Goal: Information Seeking & Learning: Learn about a topic

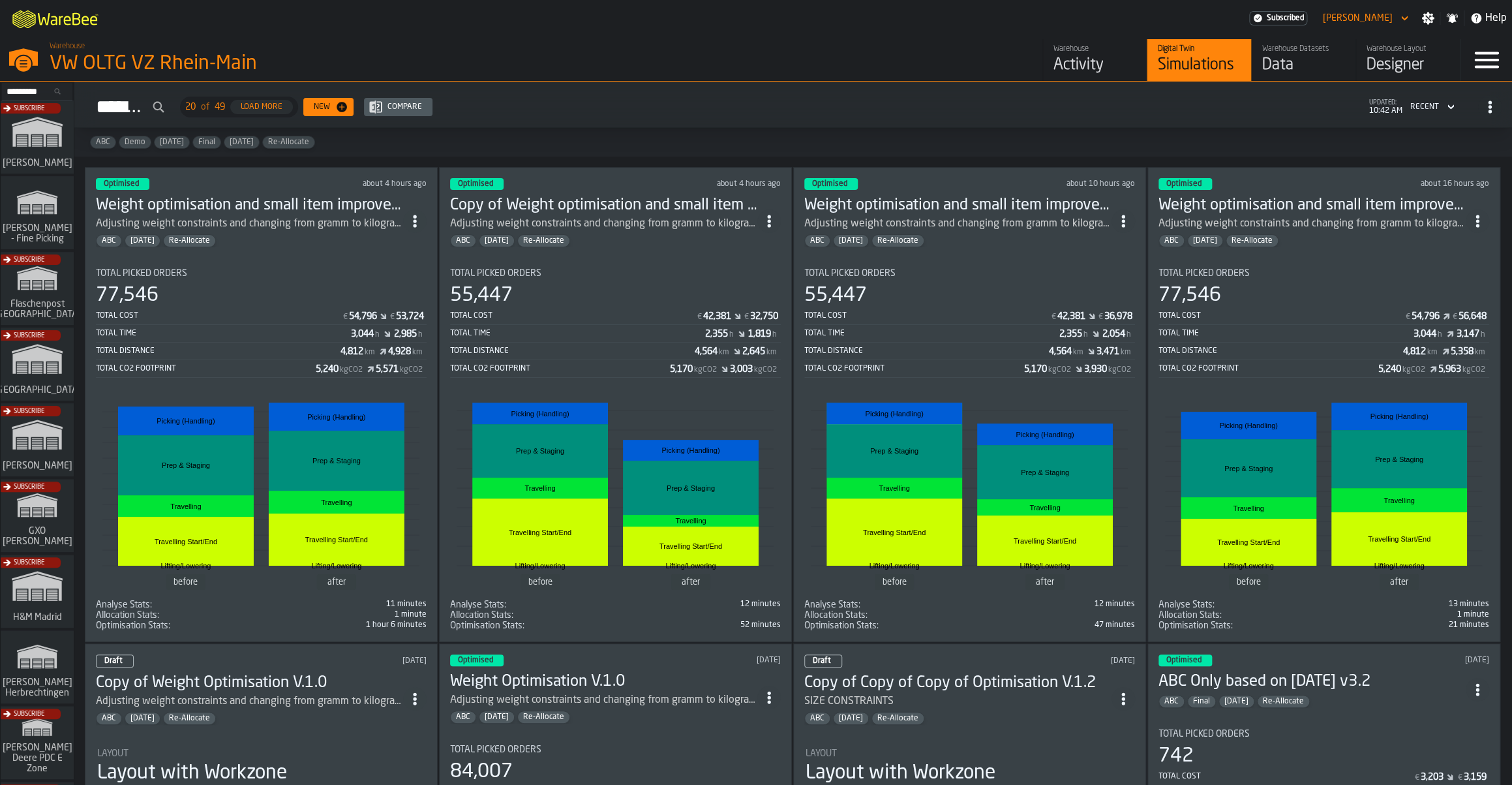
click at [770, 215] on circle "ItemListCard-DashboardItemContainer" at bounding box center [768, 216] width 3 height 3
drag, startPoint x: 731, startPoint y: 254, endPoint x: 587, endPoint y: 71, distance: 232.9
click at [587, 71] on body "M A K I N G W A R E H O U S E S M O R E EF F I C I E N T Subscribed Sebastian P…" at bounding box center [756, 392] width 1512 height 785
click at [587, 71] on div "Warehouse VW OLTG VZ Rhein-Main" at bounding box center [384, 58] width 681 height 44
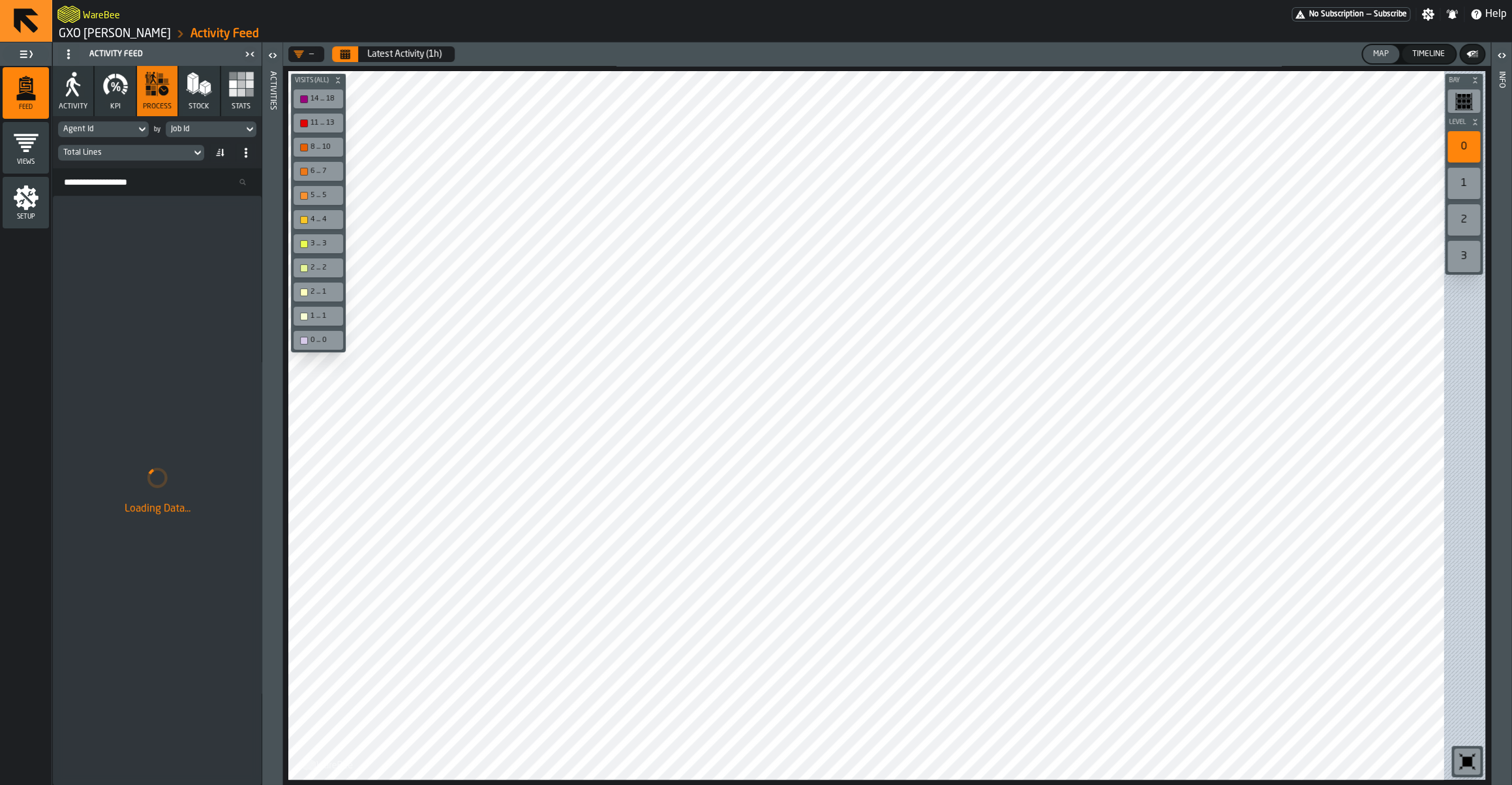
click at [69, 61] on span at bounding box center [69, 54] width 21 height 21
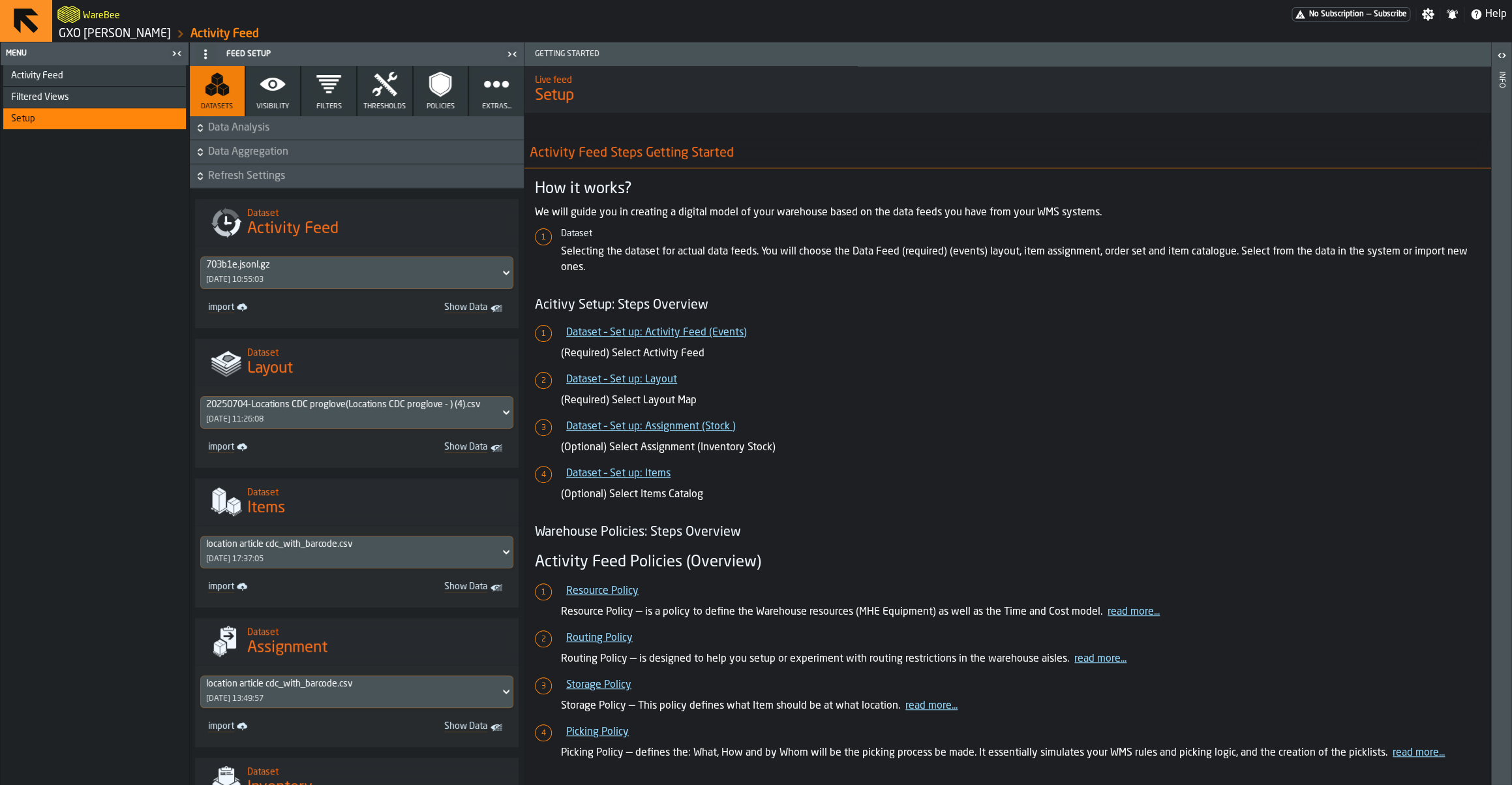
click at [45, 84] on div "Activity Feed" at bounding box center [94, 75] width 183 height 21
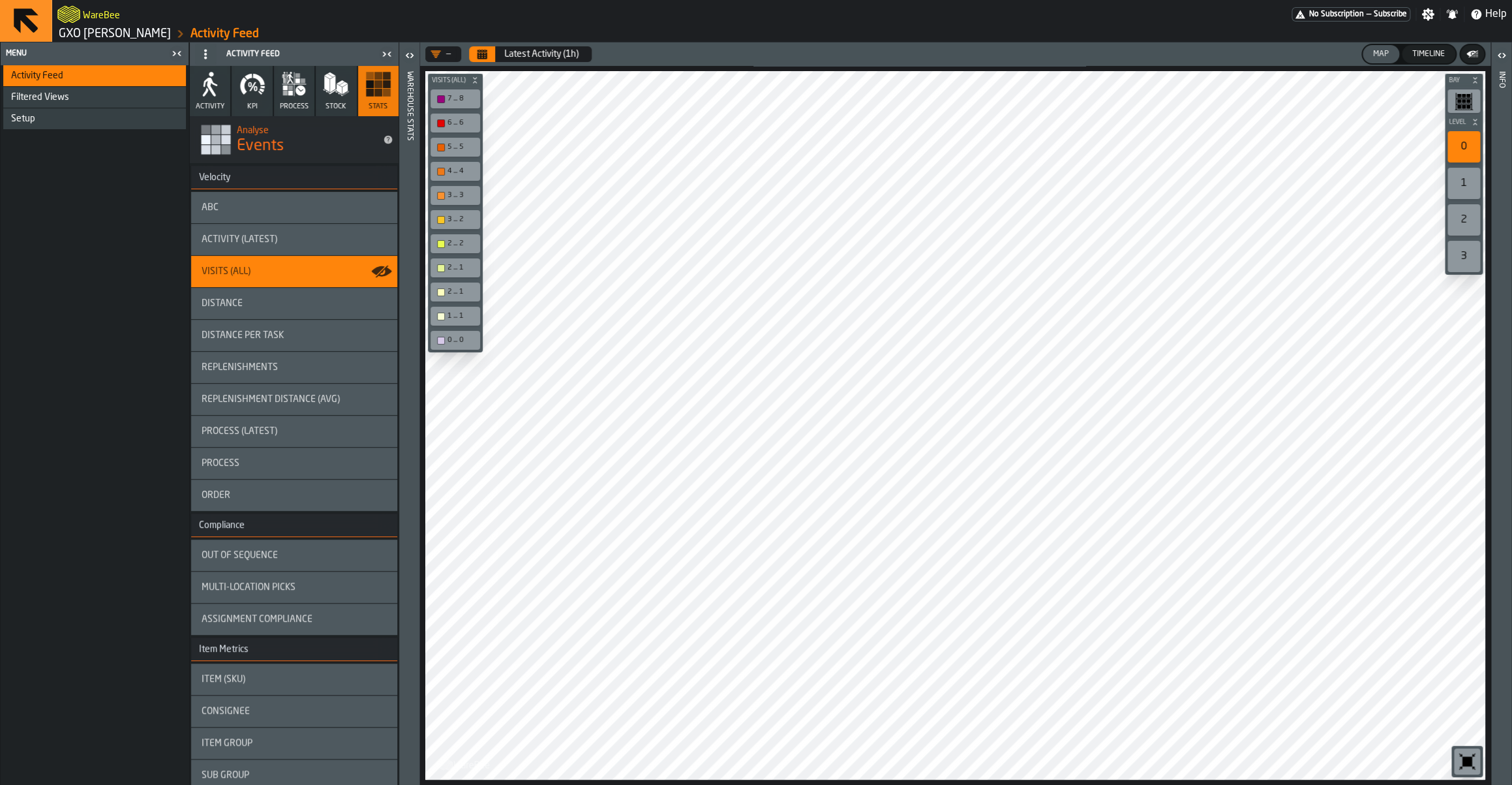
click at [54, 126] on div "Setup" at bounding box center [94, 118] width 183 height 21
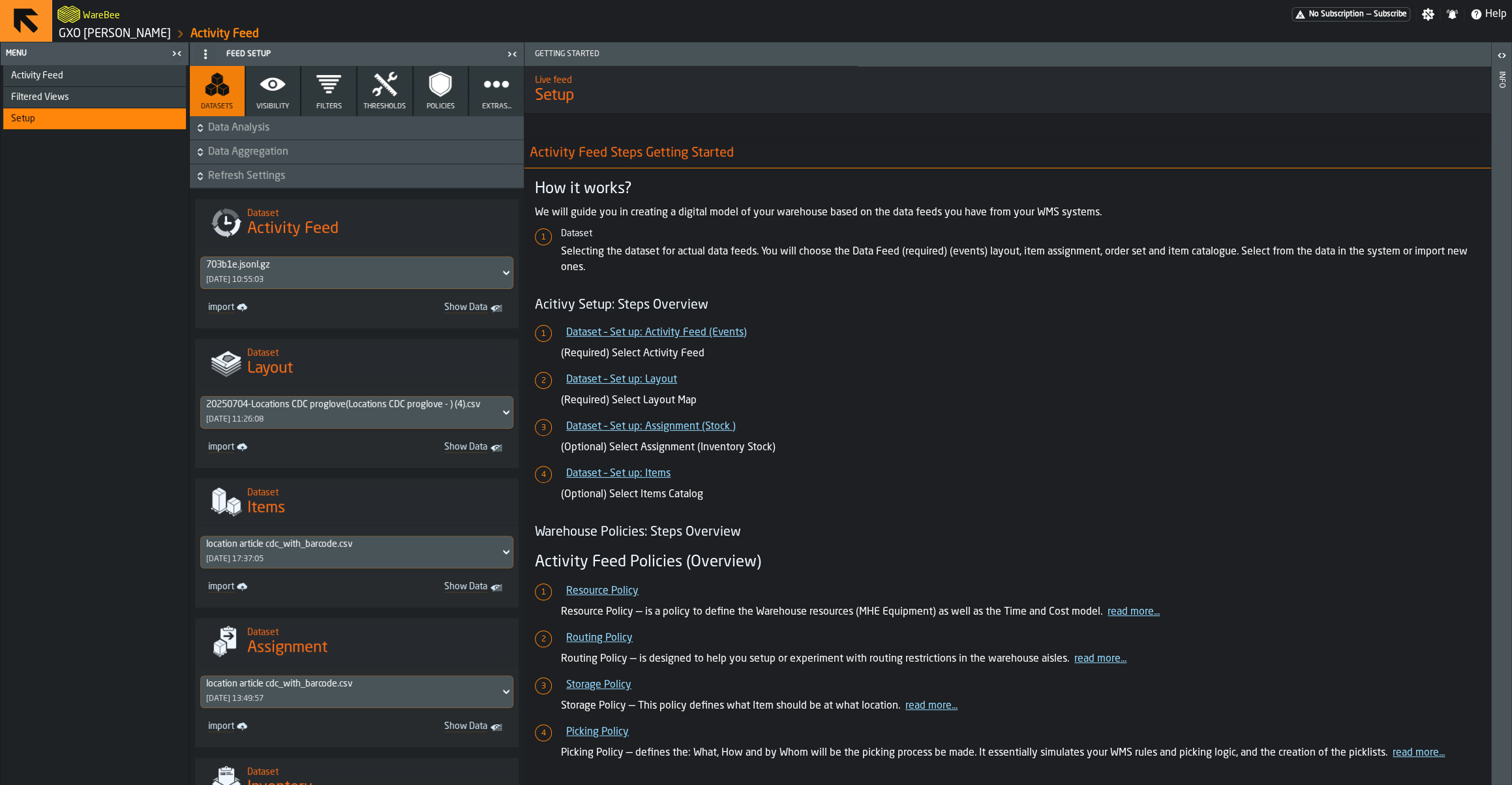
click at [296, 128] on span "Data Analysis" at bounding box center [364, 128] width 313 height 16
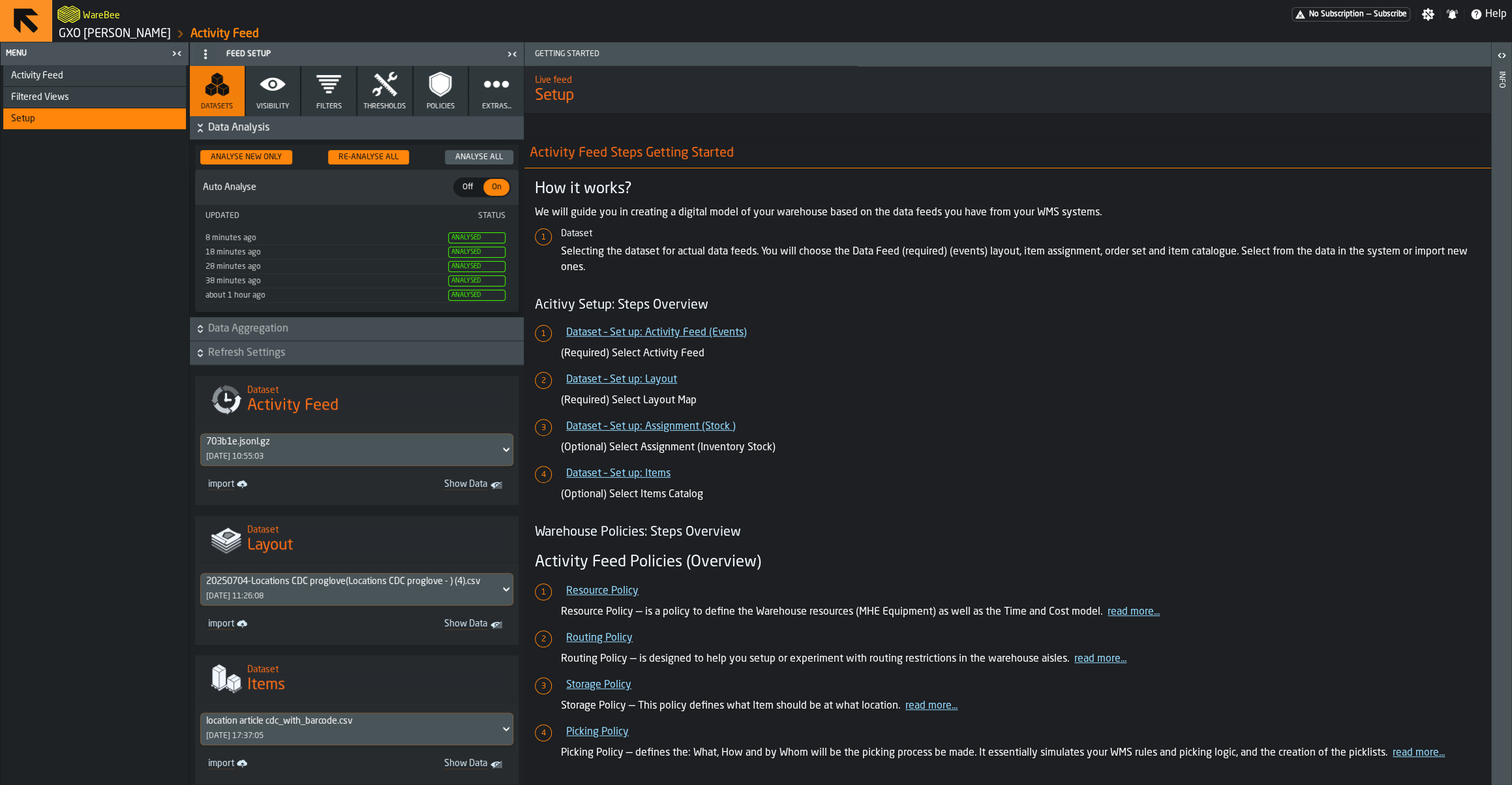
click at [294, 130] on span "Data Analysis" at bounding box center [364, 128] width 313 height 16
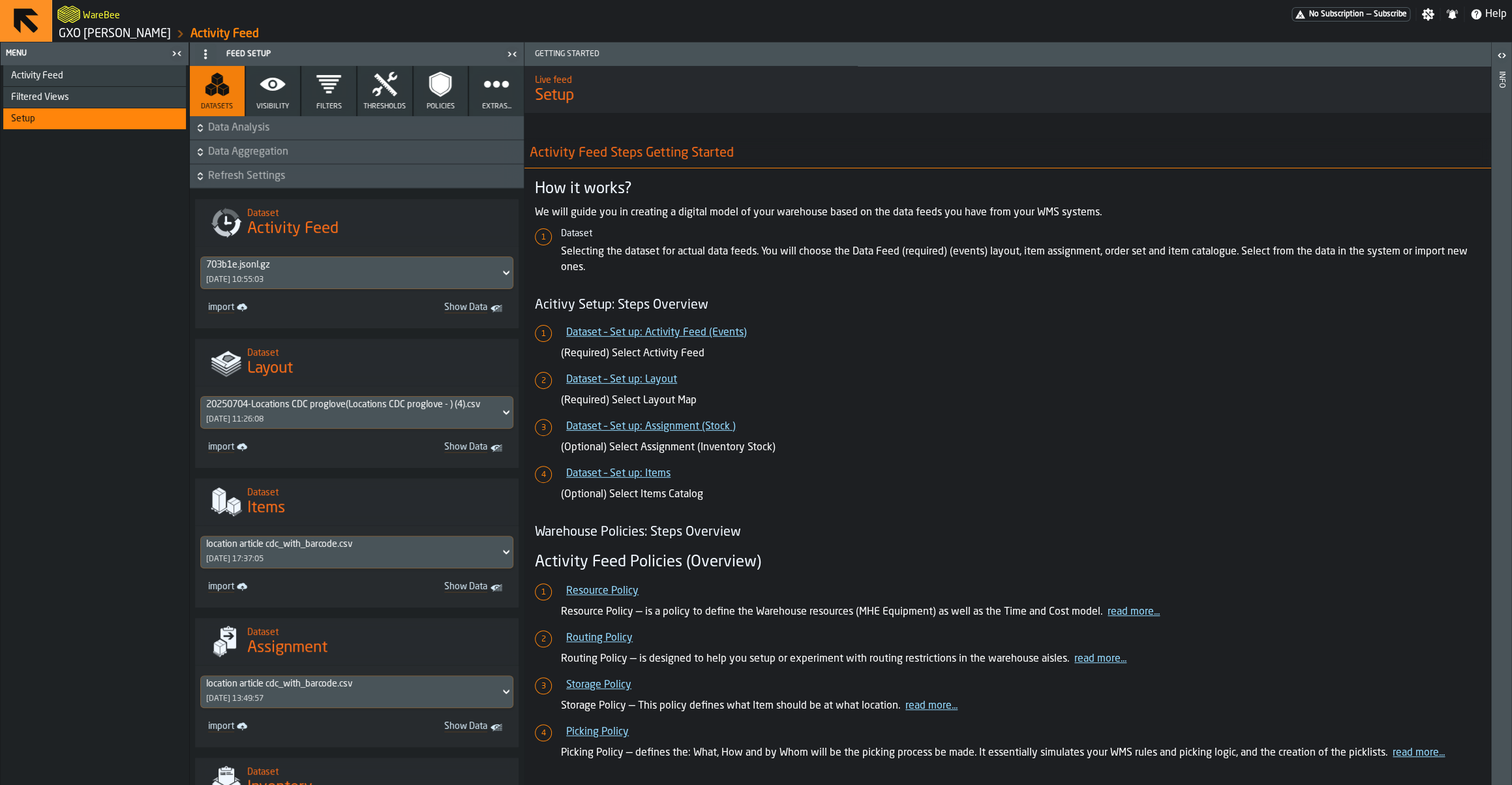
click at [274, 155] on span "Data Aggregation" at bounding box center [364, 152] width 313 height 16
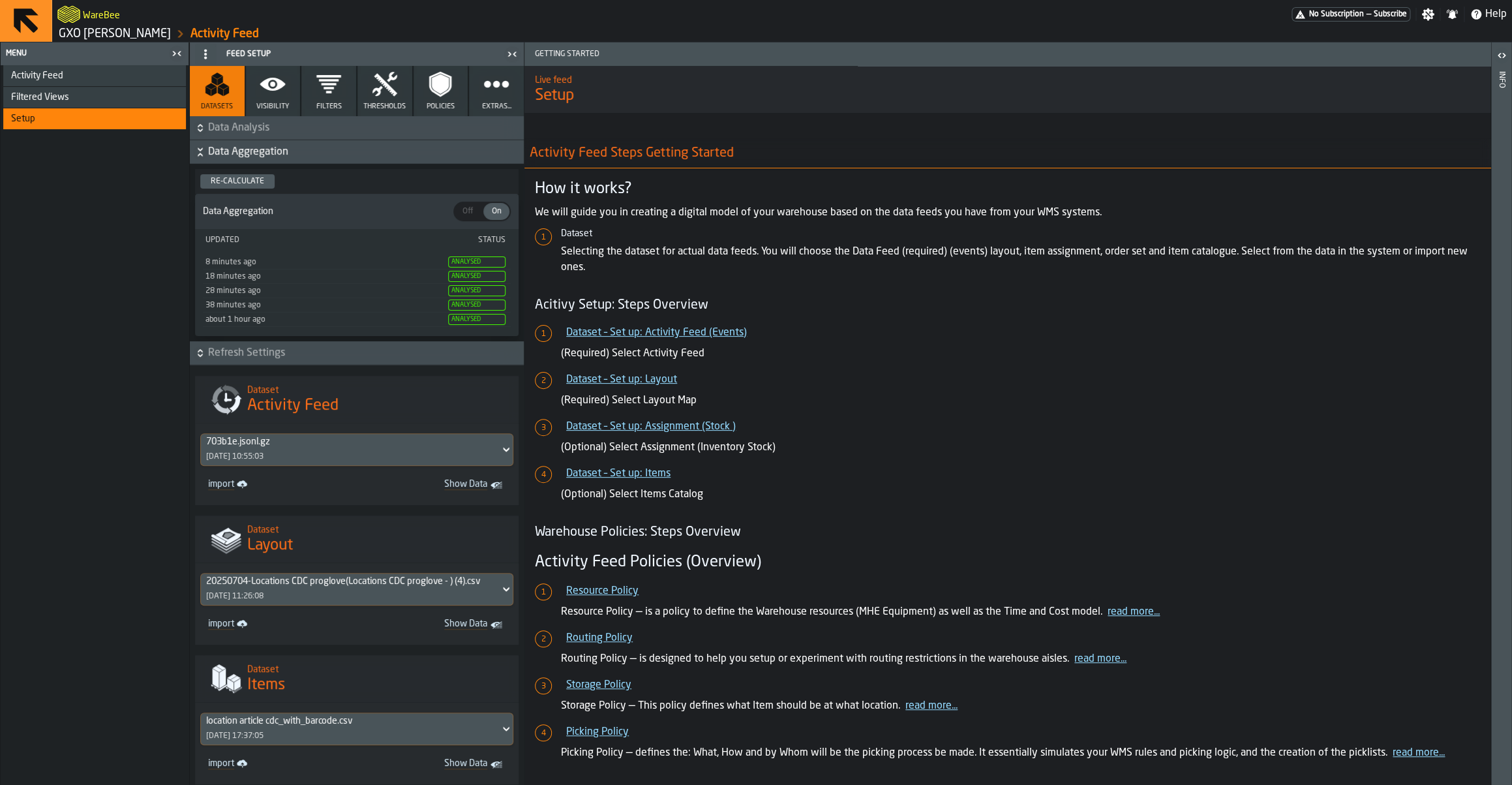
click at [274, 155] on span "Data Aggregation" at bounding box center [364, 152] width 313 height 16
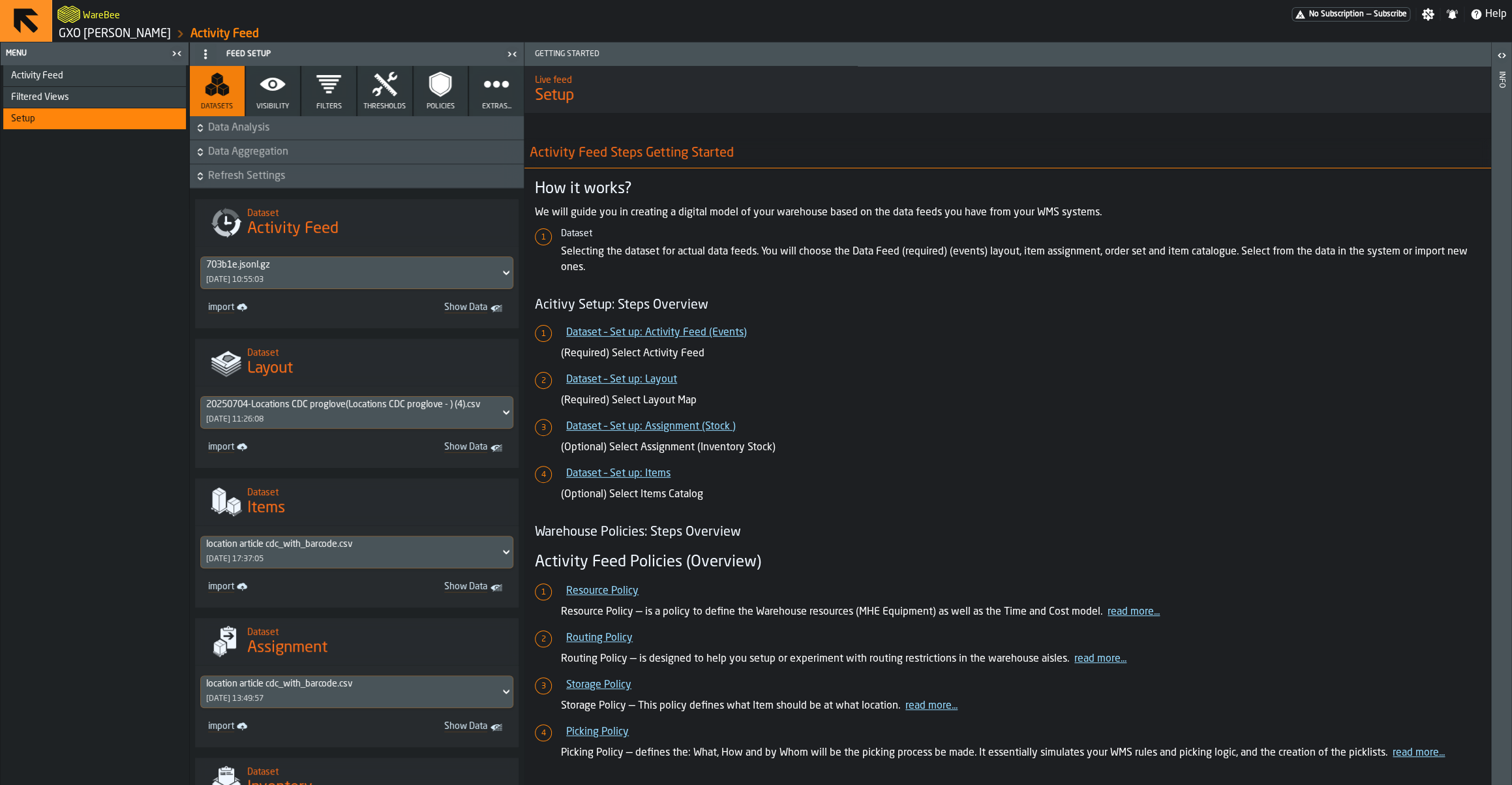
click at [252, 177] on span "Refresh Settings" at bounding box center [364, 176] width 313 height 16
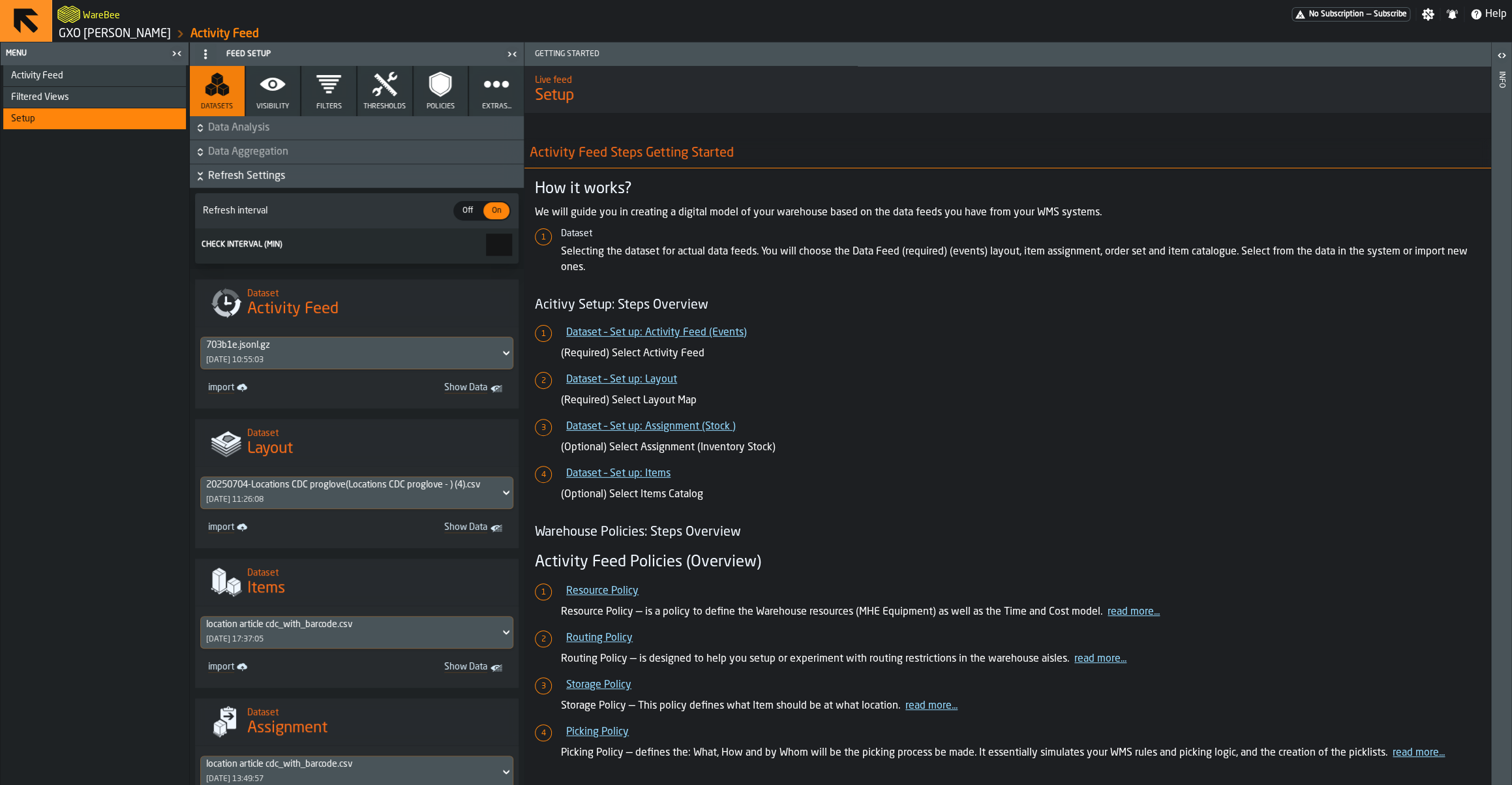
click at [252, 177] on span "Refresh Settings" at bounding box center [364, 176] width 313 height 16
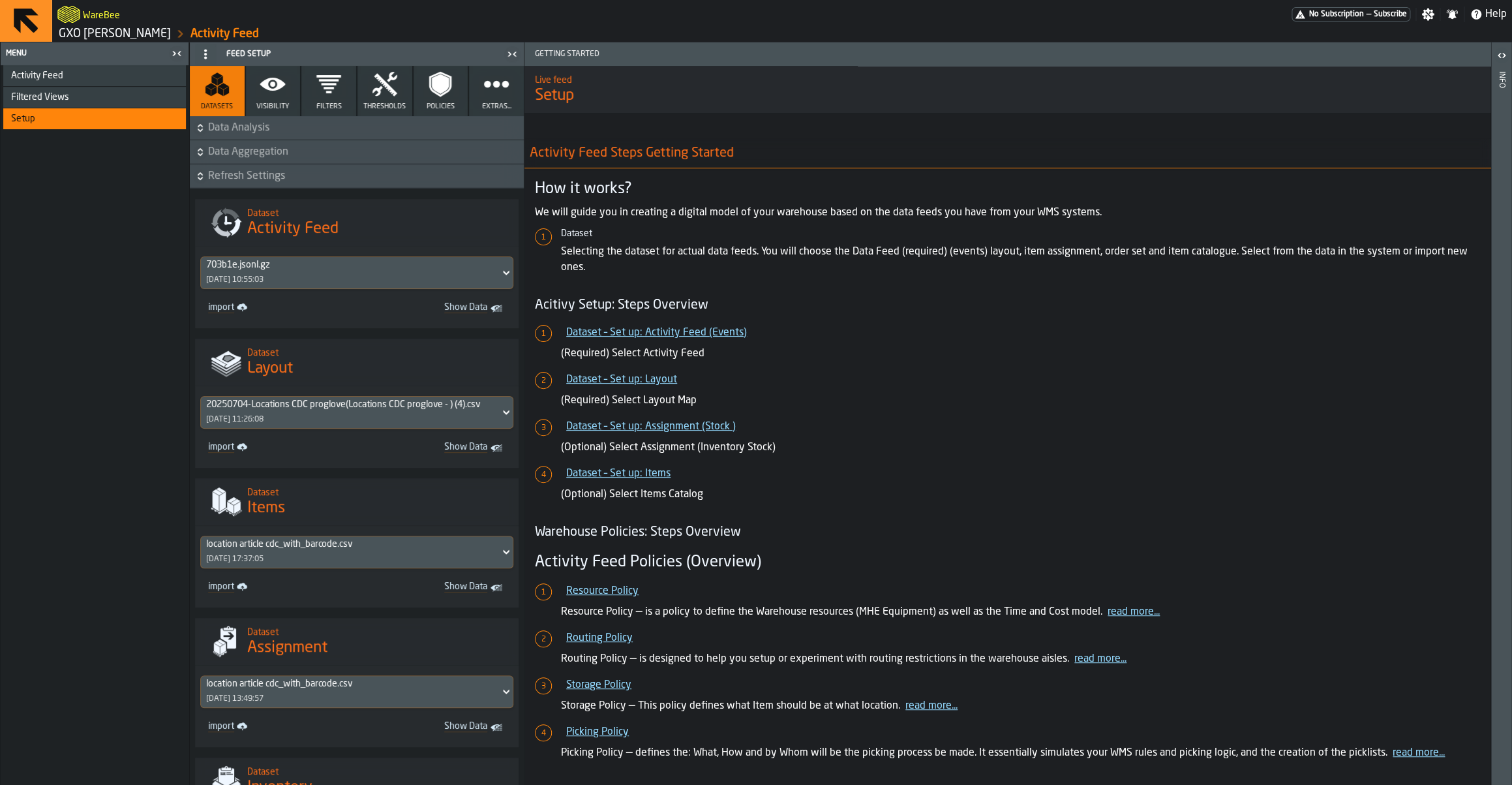
click at [281, 95] on icon "button" at bounding box center [272, 85] width 26 height 26
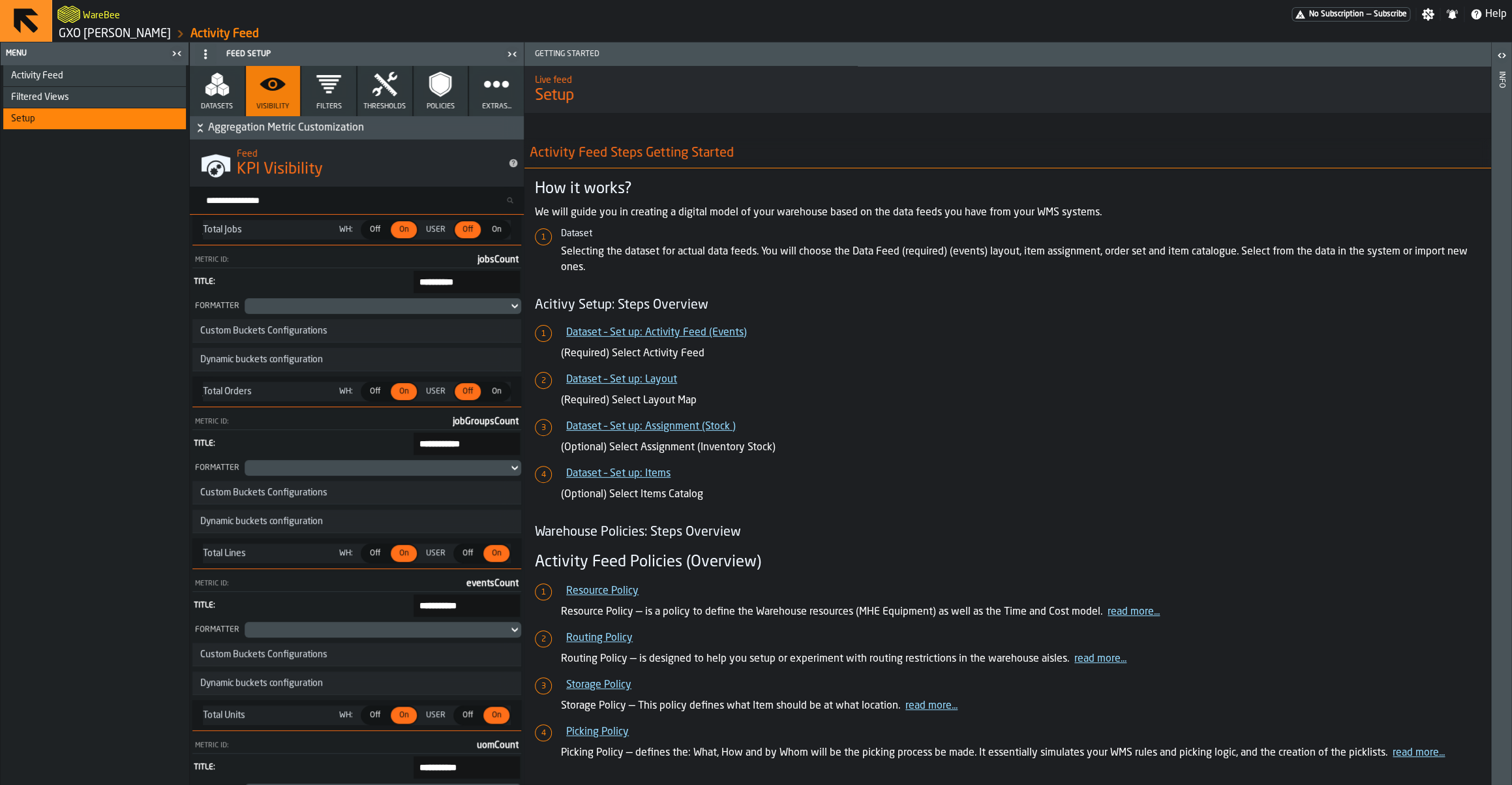
click at [319, 97] on icon "button" at bounding box center [329, 85] width 26 height 26
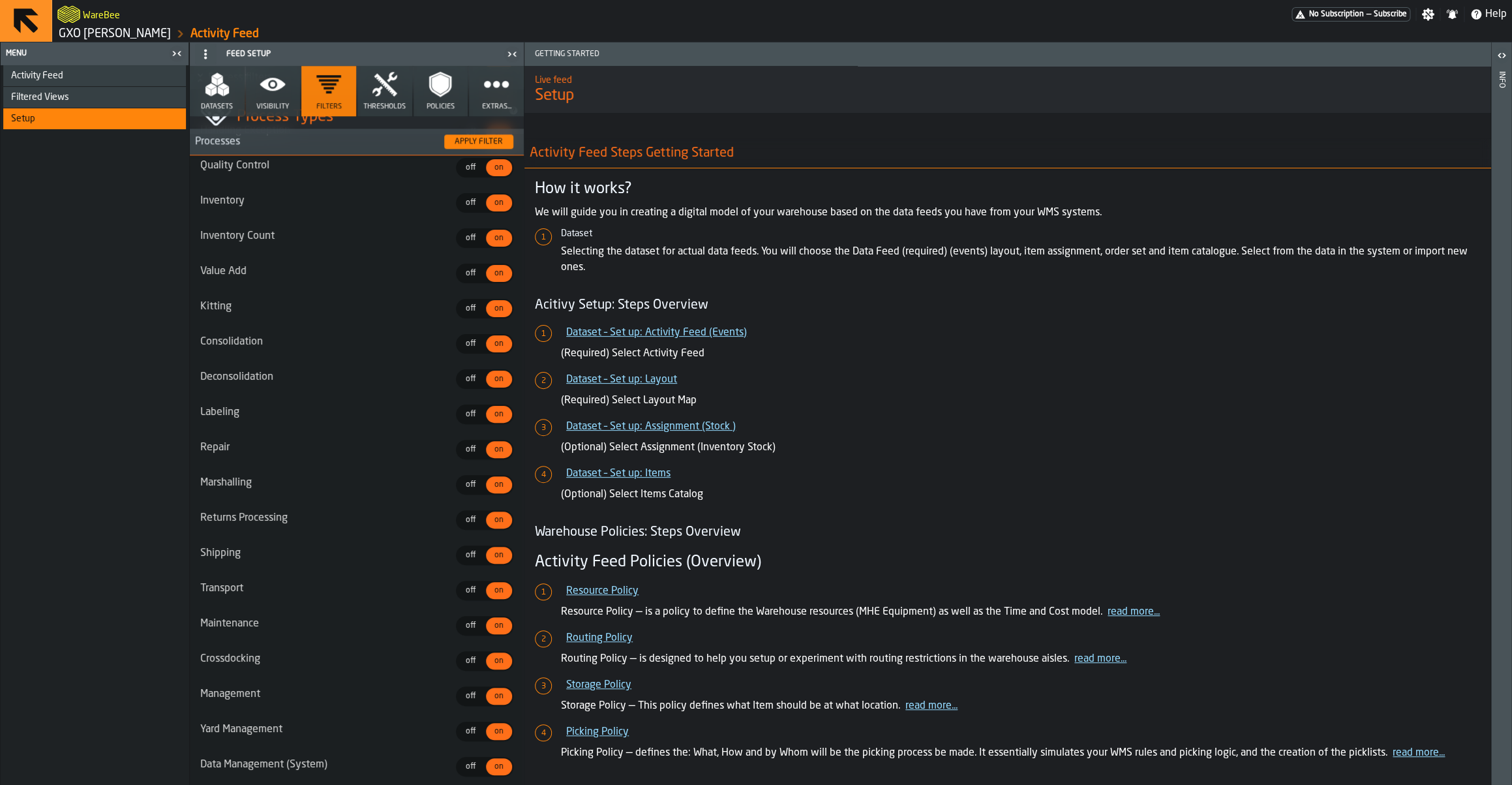
scroll to position [1016, 0]
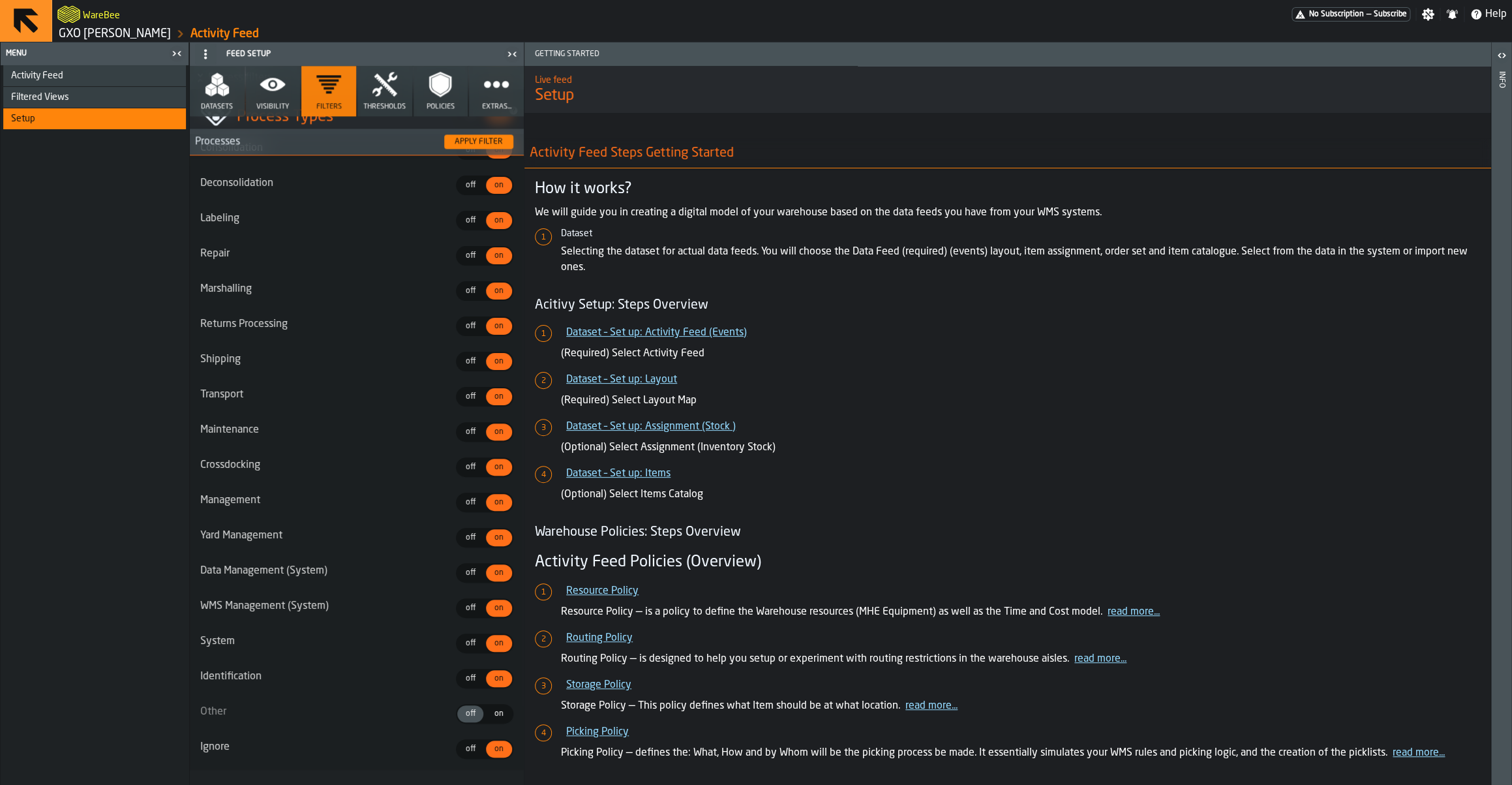
click at [381, 100] on button "Thresholds" at bounding box center [385, 90] width 54 height 50
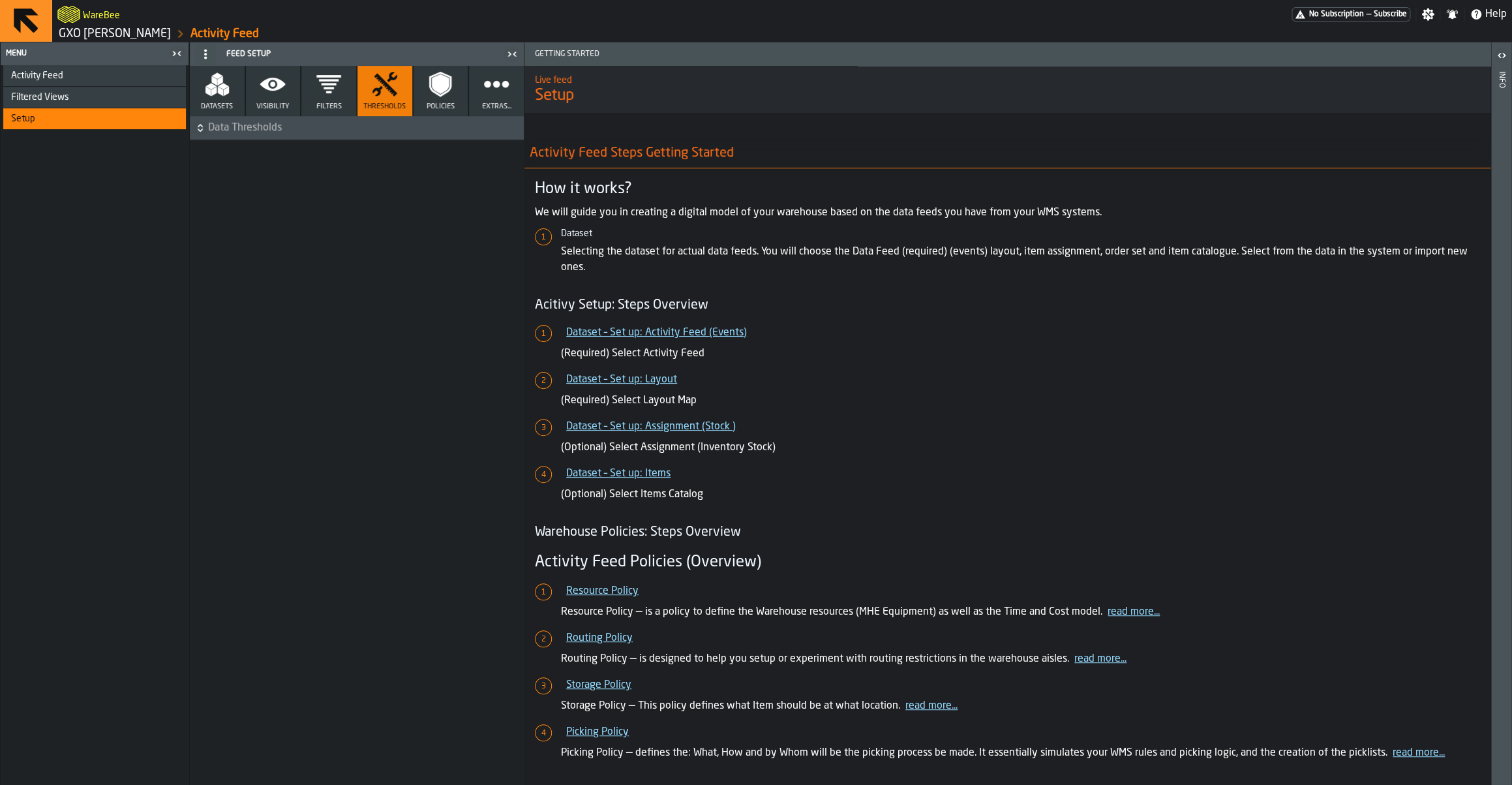
click at [358, 130] on span "Data Thresholds" at bounding box center [364, 128] width 313 height 16
click at [433, 100] on button "Policies" at bounding box center [440, 90] width 54 height 50
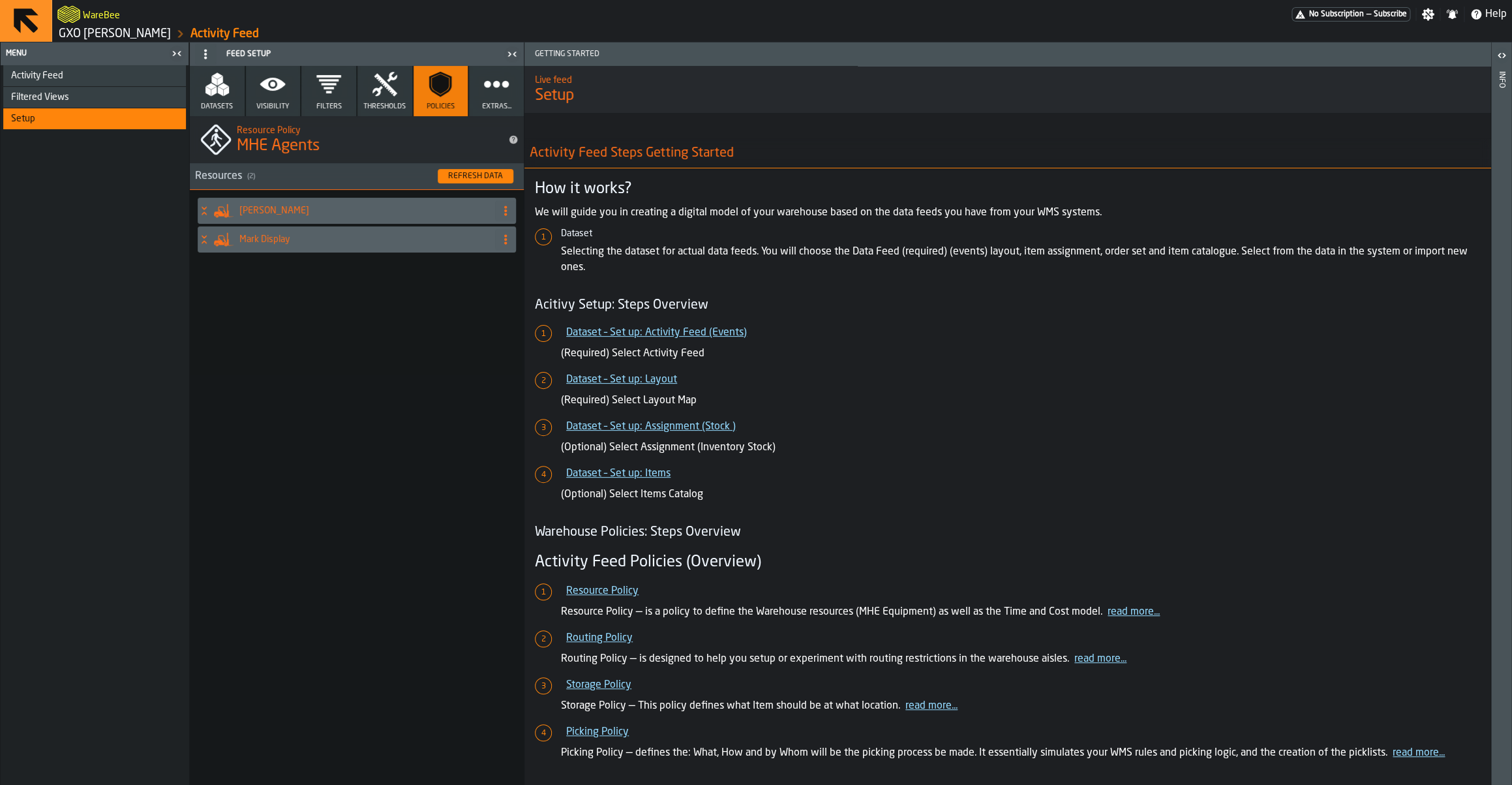
click at [499, 91] on icon "button" at bounding box center [497, 85] width 26 height 26
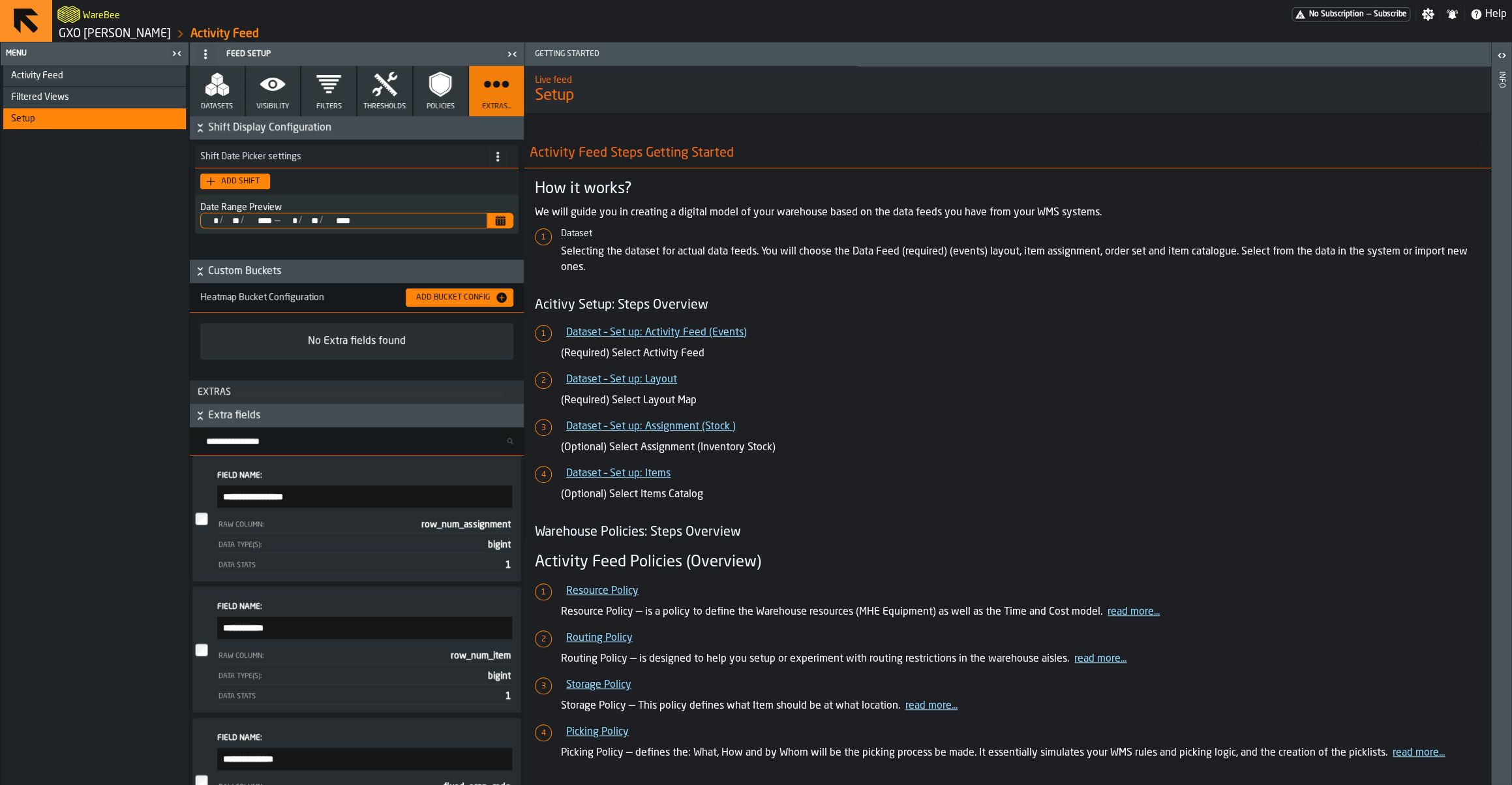
click at [197, 420] on icon "button-" at bounding box center [200, 416] width 13 height 13
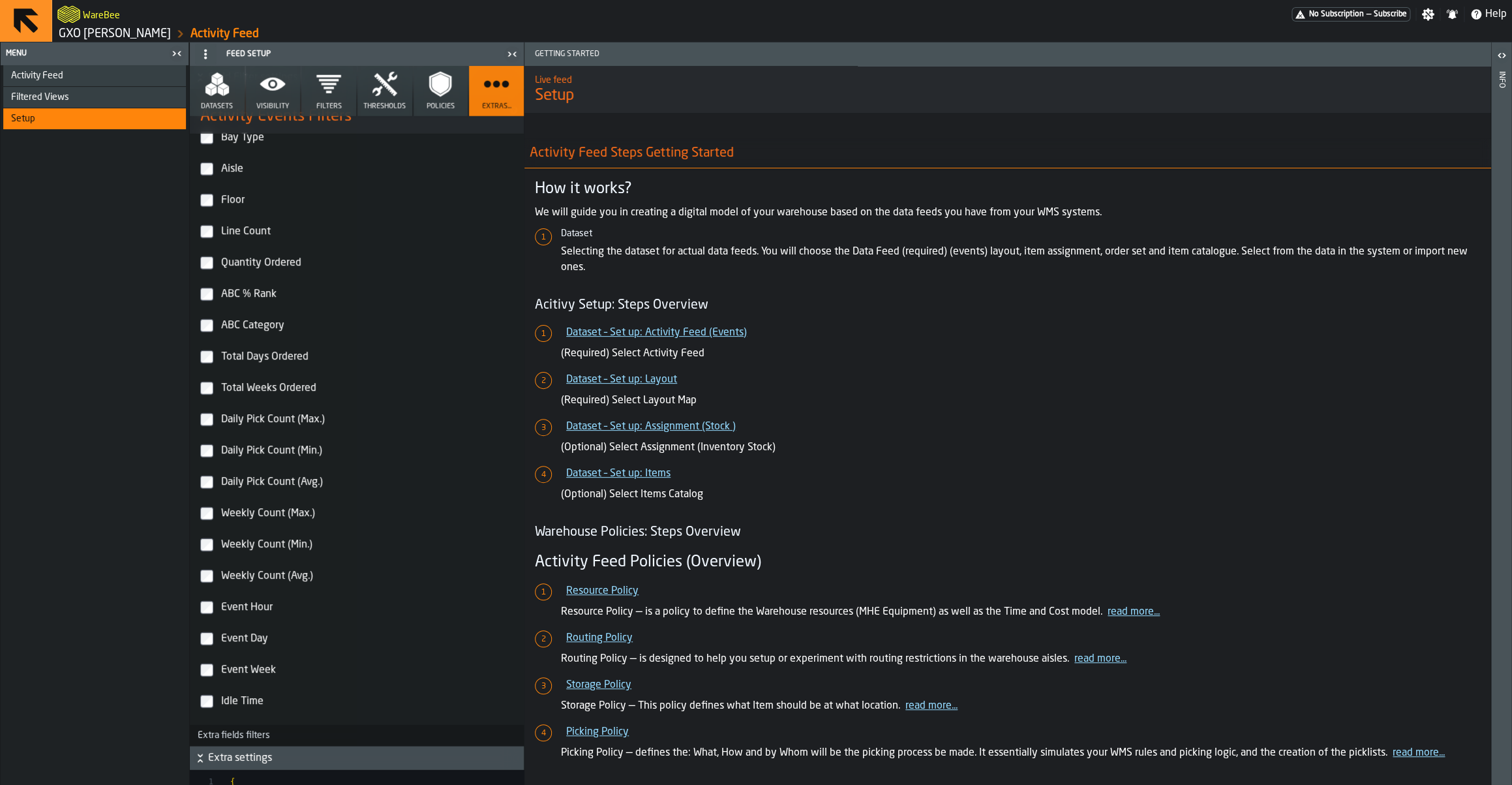
scroll to position [2384, 0]
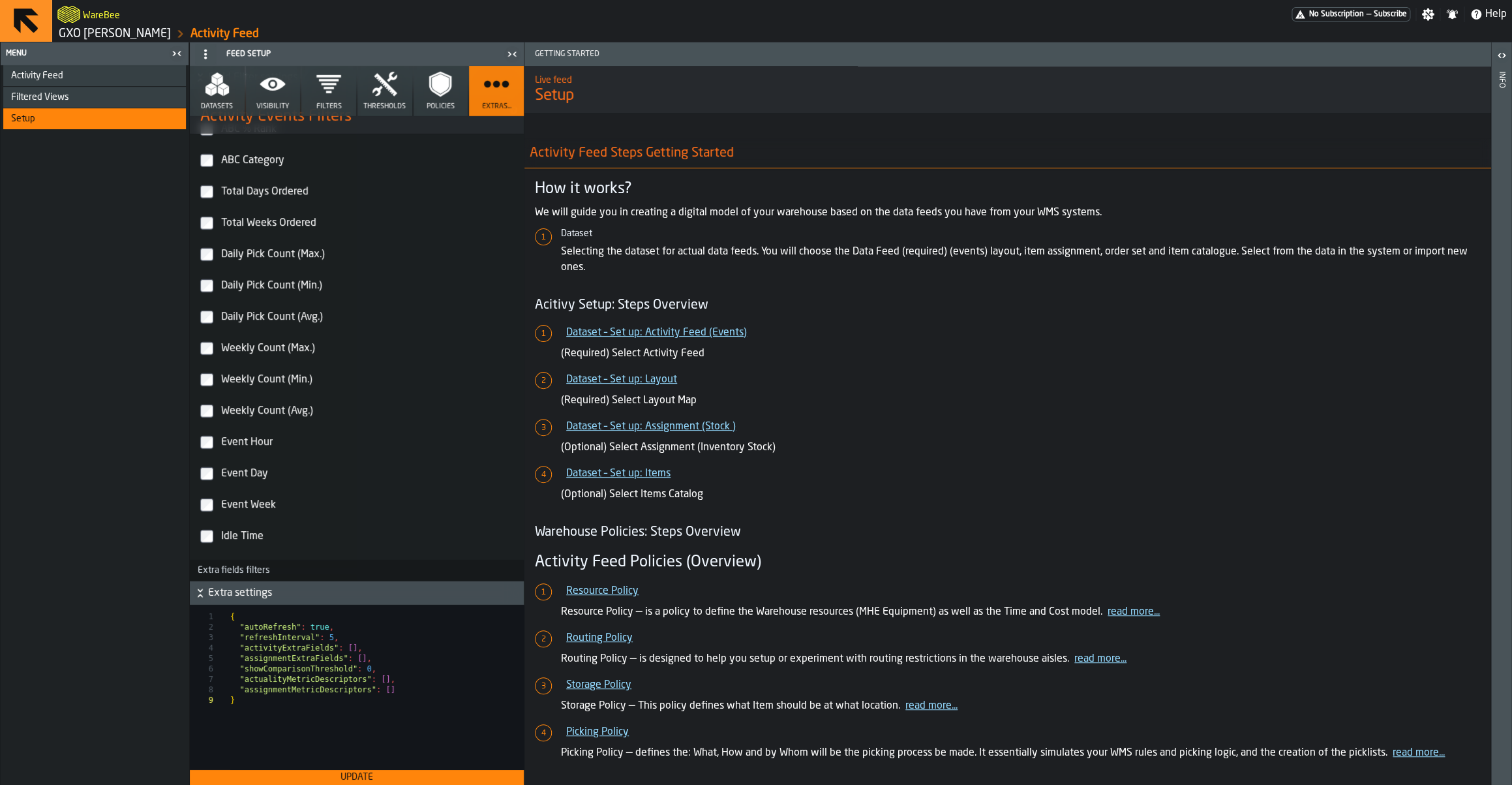
click at [201, 599] on h6 "Extra settings" at bounding box center [357, 593] width 329 height 16
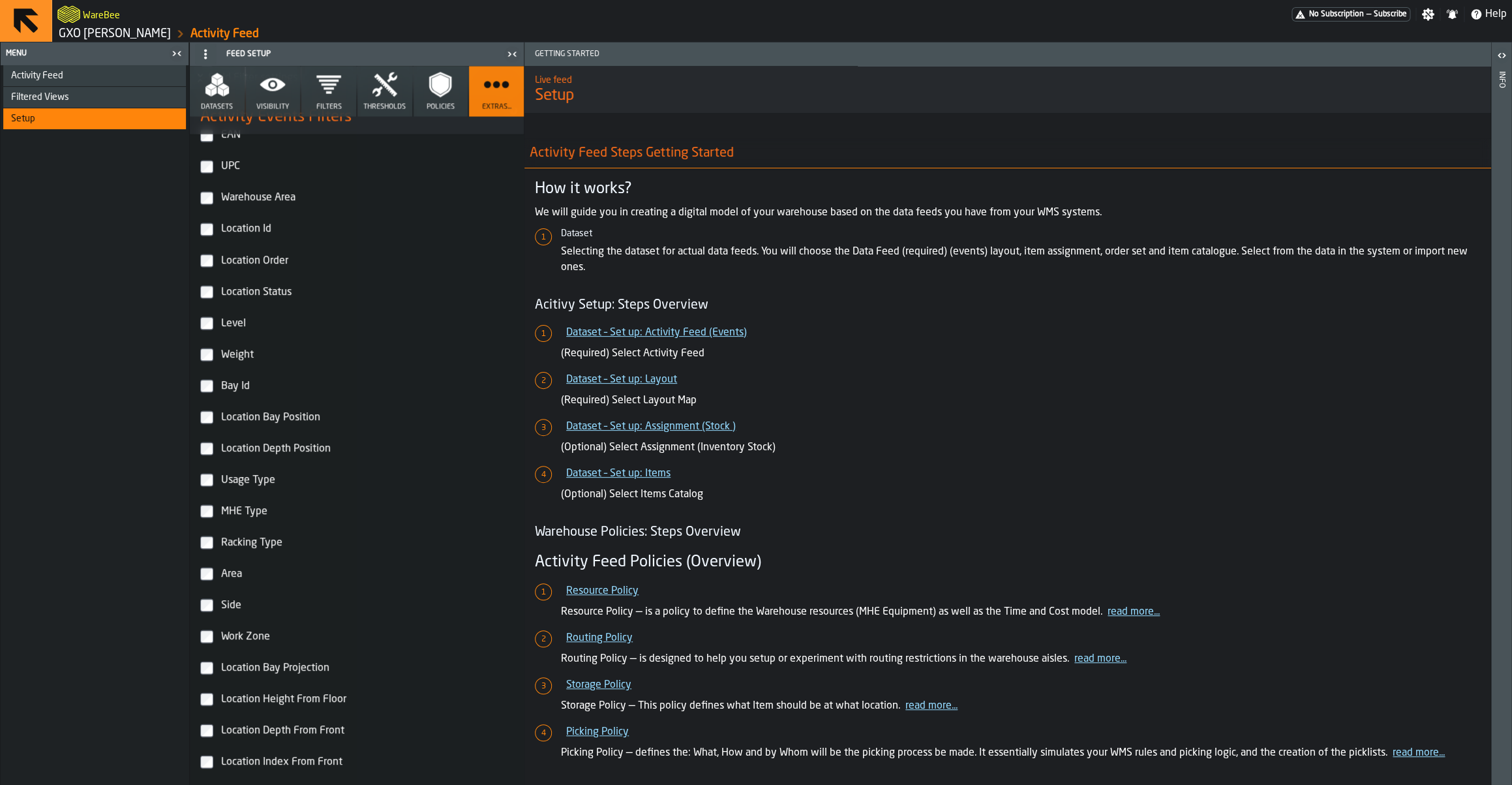
scroll to position [1530, 0]
click at [440, 97] on icon "button" at bounding box center [440, 85] width 26 height 26
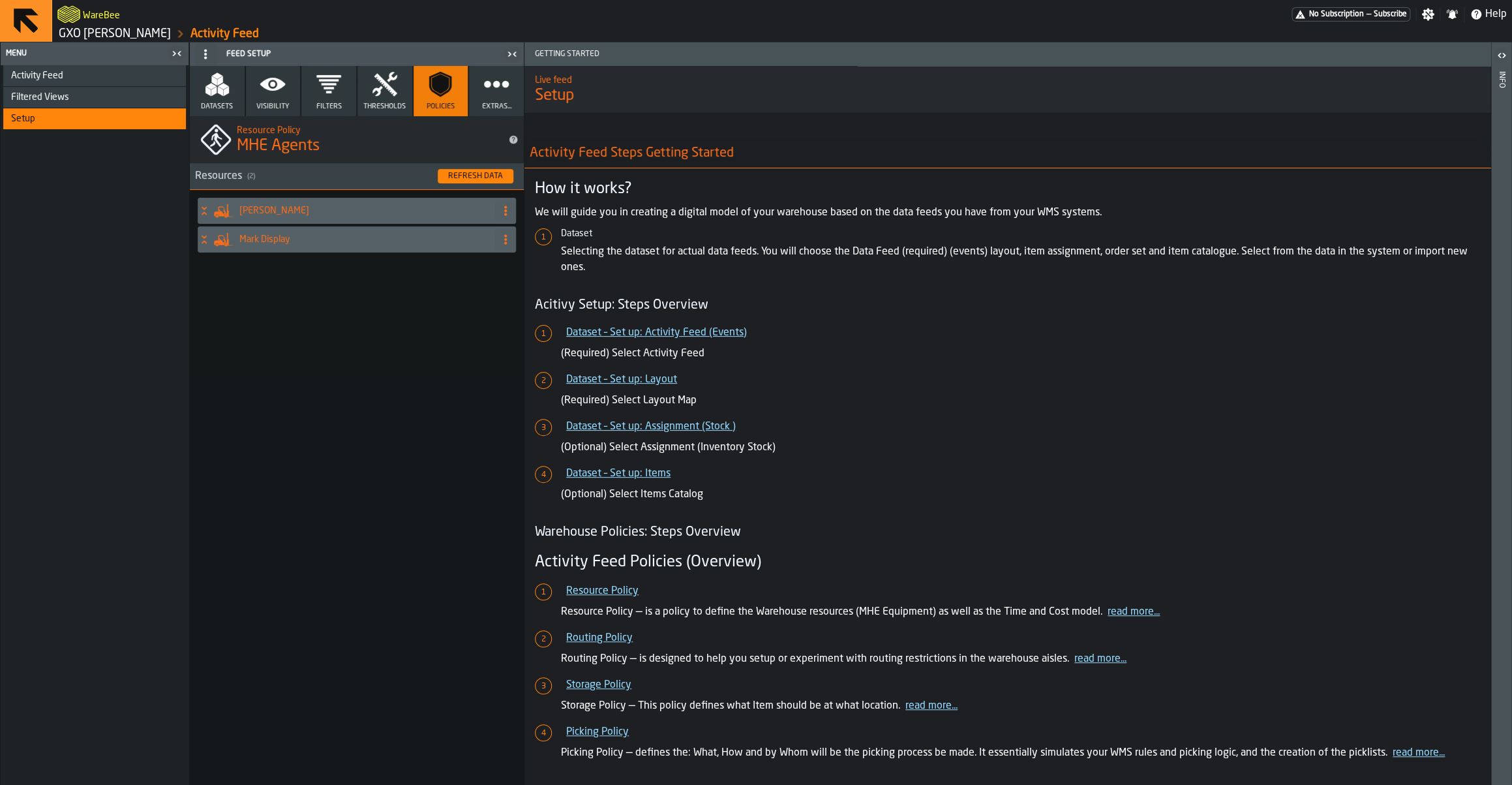
click at [393, 99] on button "Thresholds" at bounding box center [385, 90] width 54 height 50
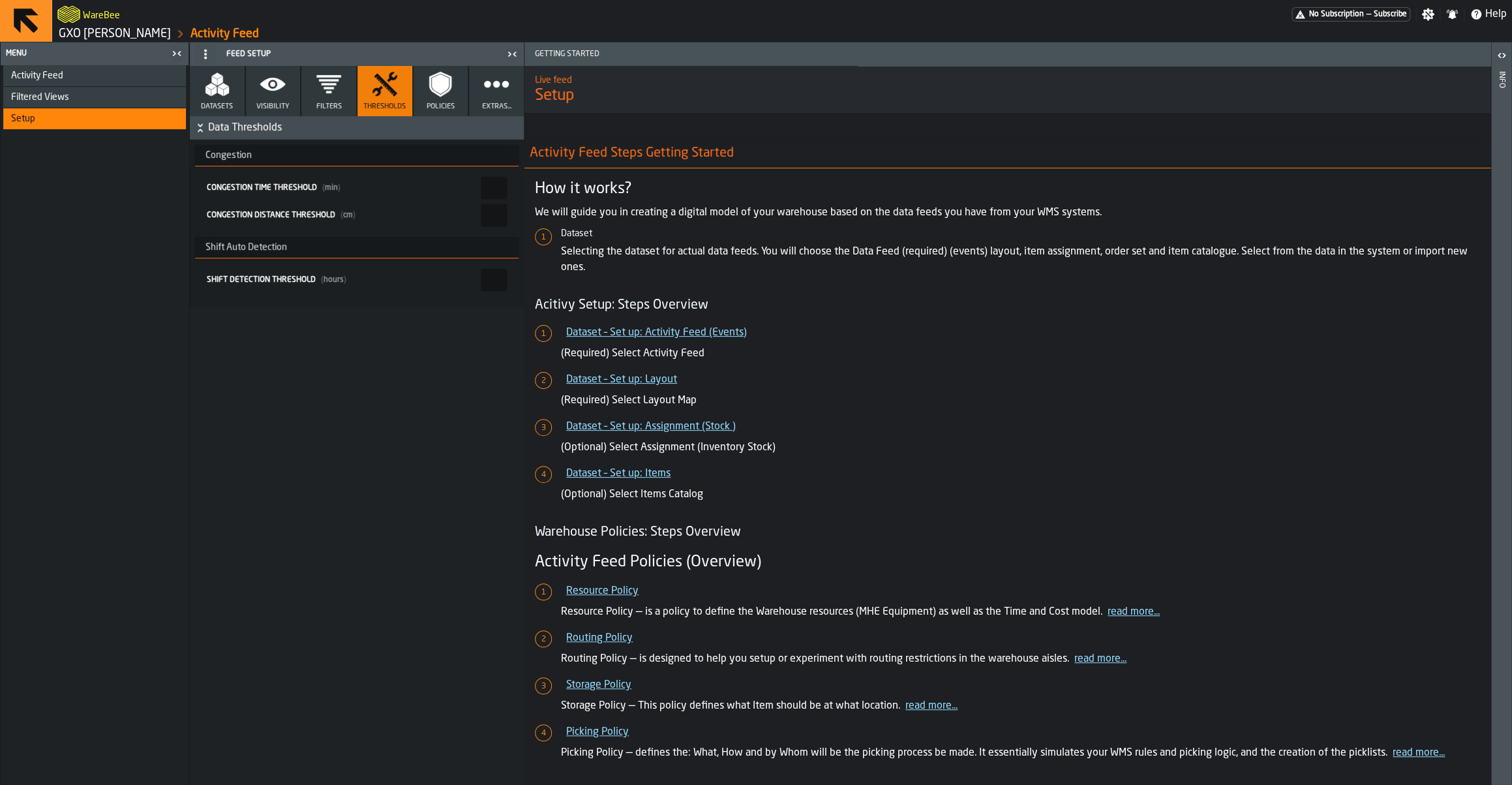
click at [327, 111] on button "Filters" at bounding box center [329, 90] width 54 height 50
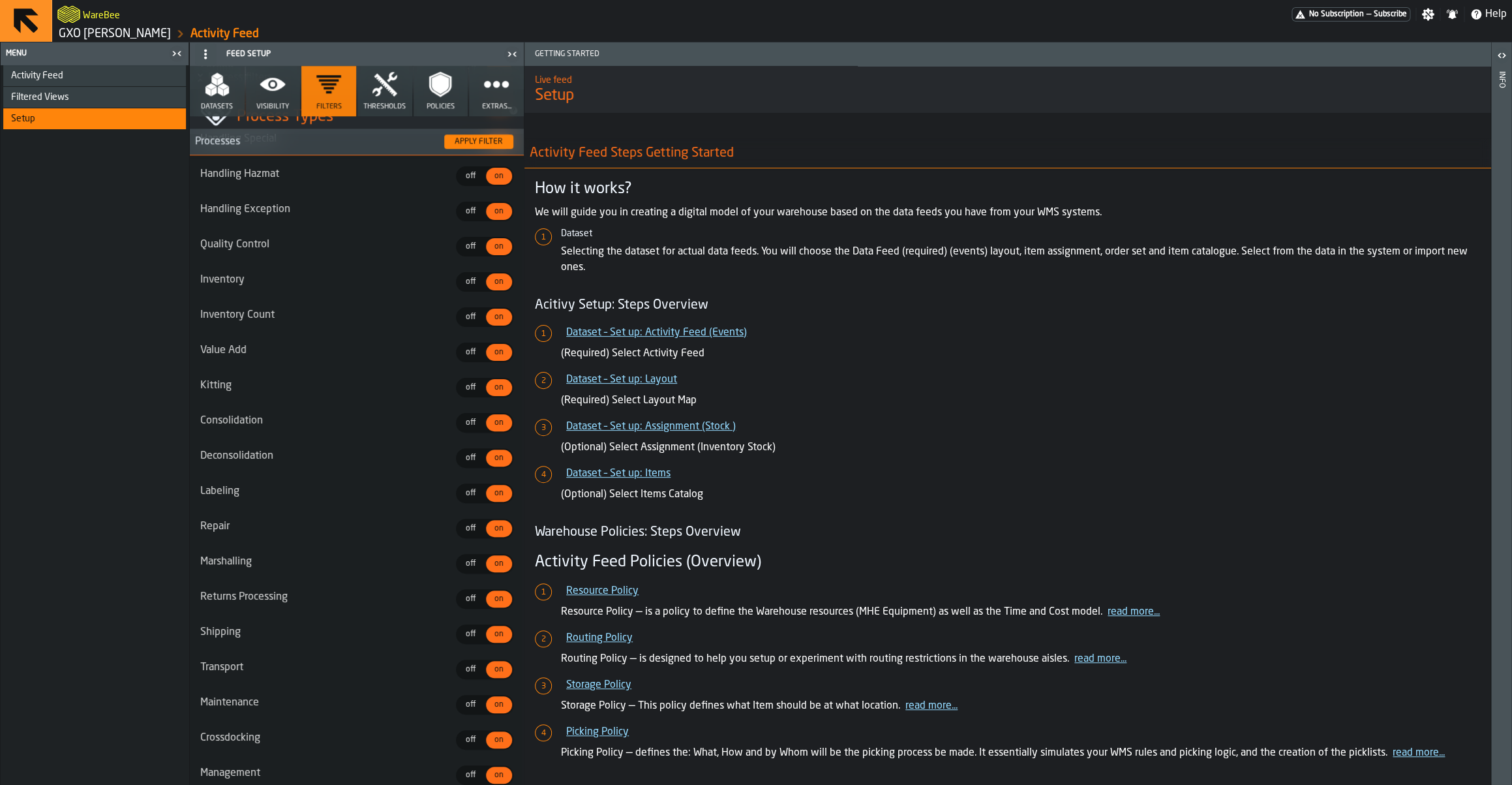
scroll to position [1016, 0]
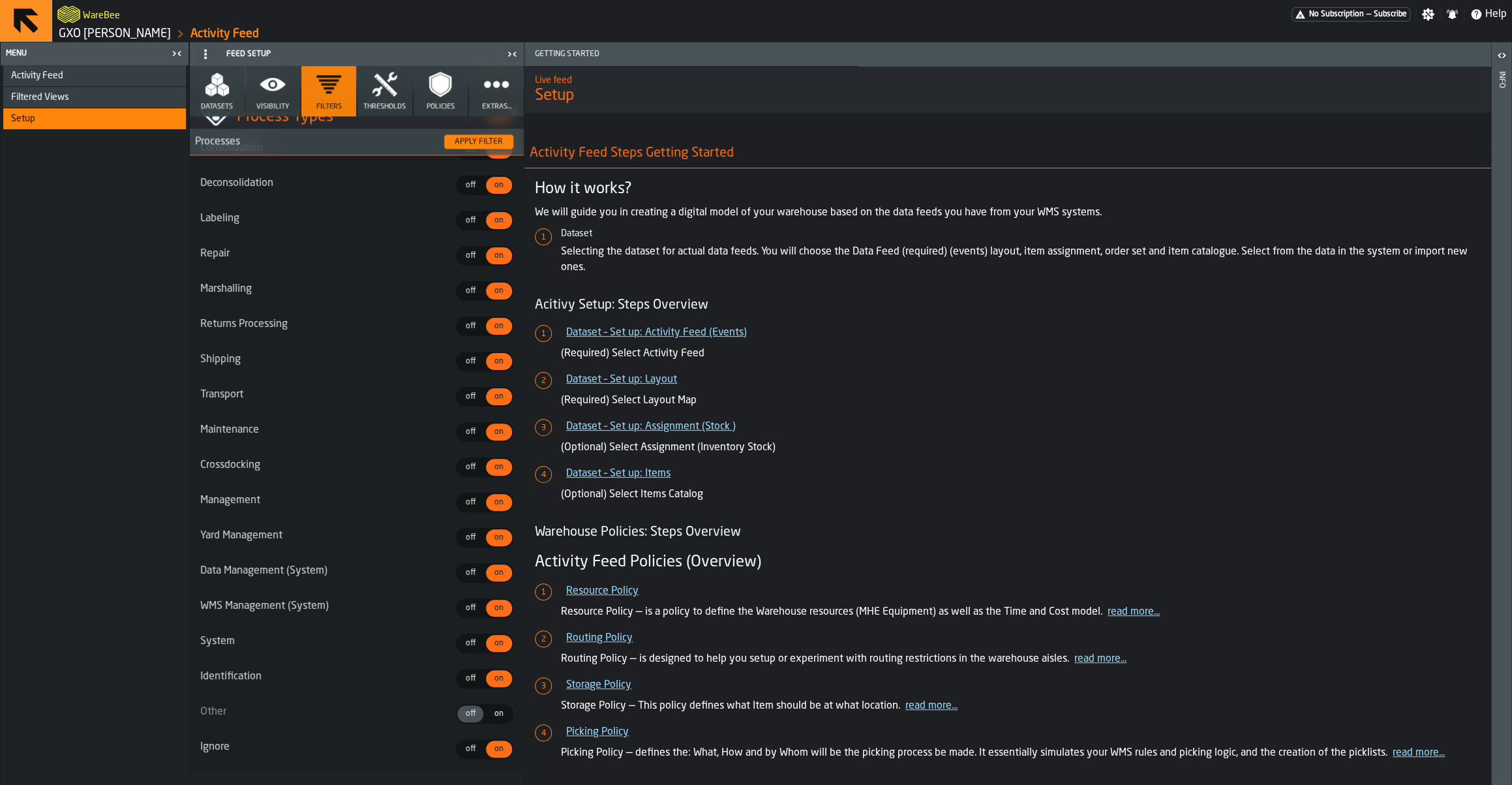
click at [274, 84] on circle "button" at bounding box center [273, 85] width 6 height 6
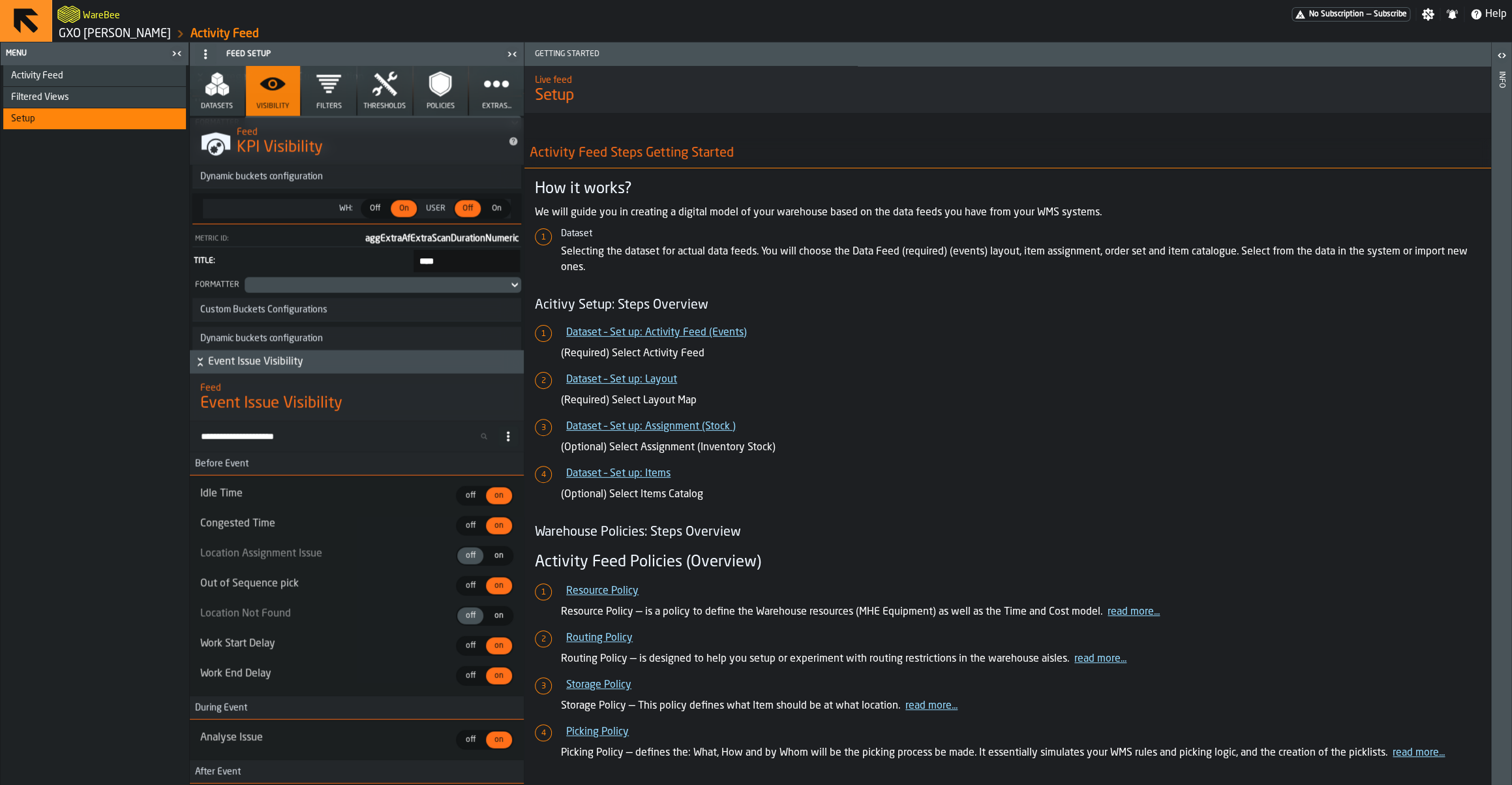
scroll to position [13597, 0]
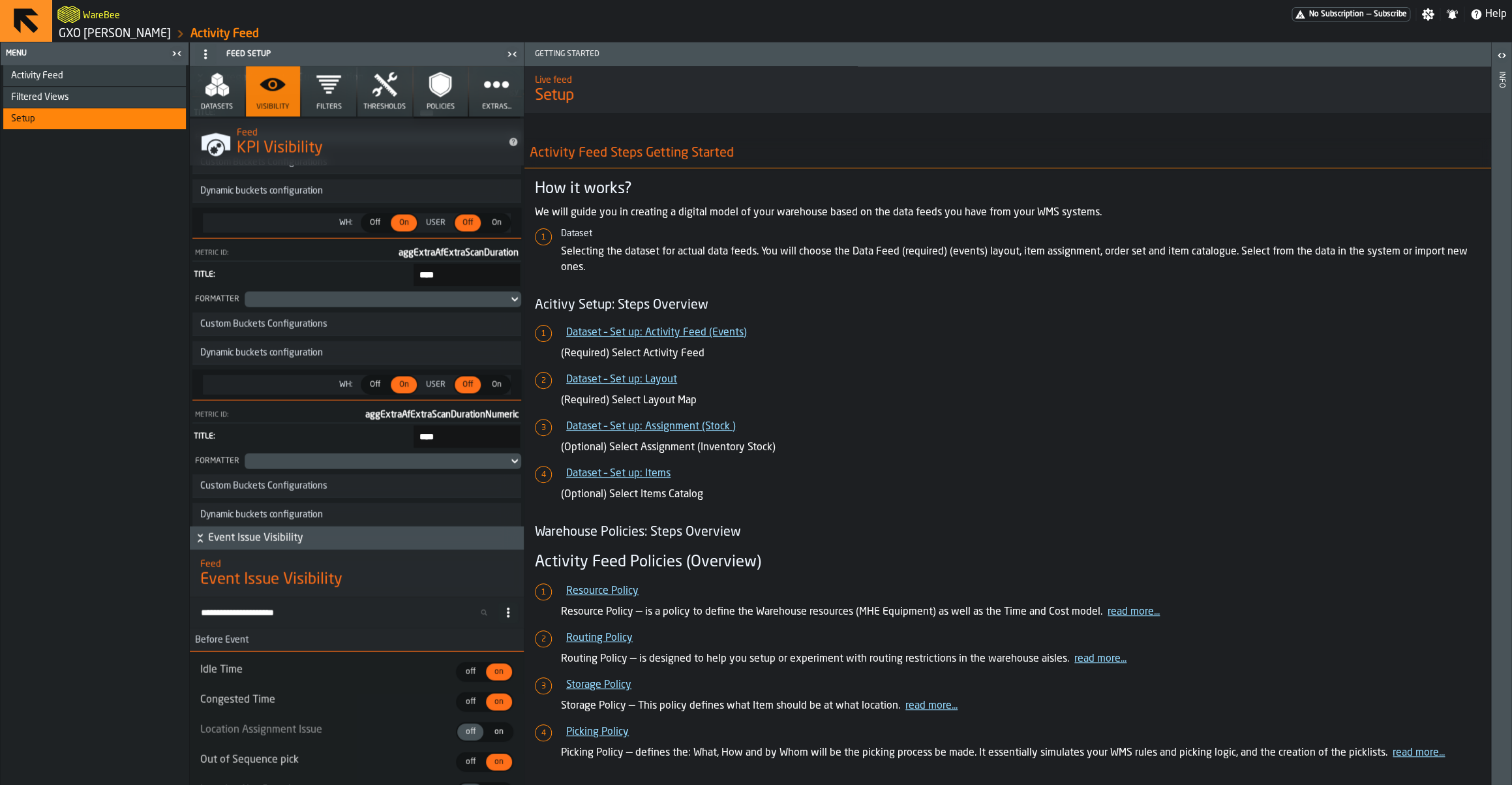
click at [210, 85] on polygon "button" at bounding box center [211, 85] width 11 height 7
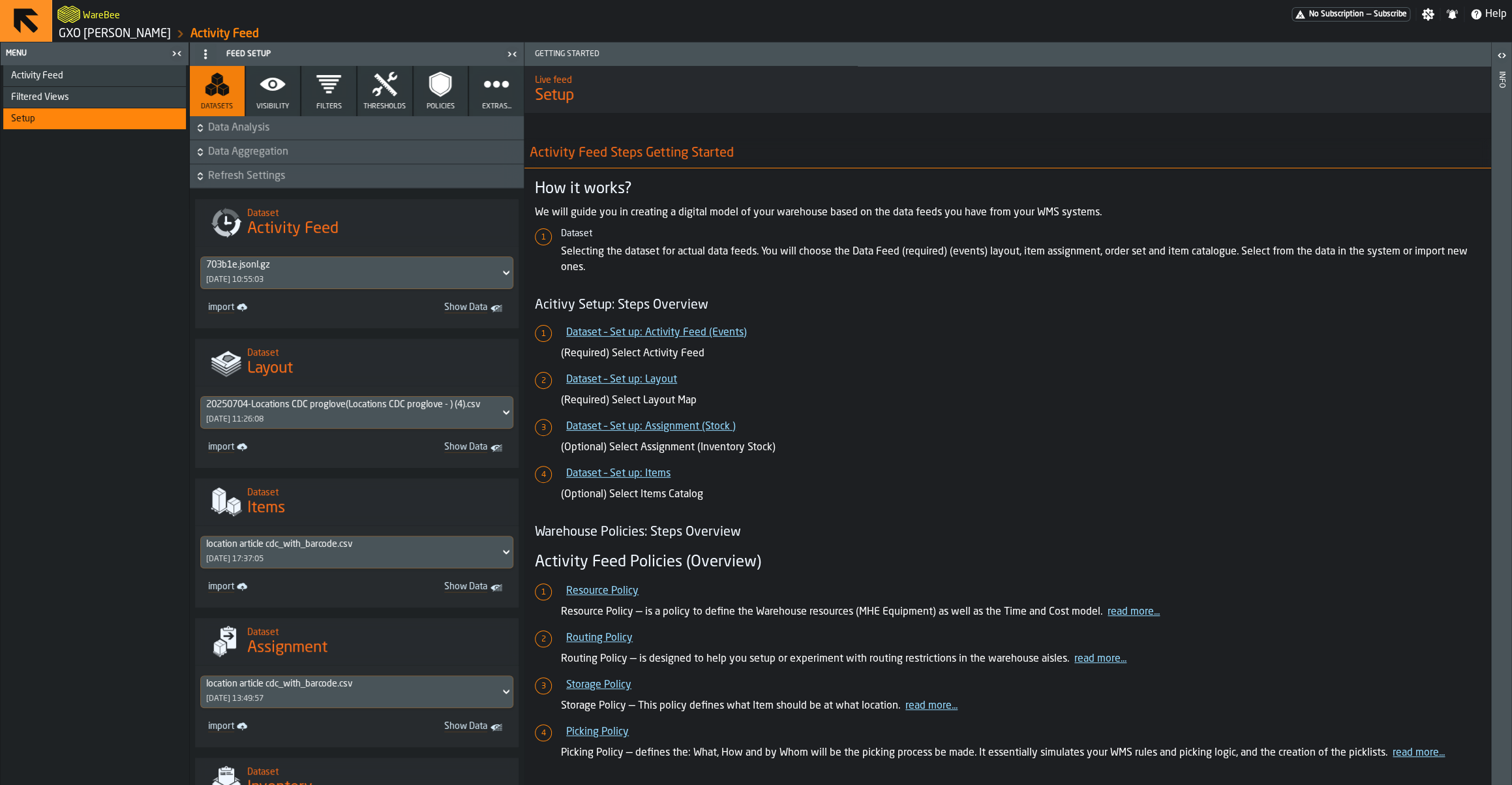
click at [293, 147] on span "Data Aggregation" at bounding box center [364, 152] width 313 height 16
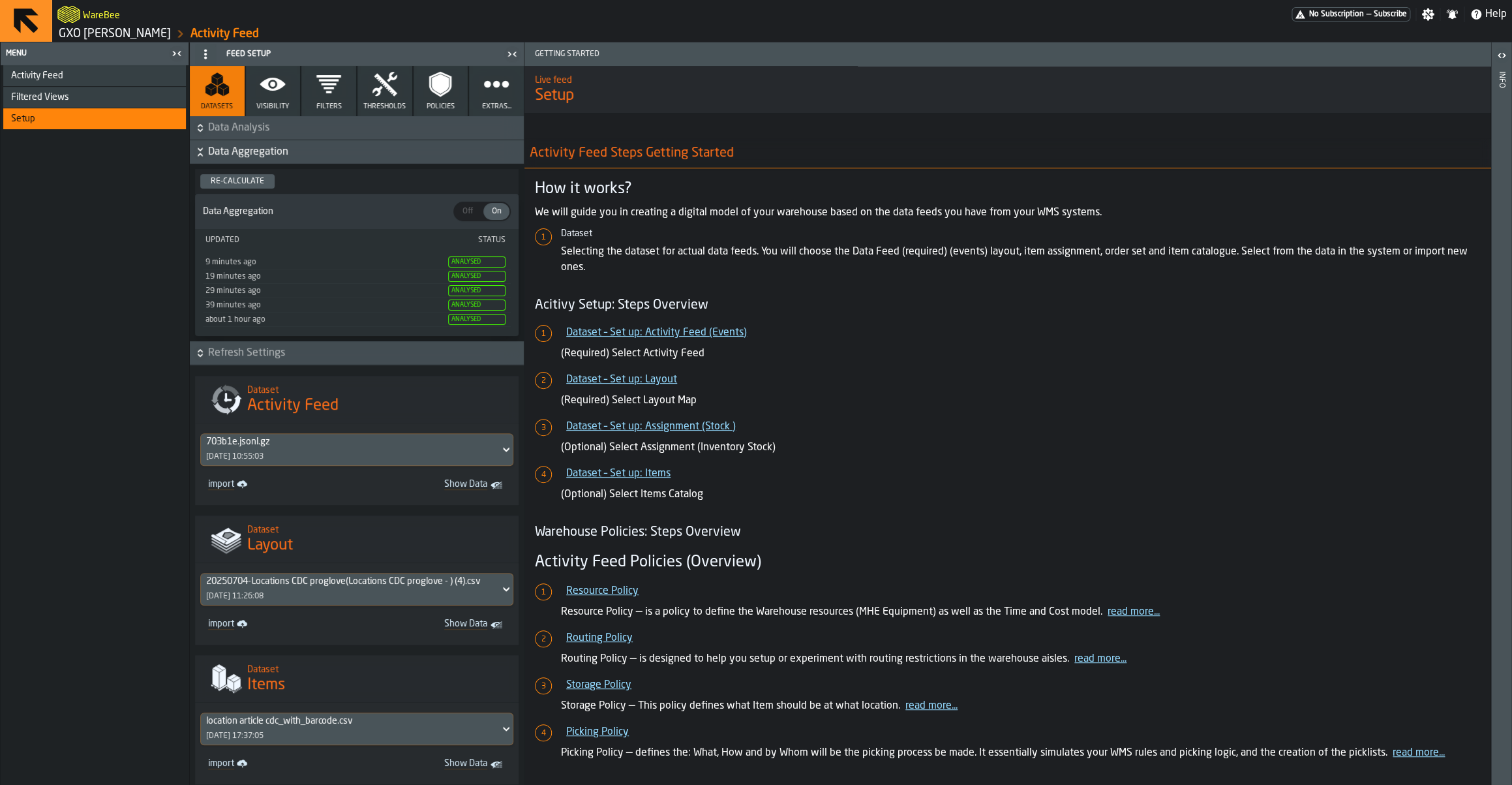
click at [293, 147] on span "Data Aggregation" at bounding box center [364, 152] width 313 height 16
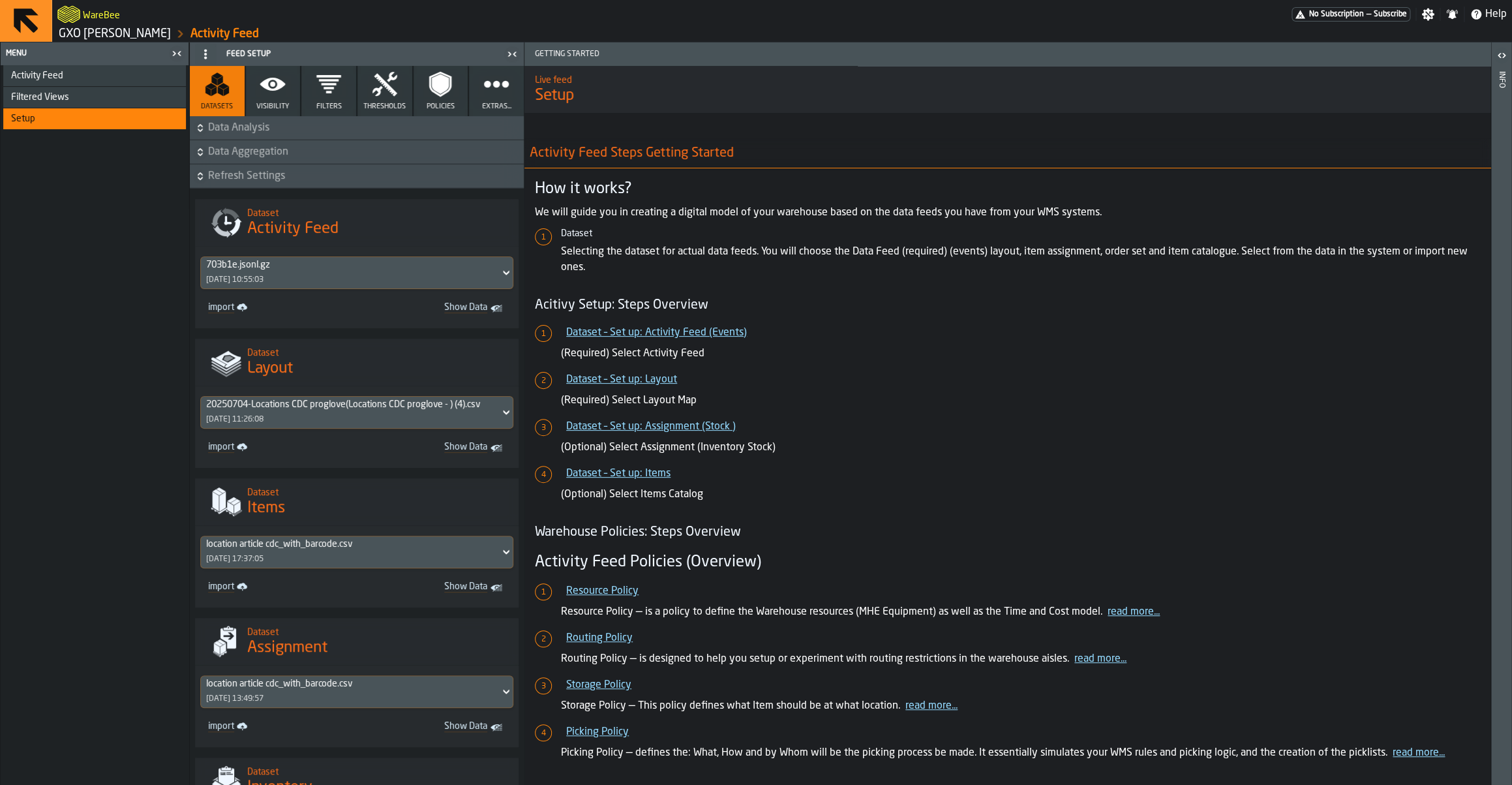
click at [262, 133] on span "Data Analysis" at bounding box center [364, 128] width 313 height 16
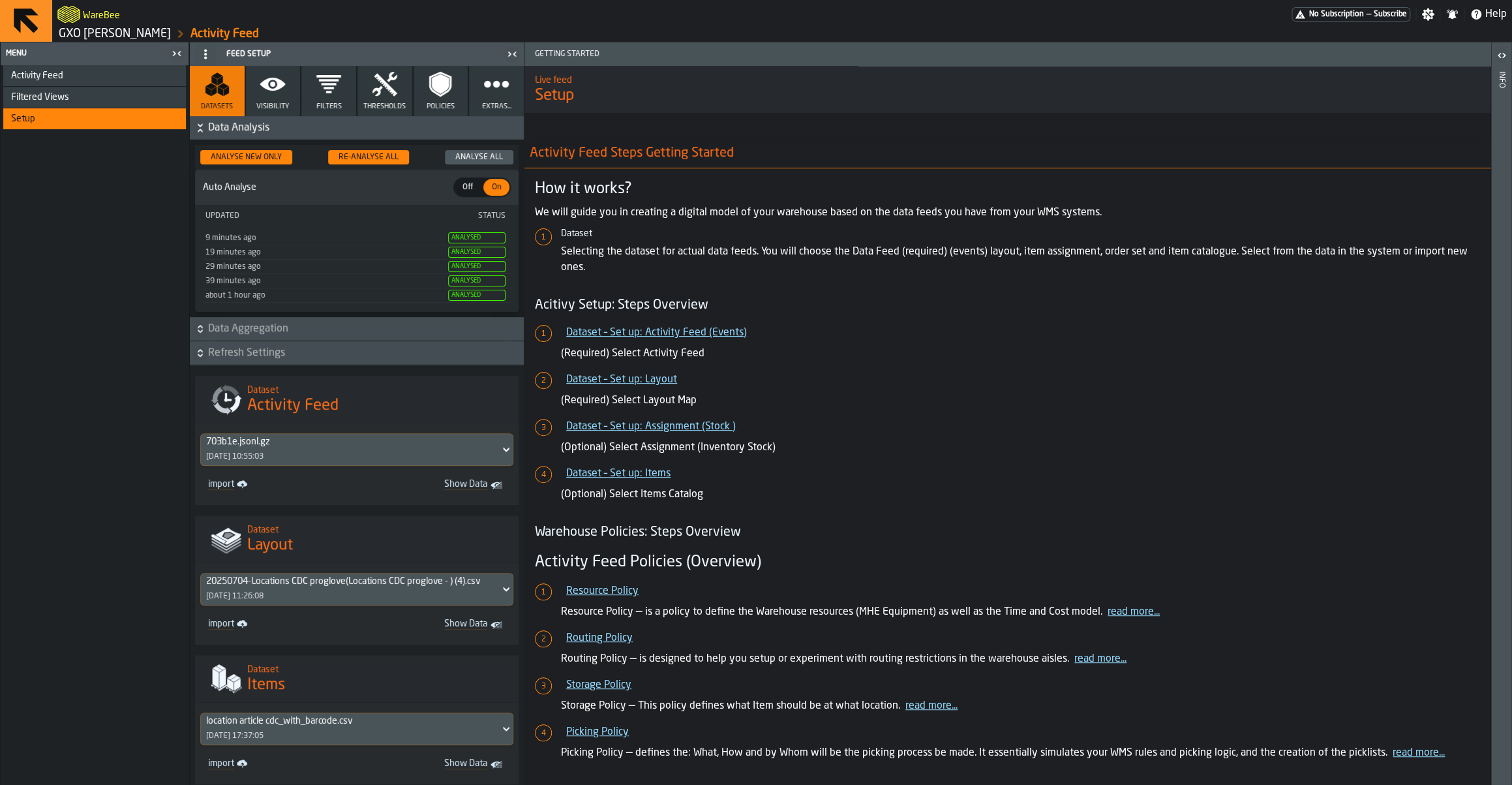
click at [262, 133] on span "Data Analysis" at bounding box center [364, 128] width 313 height 16
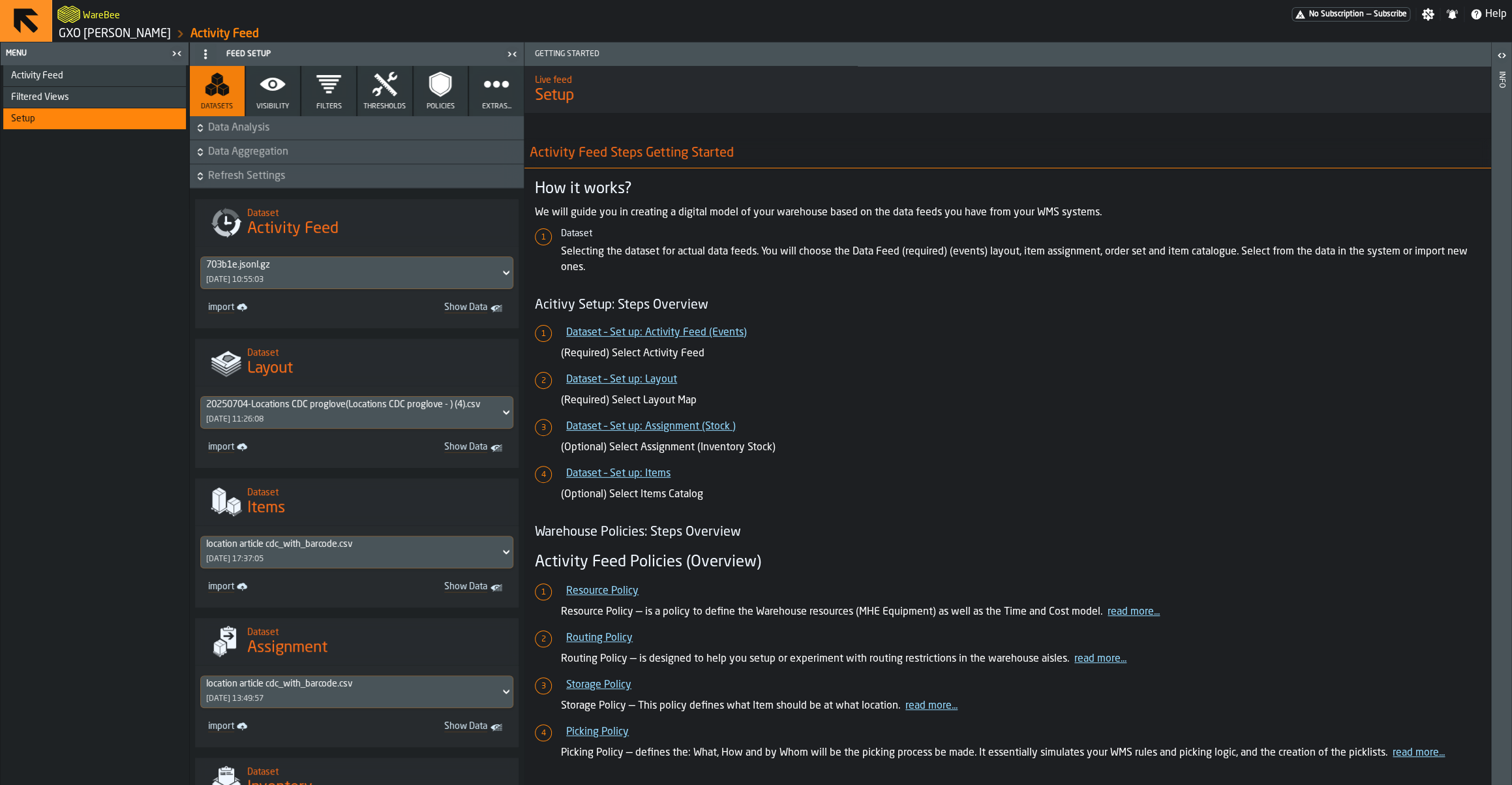
click at [262, 133] on span "Data Analysis" at bounding box center [364, 128] width 313 height 16
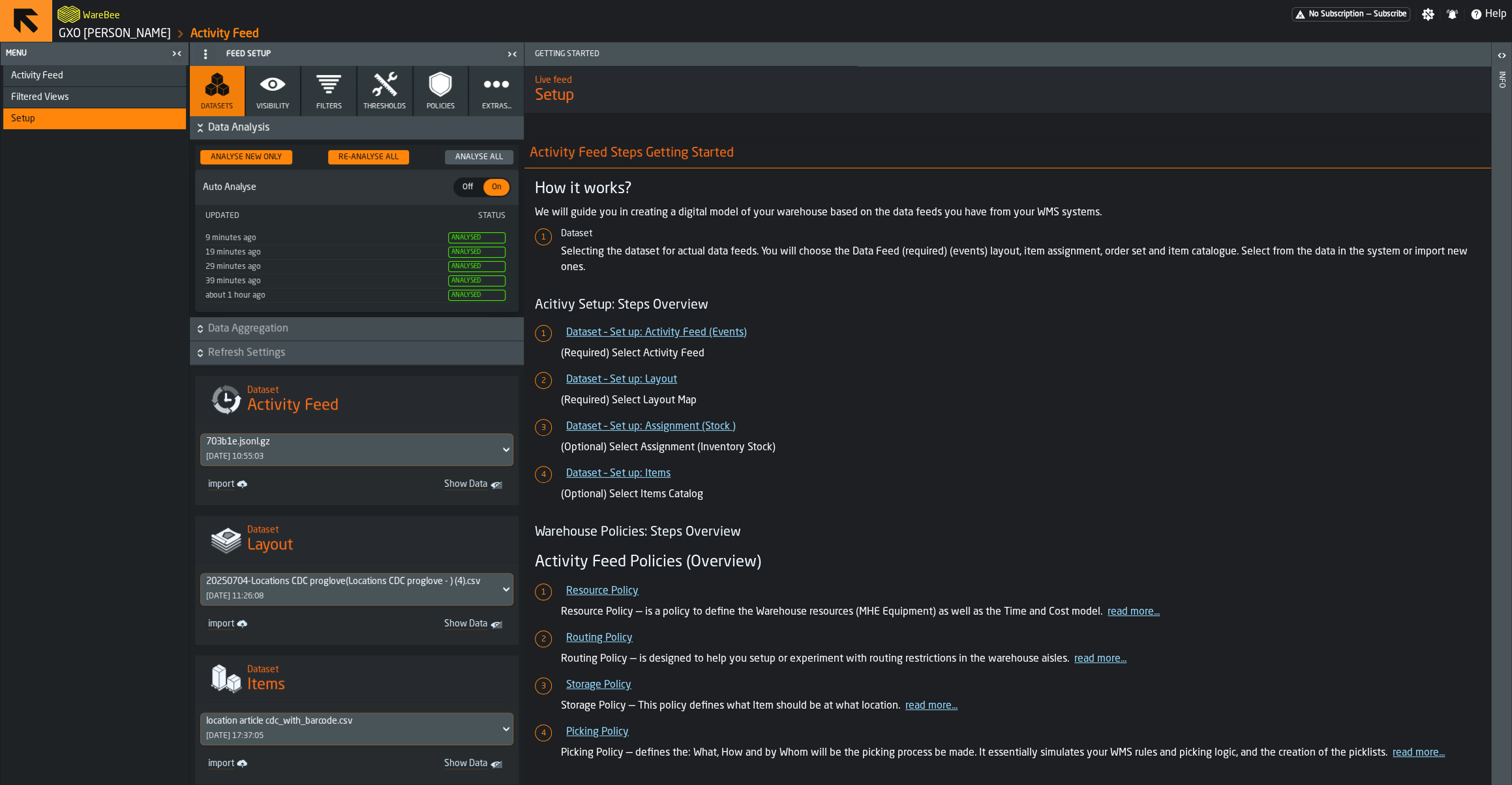
click at [262, 133] on span "Data Analysis" at bounding box center [364, 128] width 313 height 16
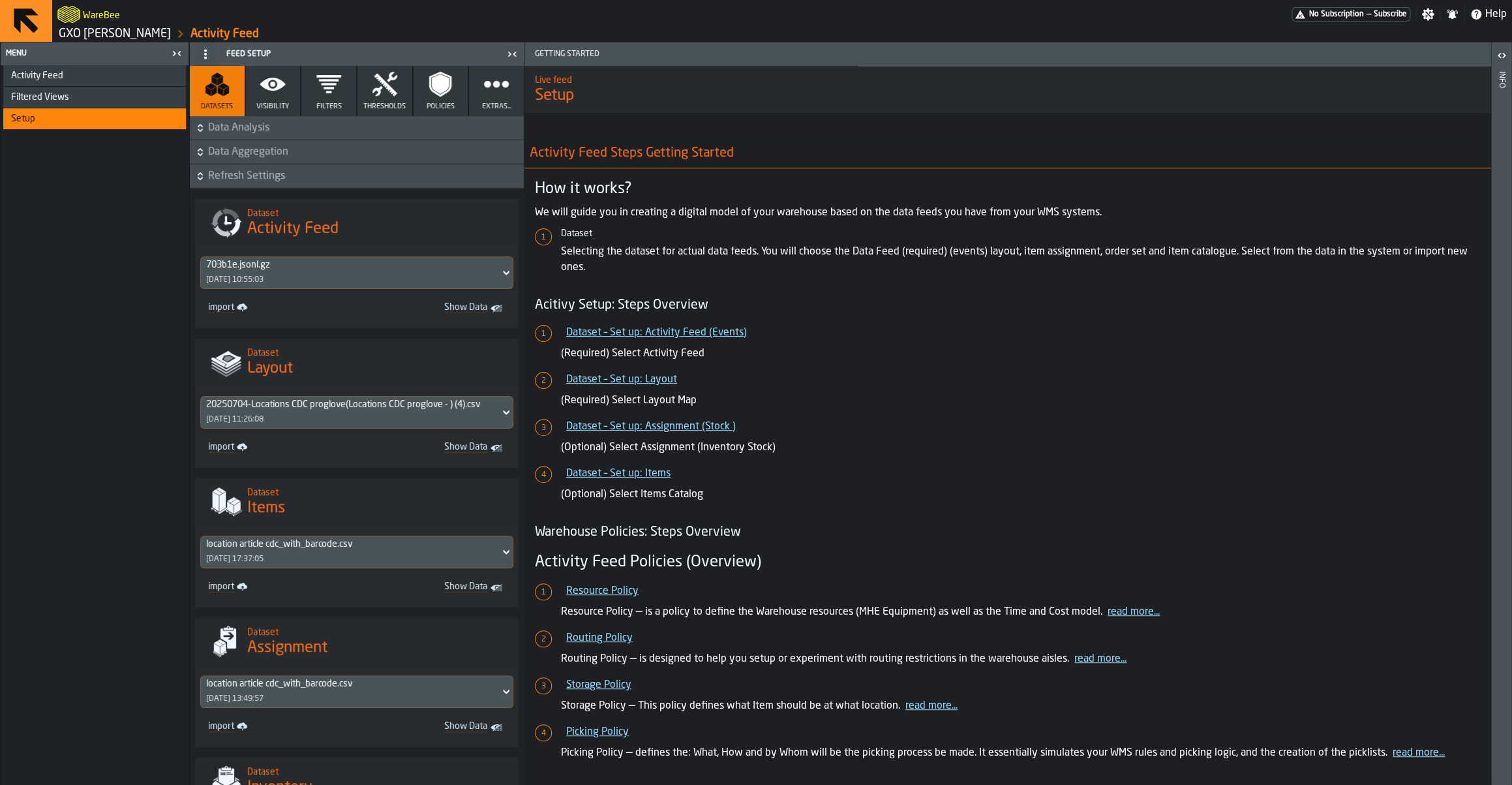
click at [256, 161] on button "Data Aggregation" at bounding box center [357, 151] width 334 height 23
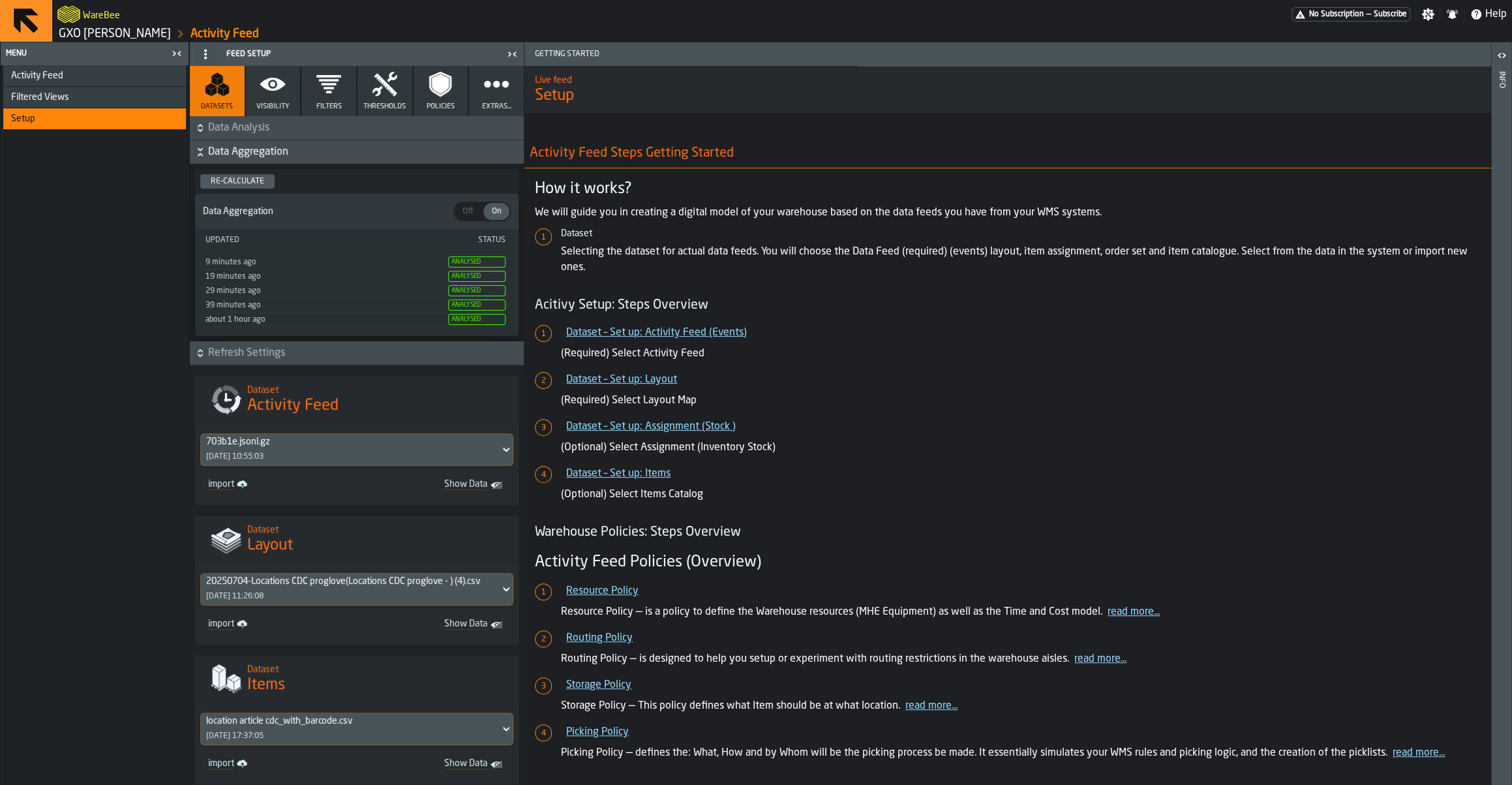
click at [261, 153] on span "Data Aggregation" at bounding box center [364, 152] width 313 height 16
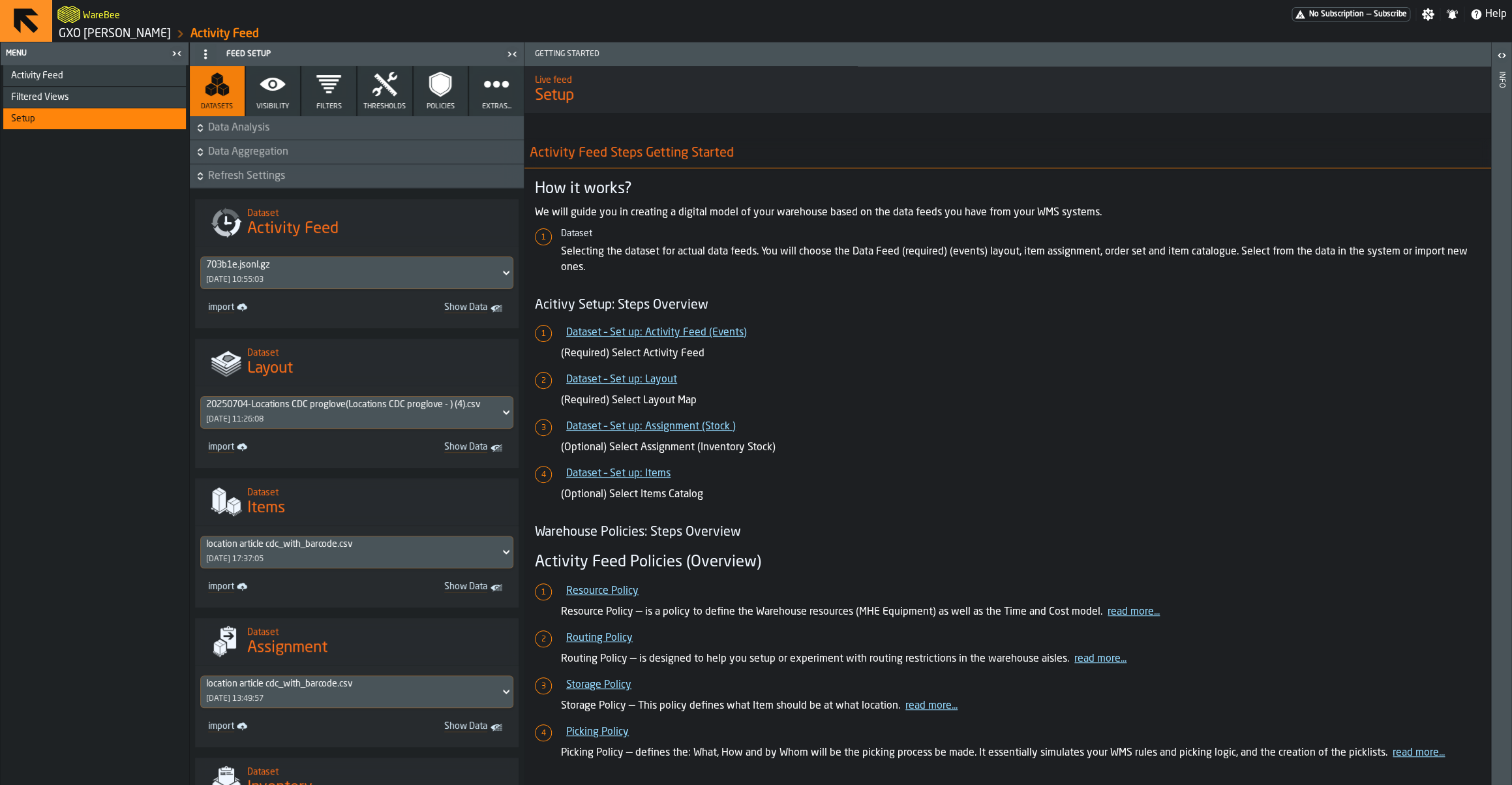
click at [259, 170] on span "Refresh Settings" at bounding box center [364, 176] width 313 height 16
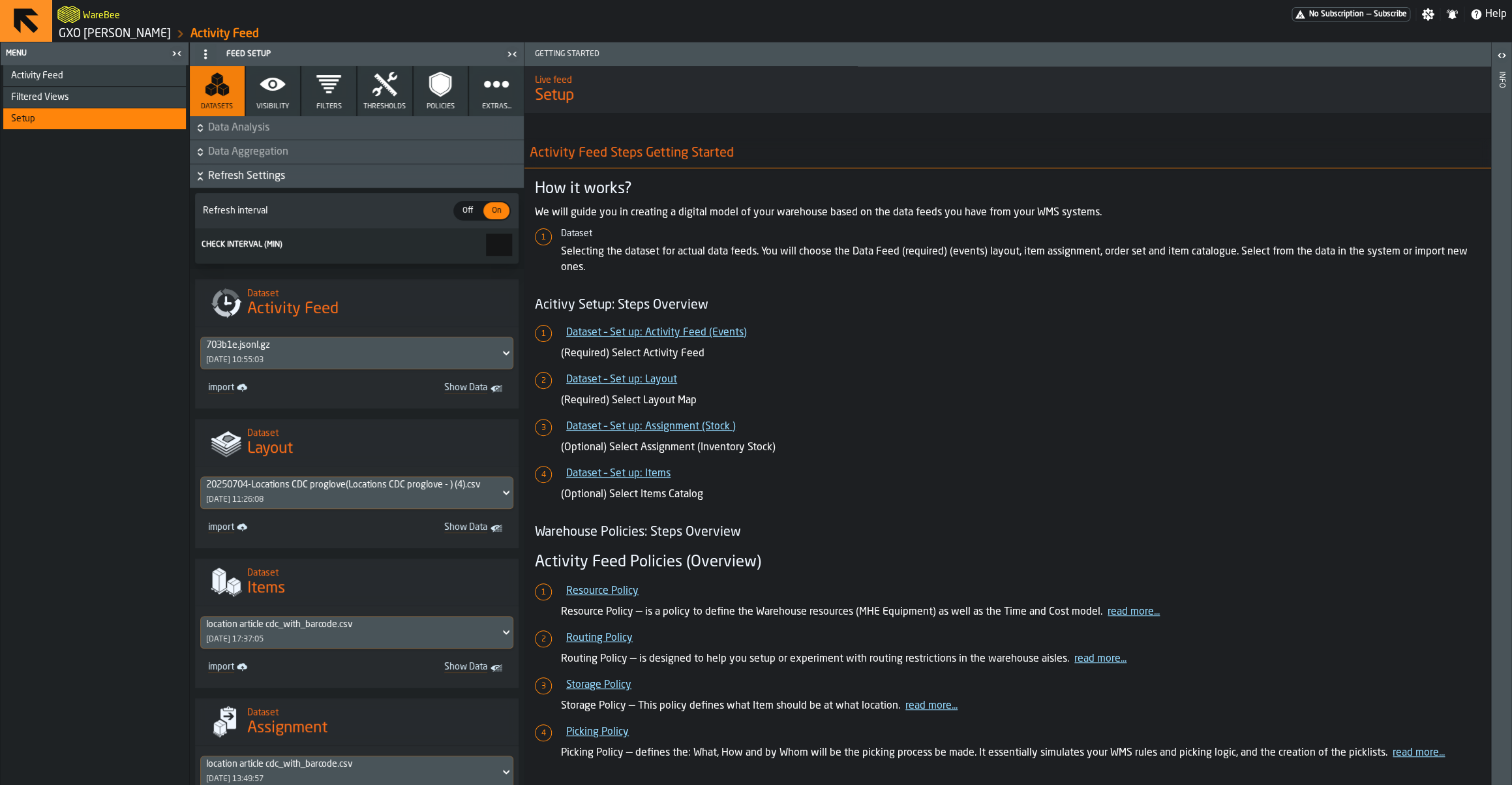
click at [259, 170] on span "Refresh Settings" at bounding box center [364, 176] width 313 height 16
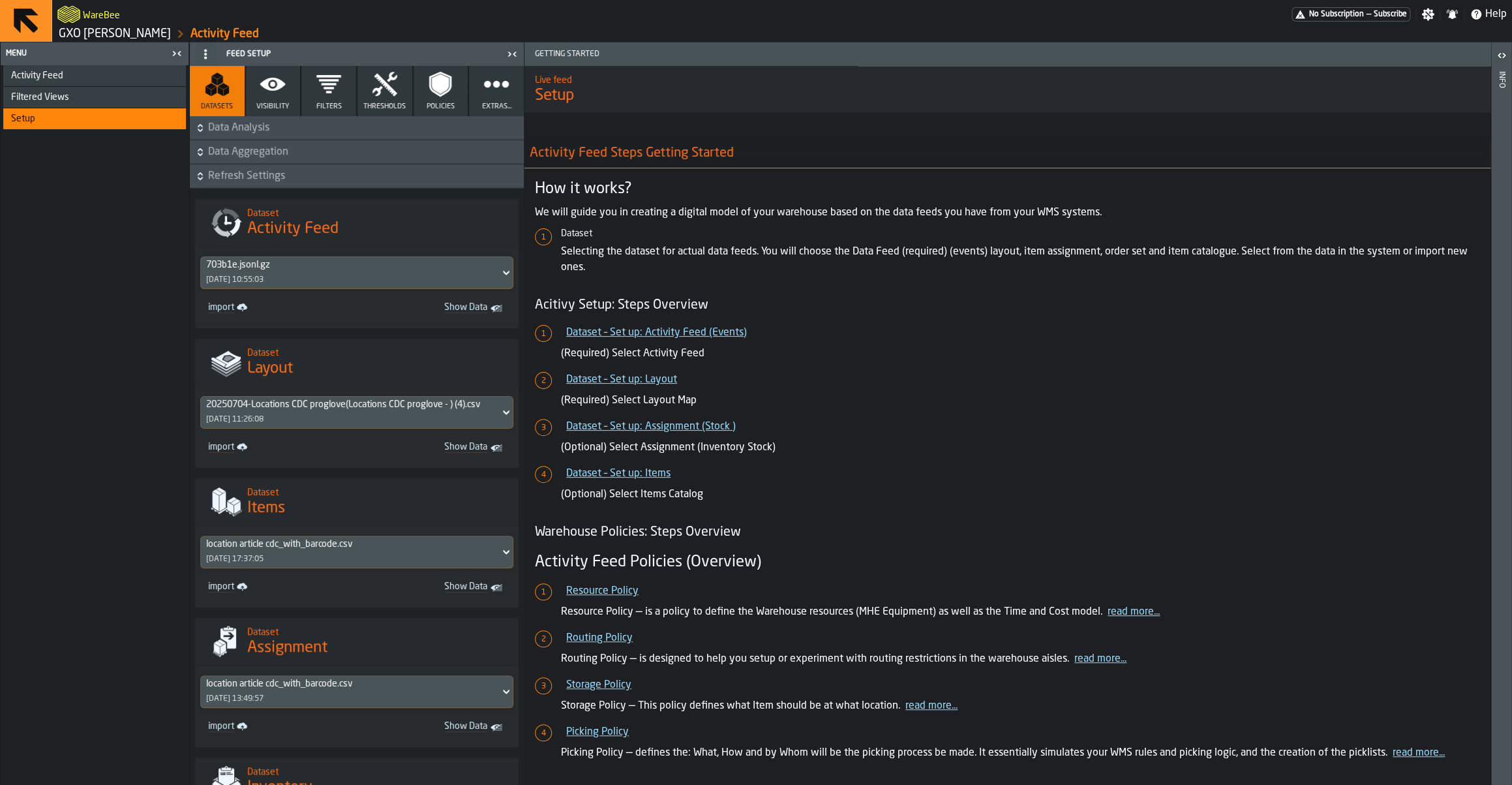
click at [262, 155] on span "Data Aggregation" at bounding box center [364, 152] width 313 height 16
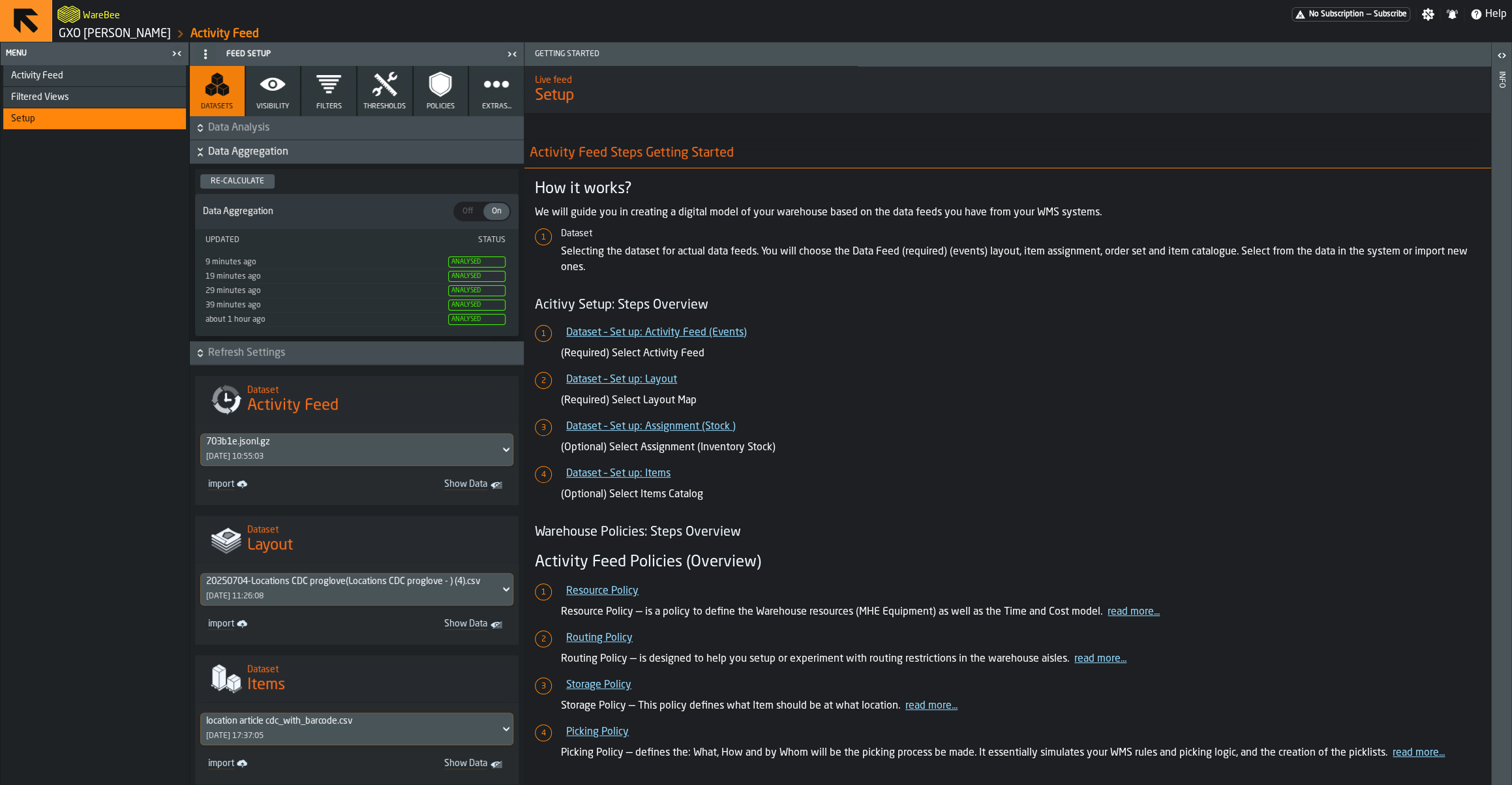
click at [262, 131] on span "Data Analysis" at bounding box center [364, 128] width 313 height 16
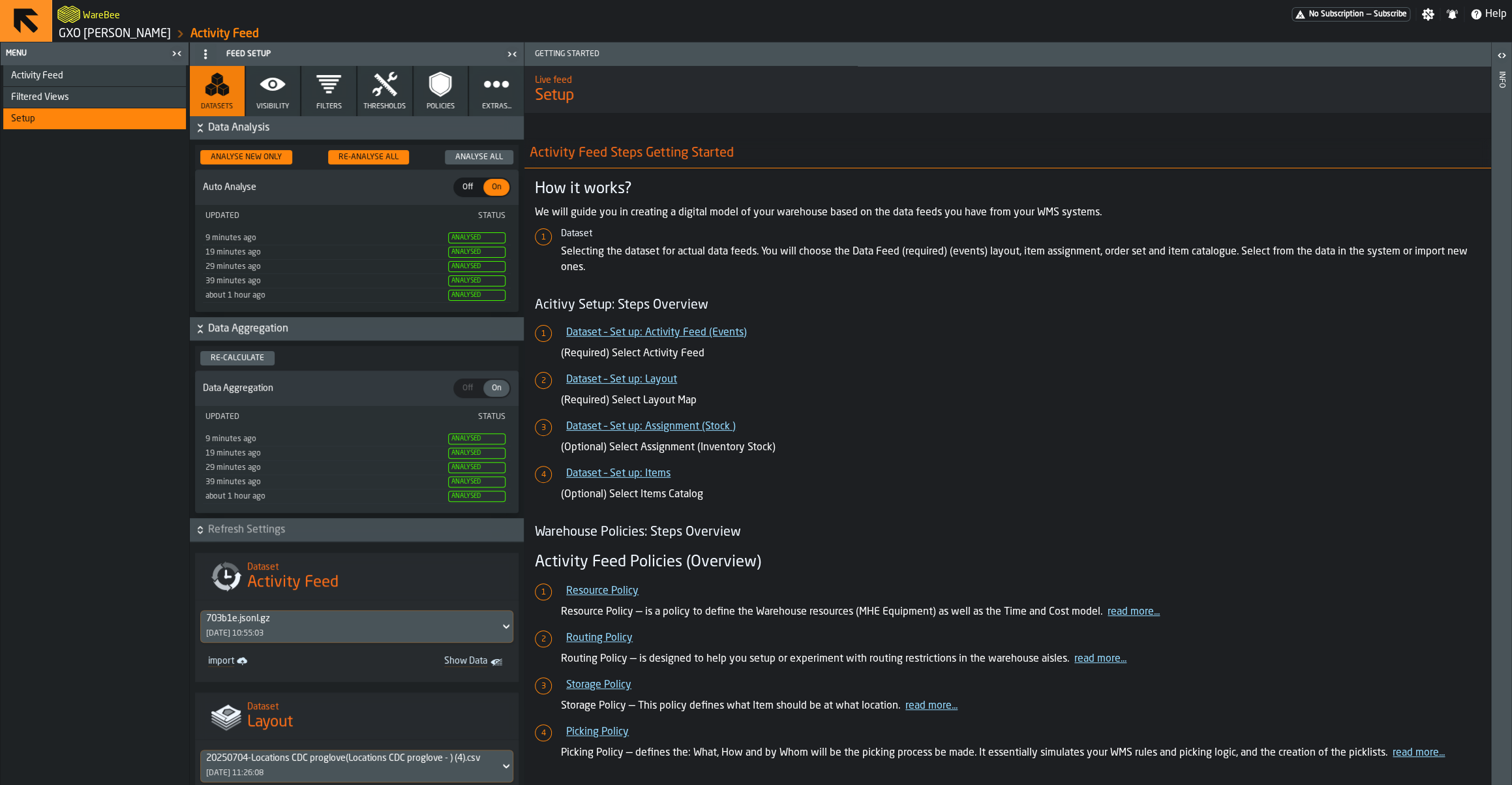
click at [321, 99] on button "Filters" at bounding box center [329, 90] width 54 height 50
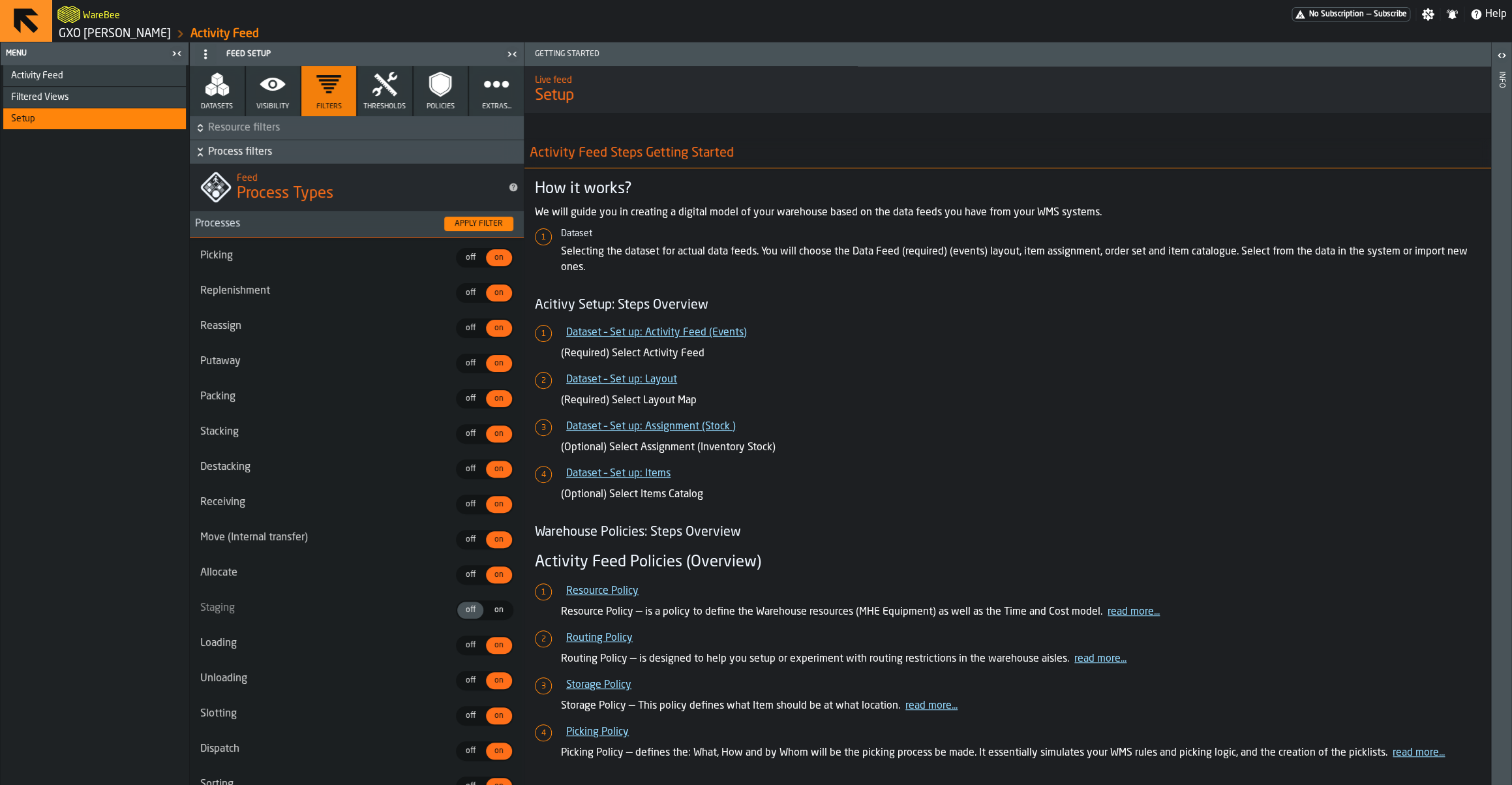
click at [294, 126] on span "Resource filters" at bounding box center [364, 128] width 313 height 16
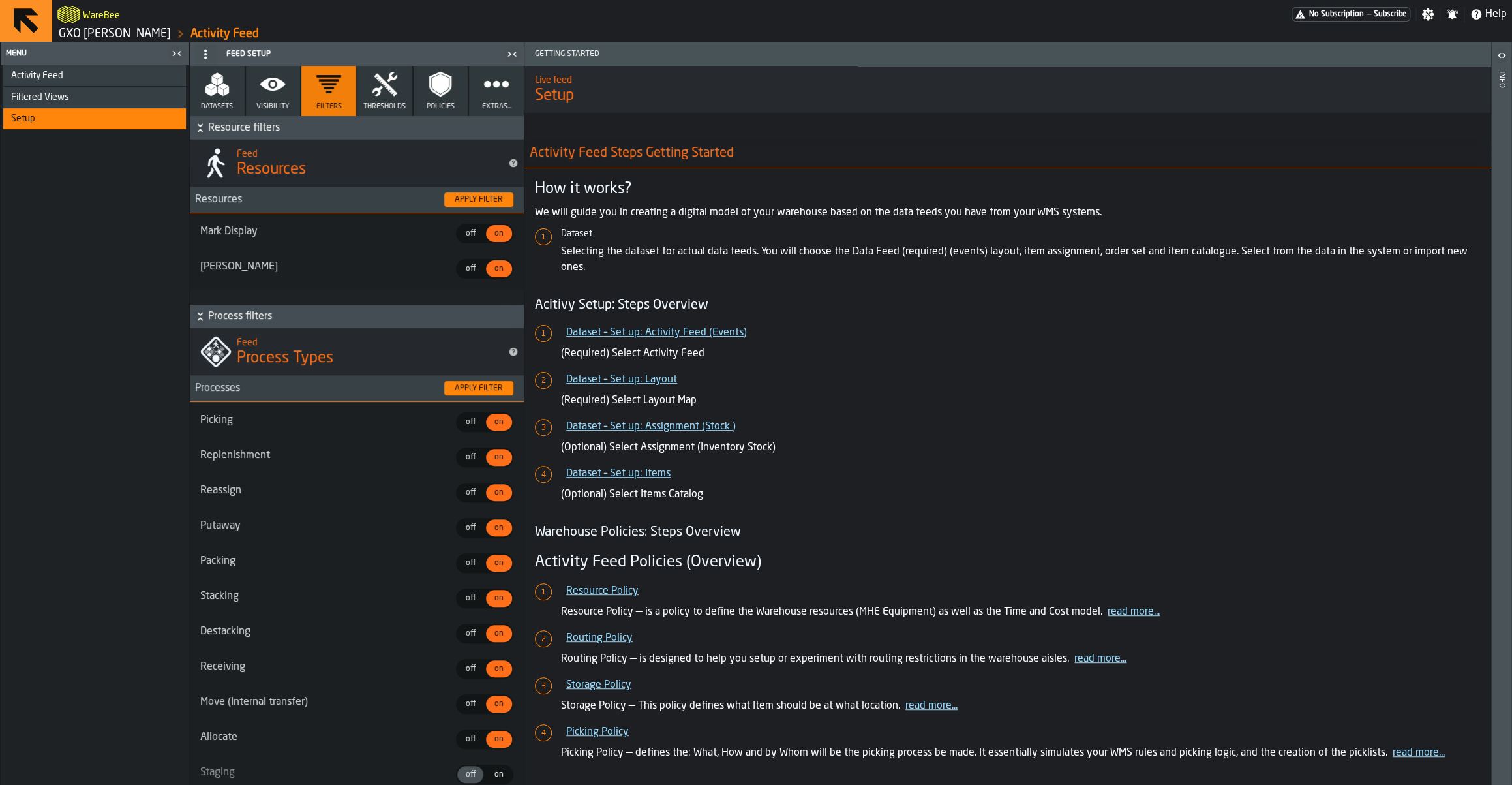
click at [294, 126] on span "Resource filters" at bounding box center [364, 128] width 313 height 16
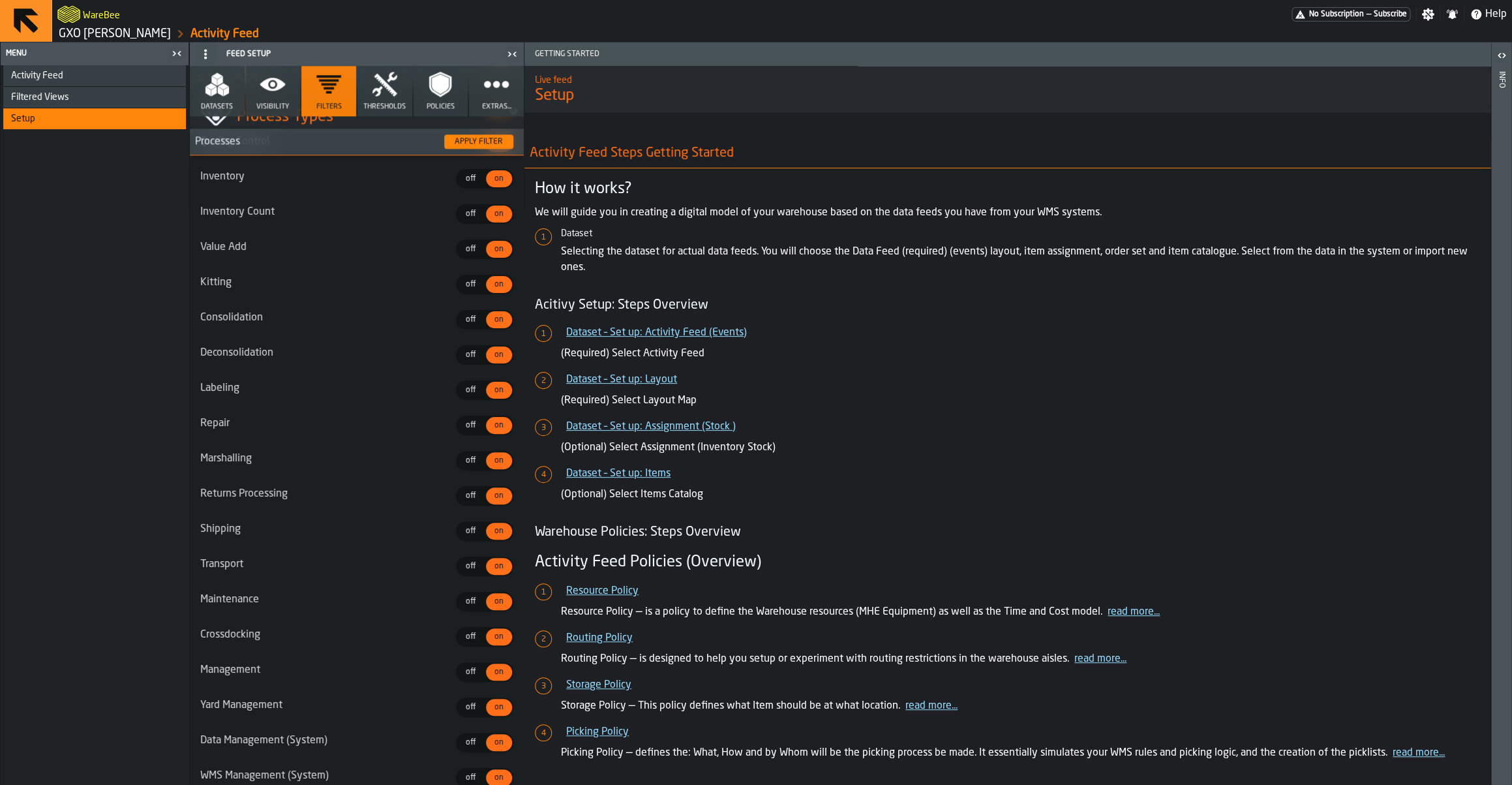
scroll to position [1016, 0]
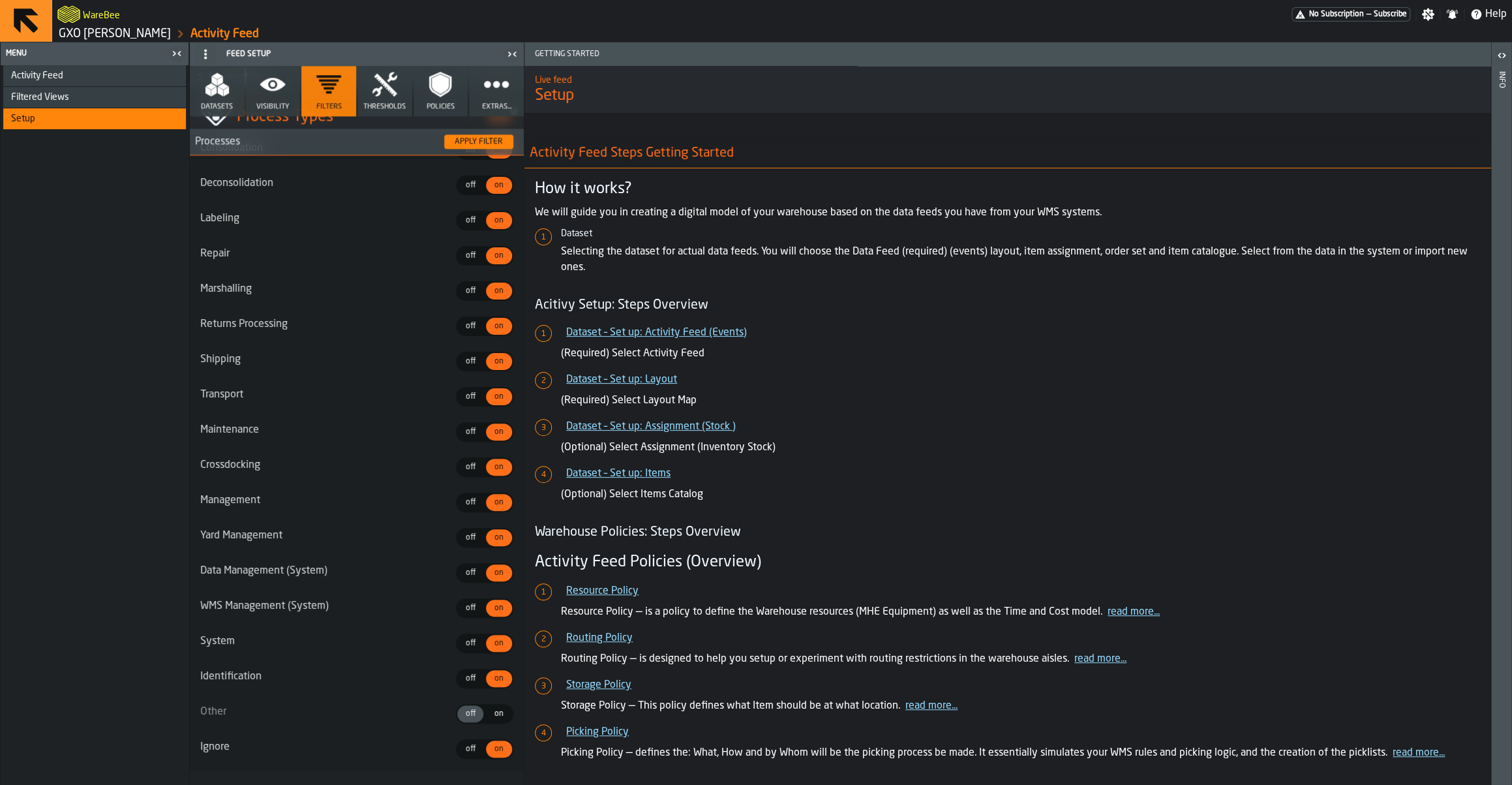
click at [388, 93] on icon "button" at bounding box center [385, 85] width 26 height 26
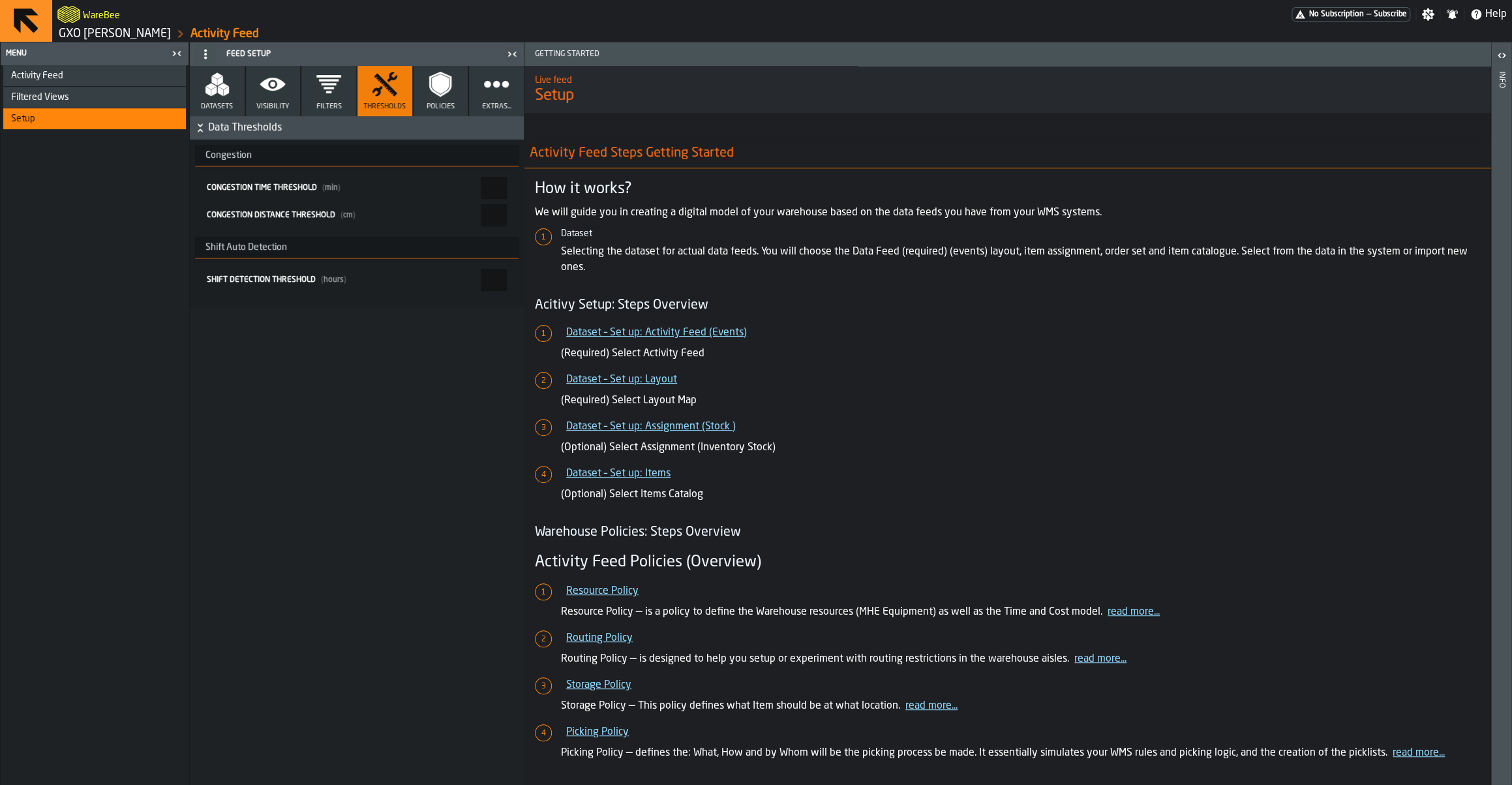
click at [356, 131] on span "Data Thresholds" at bounding box center [364, 128] width 313 height 16
click at [436, 95] on icon "button" at bounding box center [440, 85] width 26 height 26
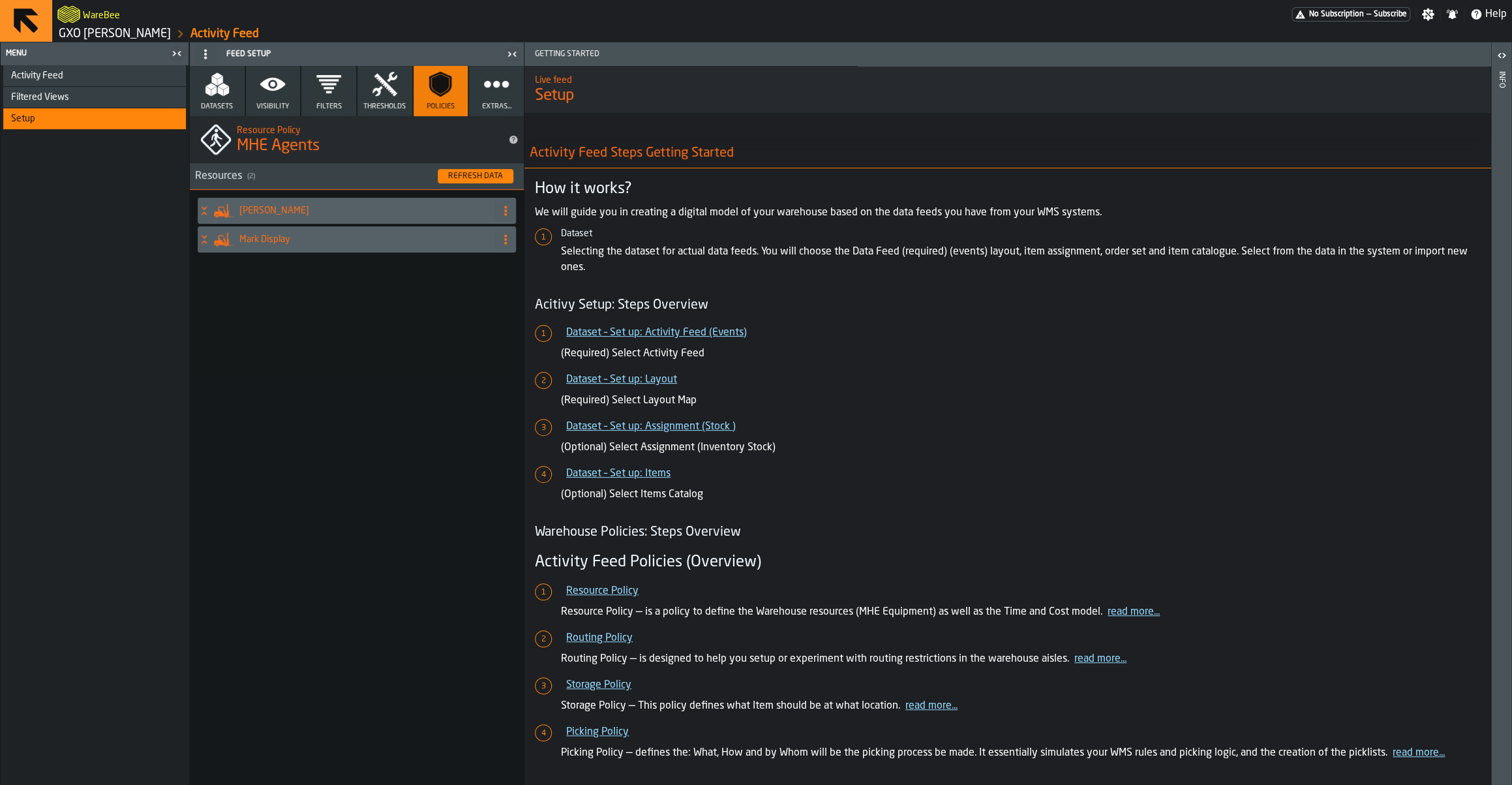
click at [471, 86] on button "Extras..." at bounding box center [496, 90] width 54 height 50
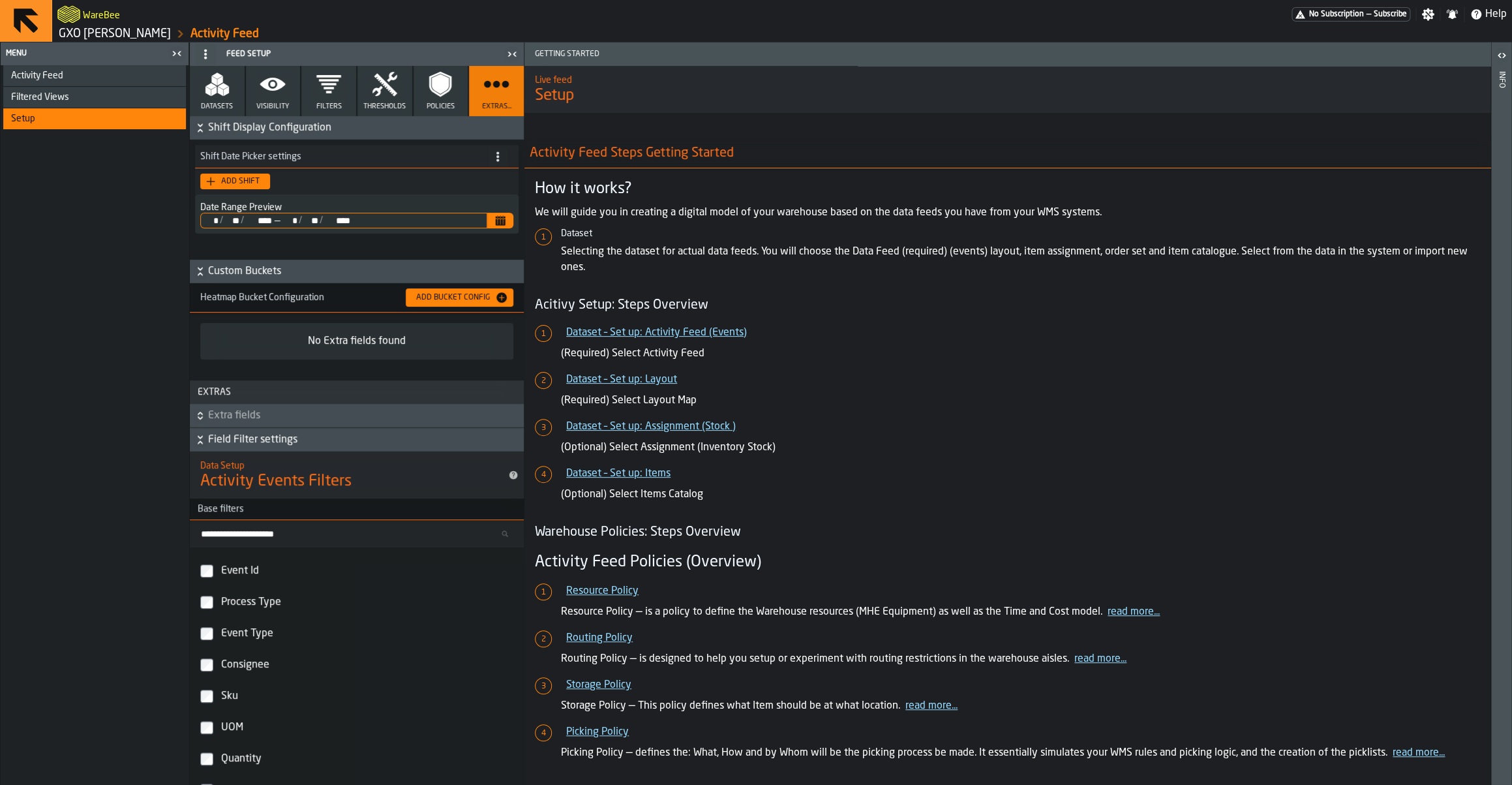
click at [259, 268] on span "Custom Buckets" at bounding box center [364, 271] width 313 height 16
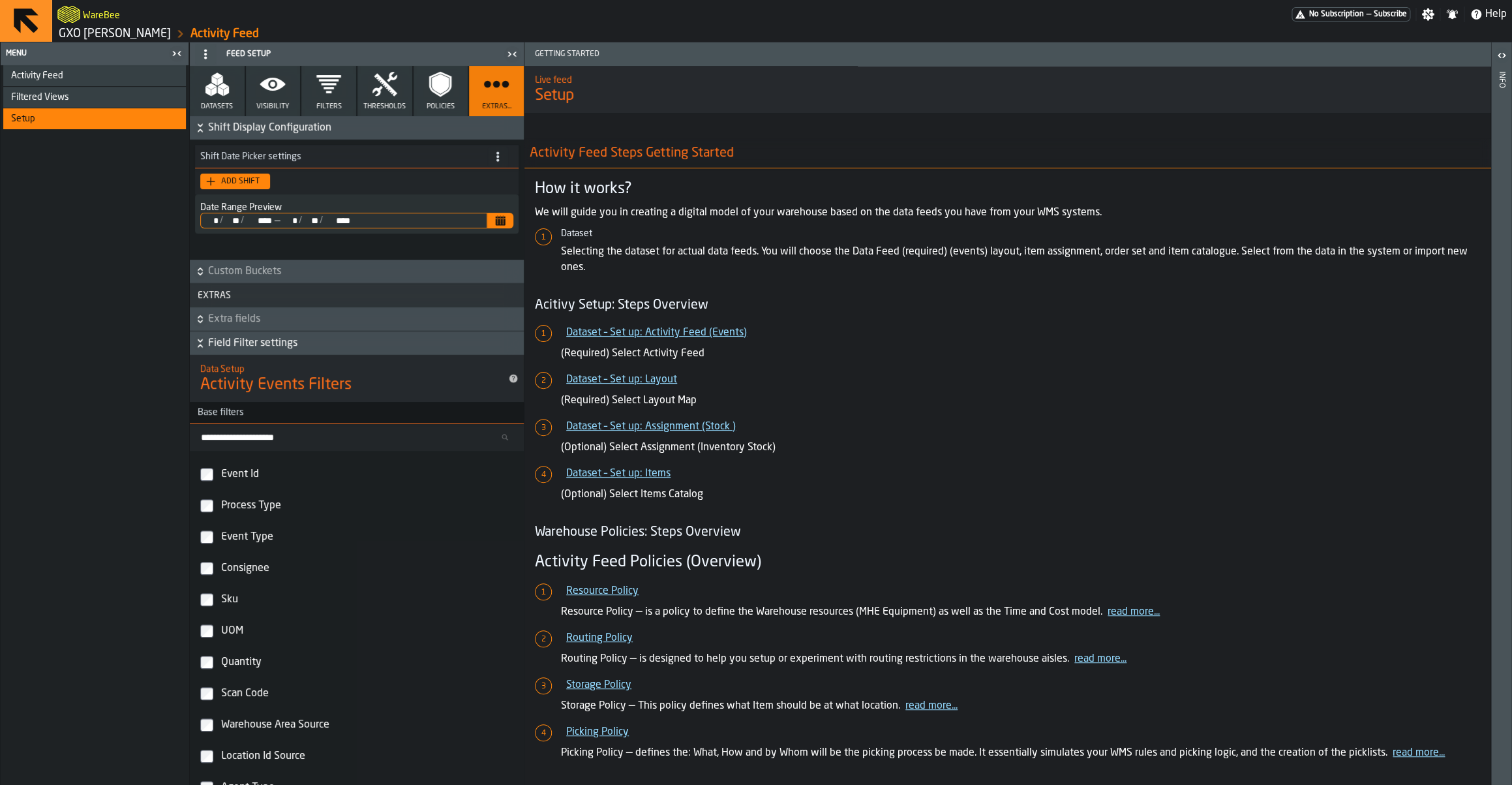
click at [254, 323] on span "Extra fields" at bounding box center [364, 318] width 313 height 16
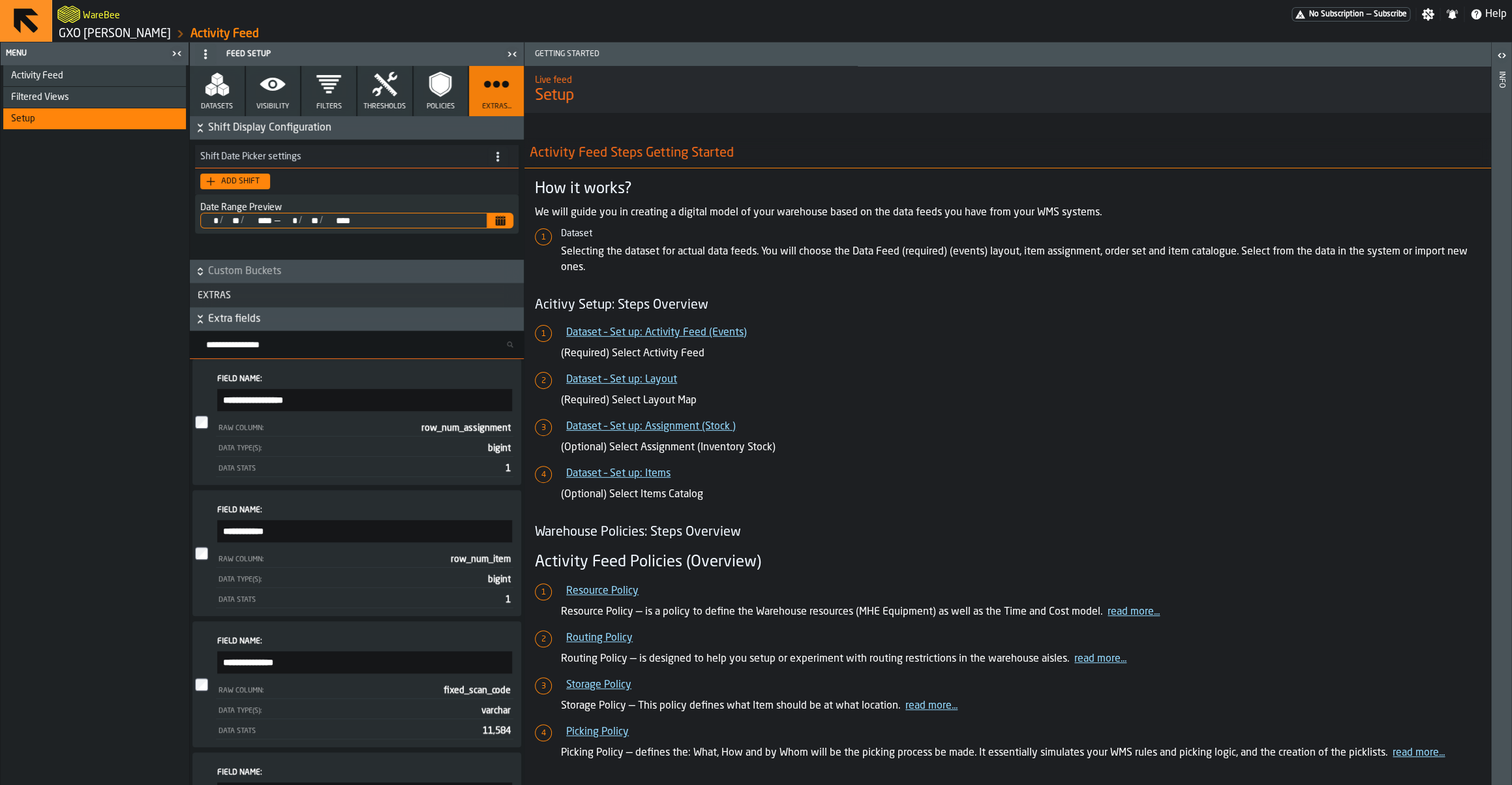
click at [254, 323] on span "Extra fields" at bounding box center [364, 318] width 313 height 16
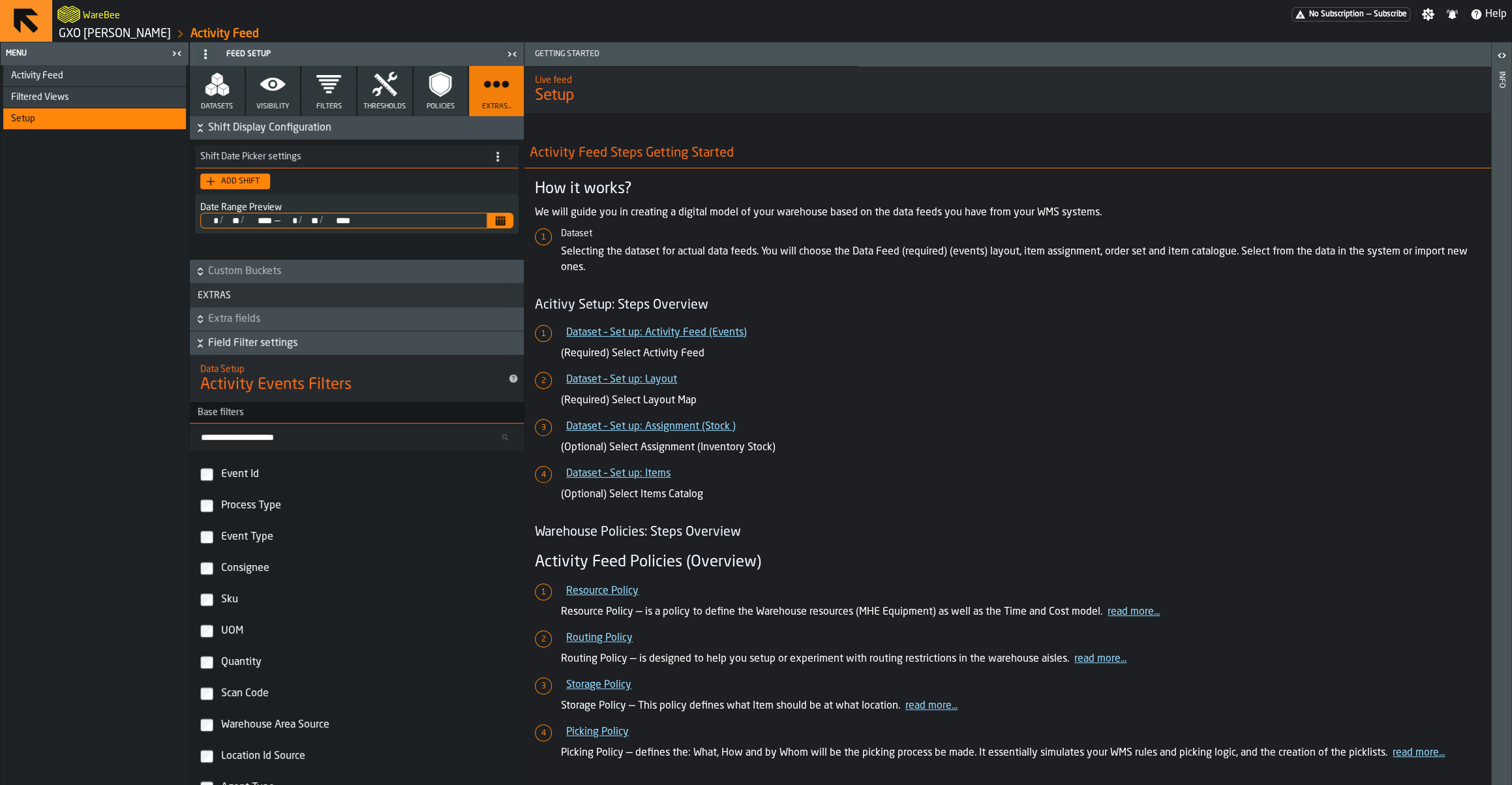
click at [259, 348] on span "Field Filter settings" at bounding box center [364, 343] width 313 height 16
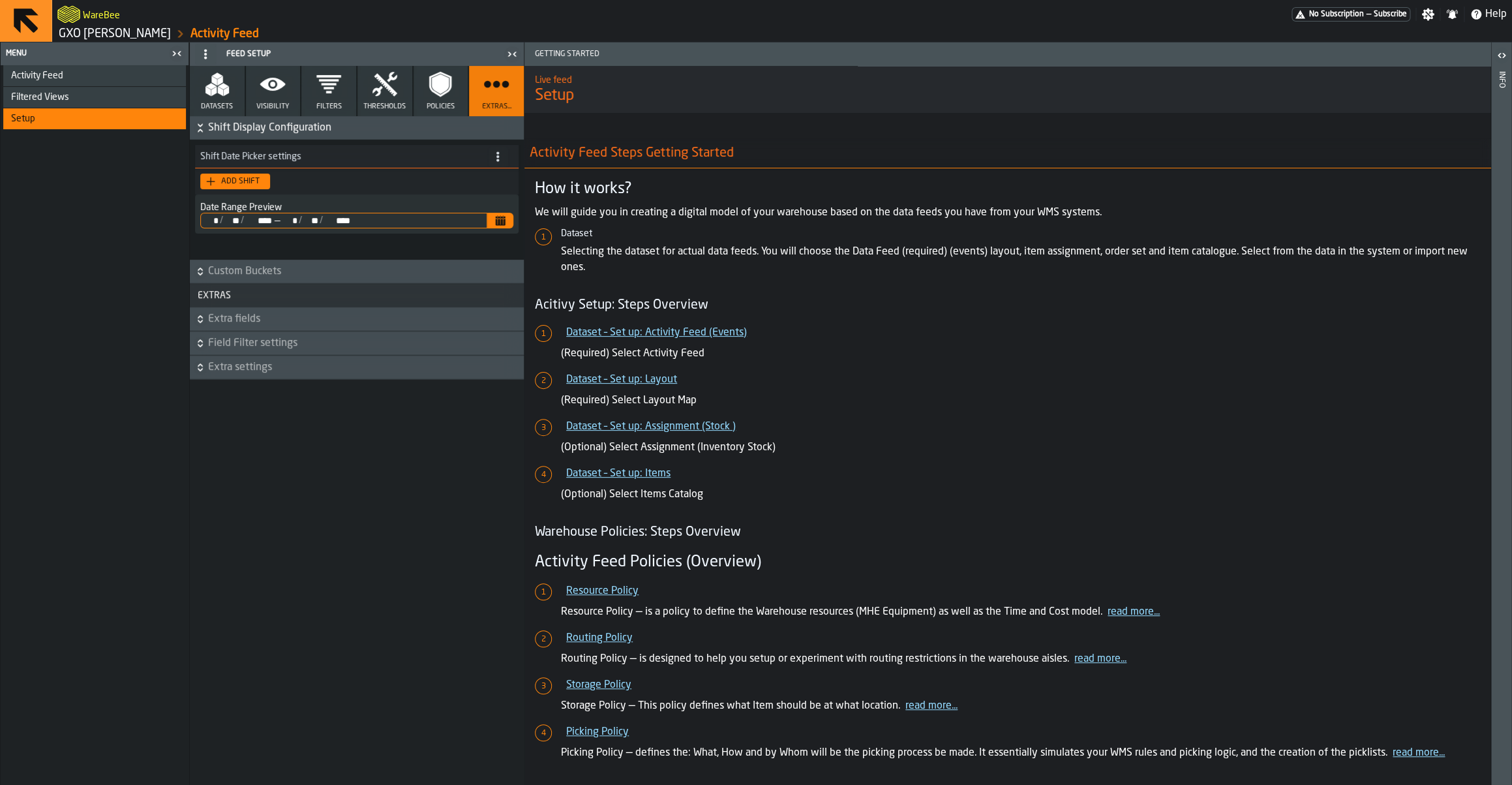
click at [257, 369] on span "Extra settings" at bounding box center [364, 367] width 313 height 16
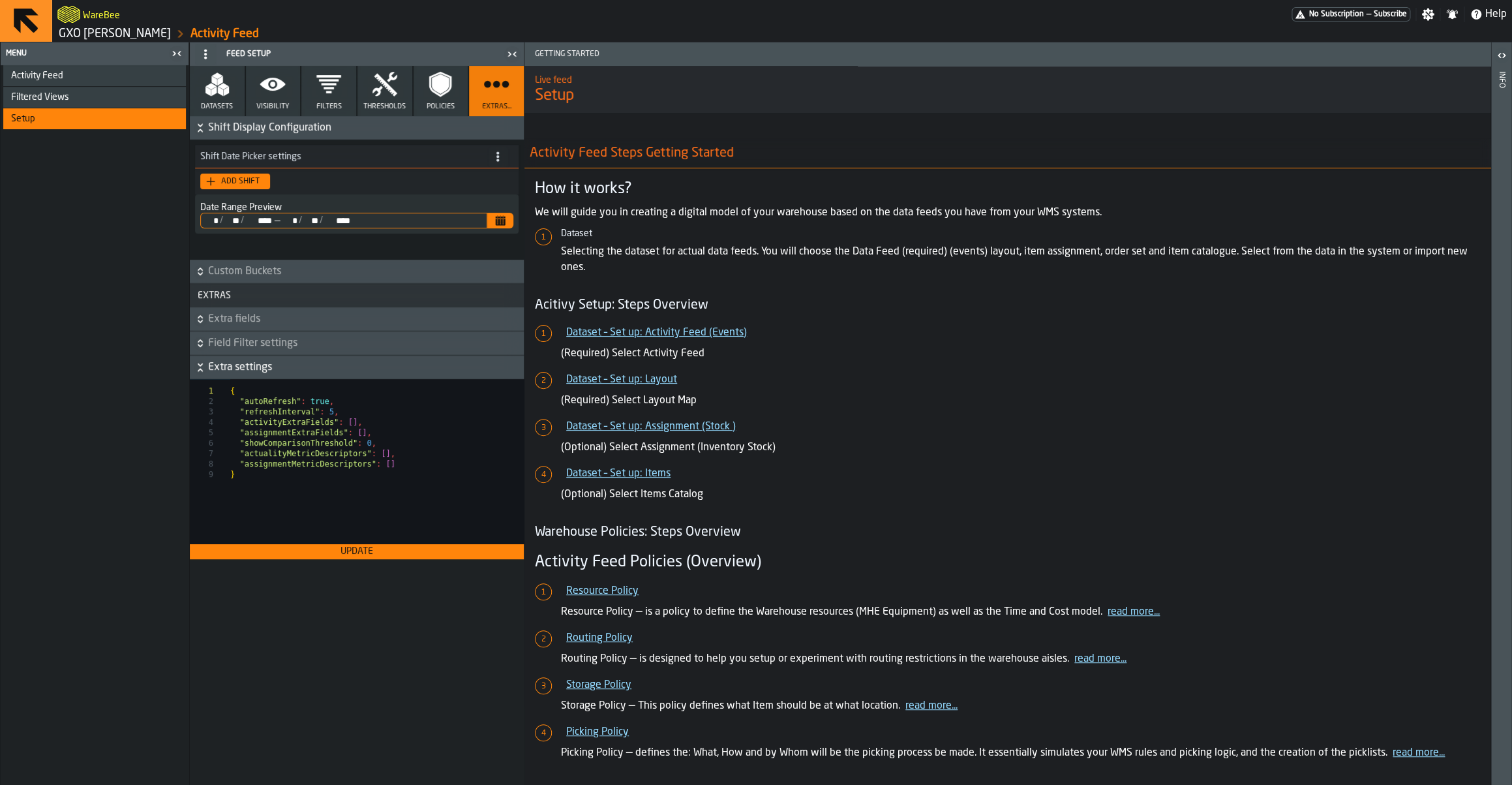
click at [257, 369] on span "Extra settings" at bounding box center [364, 367] width 313 height 16
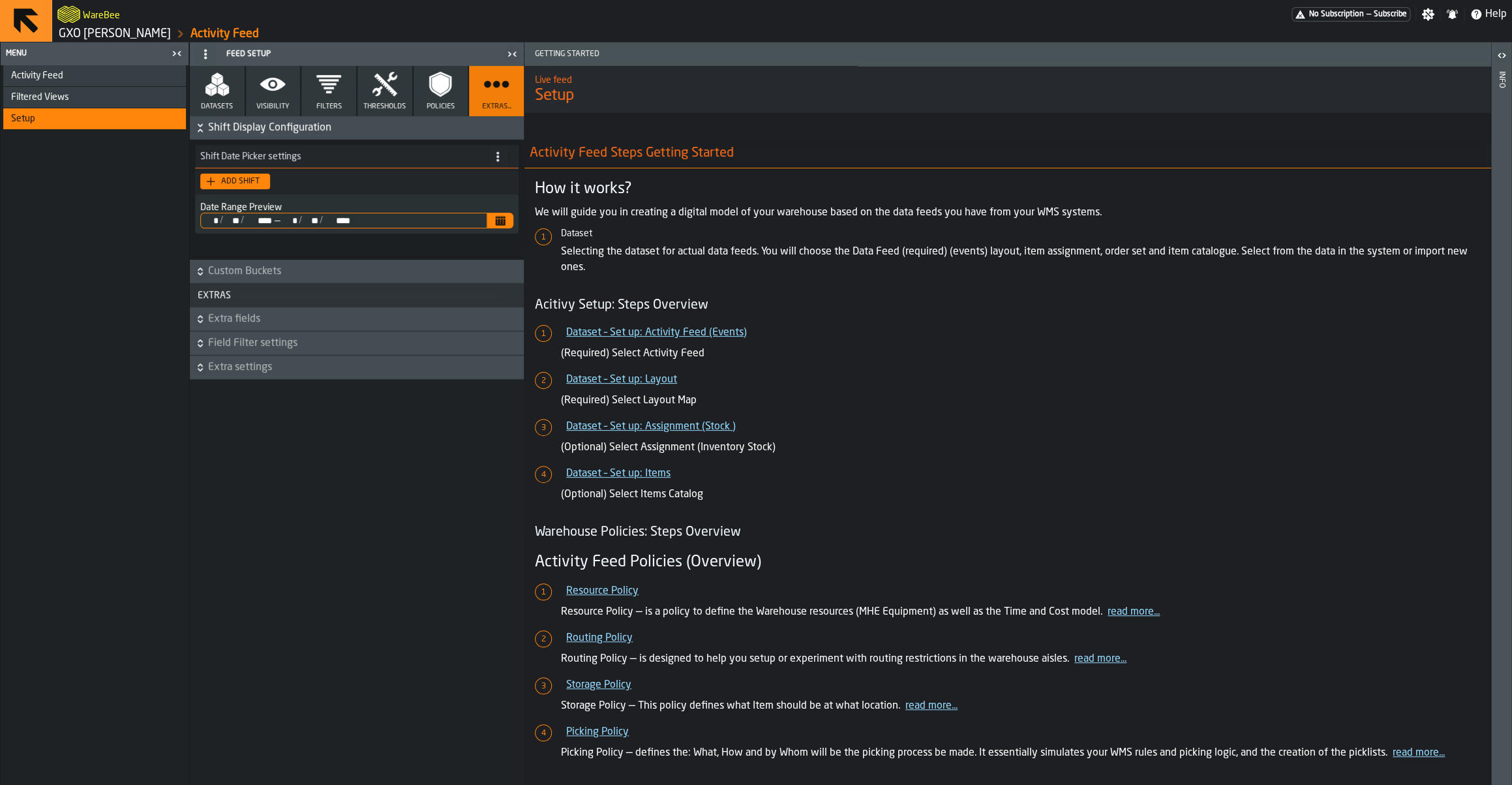
click at [250, 343] on span "Field Filter settings" at bounding box center [364, 343] width 313 height 16
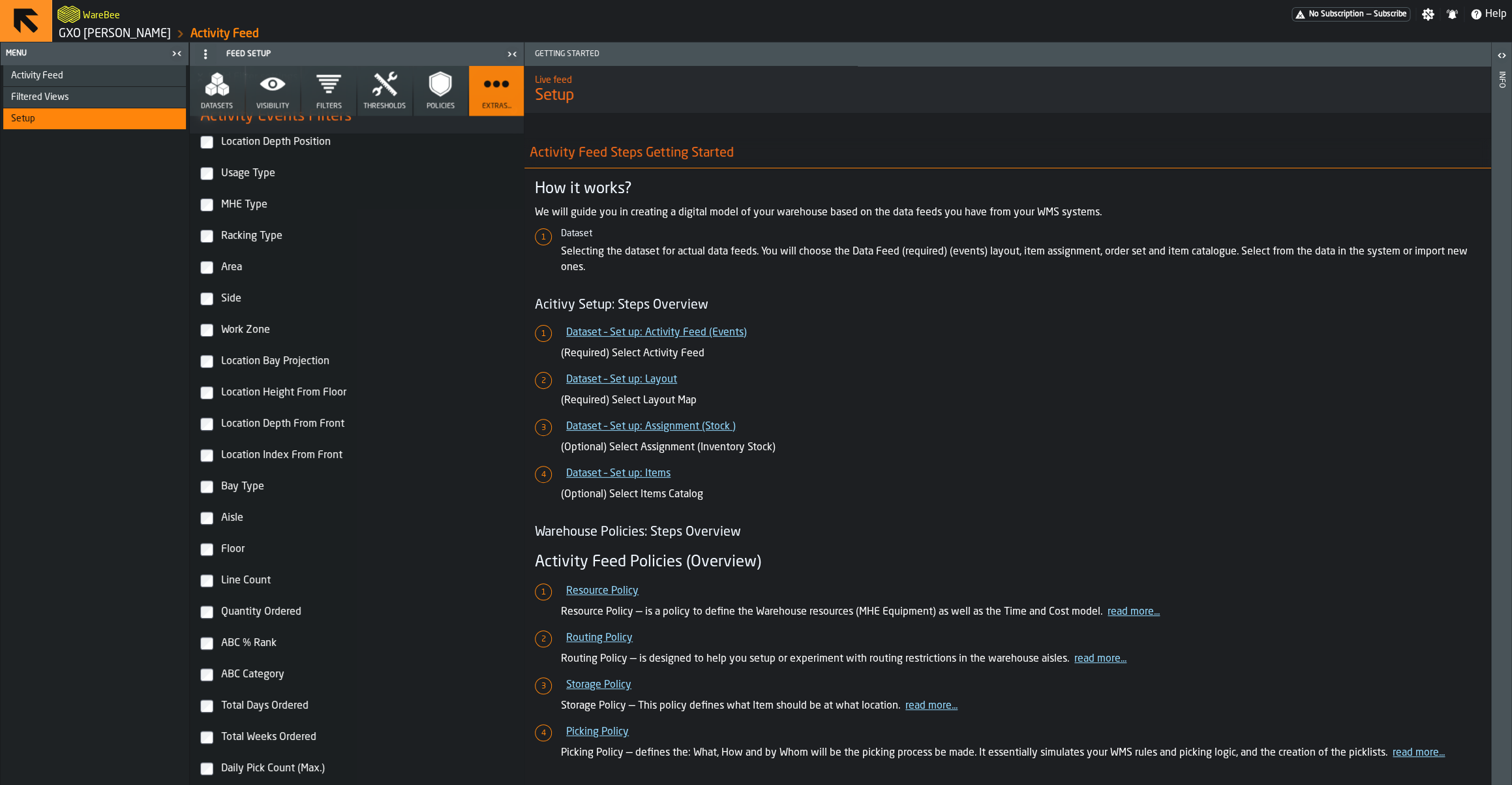
scroll to position [2108, 0]
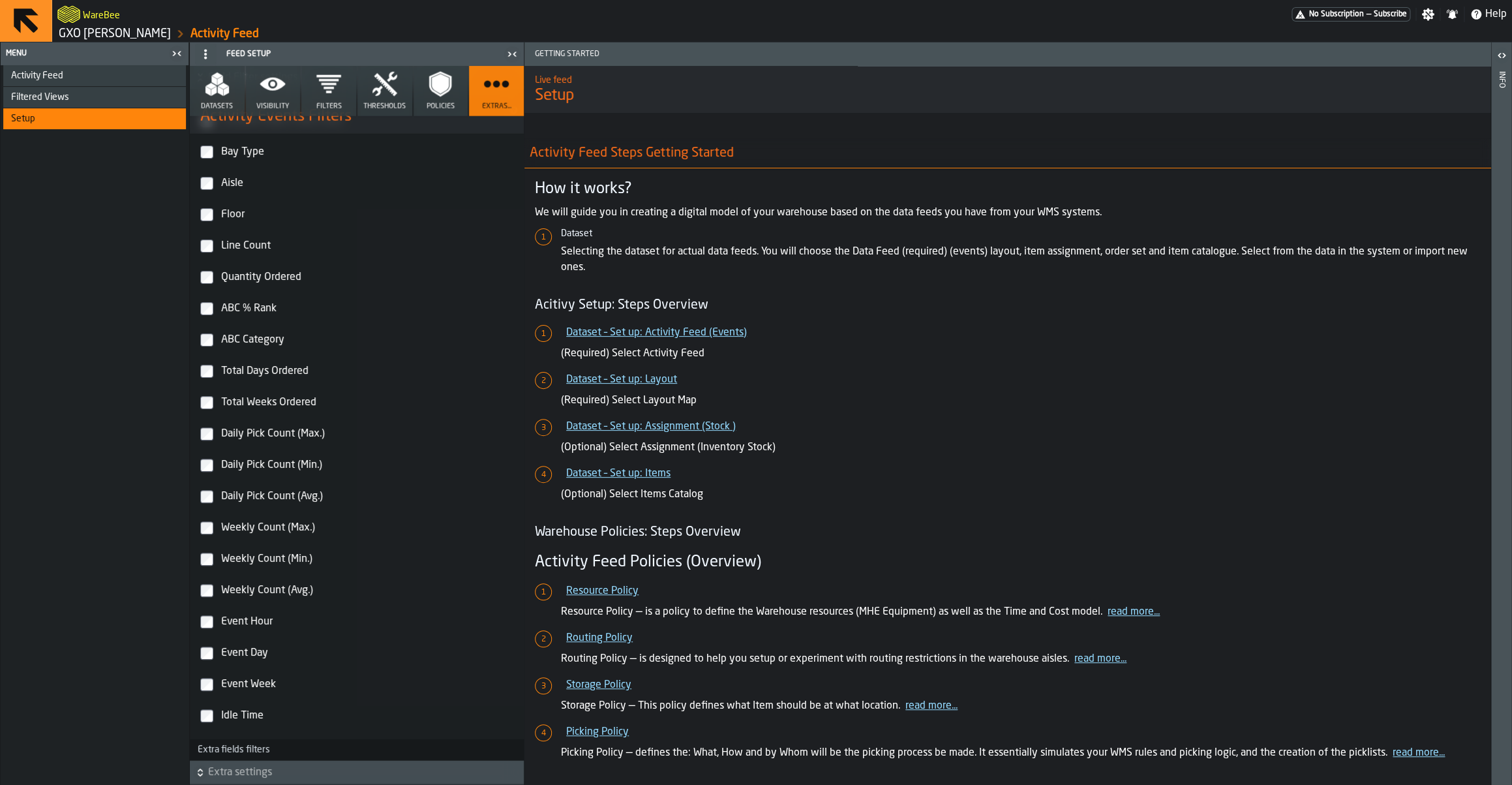
click at [257, 775] on span "Extra settings" at bounding box center [364, 772] width 313 height 16
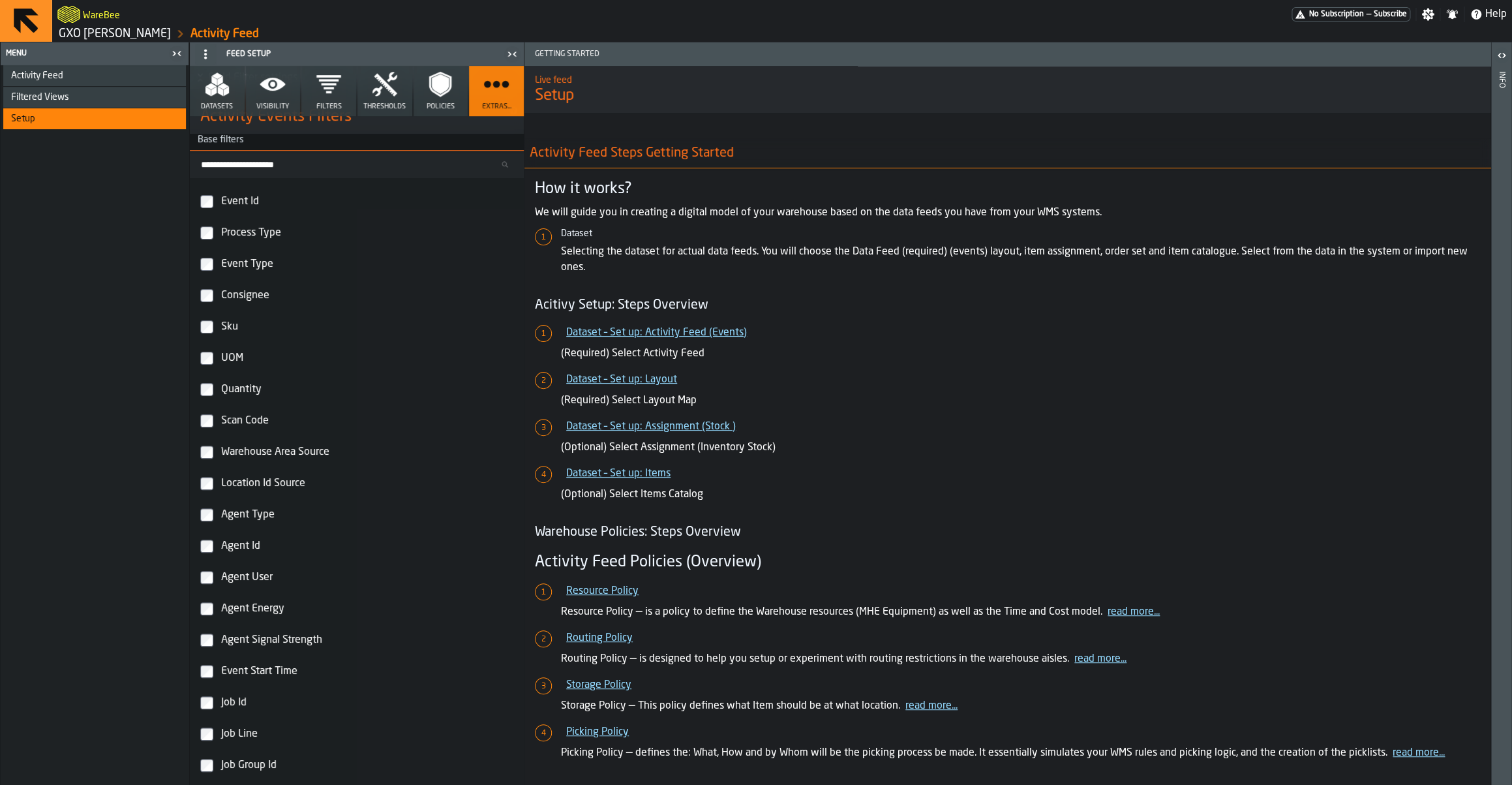
scroll to position [0, 0]
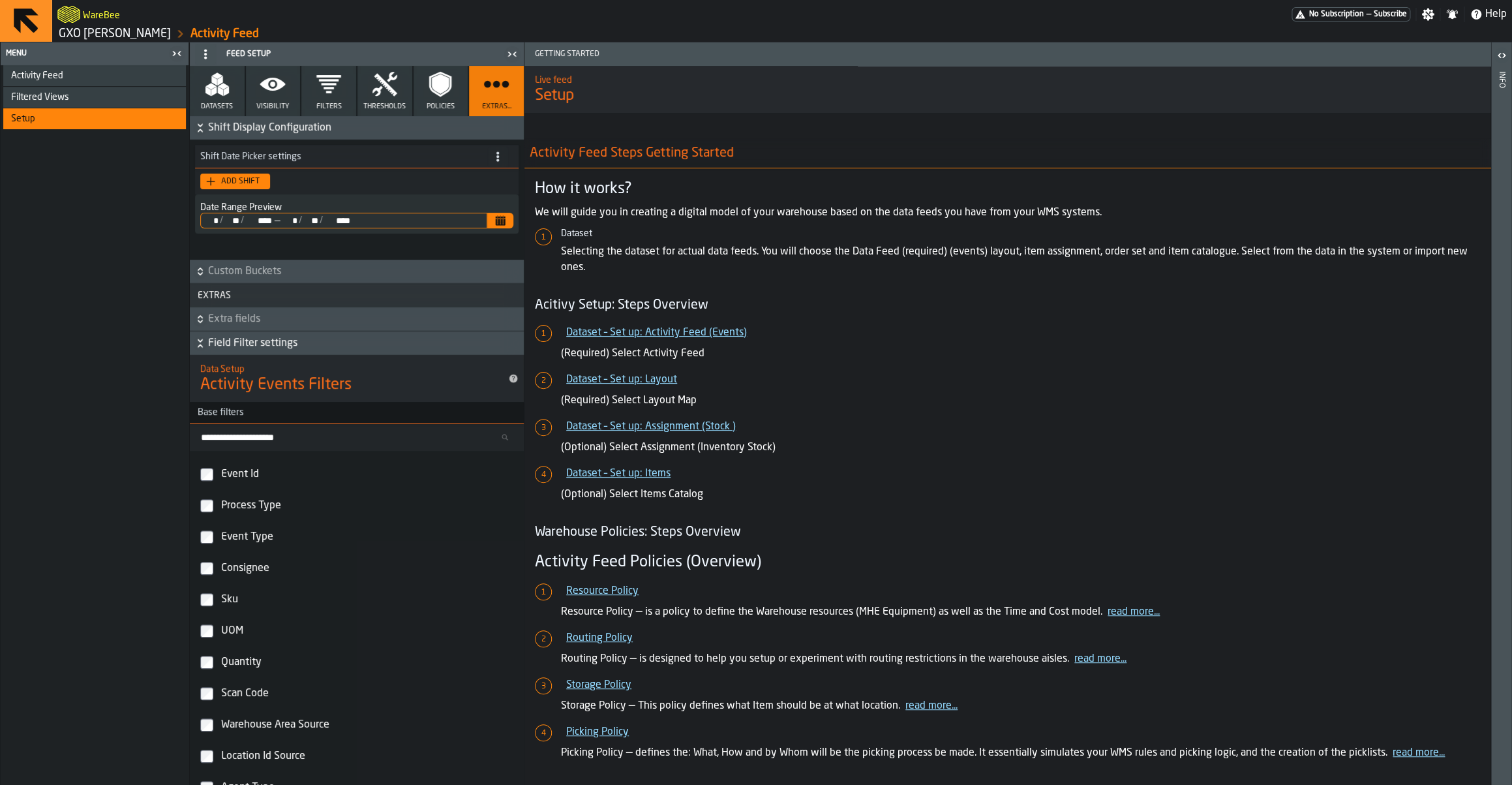
click at [237, 338] on span "Field Filter settings" at bounding box center [364, 343] width 313 height 16
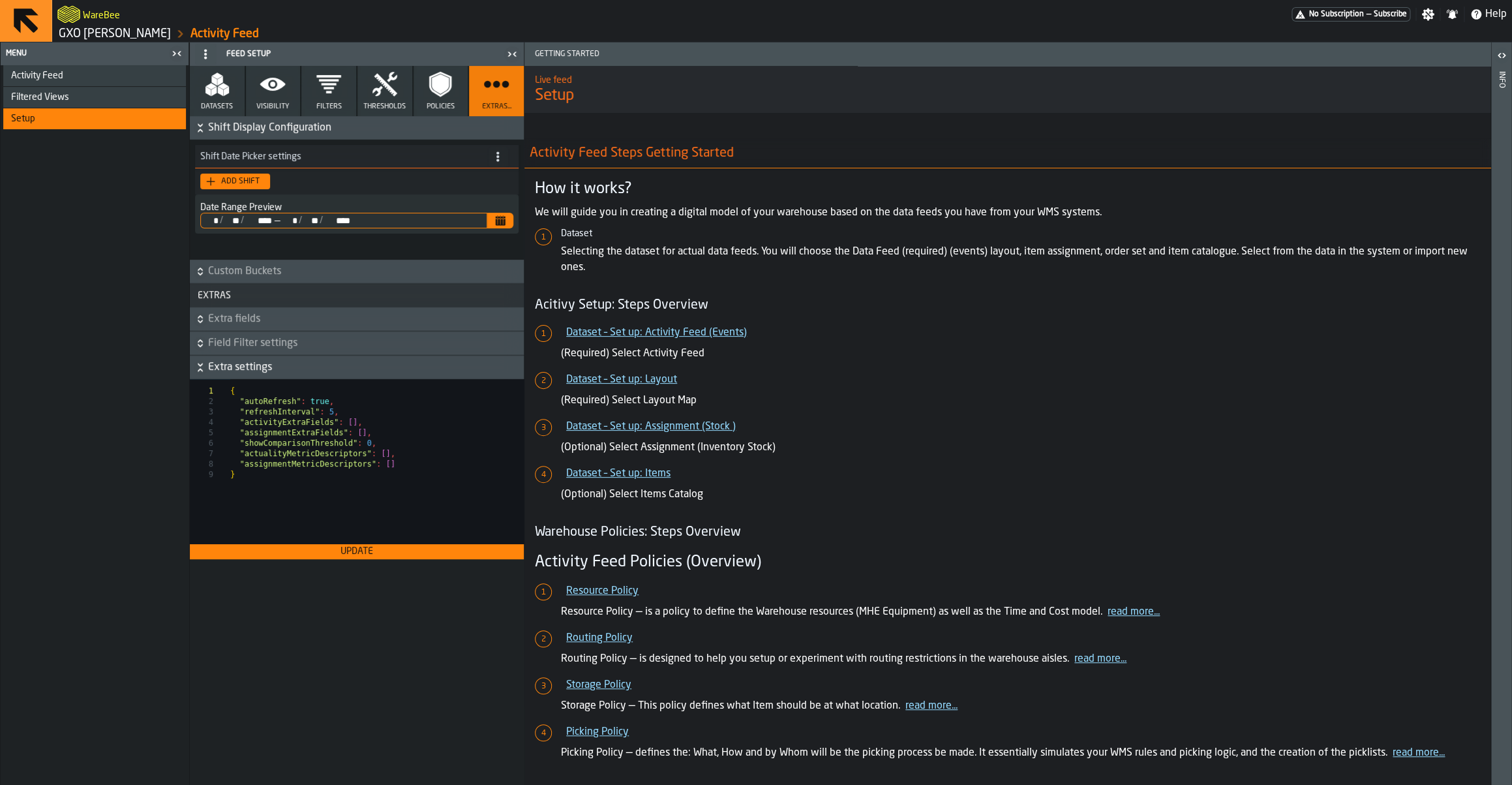
click at [232, 276] on span "Custom Buckets" at bounding box center [364, 271] width 313 height 16
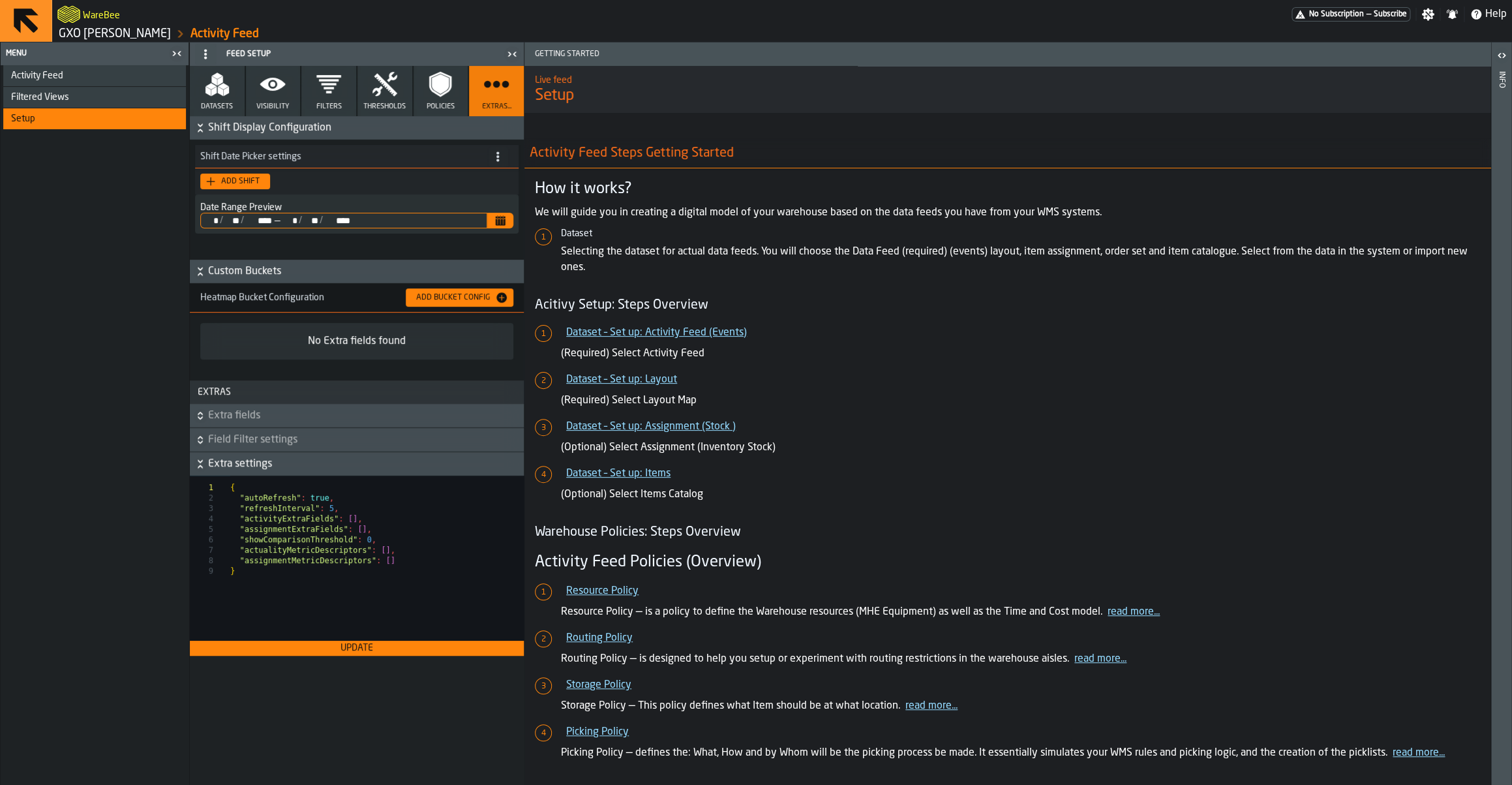
click at [281, 128] on span "Shift Display Configuration" at bounding box center [364, 128] width 313 height 16
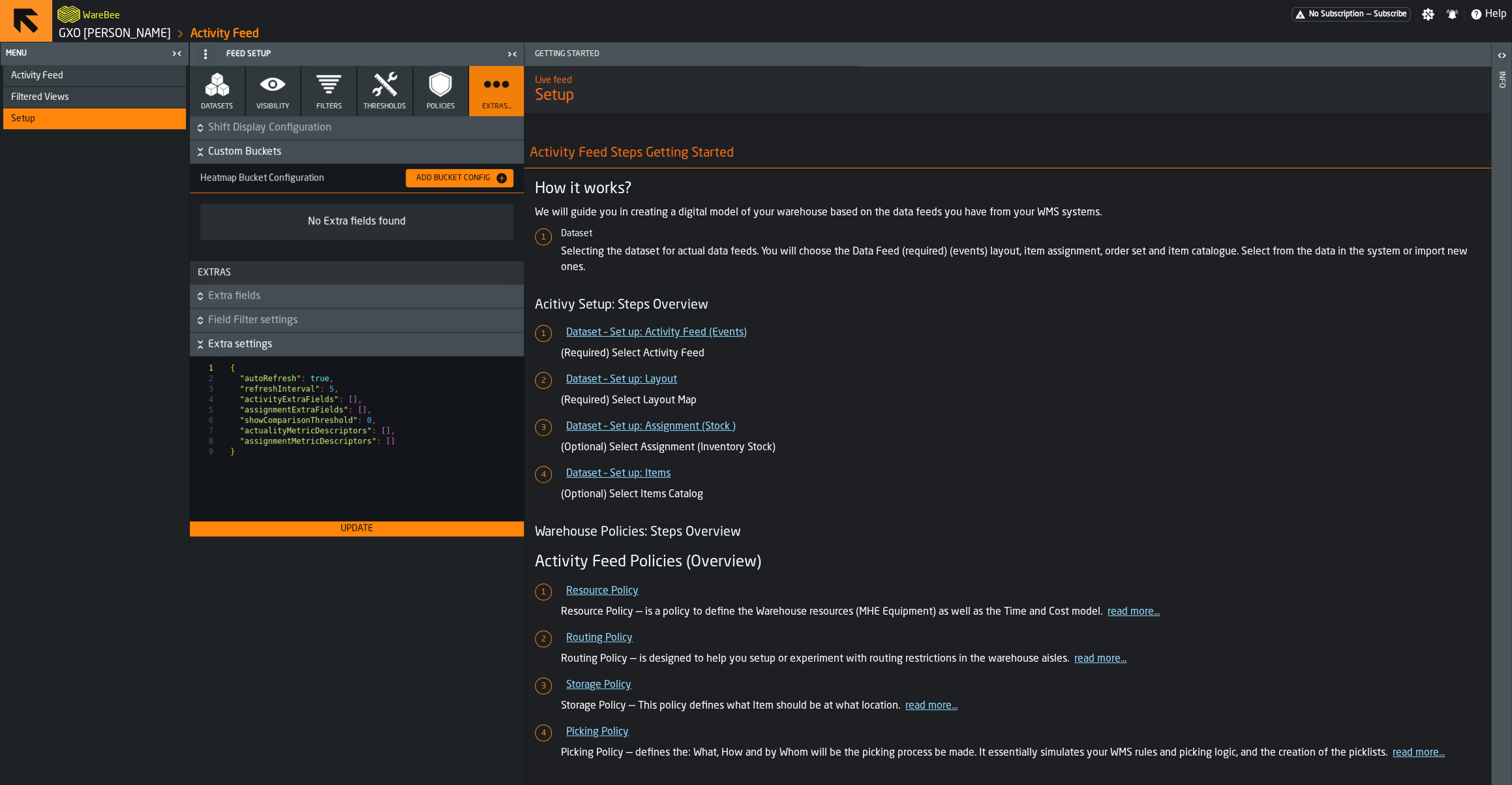
click at [424, 81] on button "Policies" at bounding box center [440, 90] width 54 height 50
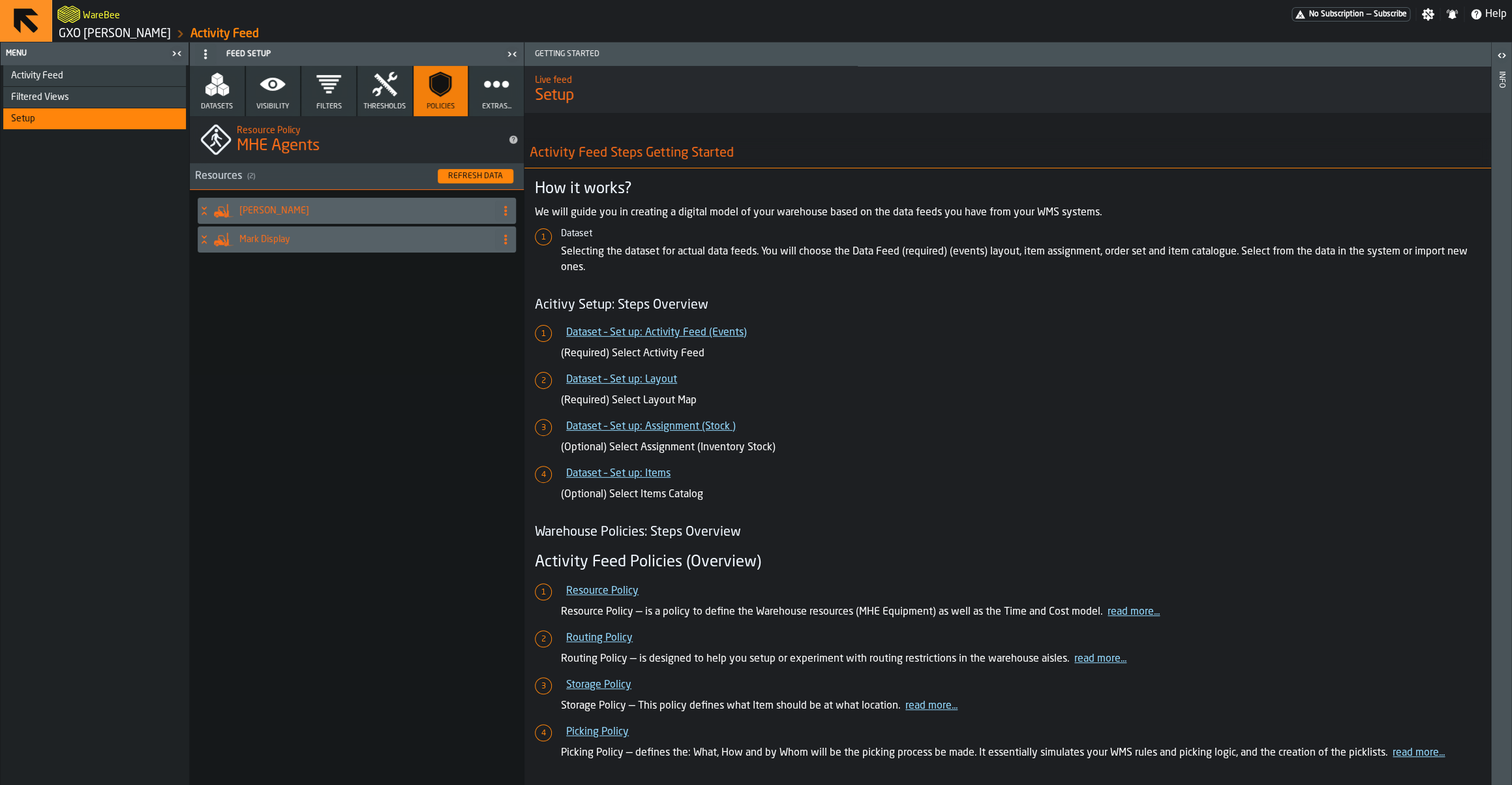
click at [384, 95] on icon "button" at bounding box center [385, 85] width 26 height 26
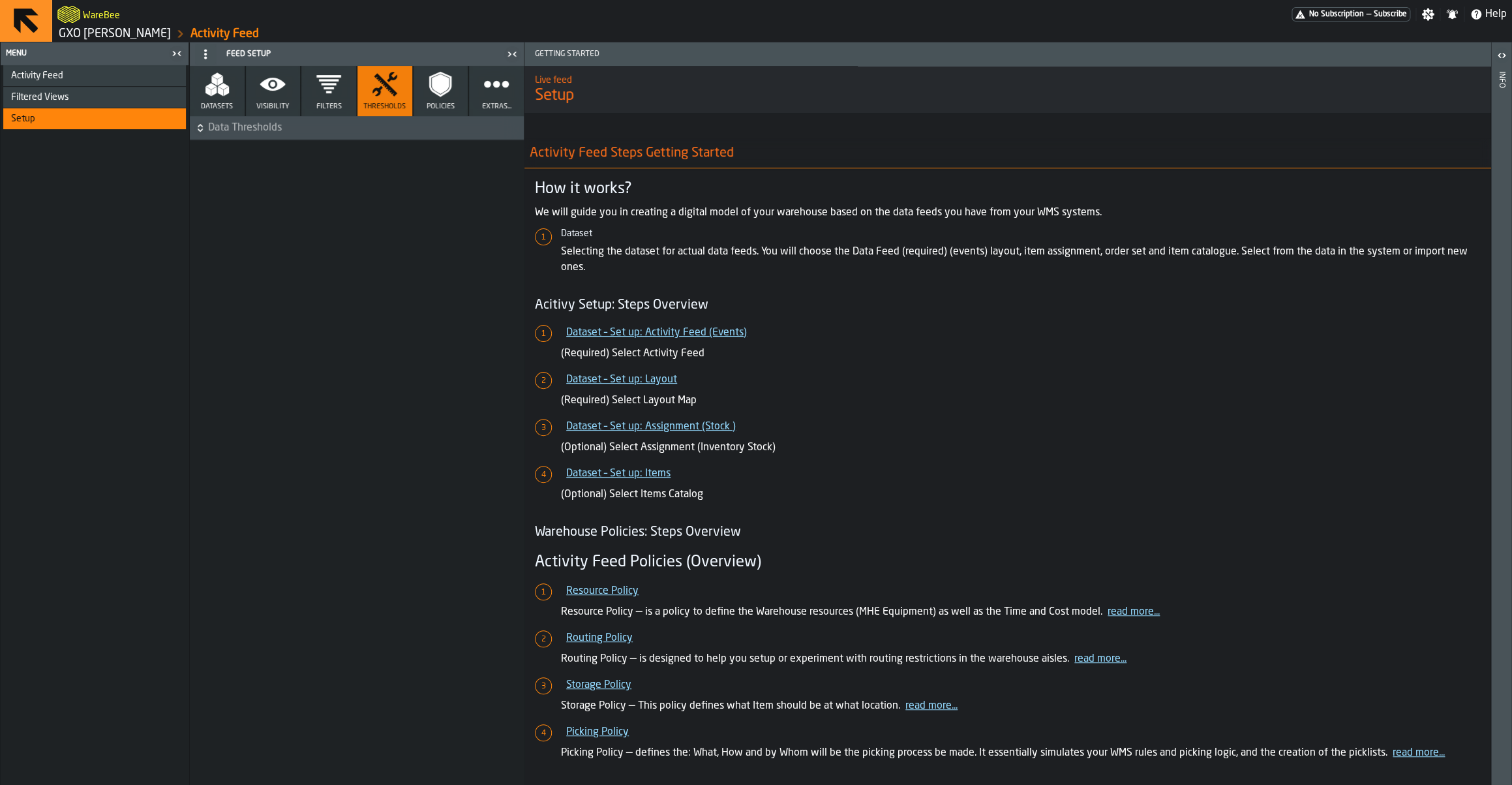
click at [339, 98] on button "Filters" at bounding box center [329, 90] width 54 height 50
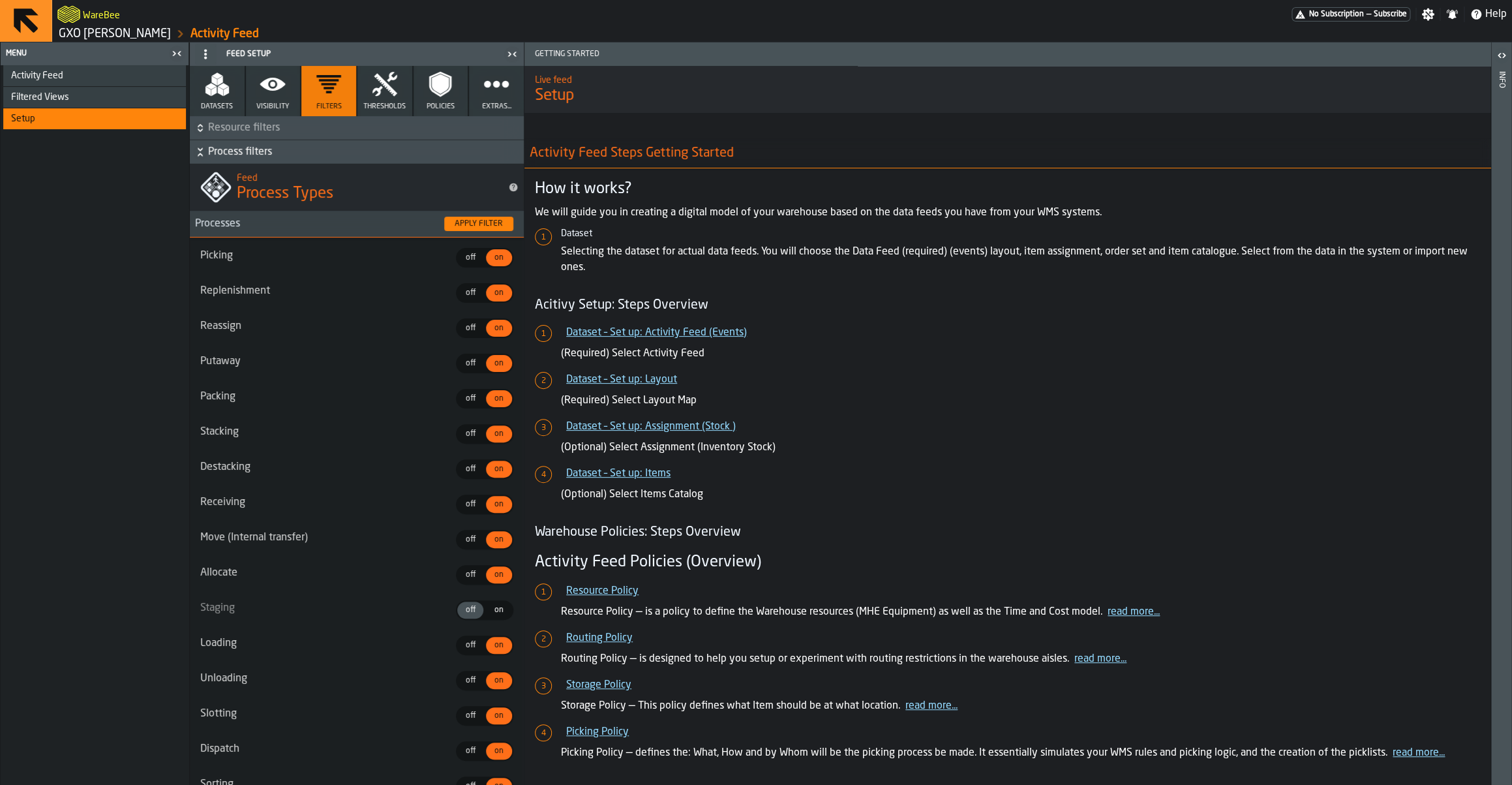
click at [201, 125] on icon "button-" at bounding box center [199, 124] width 5 height 3
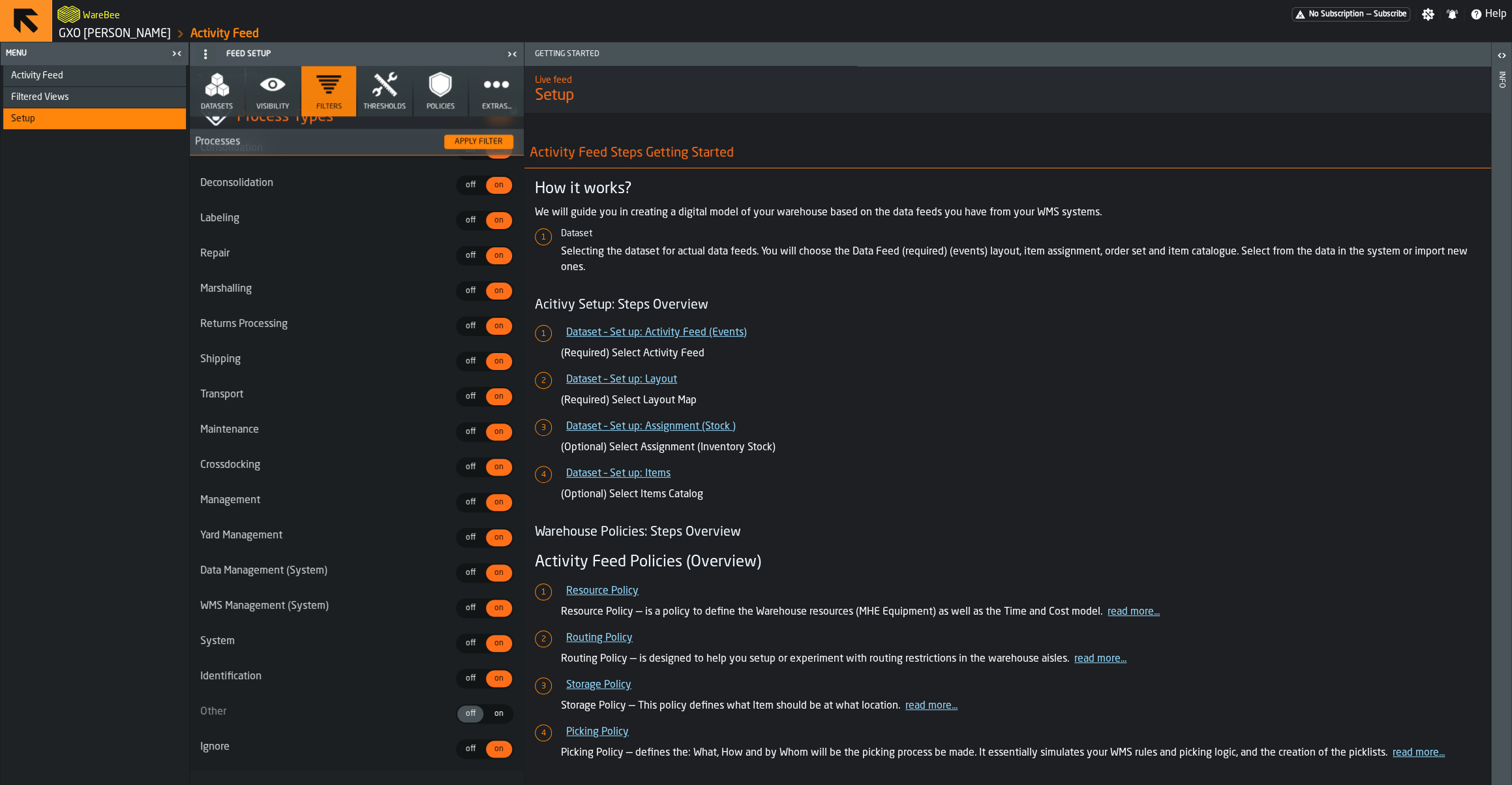
scroll to position [1182, 0]
click at [22, 79] on span "Activity Feed" at bounding box center [38, 75] width 53 height 10
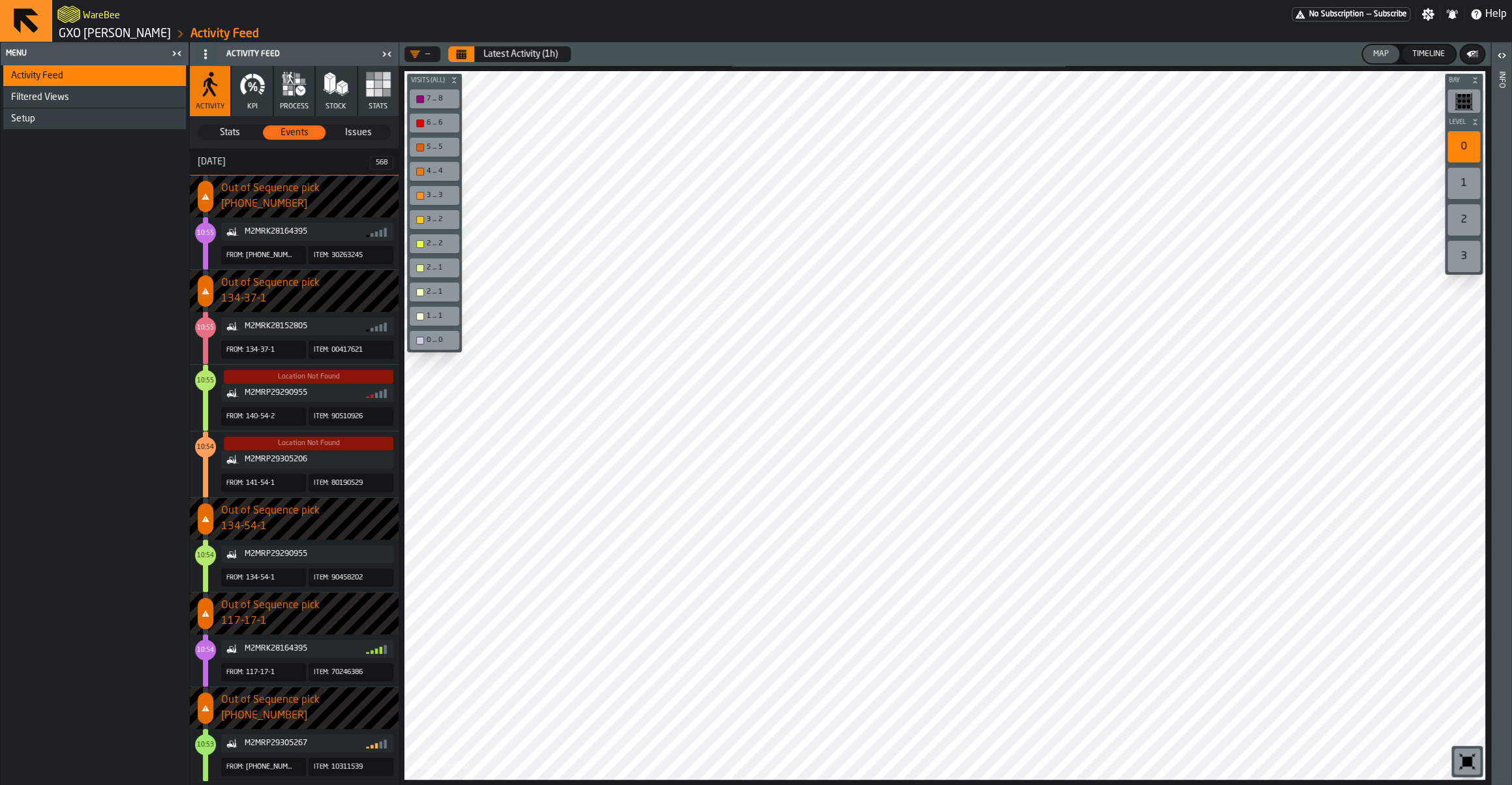
click at [463, 630] on main "Menu Activity Feed Filtered Views Shift Management Employee Management Setup Ac…" at bounding box center [756, 413] width 1512 height 743
click at [304, 98] on button "process" at bounding box center [294, 90] width 40 height 50
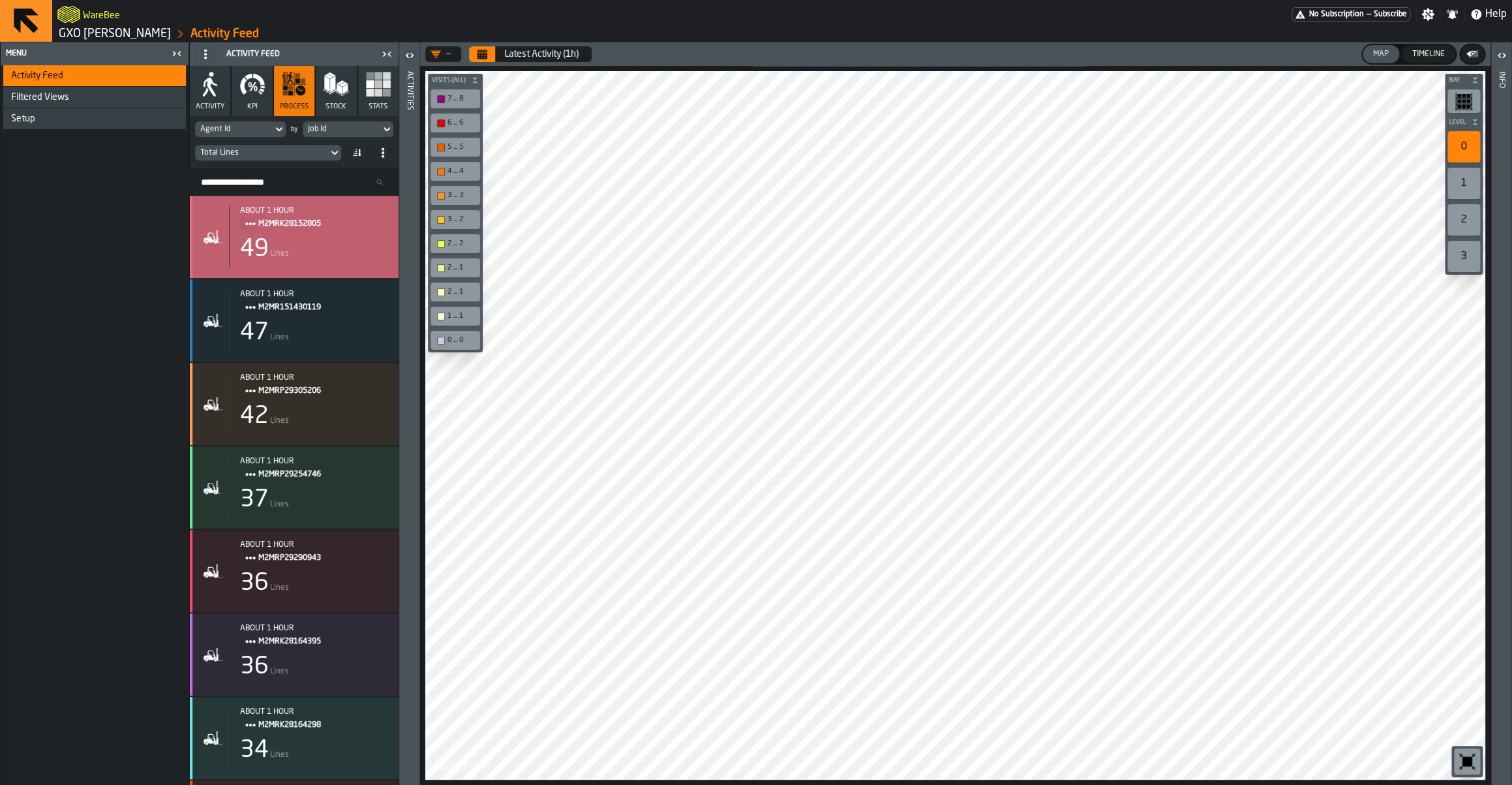
click at [285, 242] on div "49 Lines" at bounding box center [315, 249] width 148 height 26
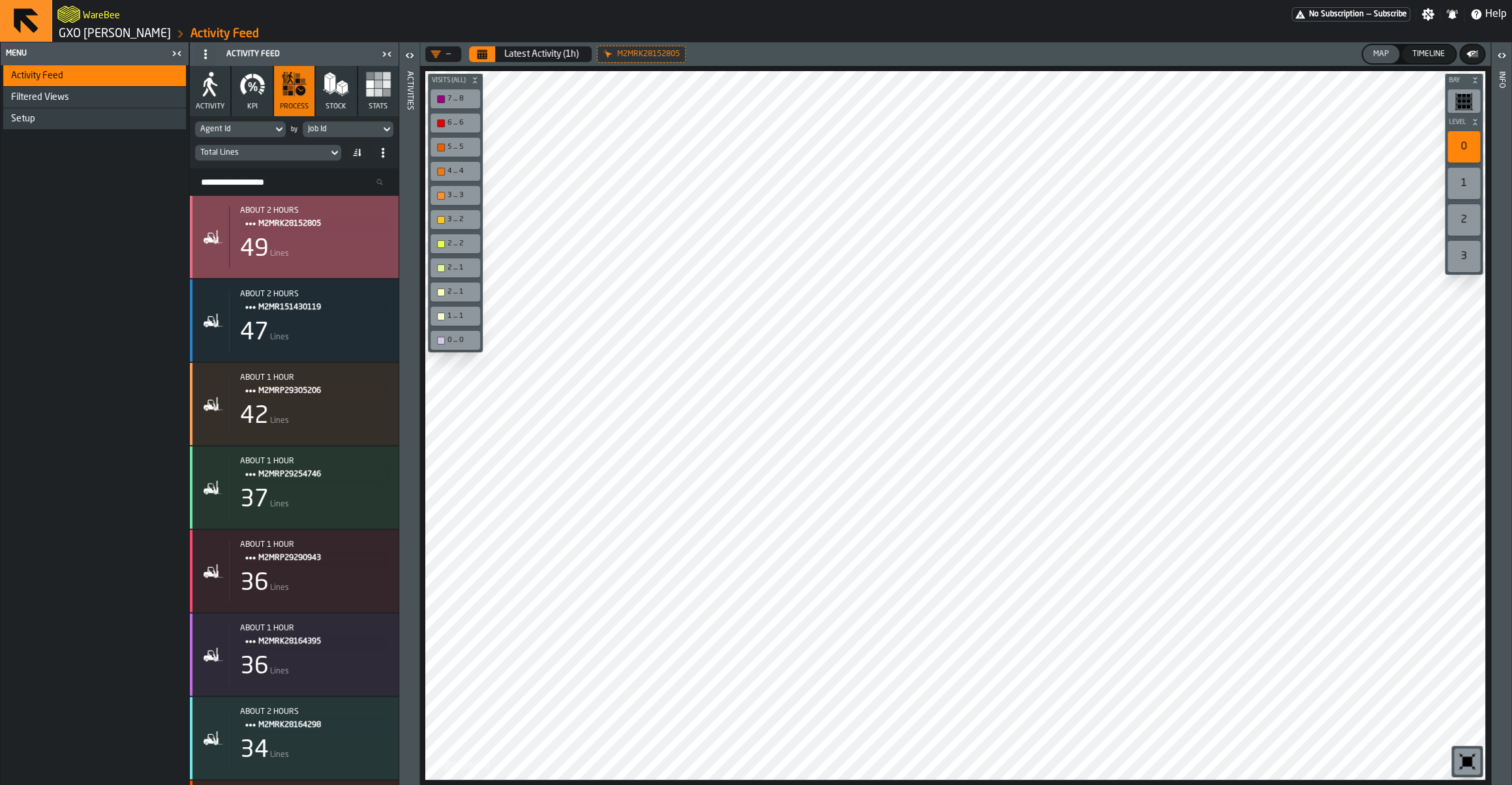
click at [296, 247] on div "49 Lines" at bounding box center [315, 249] width 148 height 26
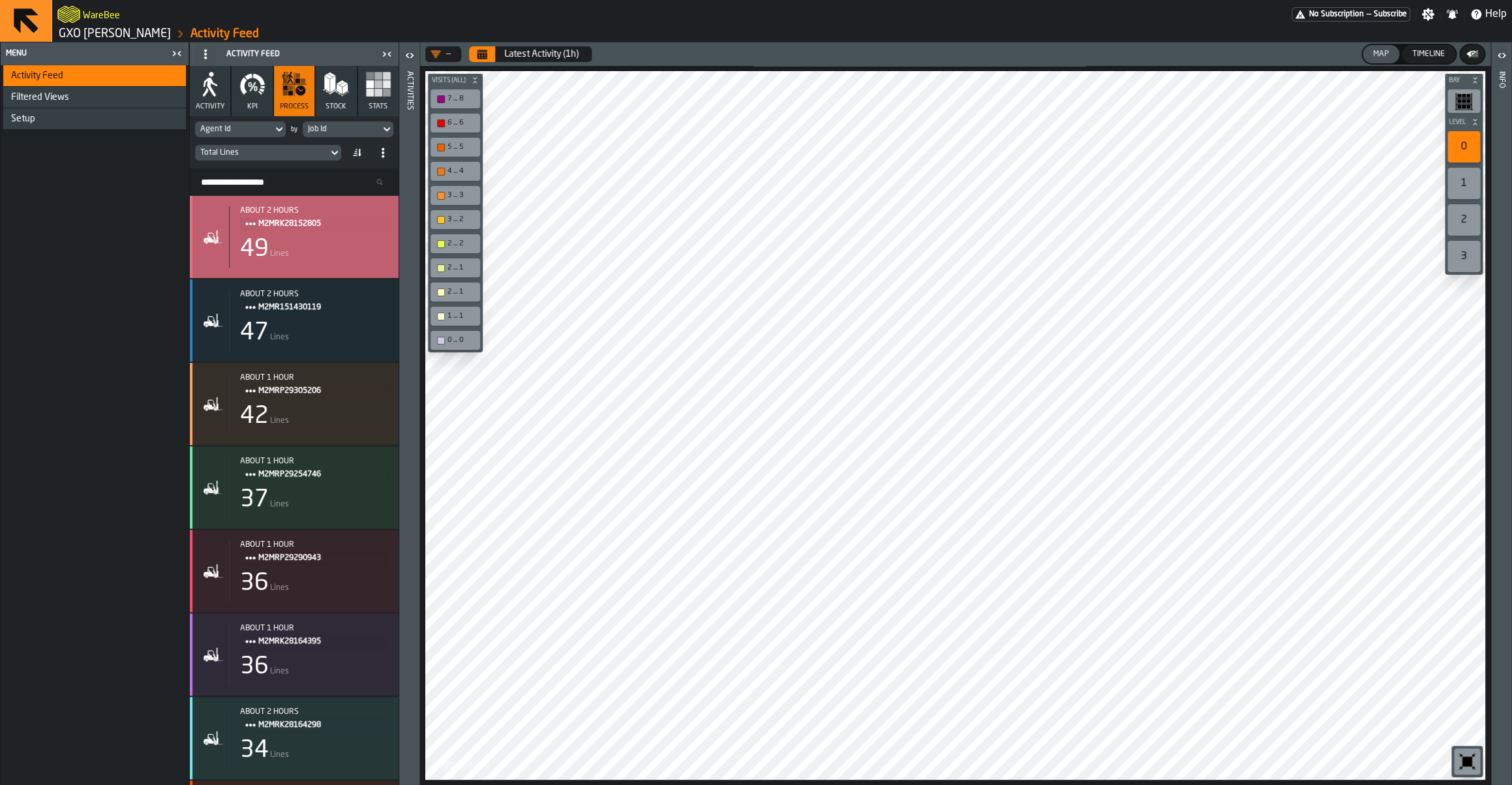
click at [313, 242] on div "49 Lines" at bounding box center [315, 249] width 148 height 26
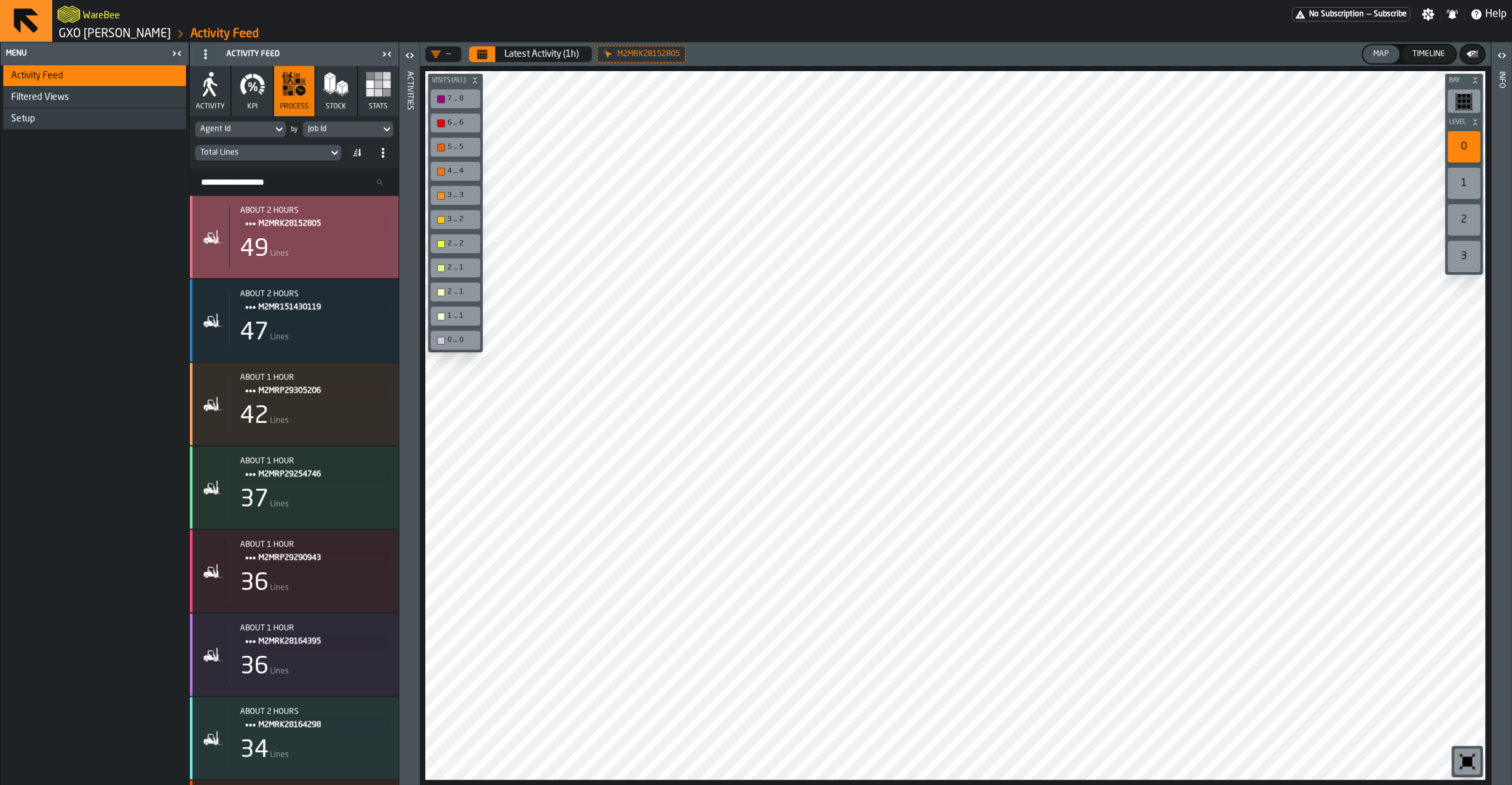
click at [328, 247] on div "49 Lines" at bounding box center [315, 249] width 148 height 26
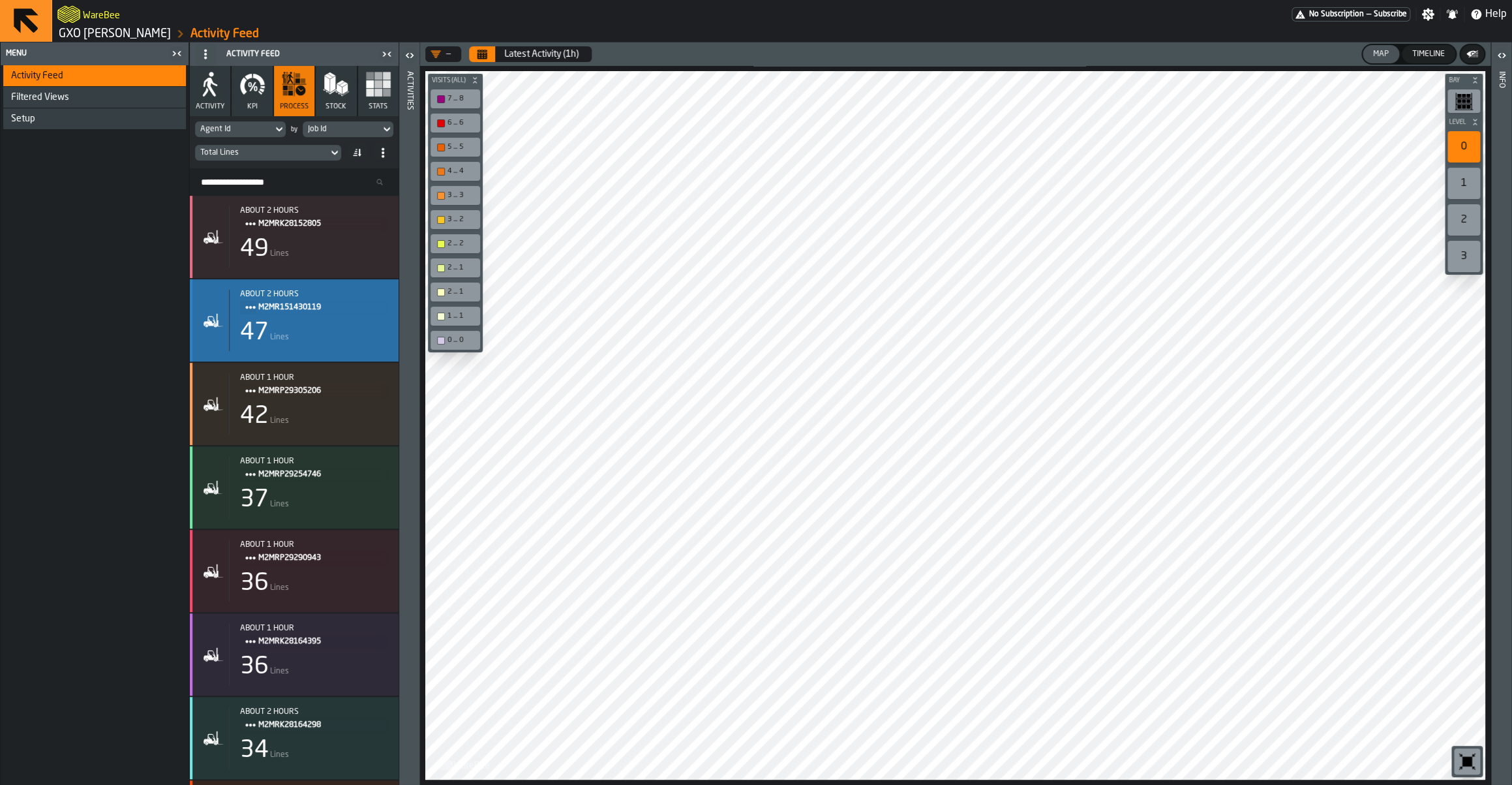
click at [269, 319] on div "about 2 hours M2MR151430119 47 Lines" at bounding box center [309, 319] width 160 height 61
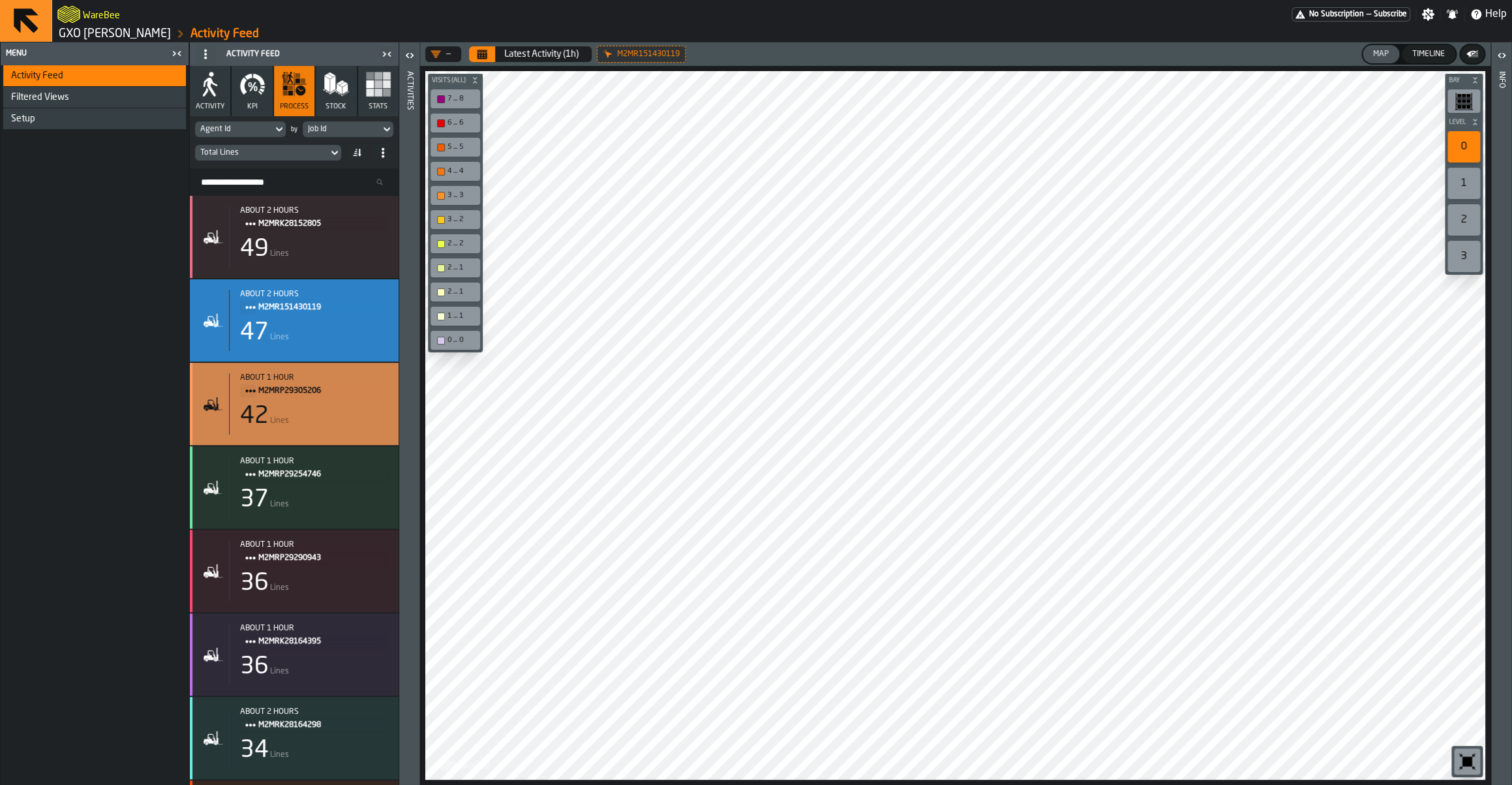
click at [302, 382] on div "about 1 hour" at bounding box center [315, 377] width 148 height 9
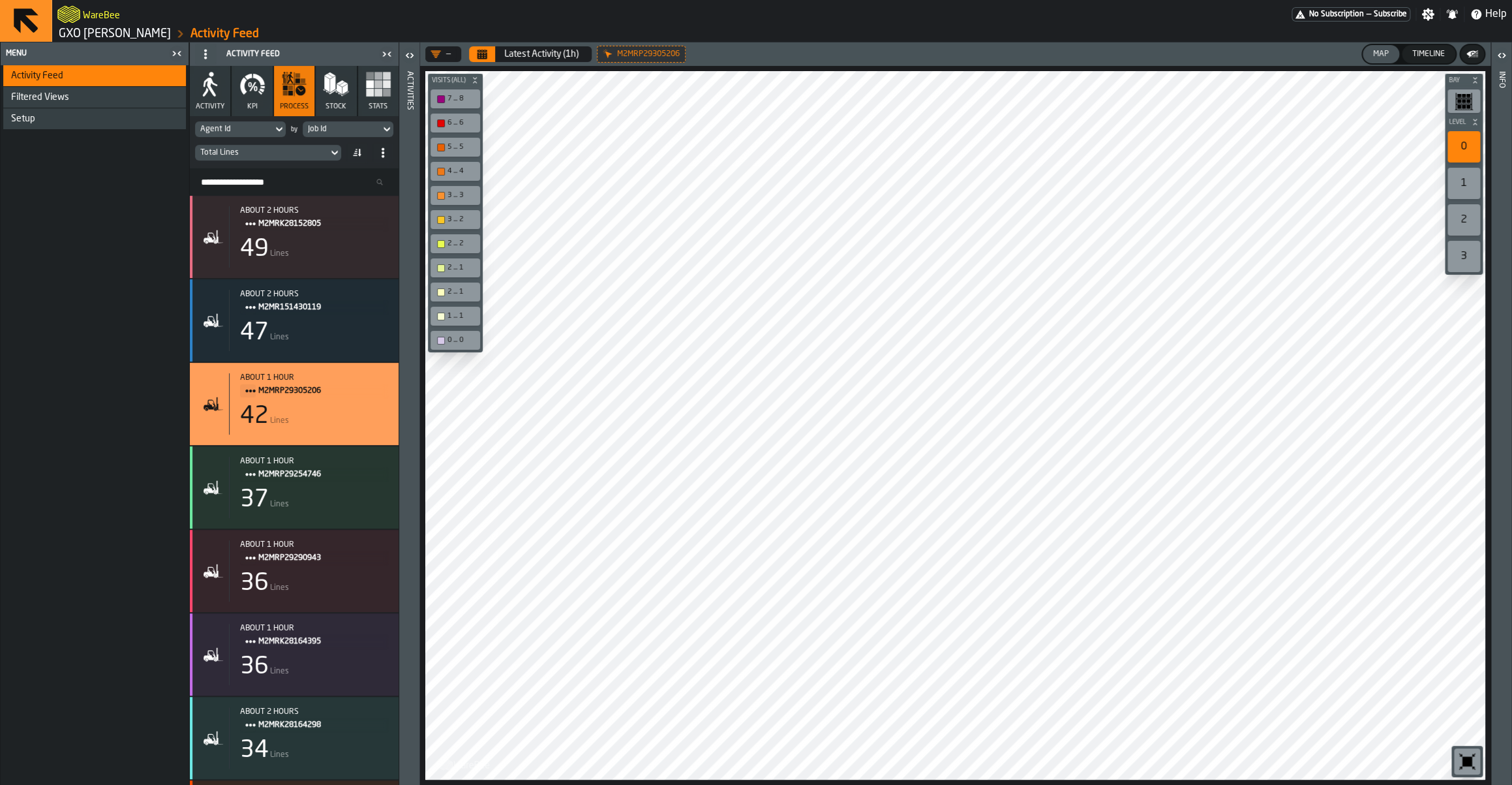
click at [294, 155] on div "Total Lines" at bounding box center [261, 153] width 123 height 9
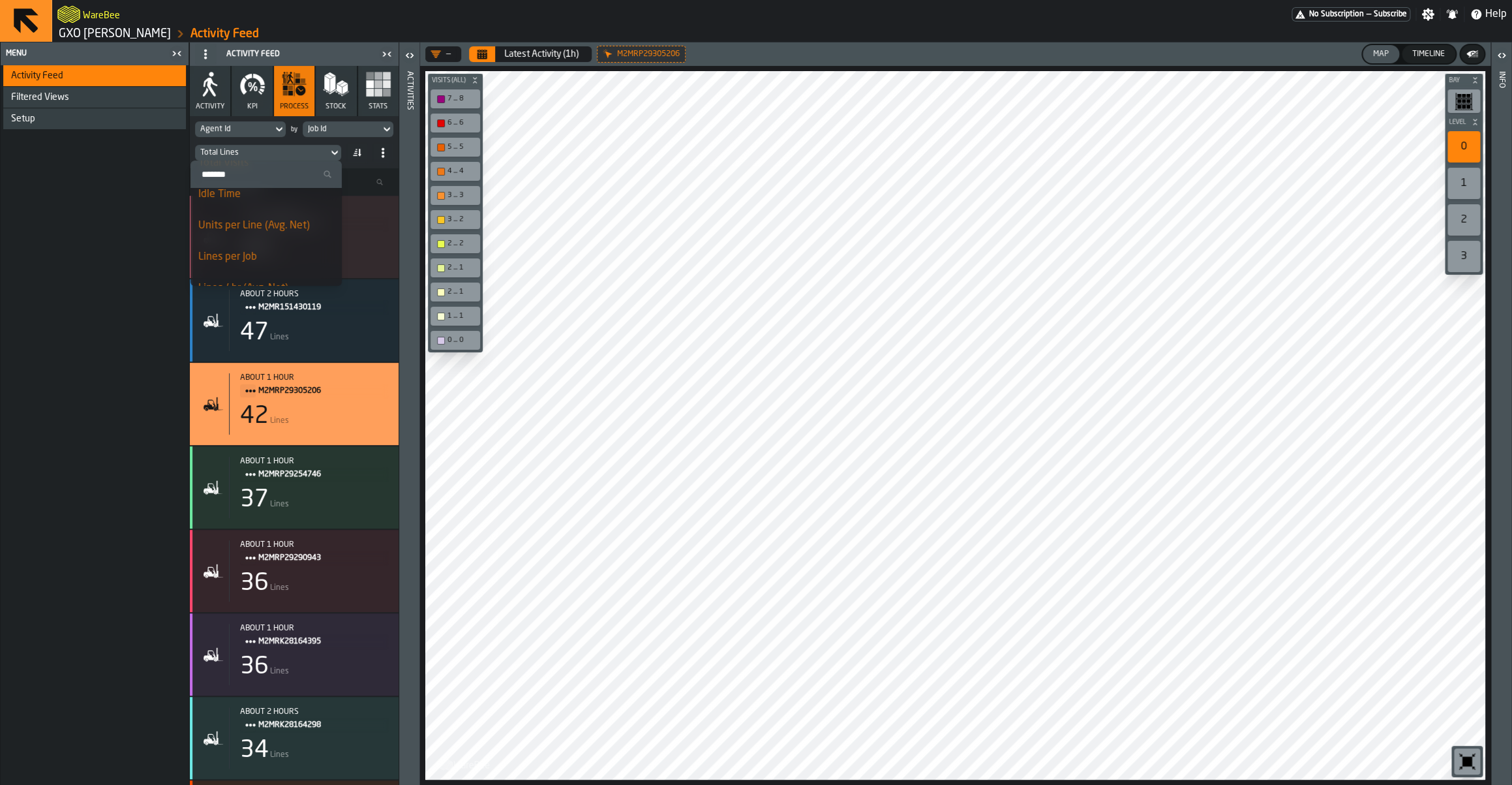
scroll to position [183, 0]
click at [263, 242] on div "Jobs / hr (Avg. Net)" at bounding box center [266, 239] width 136 height 16
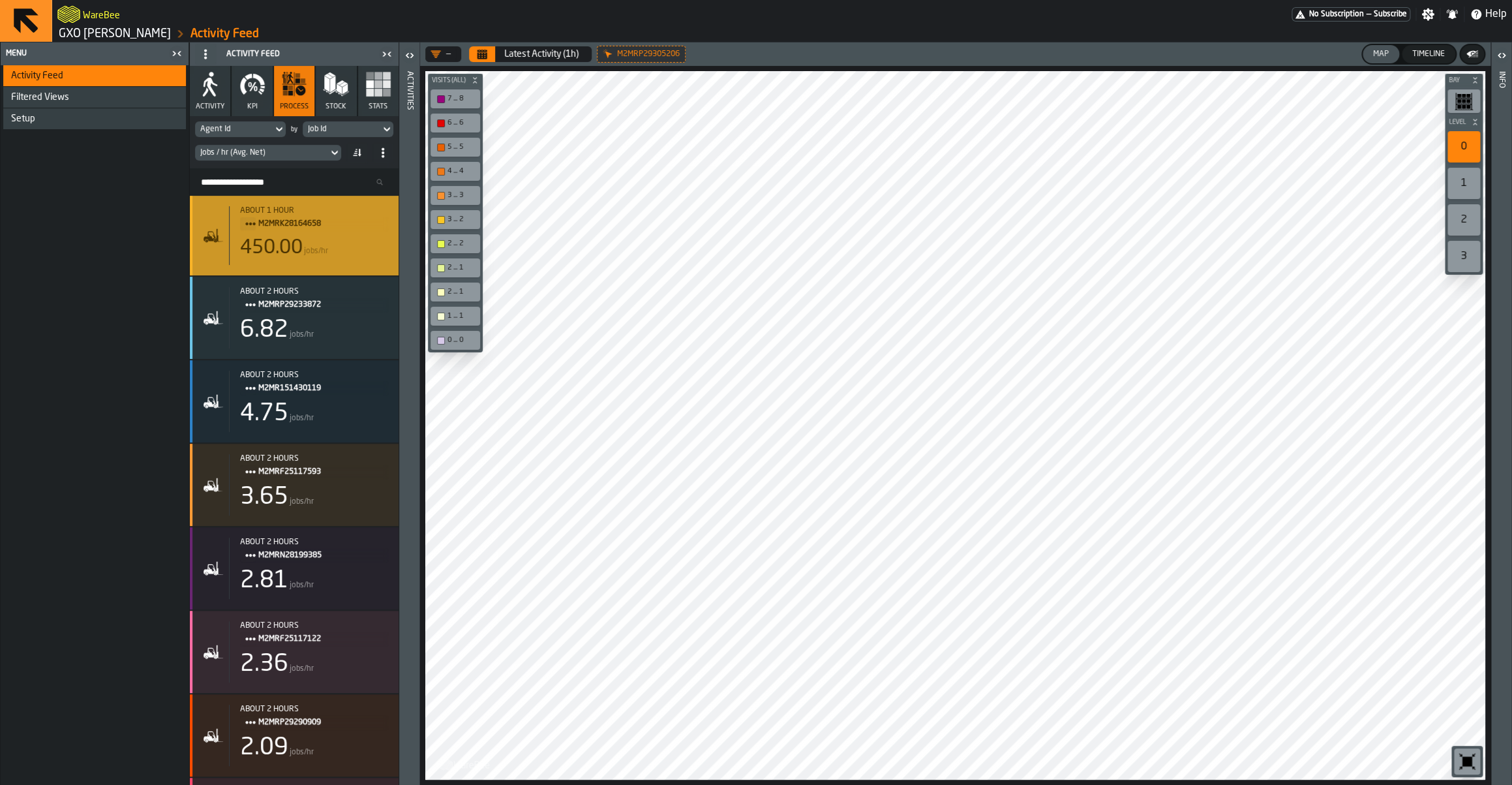
click at [281, 240] on div "450.00" at bounding box center [271, 247] width 63 height 23
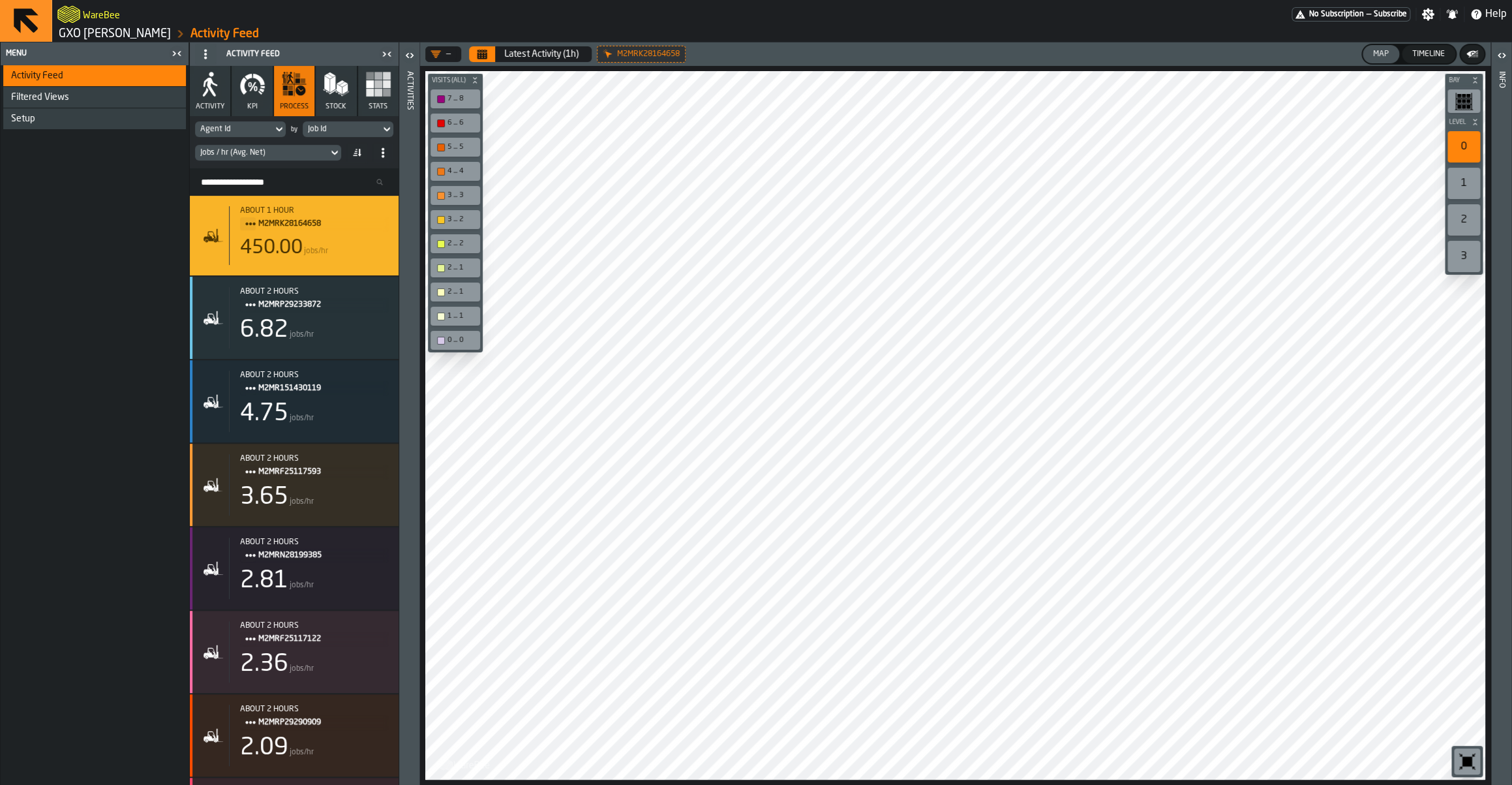
click at [413, 55] on icon "button-toggle-Open" at bounding box center [409, 55] width 16 height 16
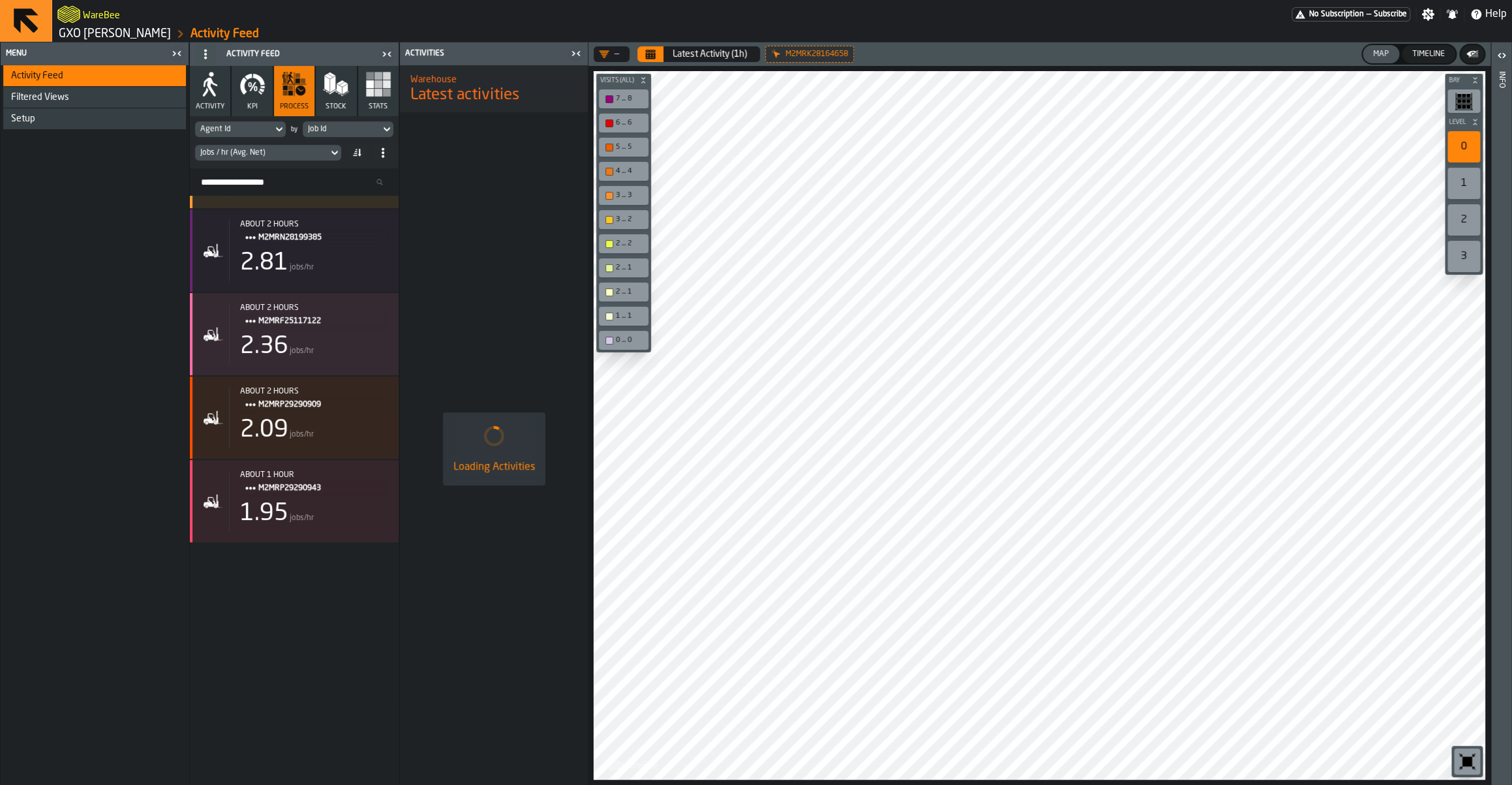
scroll to position [0, 0]
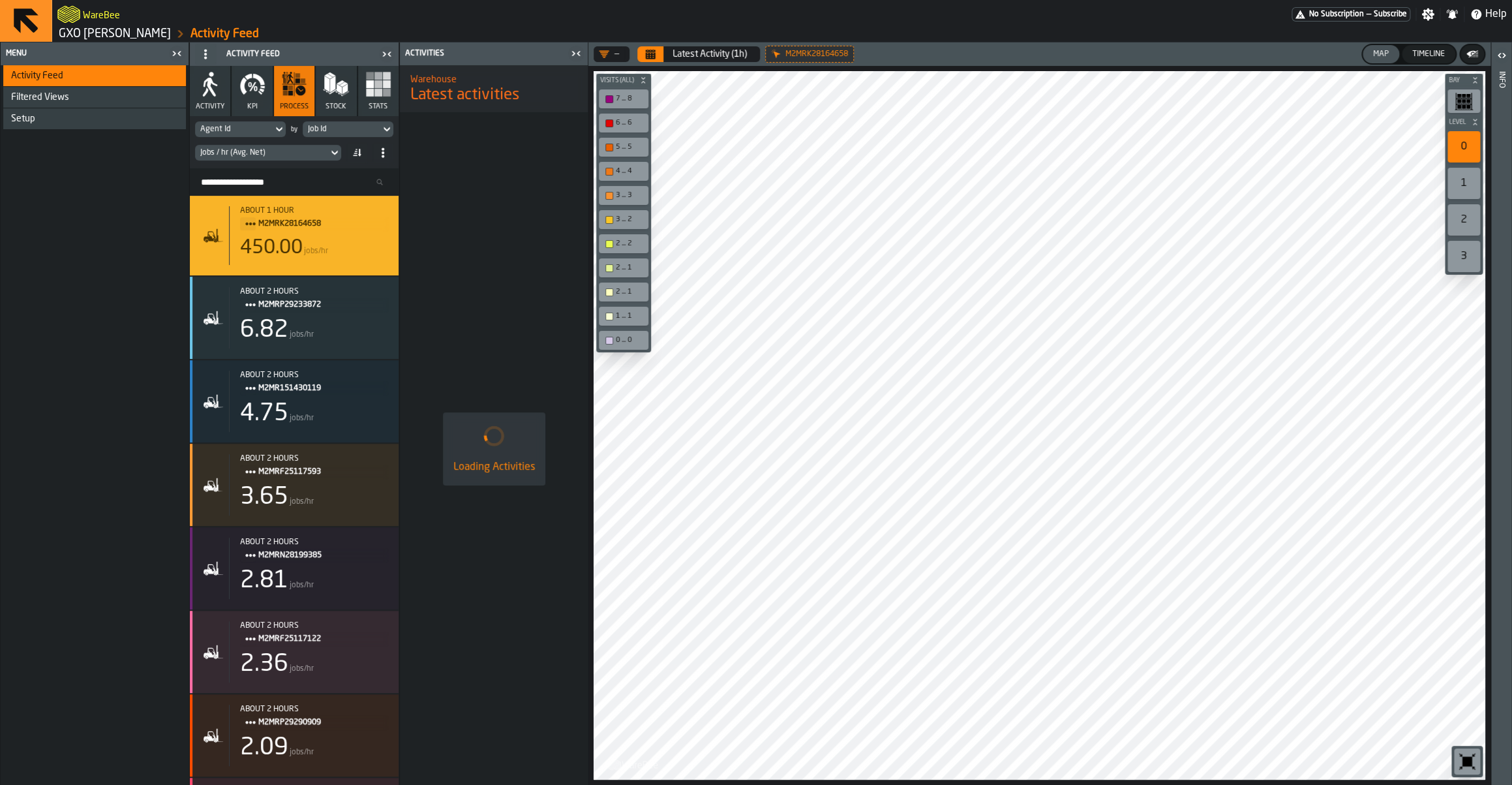
click at [364, 152] on span at bounding box center [357, 152] width 21 height 21
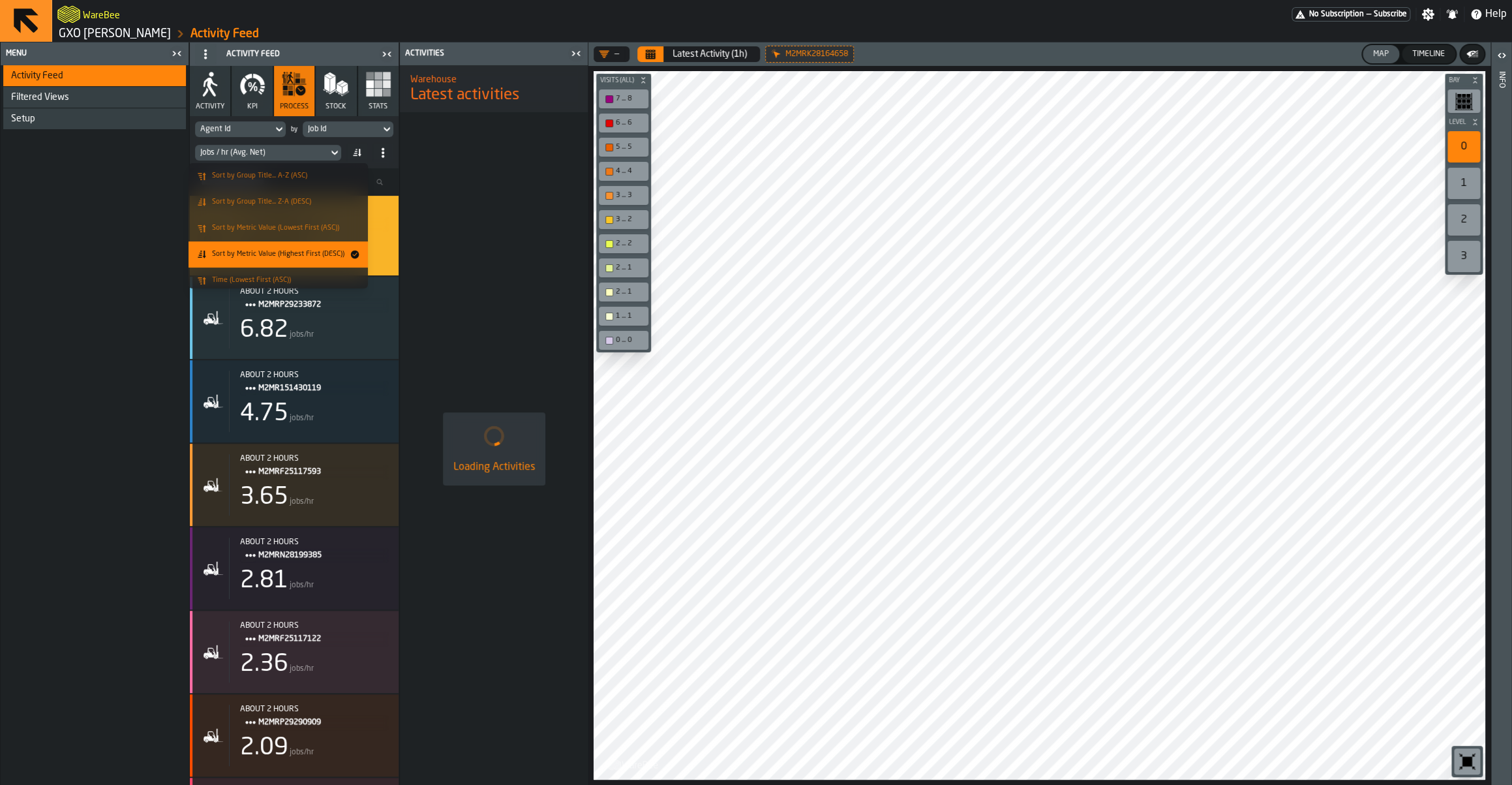
click at [302, 228] on span "Sort by Metric Value (Lowest First (ASC))" at bounding box center [275, 227] width 127 height 8
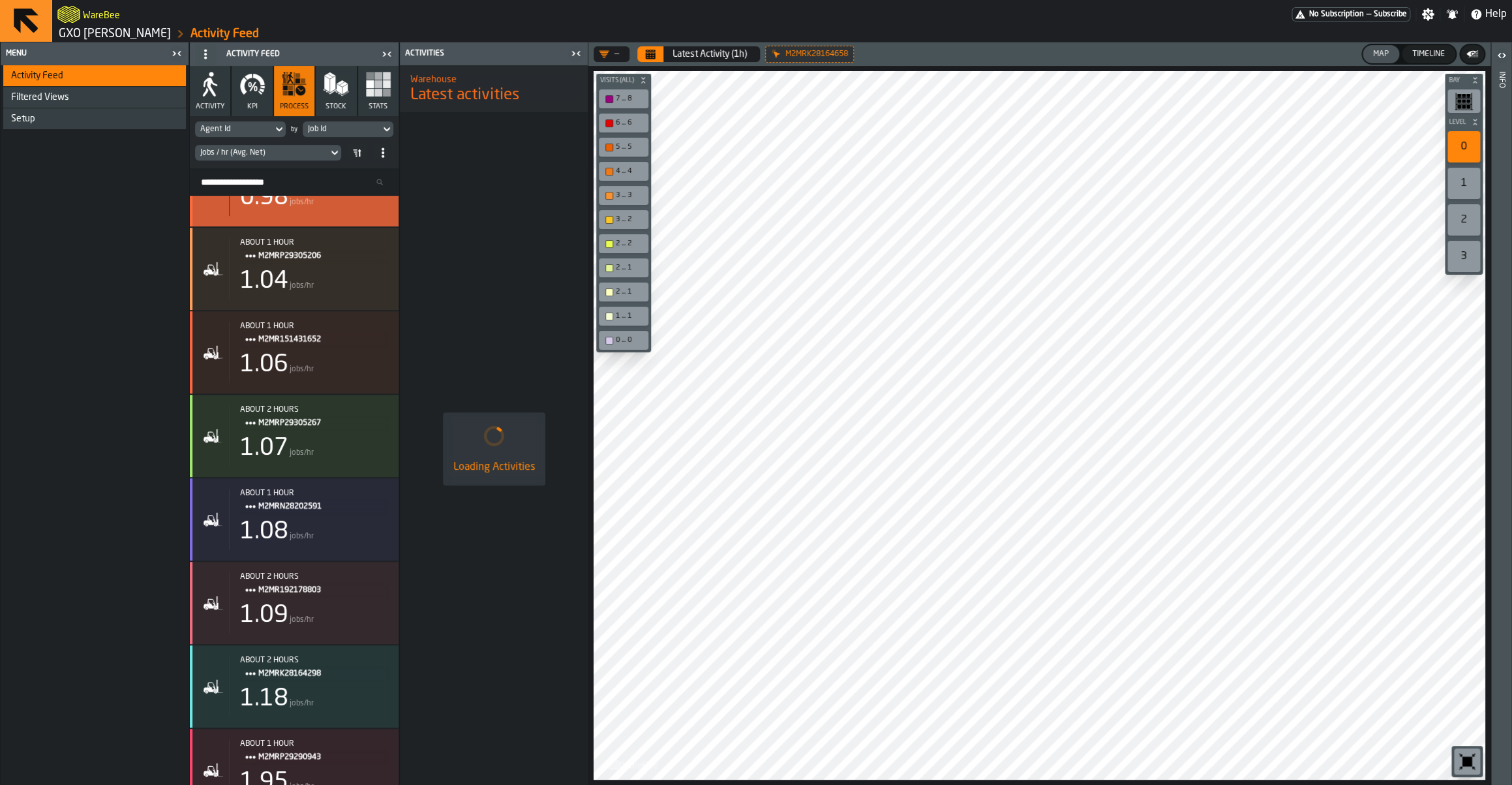
scroll to position [810, 0]
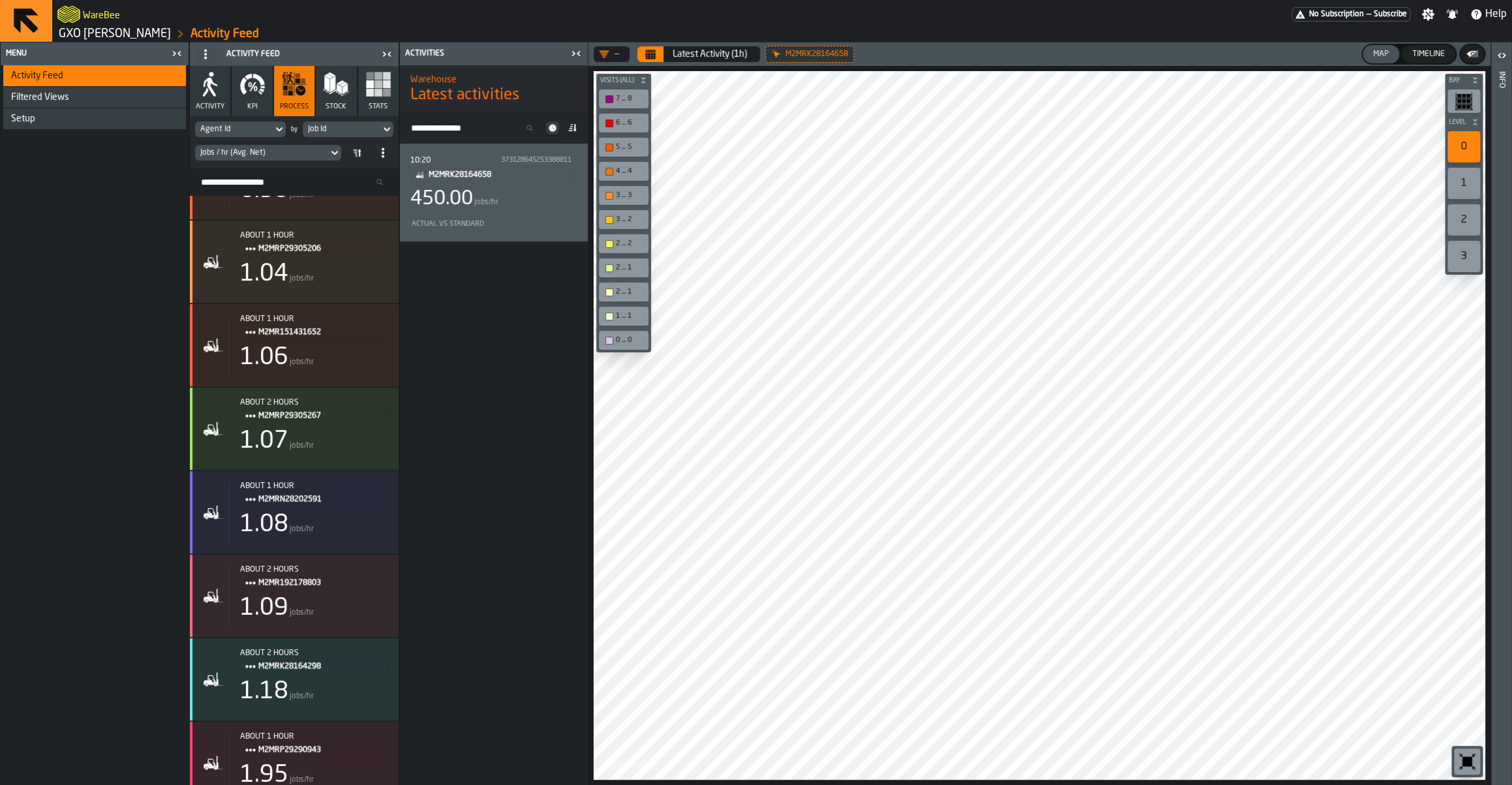
click at [652, 63] on header "— Latest Activity (1h) M2MRK28164658 Map Timeline" at bounding box center [1040, 54] width 903 height 23
click at [652, 56] on icon "Calendar" at bounding box center [651, 55] width 9 height 7
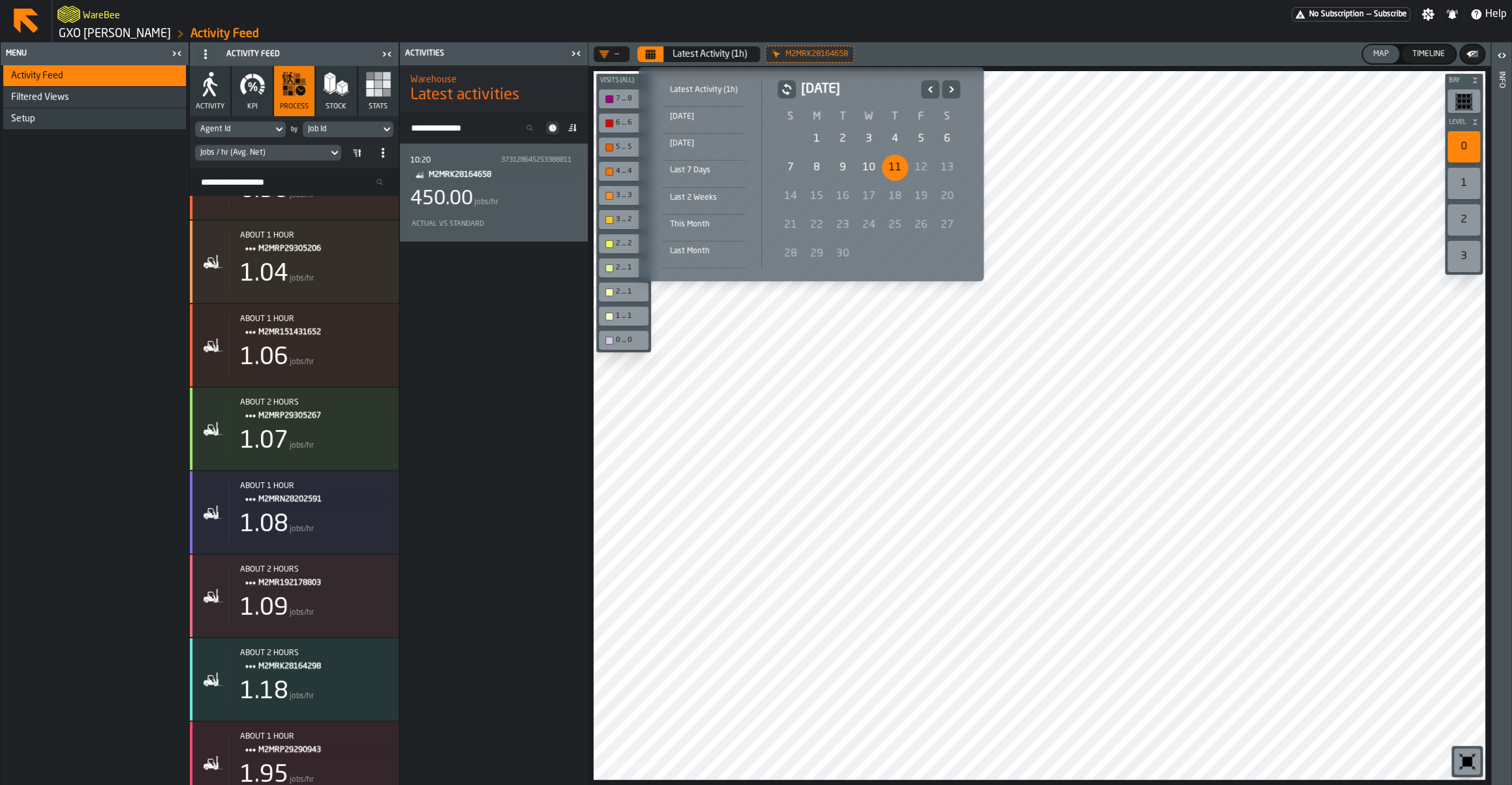
click at [862, 162] on div "10" at bounding box center [869, 168] width 26 height 26
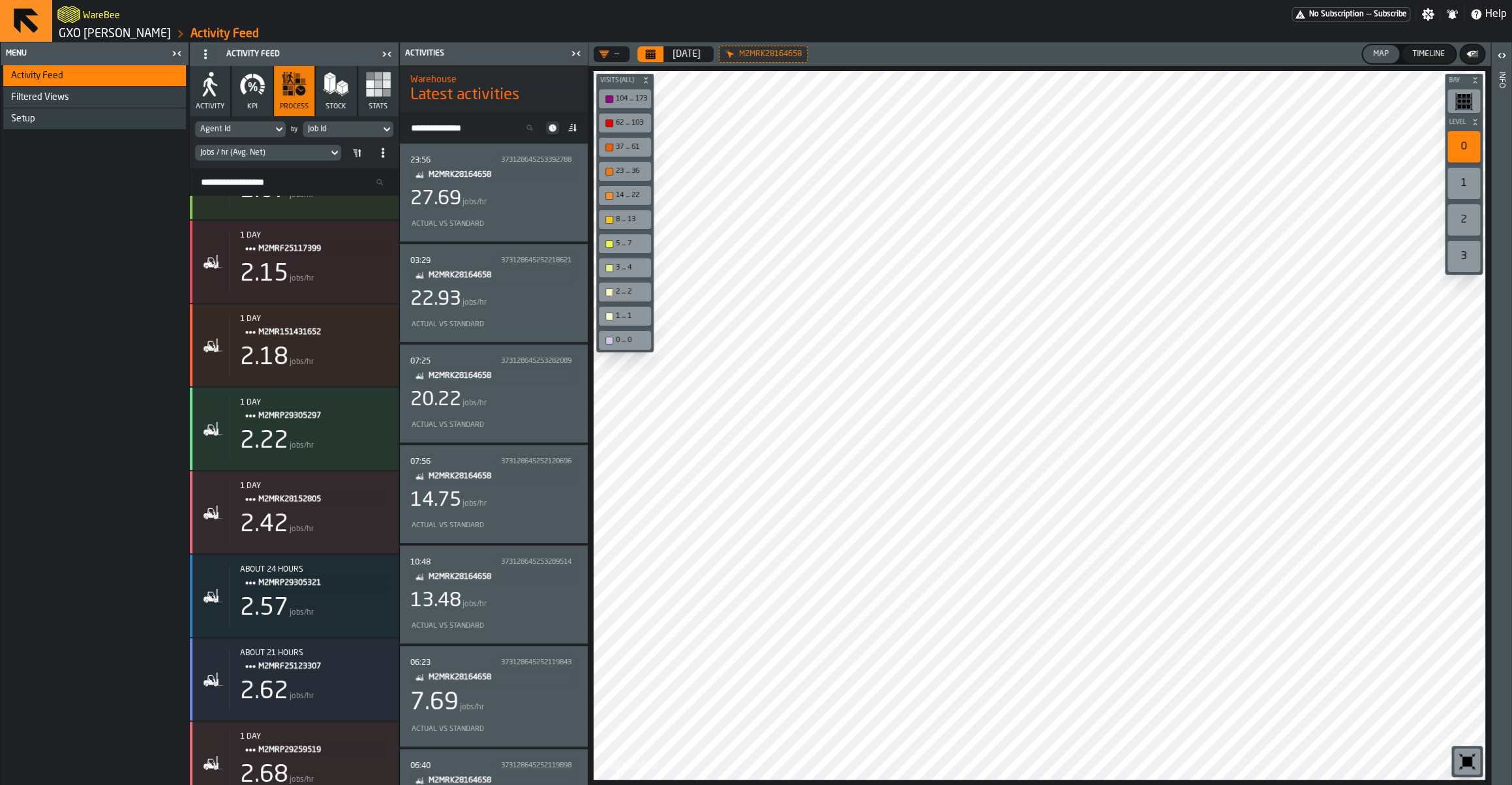
click at [488, 318] on div "Actual vs Standard" at bounding box center [494, 324] width 167 height 15
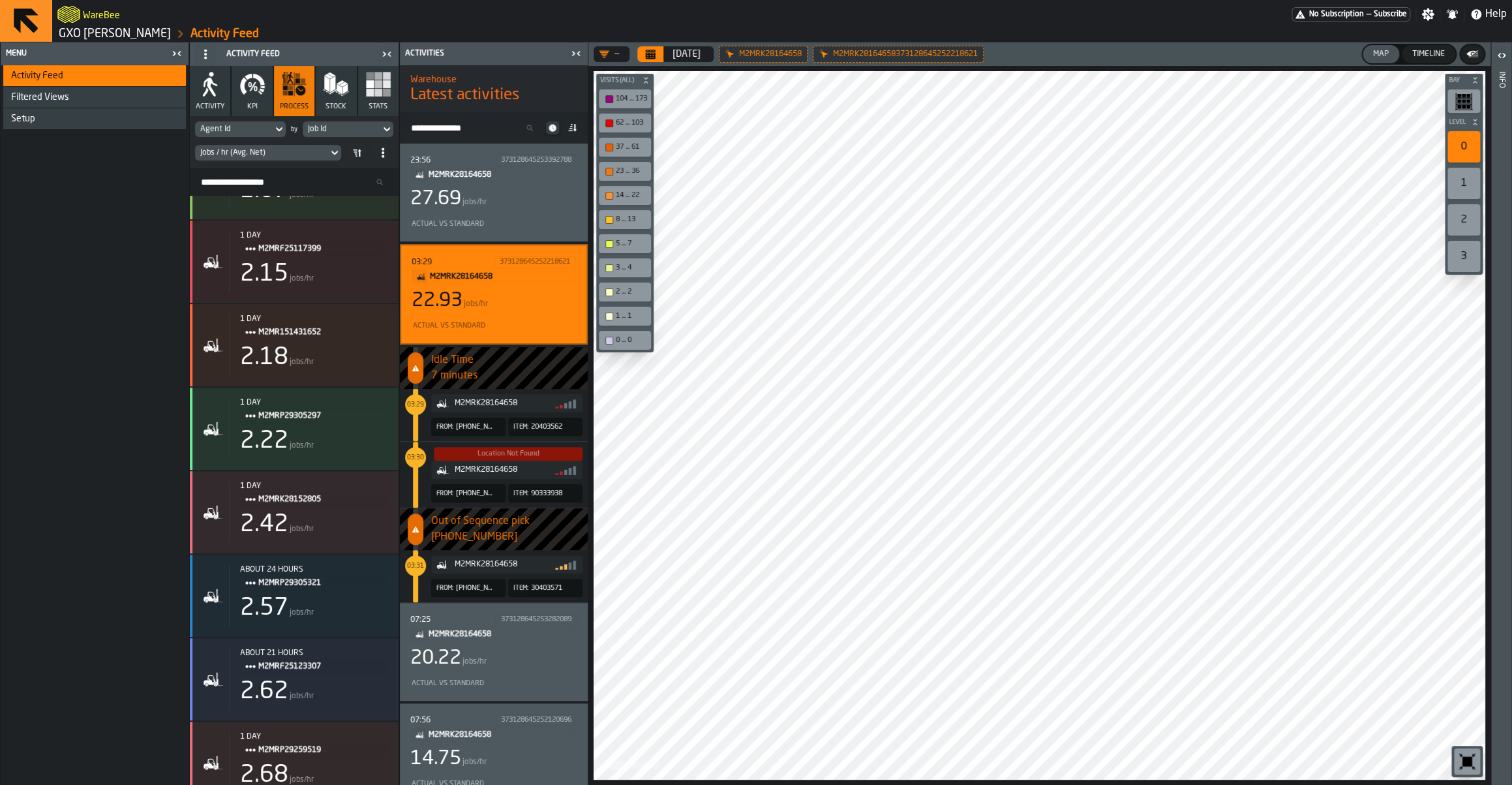
click at [263, 157] on div "Jobs / hr (Avg. Net)" at bounding box center [262, 152] width 133 height 14
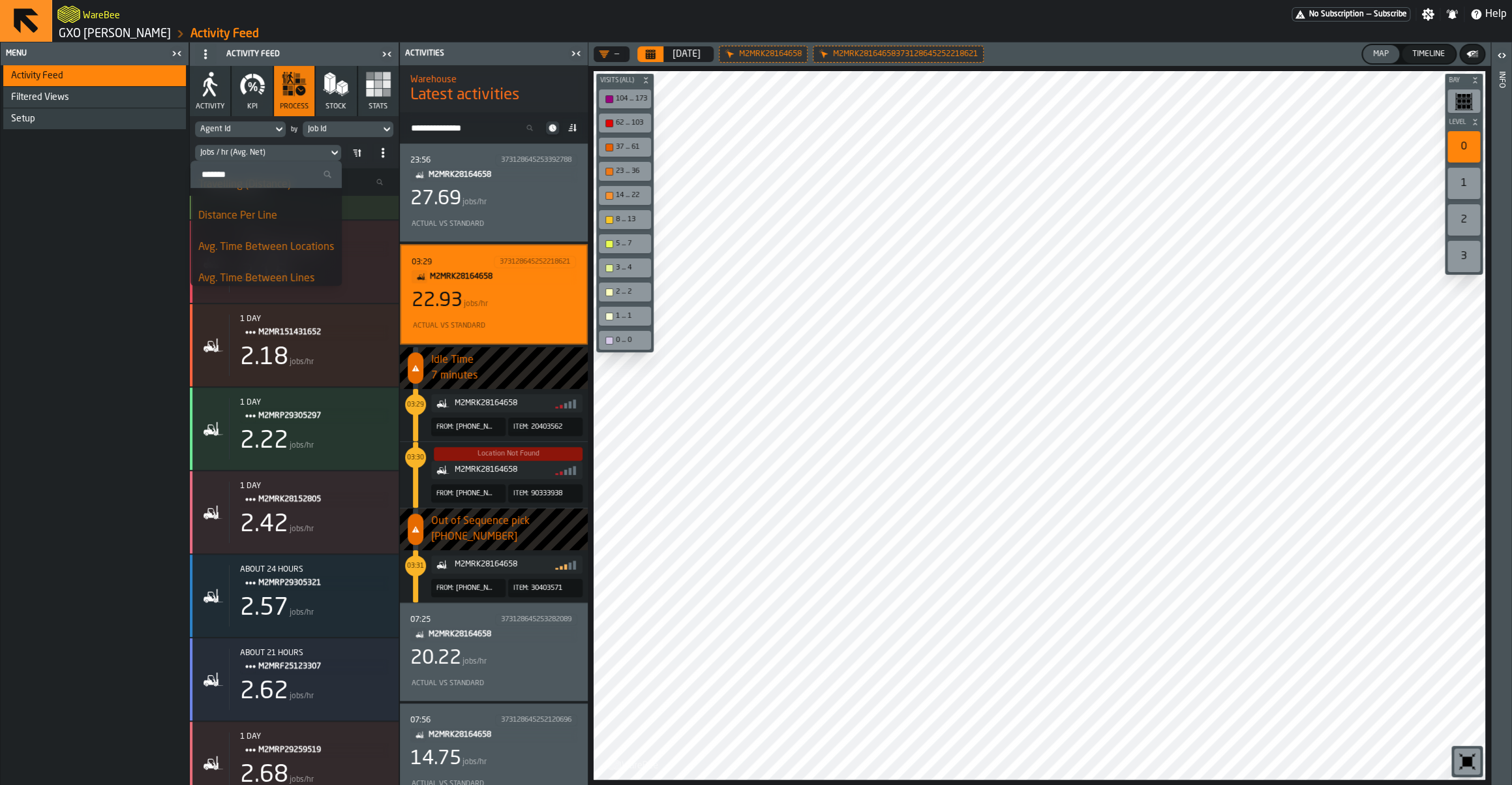
scroll to position [467, 0]
click at [256, 239] on div "Avg. Time Between Locations" at bounding box center [266, 239] width 136 height 16
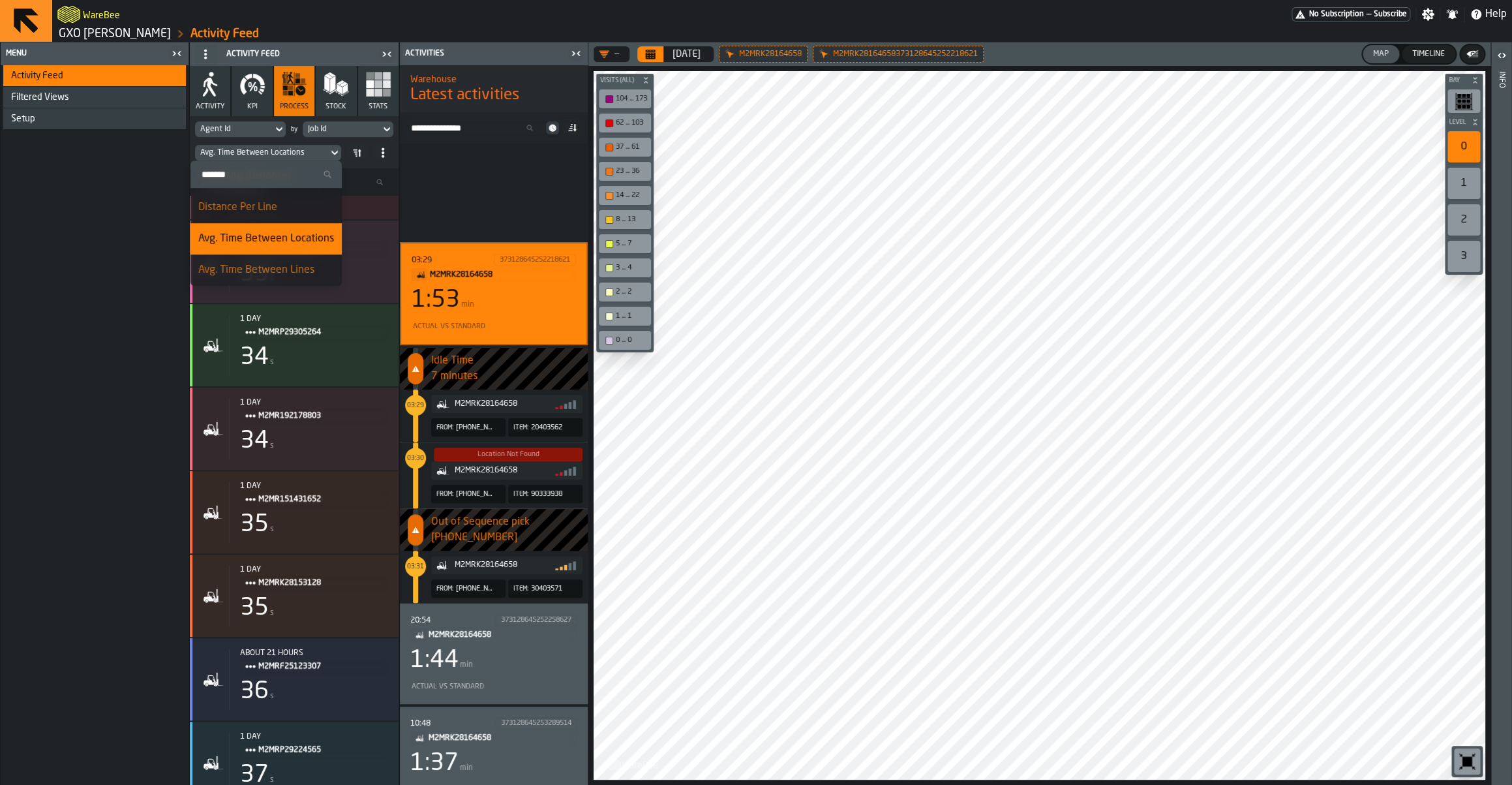
scroll to position [99, 0]
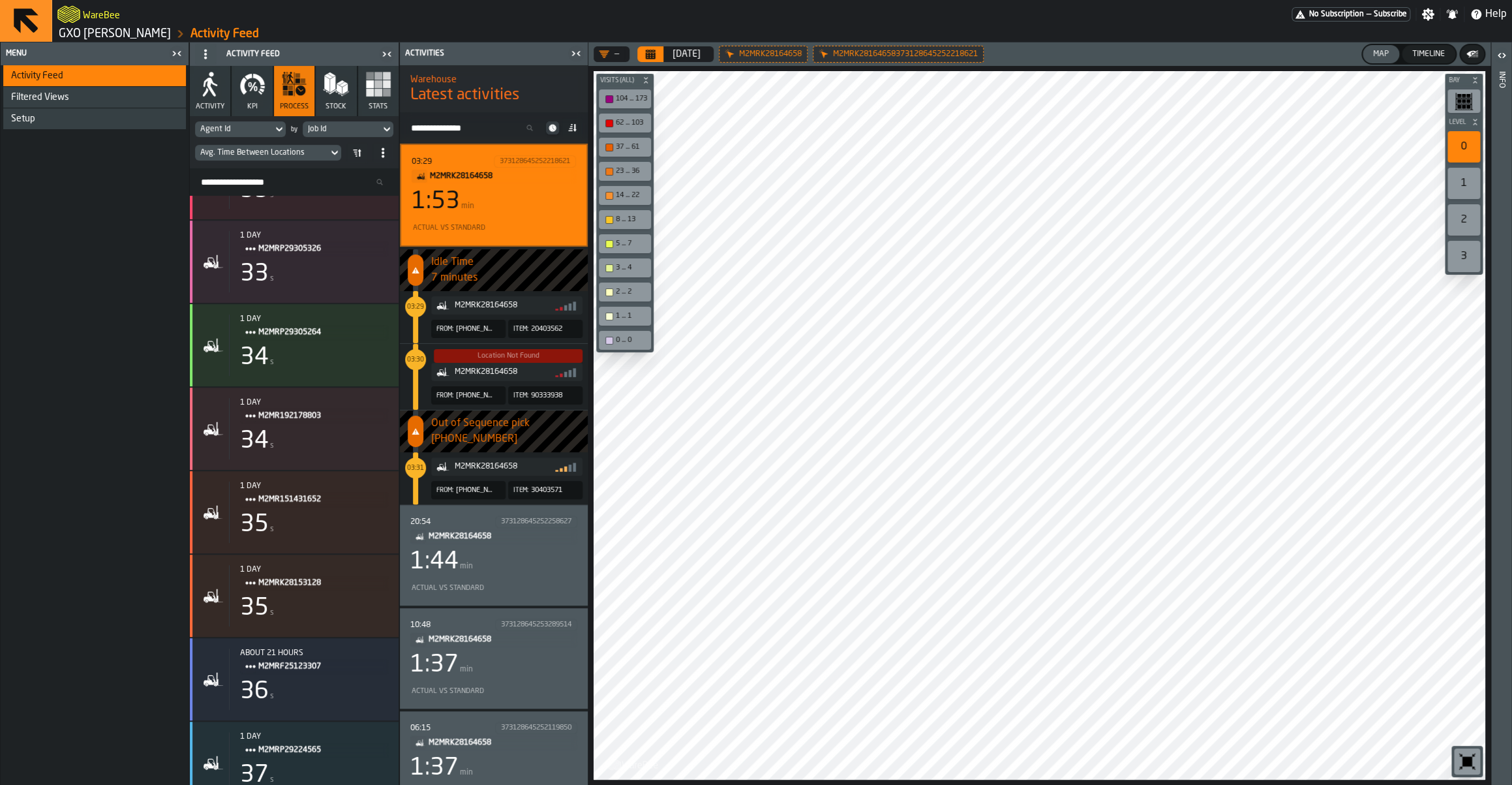
click at [466, 230] on div "Actual vs Standard" at bounding box center [491, 227] width 160 height 8
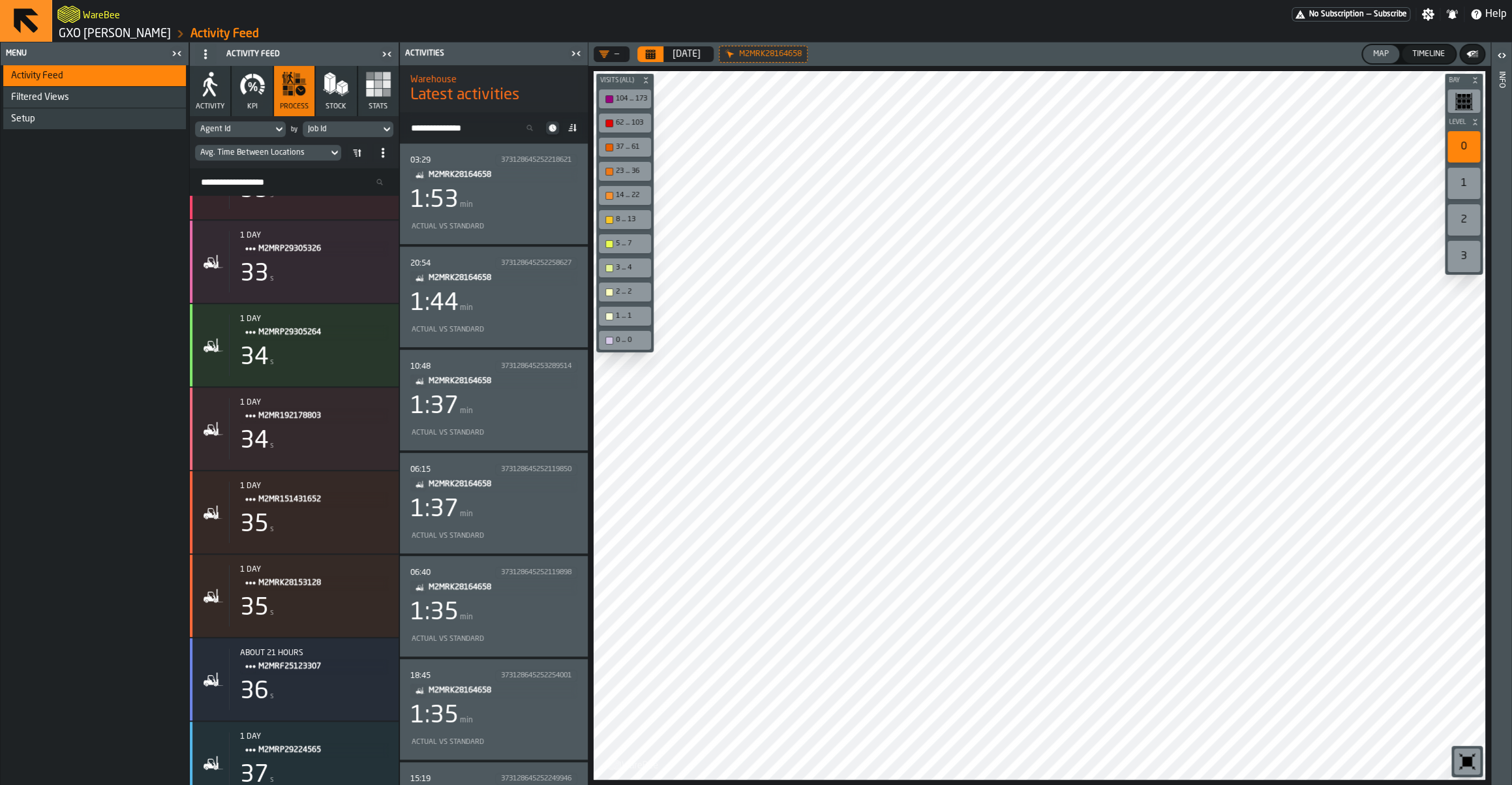
click at [572, 136] on span at bounding box center [572, 128] width 21 height 21
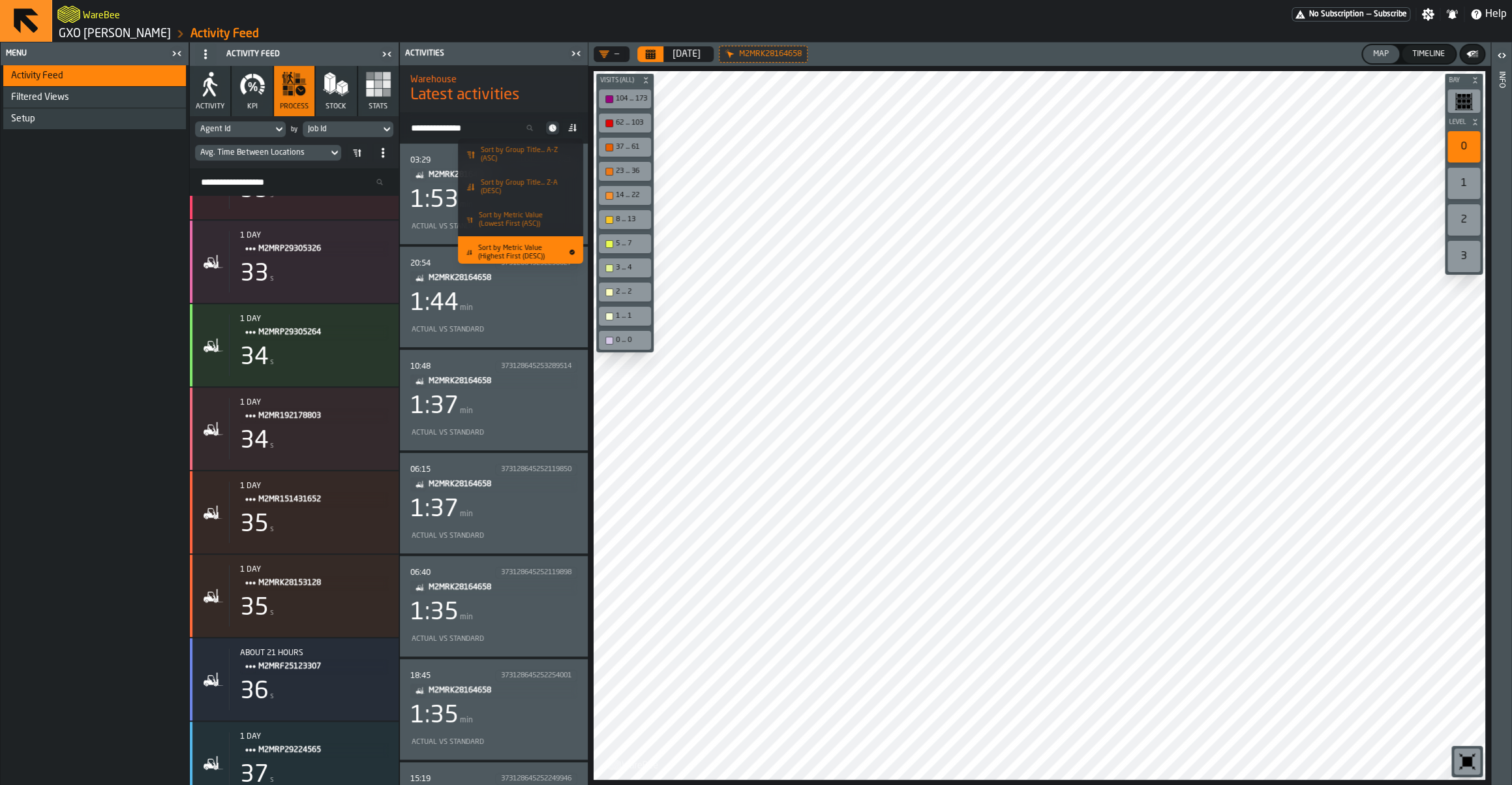
click at [539, 247] on span "Sort by Metric Value (Highest First (DESC))" at bounding box center [520, 253] width 85 height 17
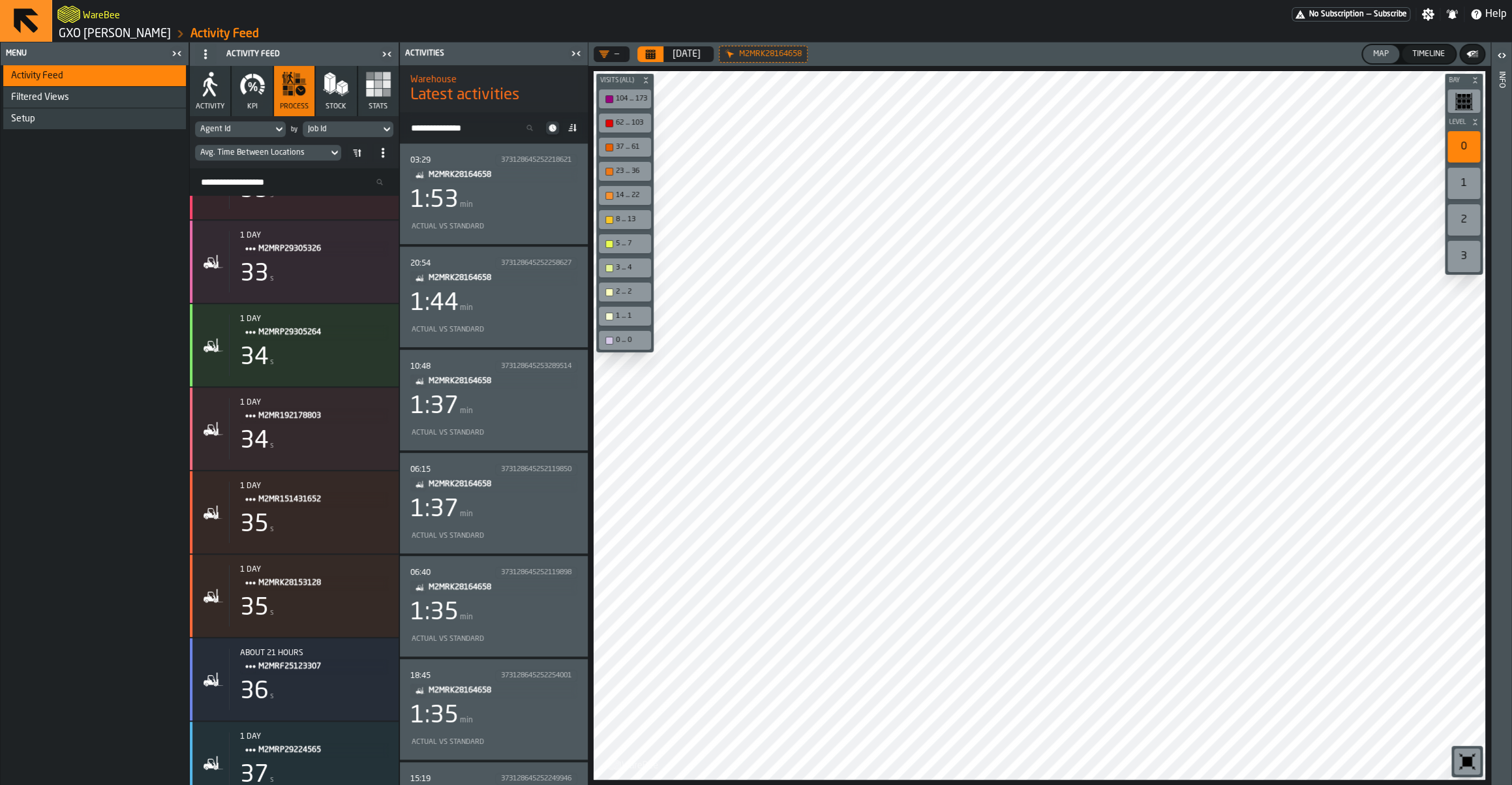
click at [506, 219] on div "03:29 373128645252218621 M2MRK28164658 1:53 min Actual vs Standard" at bounding box center [494, 193] width 167 height 80
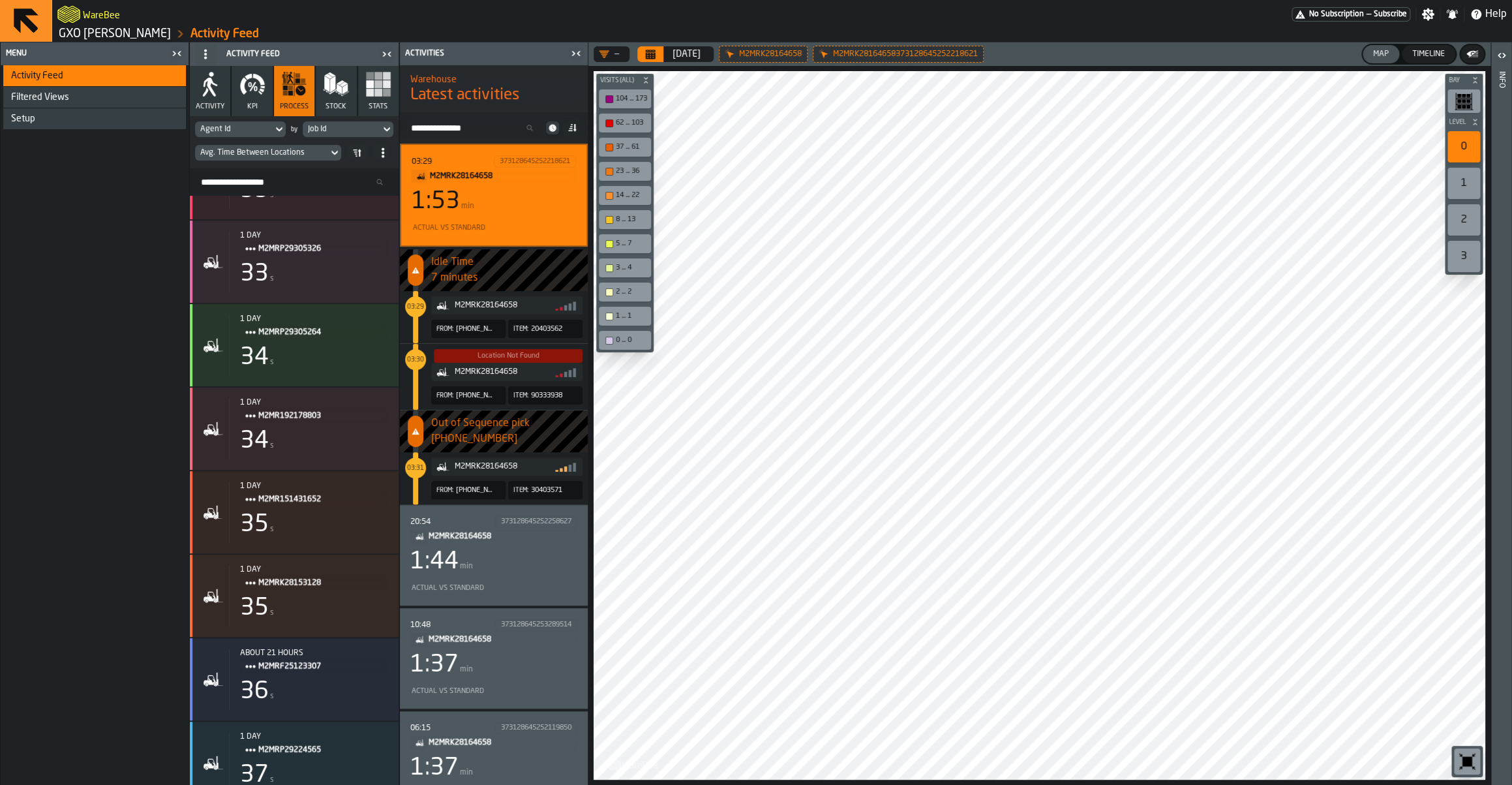
click at [653, 54] on icon "Calendar" at bounding box center [651, 55] width 9 height 7
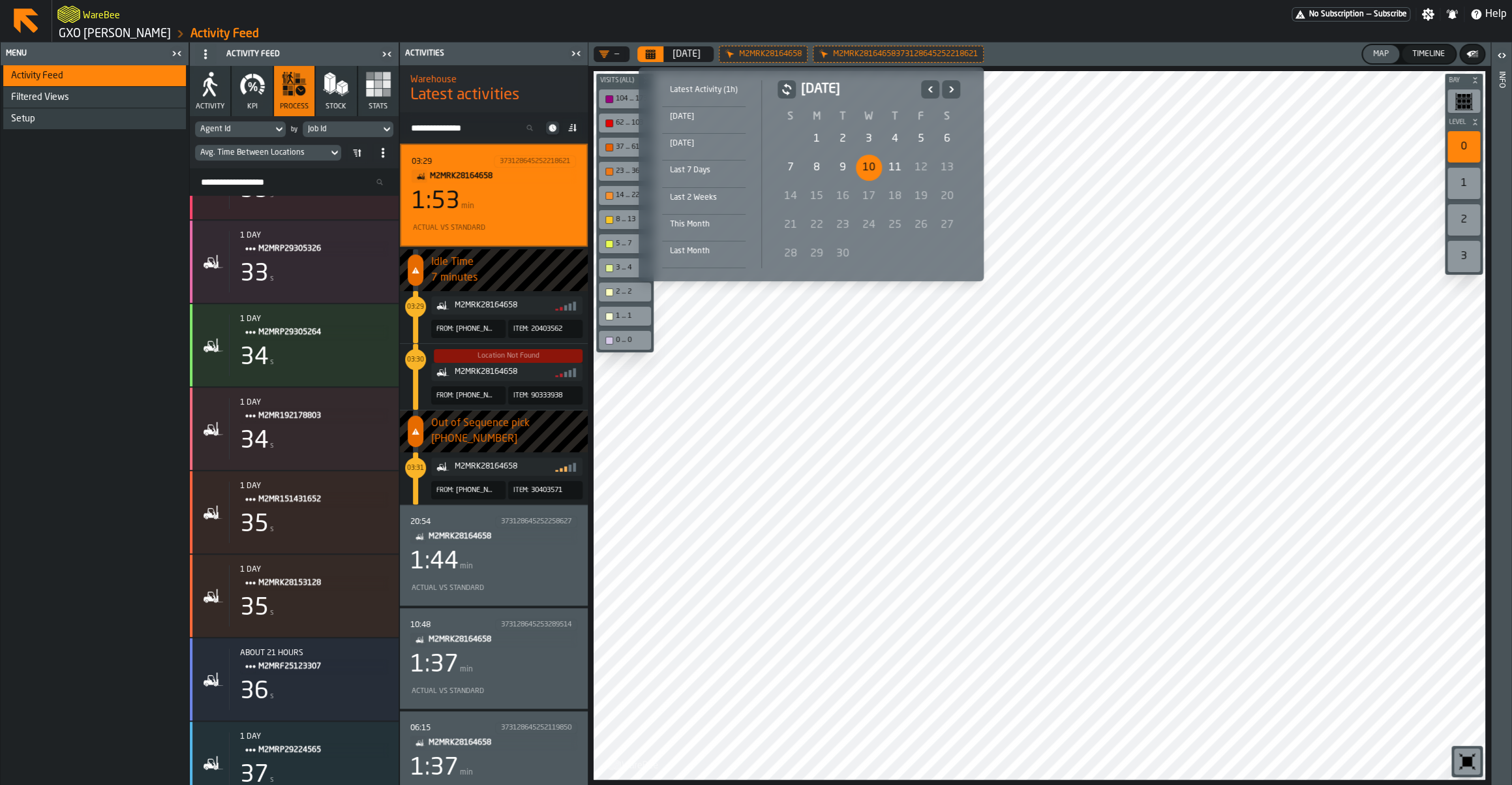
click at [703, 126] on li "Today" at bounding box center [703, 120] width 84 height 26
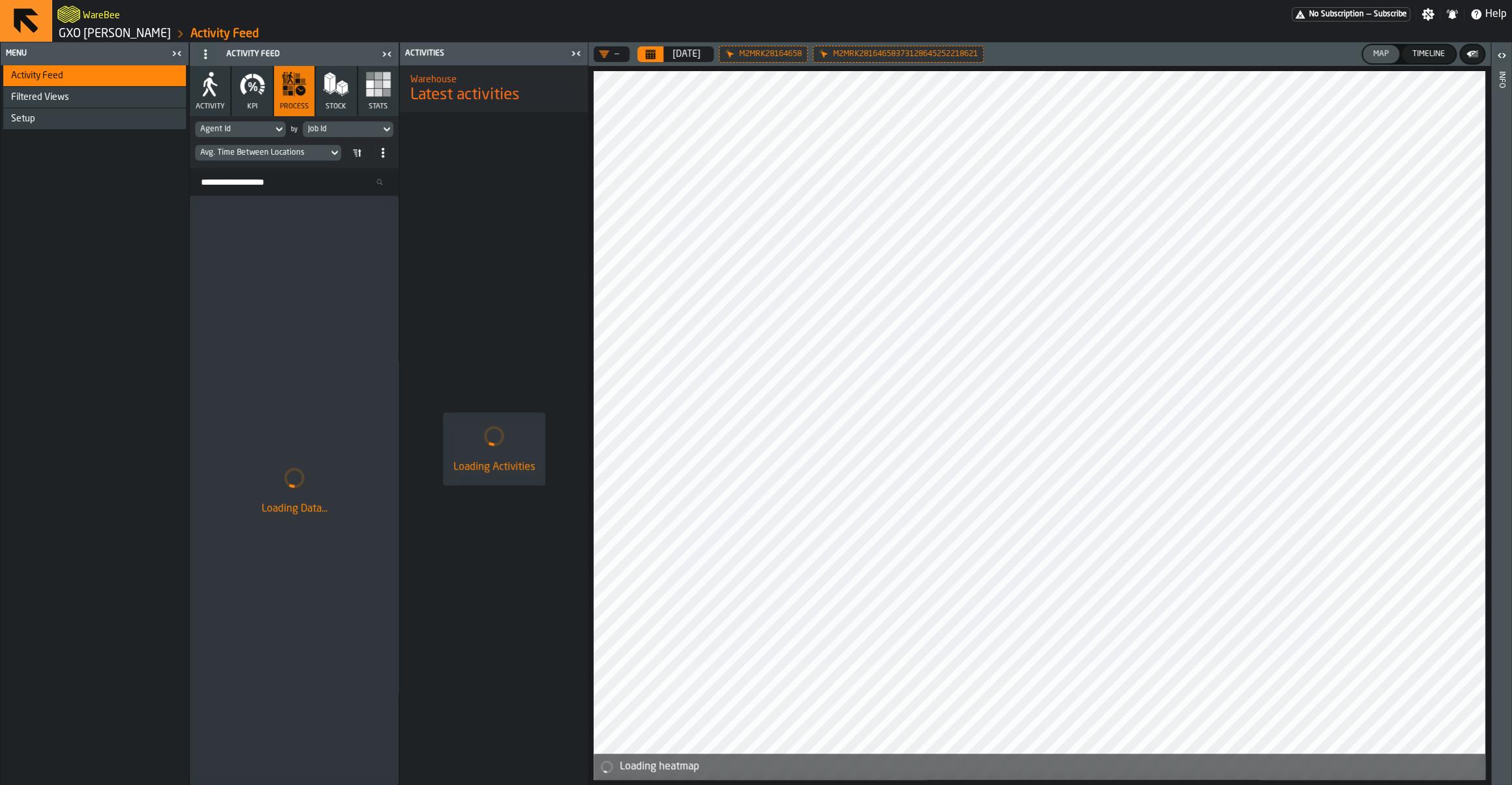
click at [0, 0] on icon at bounding box center [0, 0] width 0 height 0
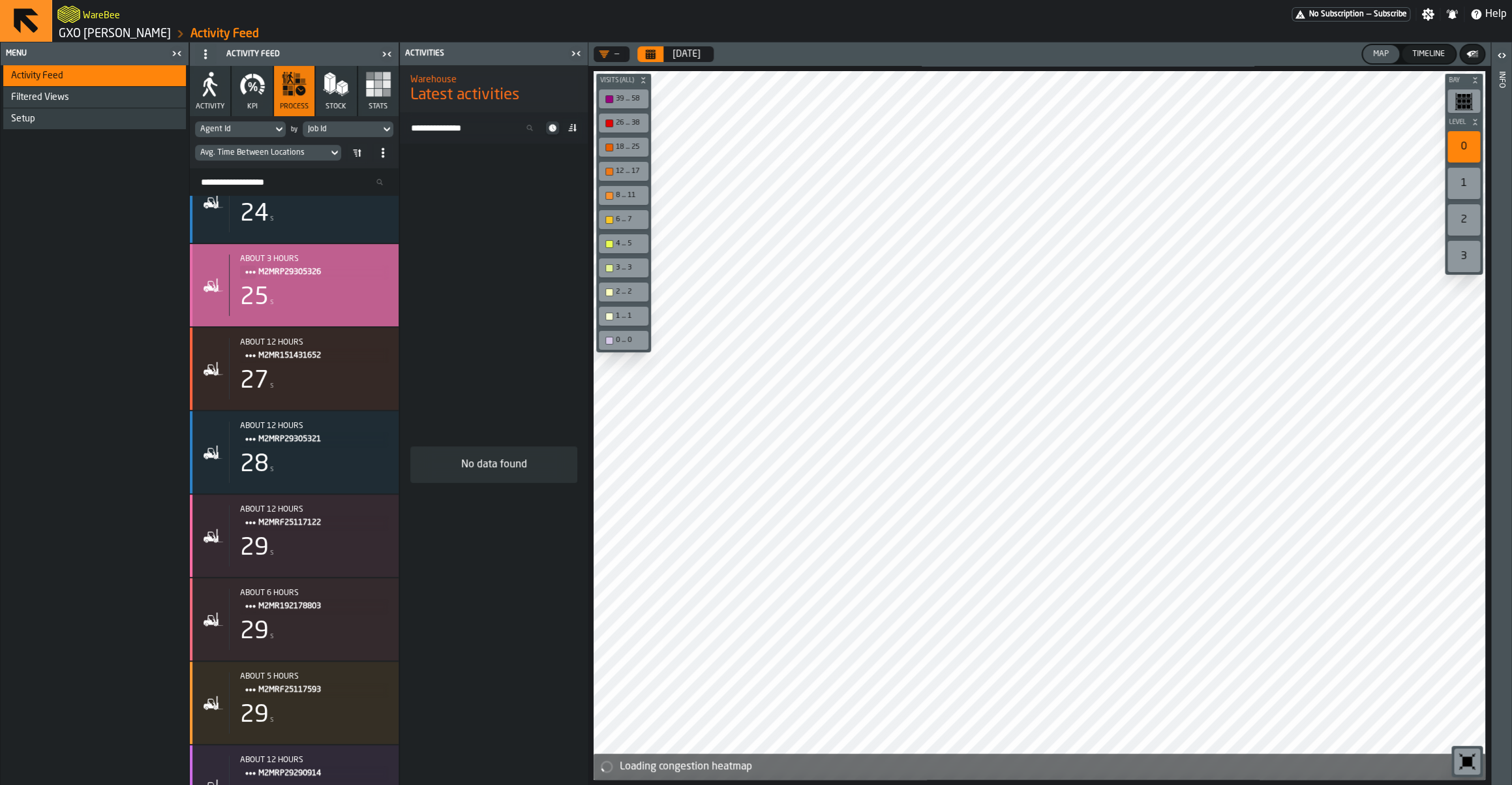
scroll to position [0, 0]
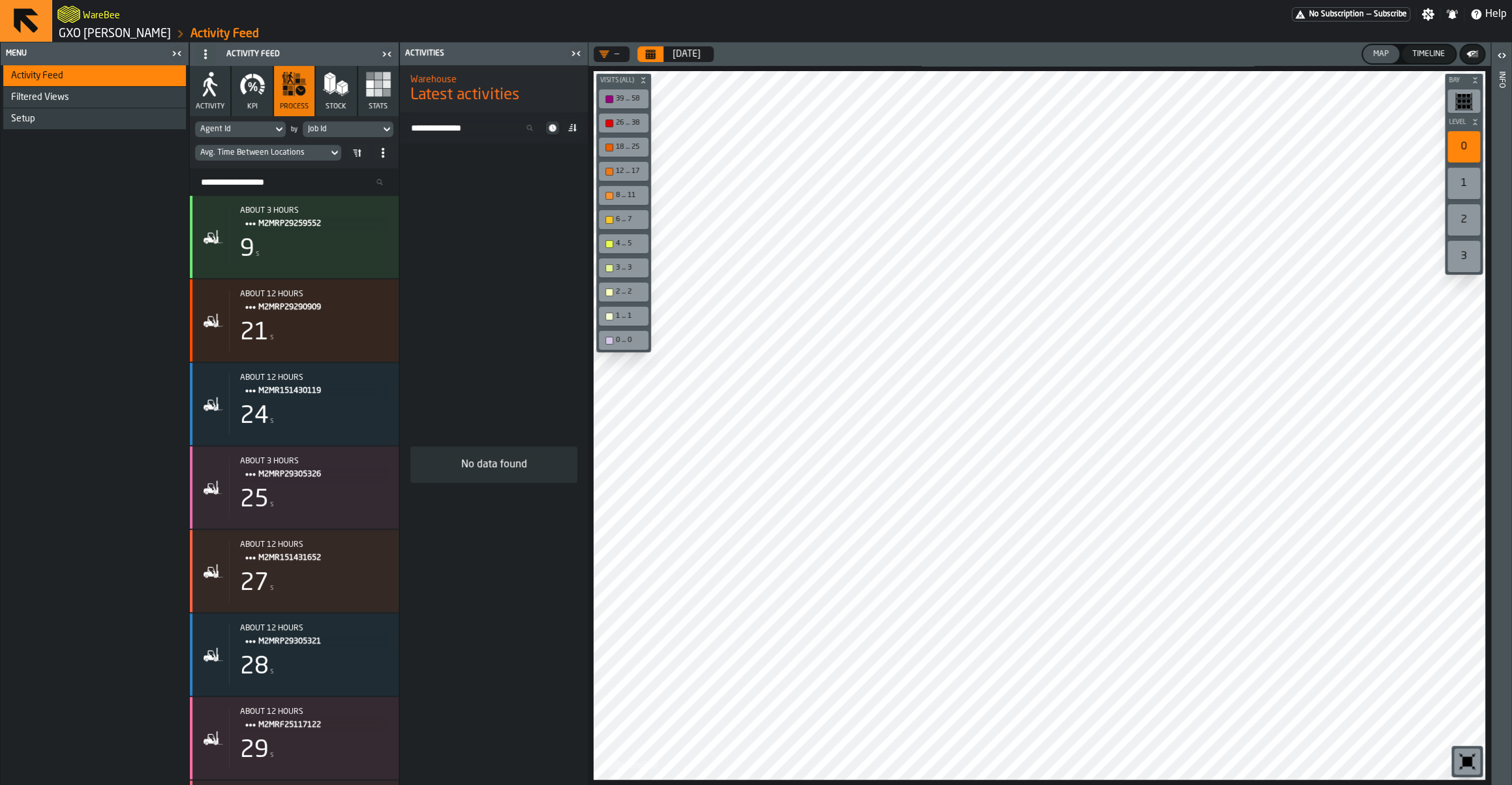
click at [358, 155] on icon at bounding box center [356, 152] width 10 height 10
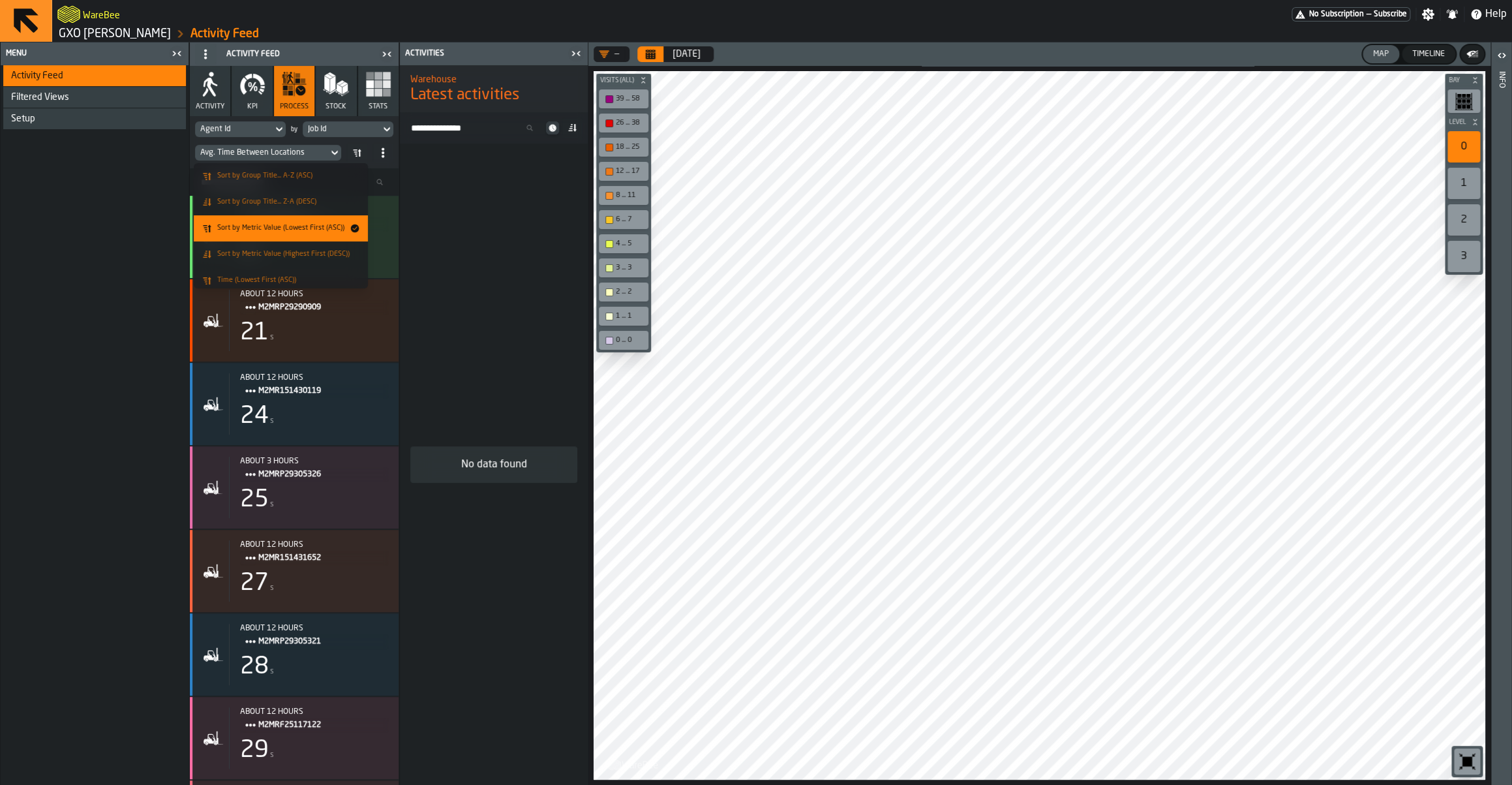
click at [294, 245] on li "Sort by Metric Value (Highest First (DESC))" at bounding box center [280, 254] width 174 height 26
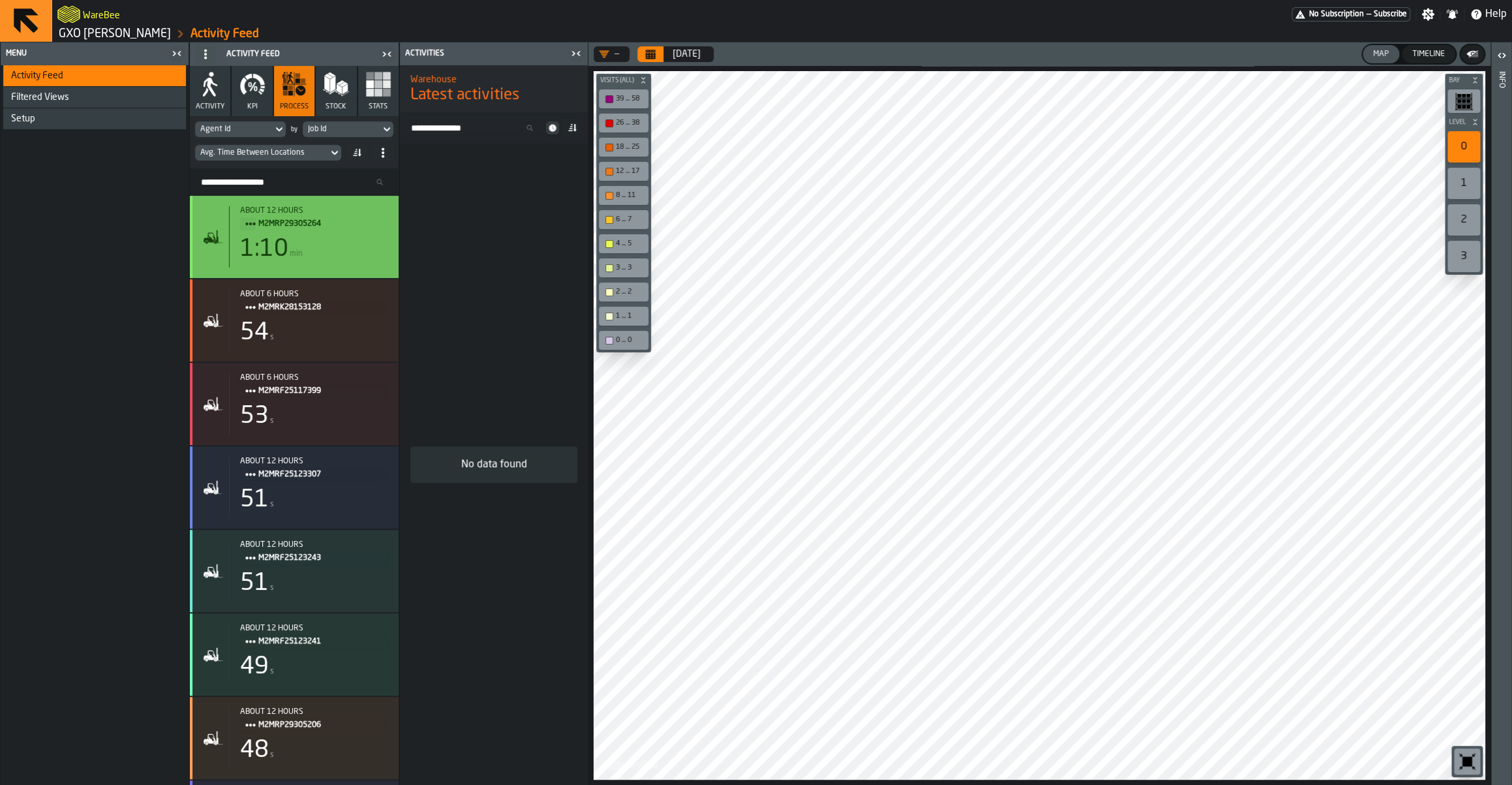
click at [358, 258] on div "1:10 min" at bounding box center [315, 249] width 148 height 26
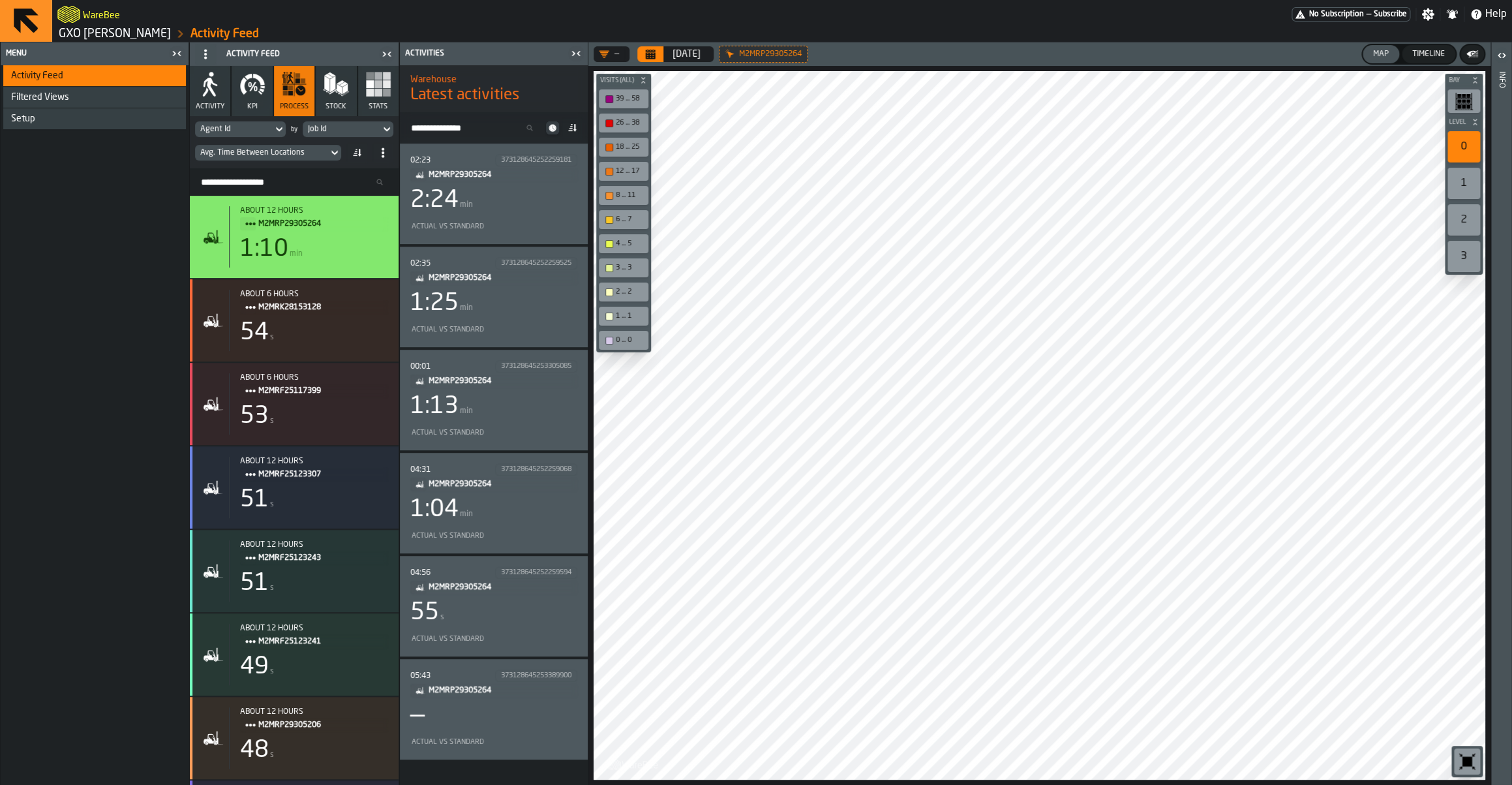
click at [504, 198] on div "2:24 min" at bounding box center [494, 200] width 167 height 26
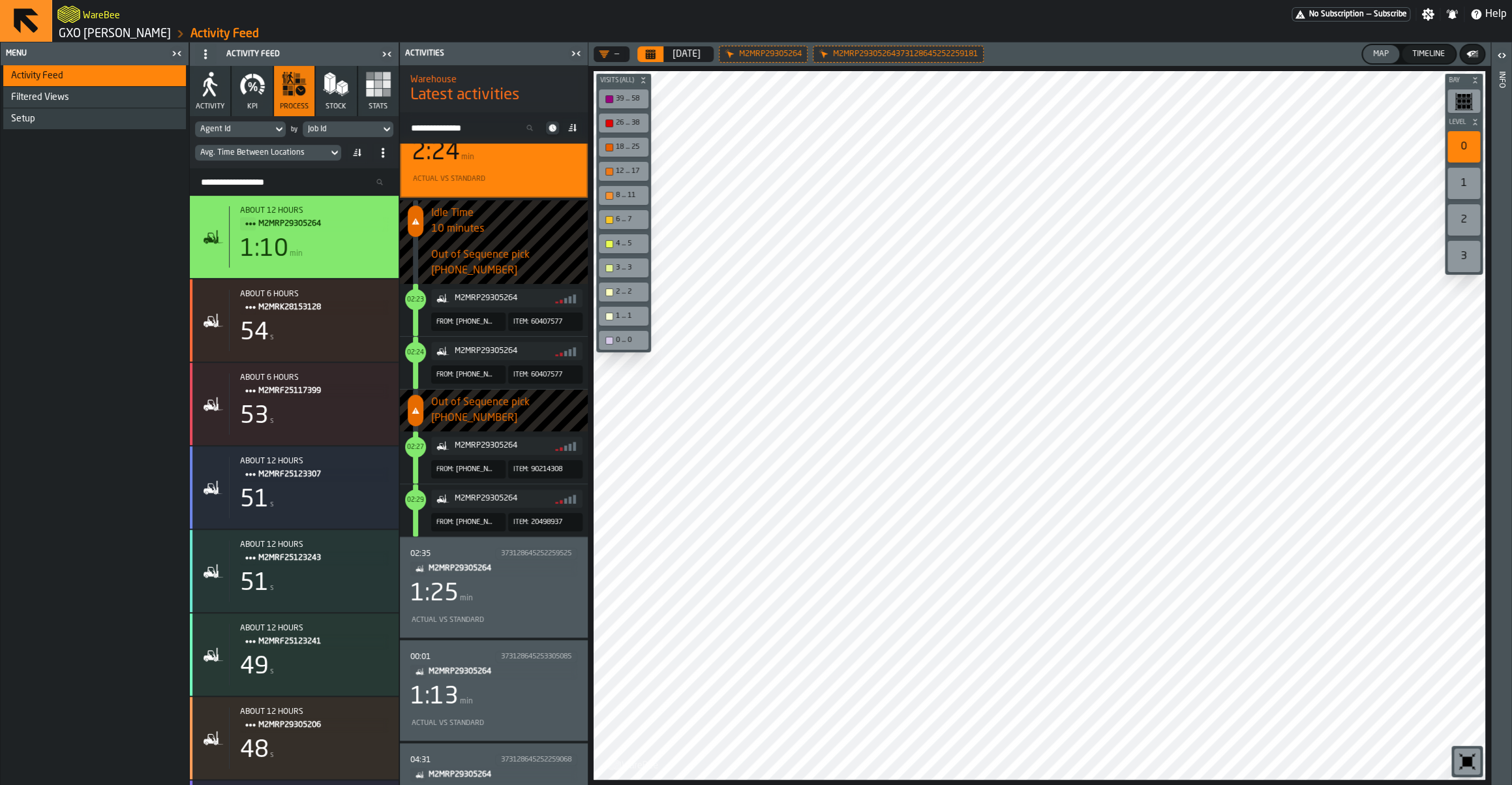
scroll to position [51, 0]
click at [485, 578] on div "02:35 373128645252259525 M2MRP29305264 1:25 min Actual vs Standard" at bounding box center [494, 585] width 167 height 80
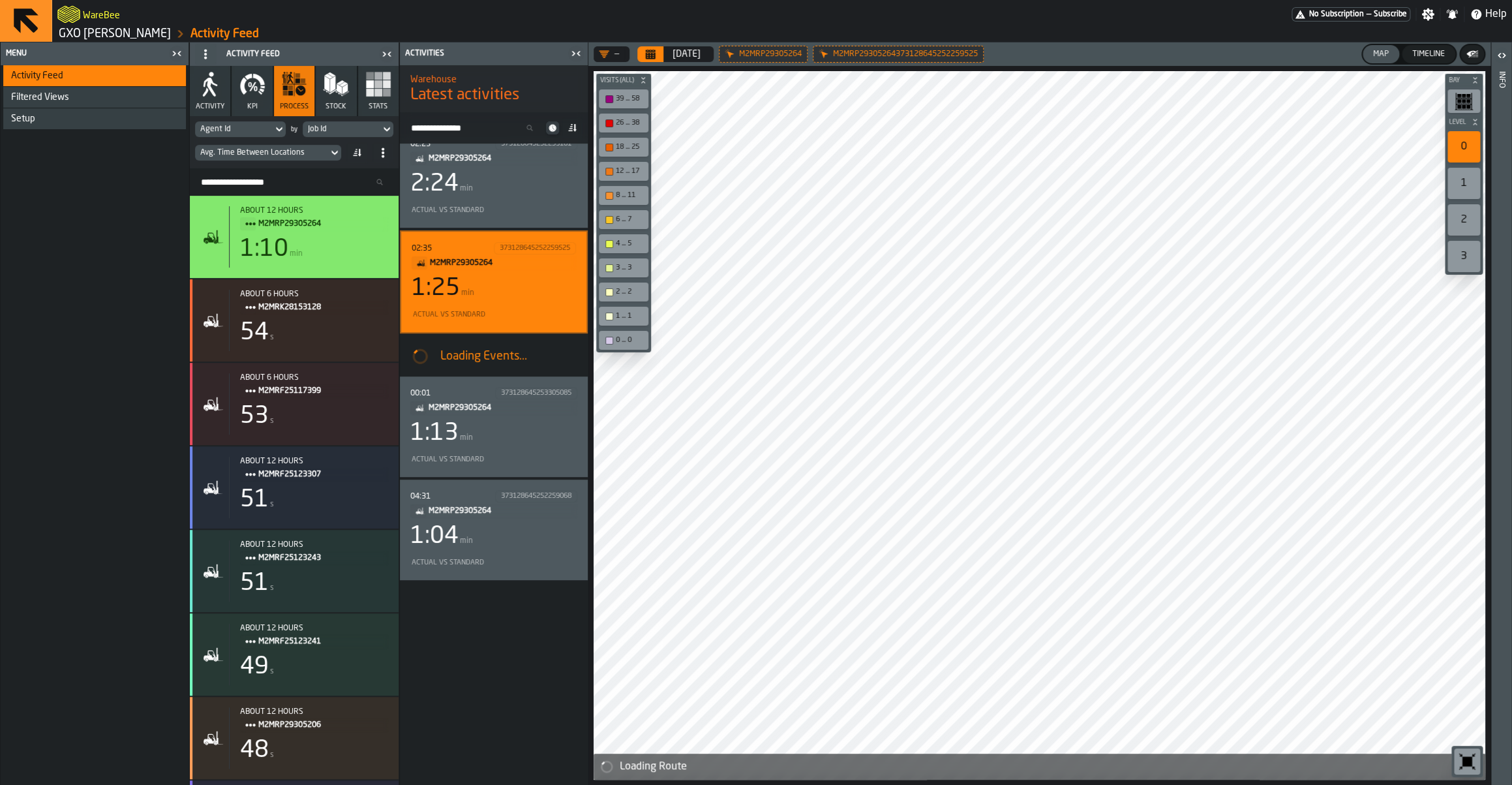
scroll to position [17, 0]
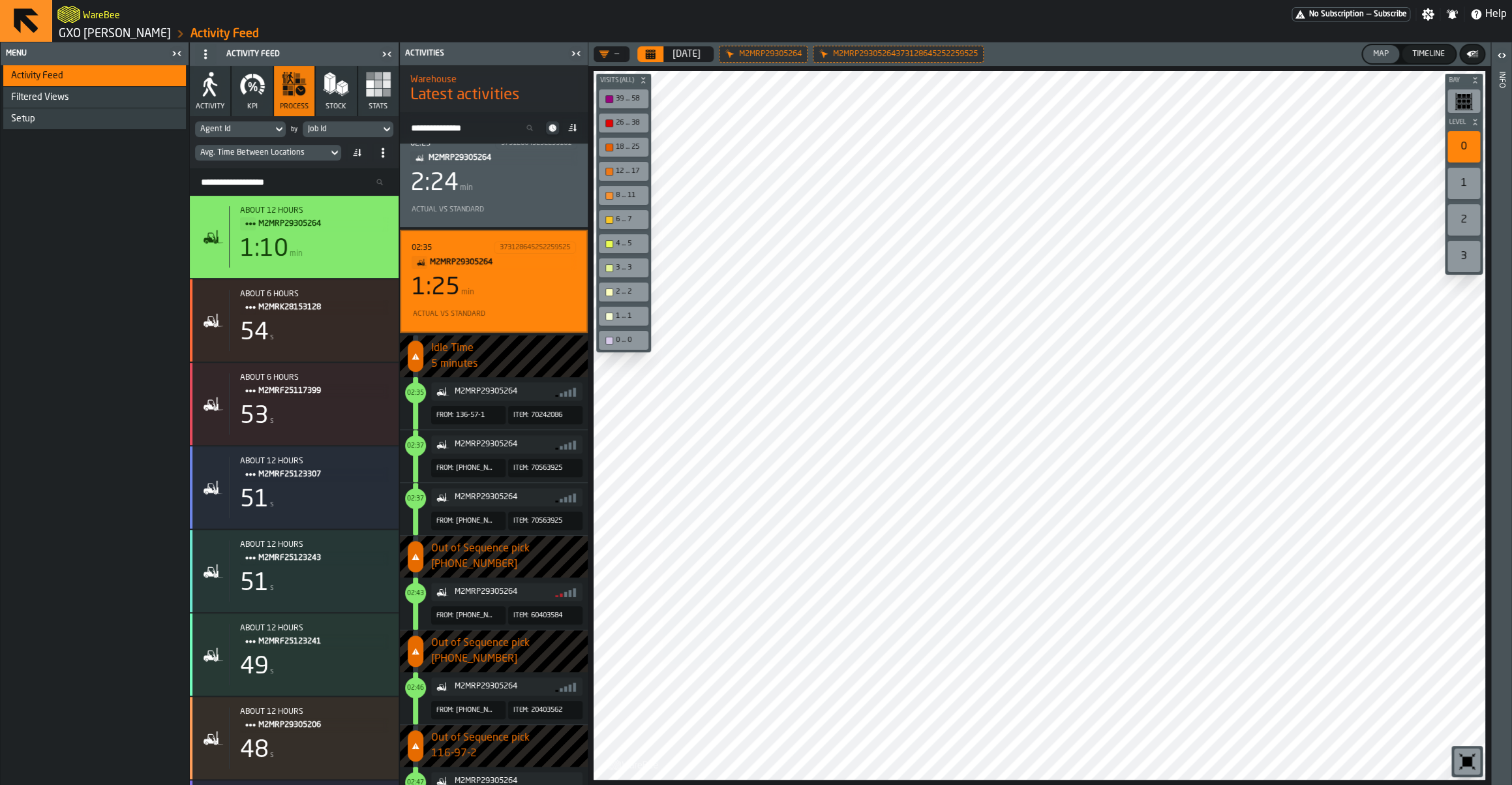
click at [803, 414] on div at bounding box center [1039, 425] width 891 height 708
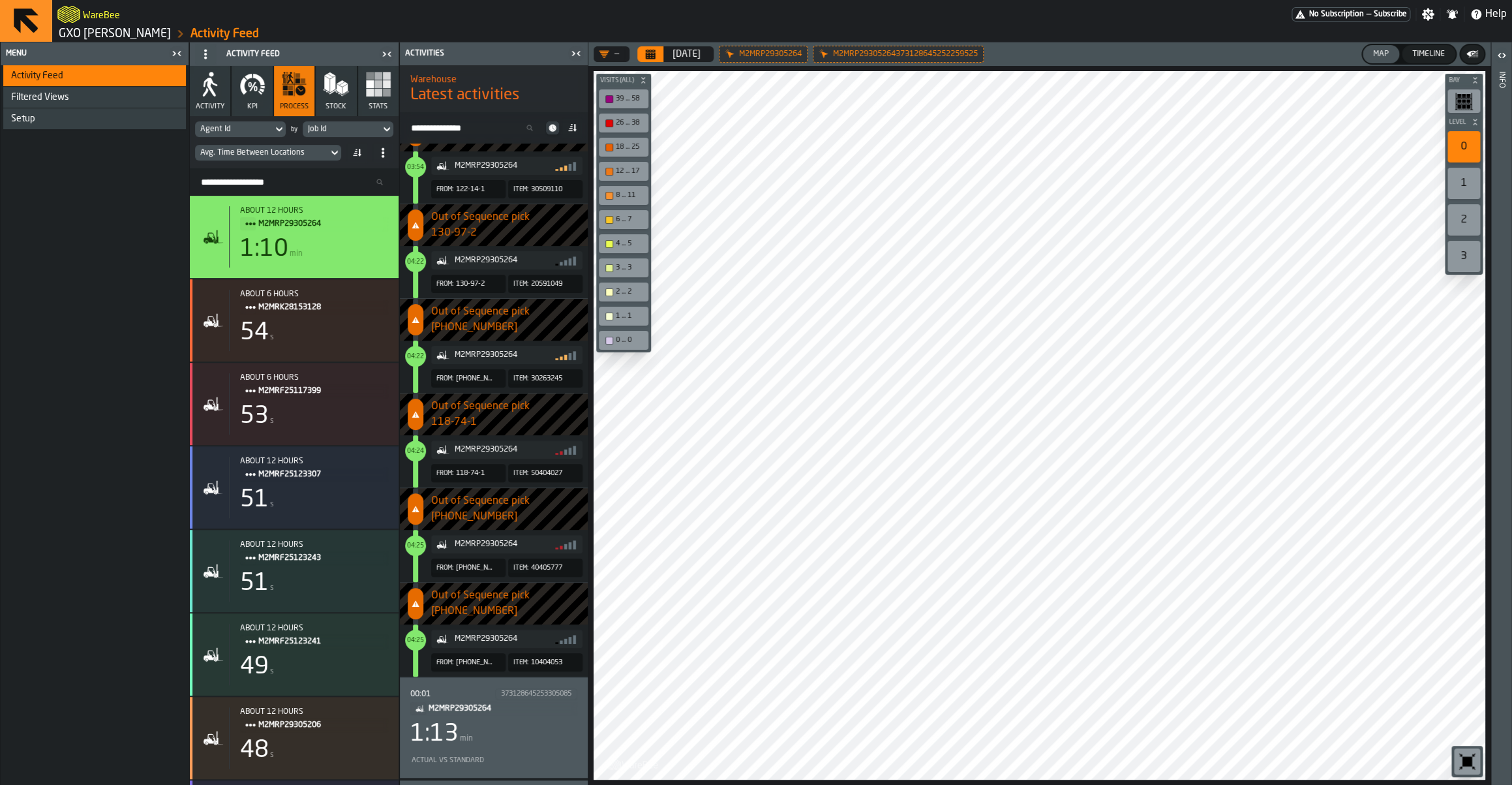
scroll to position [2248, 0]
click at [250, 152] on div "Avg. Time Between Locations" at bounding box center [261, 153] width 123 height 9
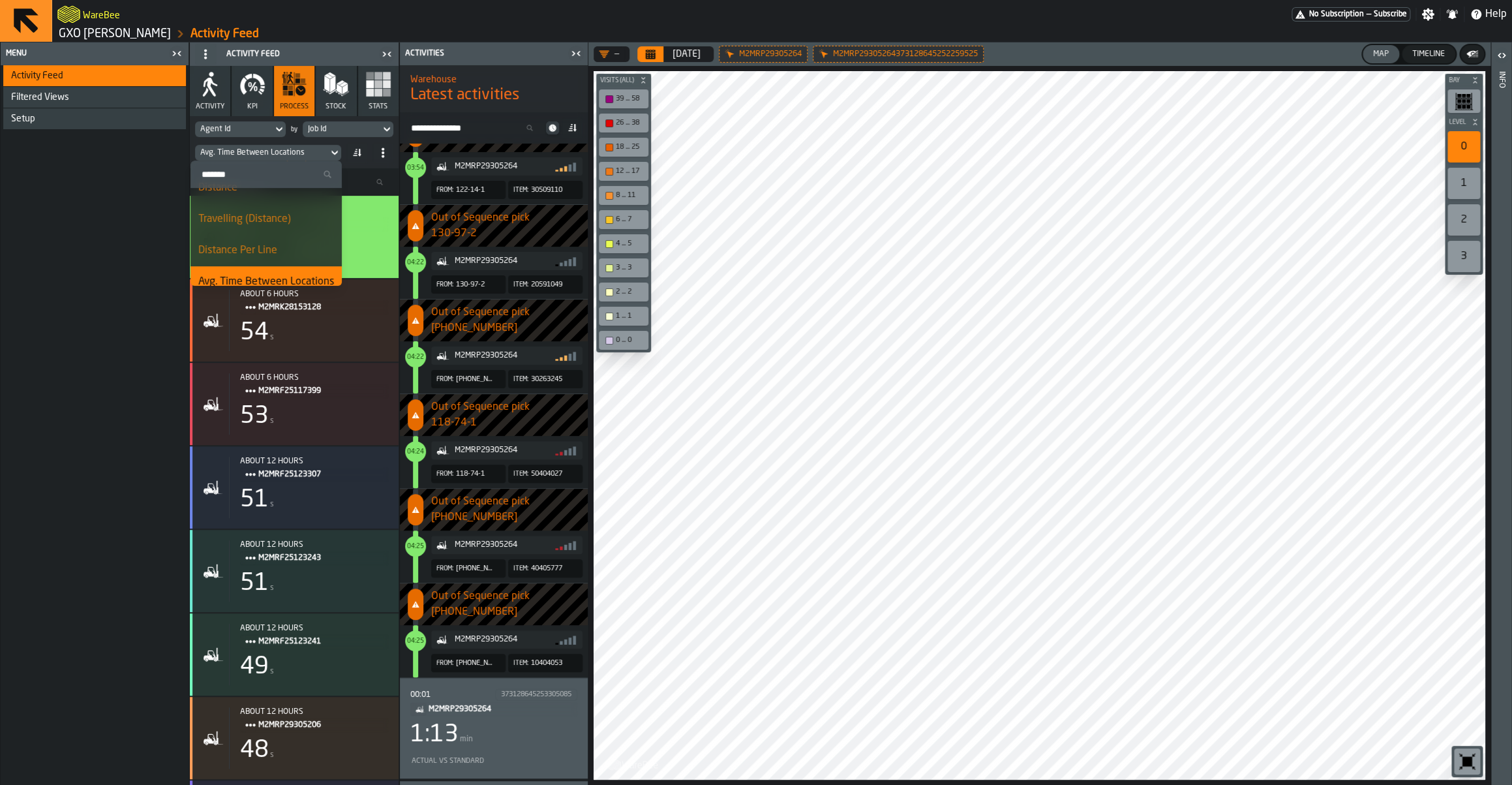
scroll to position [420, 0]
click at [110, 210] on div "Activity Feed Filtered Views Shift Management Employee Management Setup" at bounding box center [95, 424] width 188 height 719
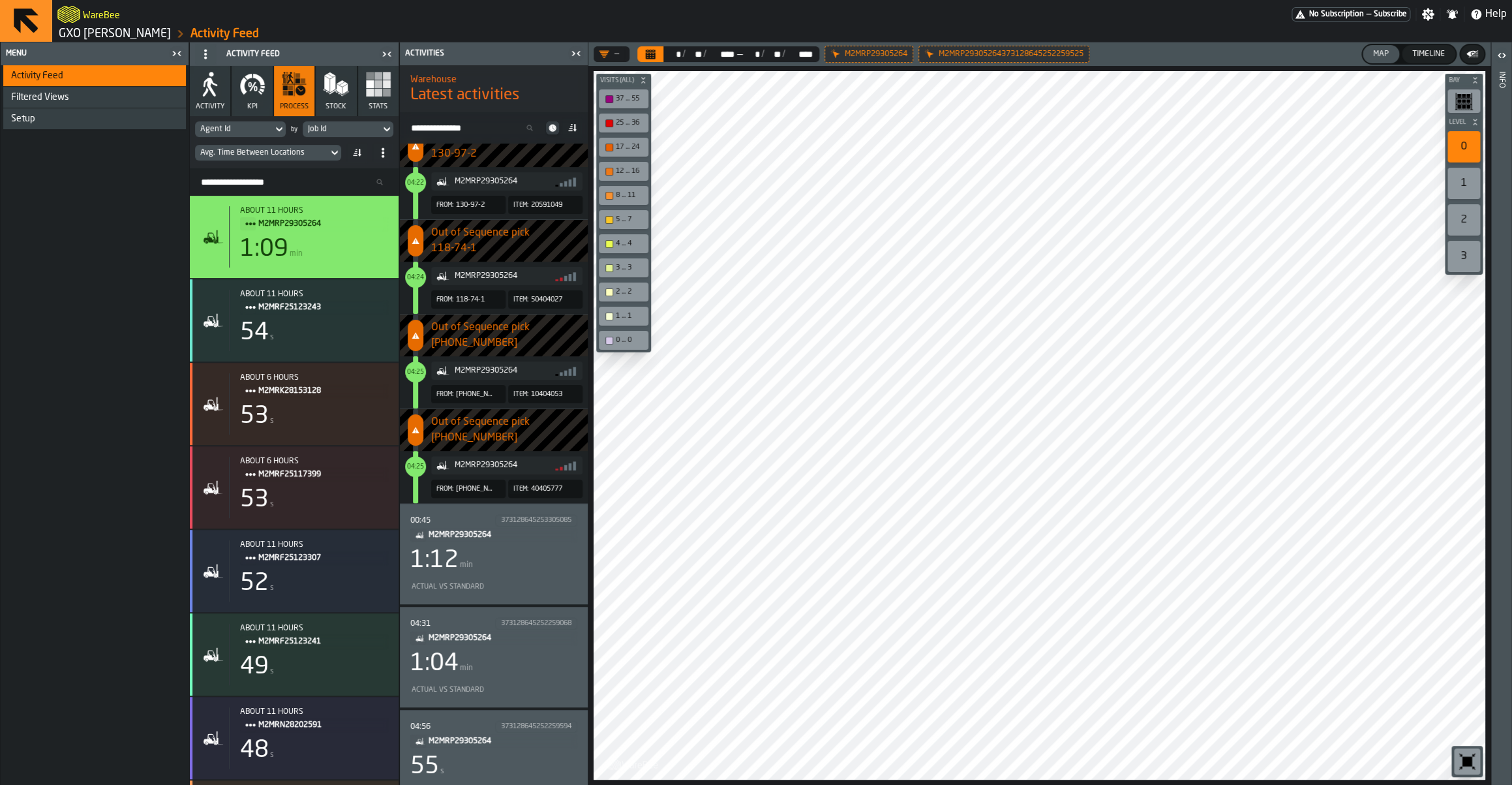
scroll to position [2094, 0]
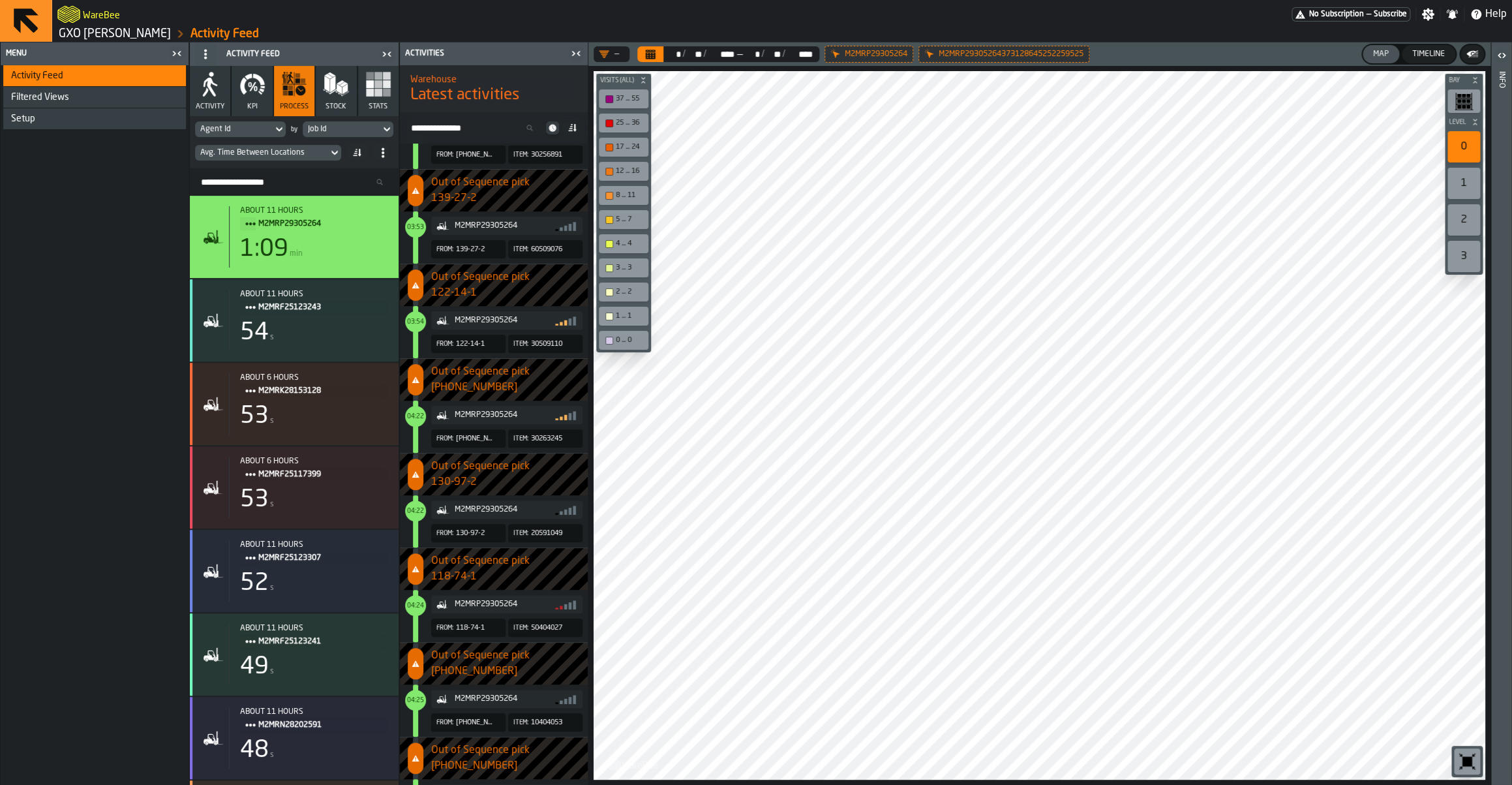
click at [1465, 757] on icon "button-toolbar-undefined" at bounding box center [1468, 762] width 9 height 9
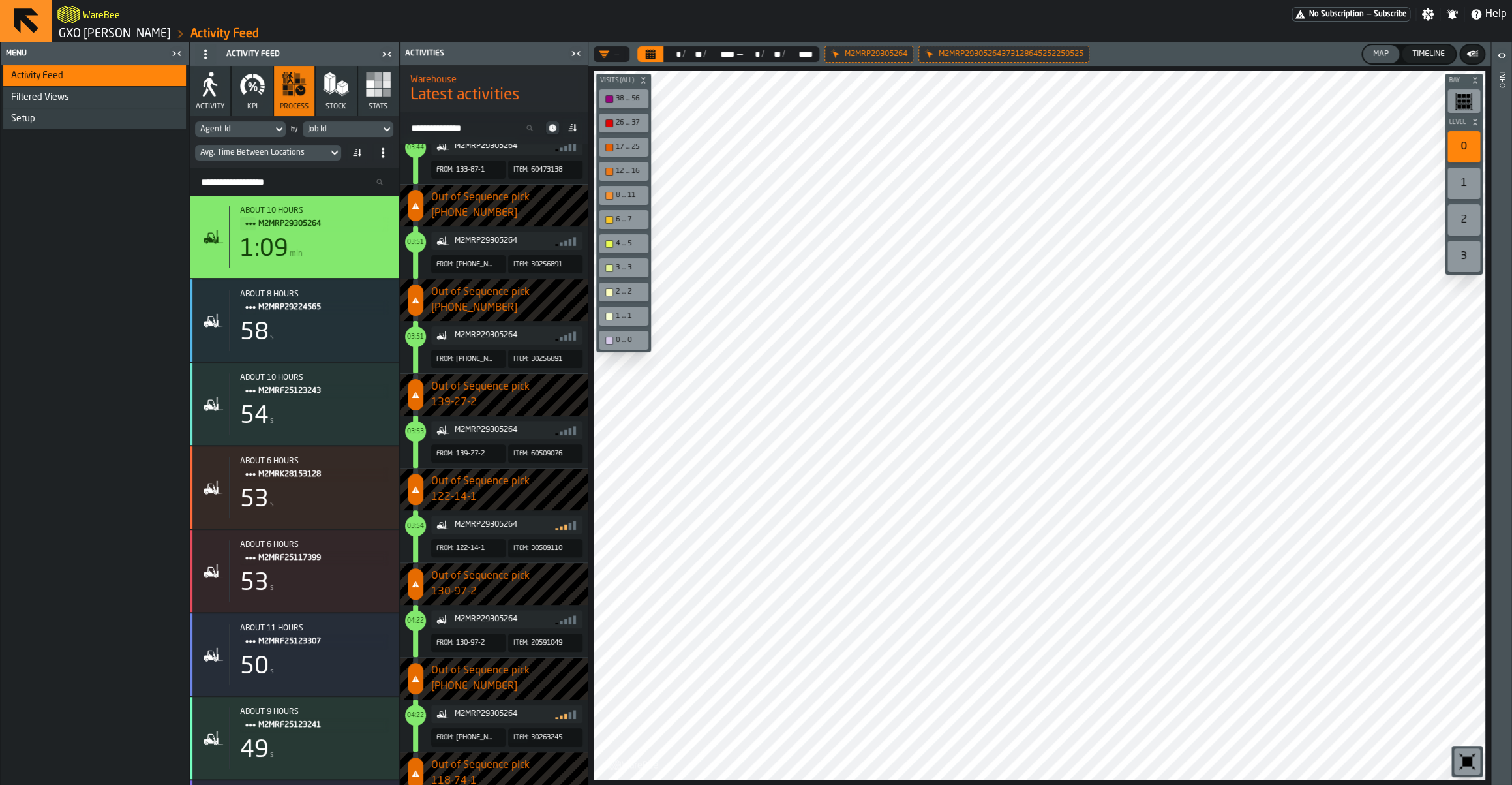
scroll to position [101, 0]
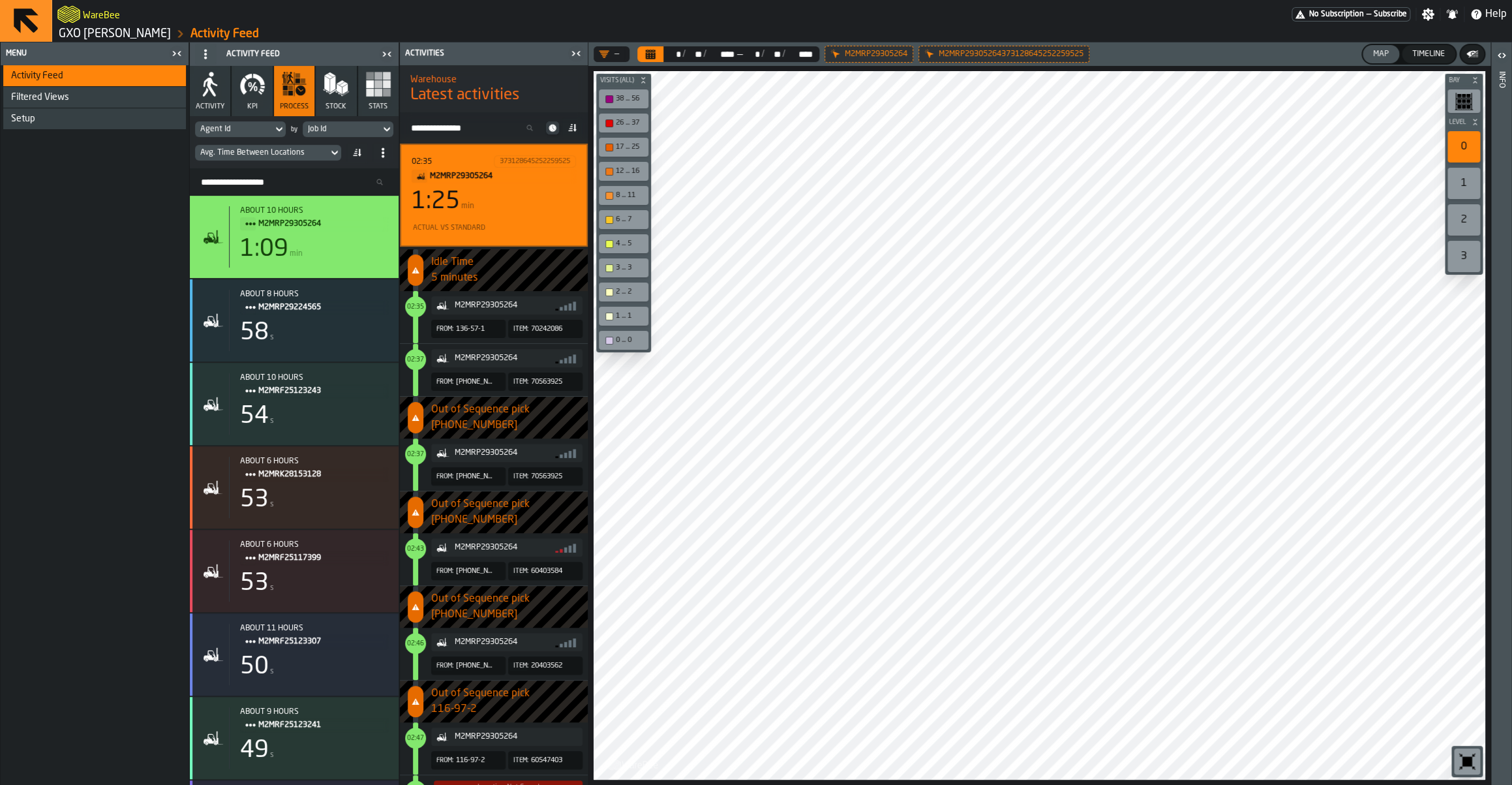
drag, startPoint x: 46, startPoint y: 123, endPoint x: 46, endPoint y: 68, distance: 55.0
click at [46, 68] on ul "Activity Feed Filtered Views Shift Management Employee Management Setup" at bounding box center [95, 97] width 188 height 65
click at [46, 68] on div "Activity Feed" at bounding box center [94, 75] width 183 height 21
click at [139, 31] on link "GXO [PERSON_NAME]" at bounding box center [115, 33] width 112 height 14
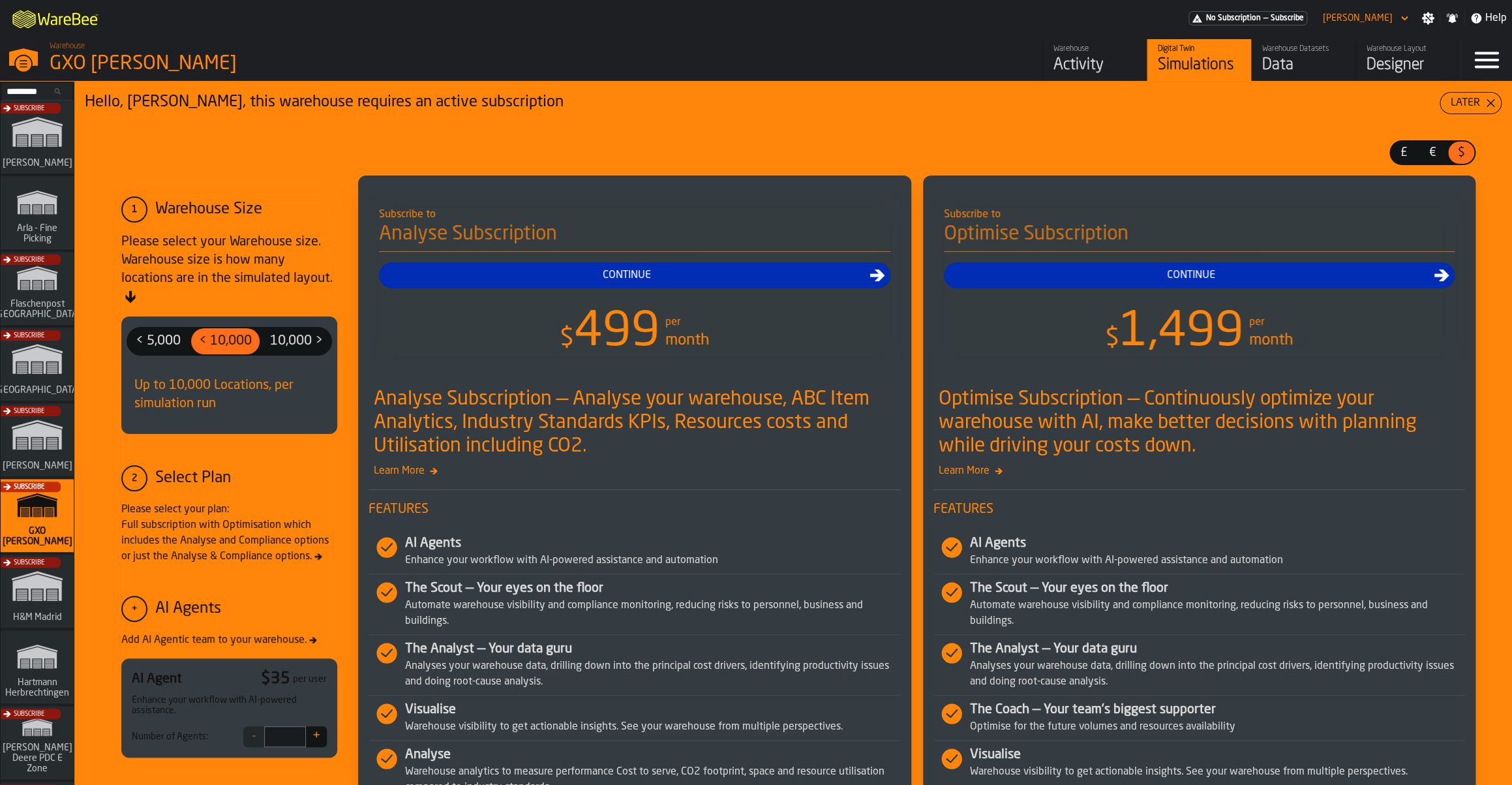
click at [1086, 54] on div "Warehouse" at bounding box center [1095, 49] width 83 height 9
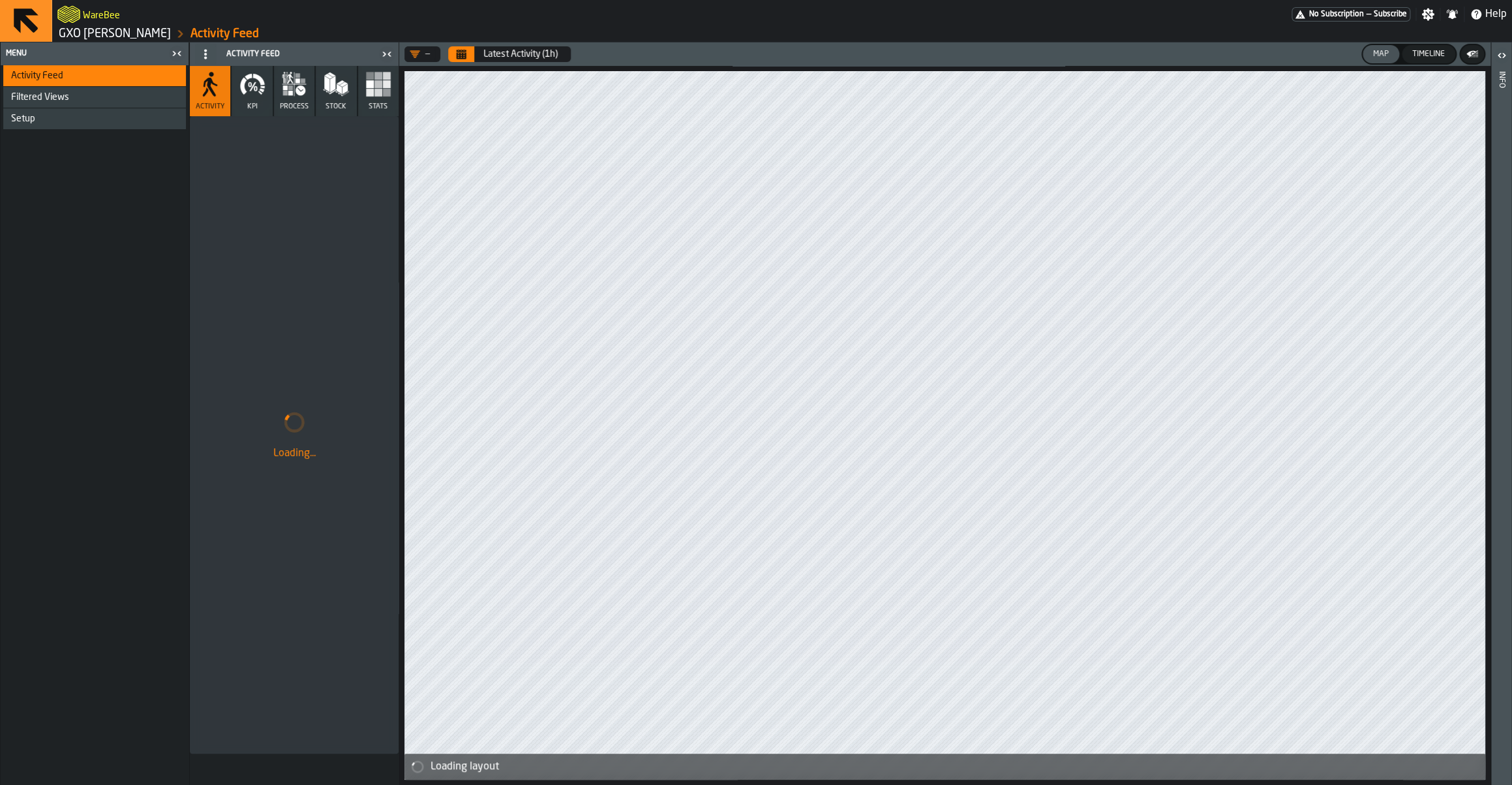
click at [373, 112] on button "Stats" at bounding box center [378, 90] width 40 height 50
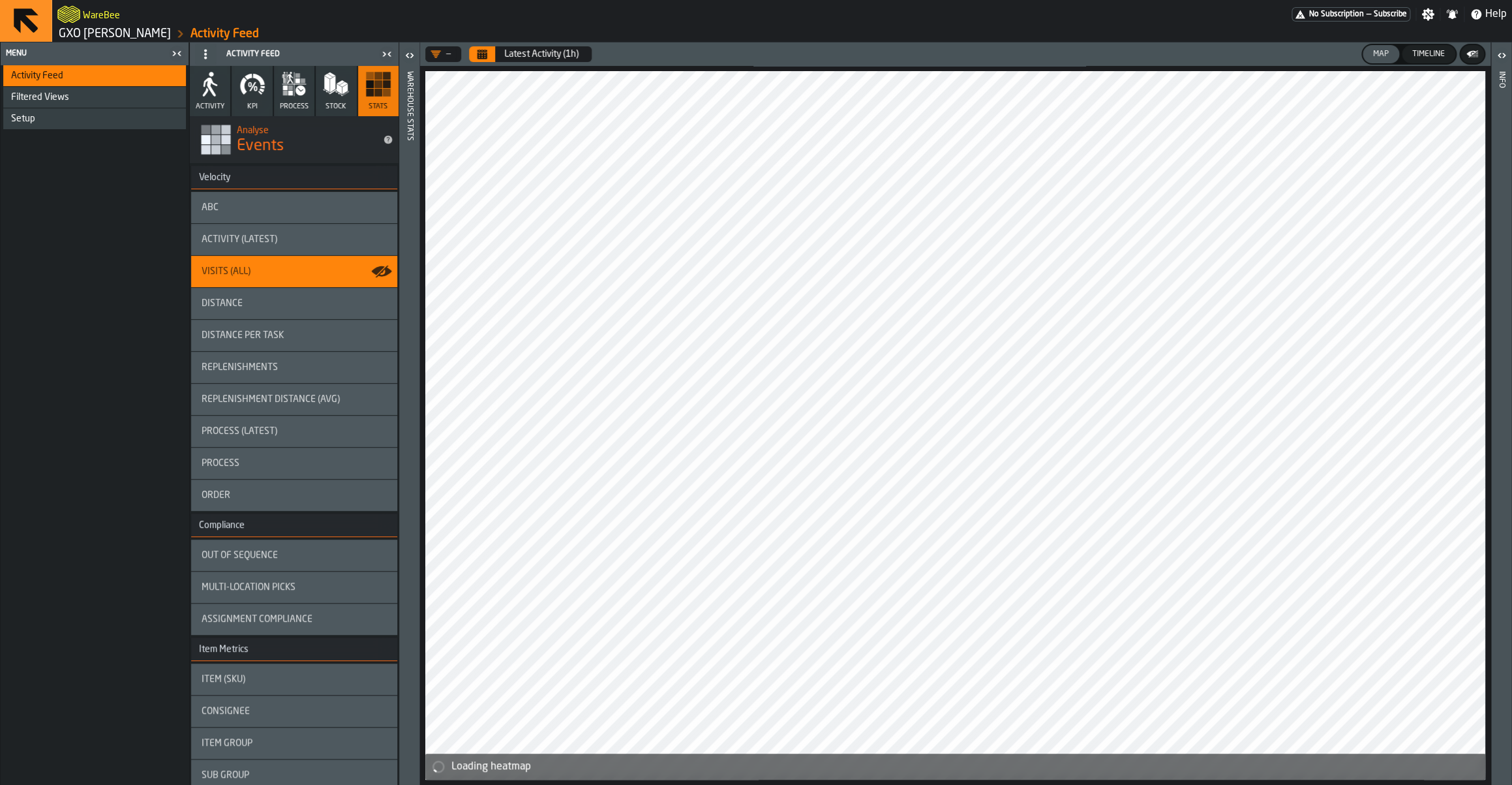
click at [63, 125] on div "Setup" at bounding box center [94, 118] width 183 height 21
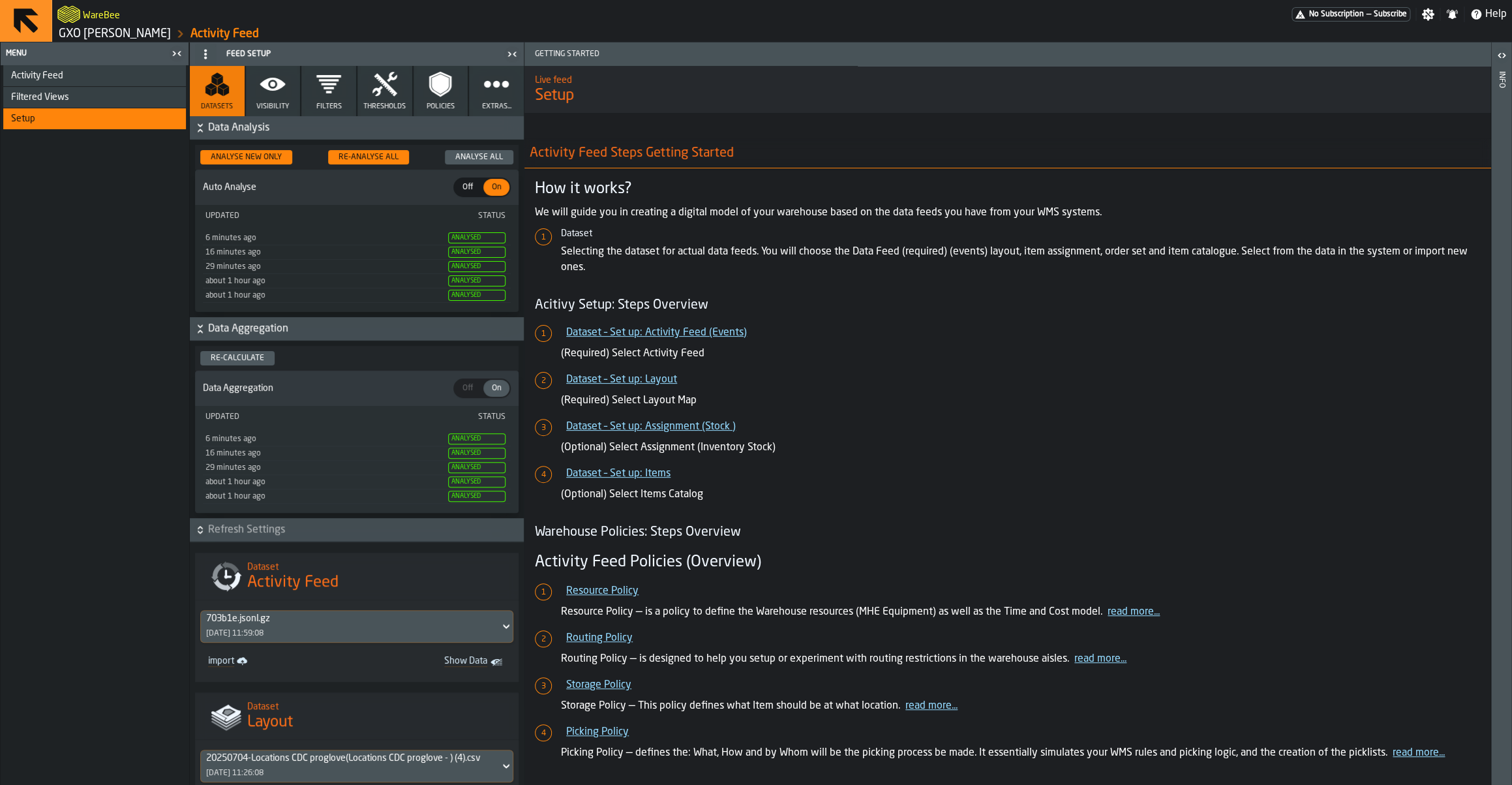
click at [256, 127] on span "Data Analysis" at bounding box center [364, 128] width 313 height 16
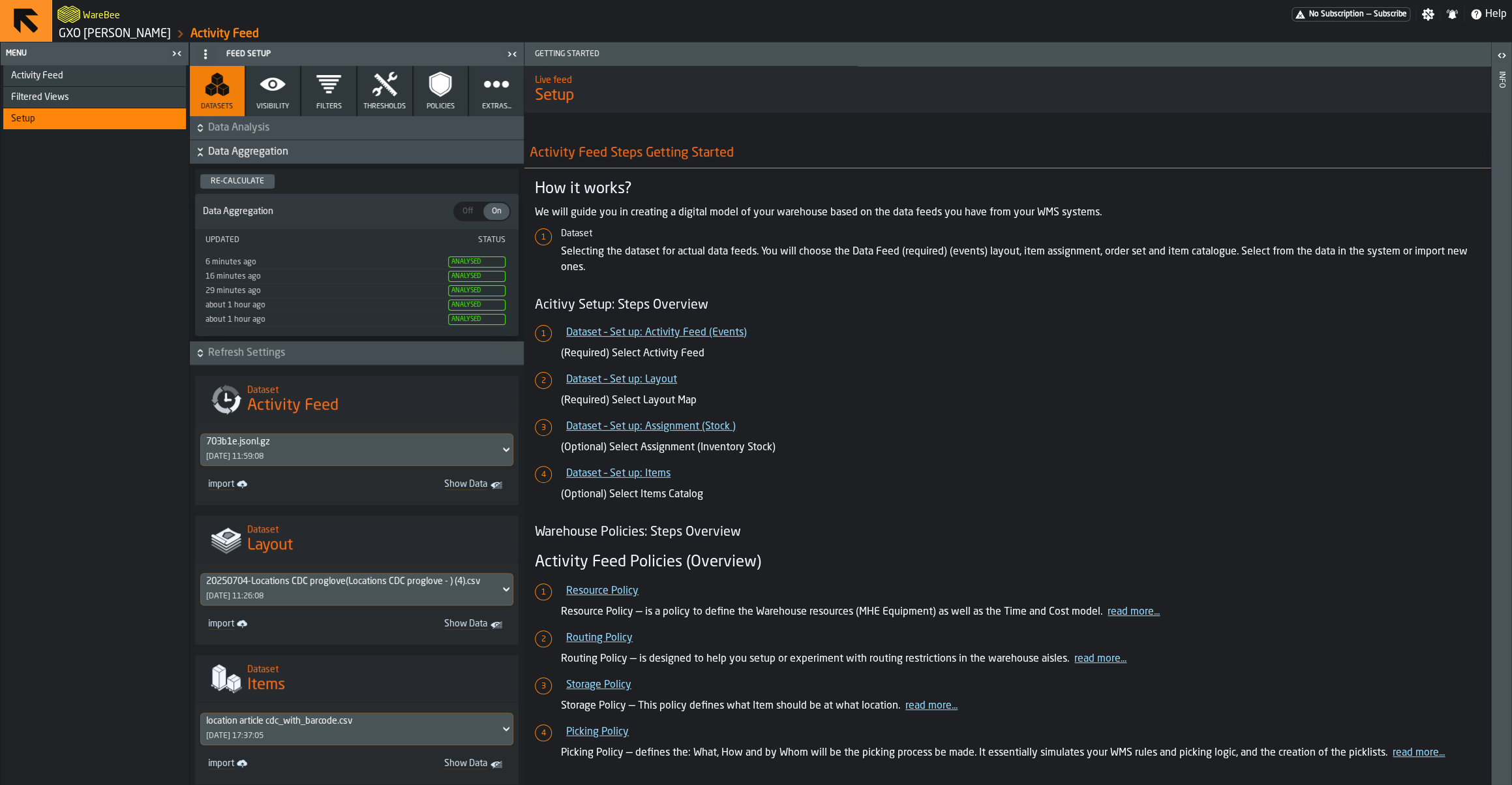
click at [268, 85] on icon "button" at bounding box center [272, 85] width 25 height 13
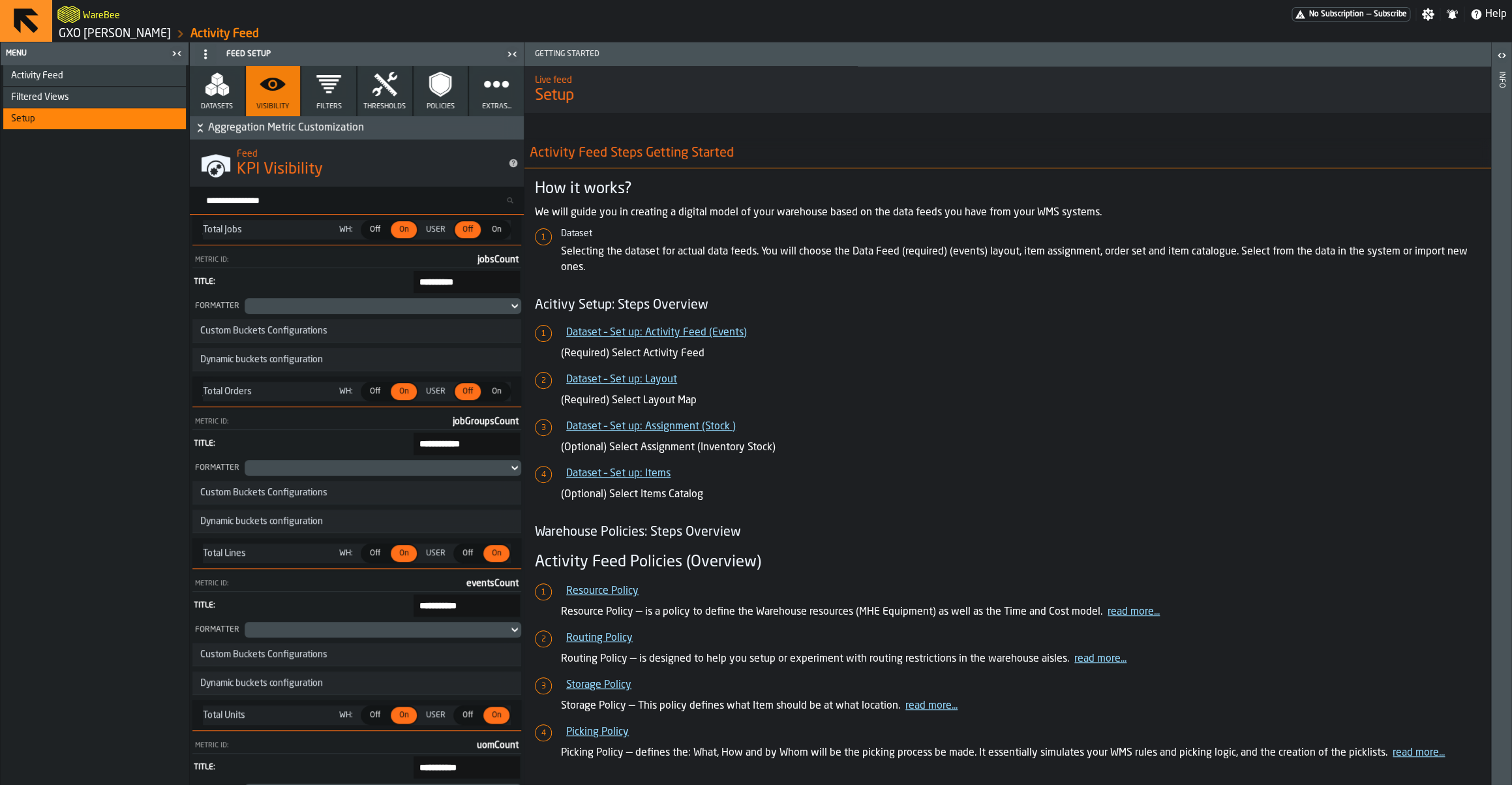
click at [280, 202] on input "Search metric..." at bounding box center [362, 200] width 324 height 17
type input "*"
click at [80, 77] on div "Activity Feed" at bounding box center [96, 75] width 170 height 10
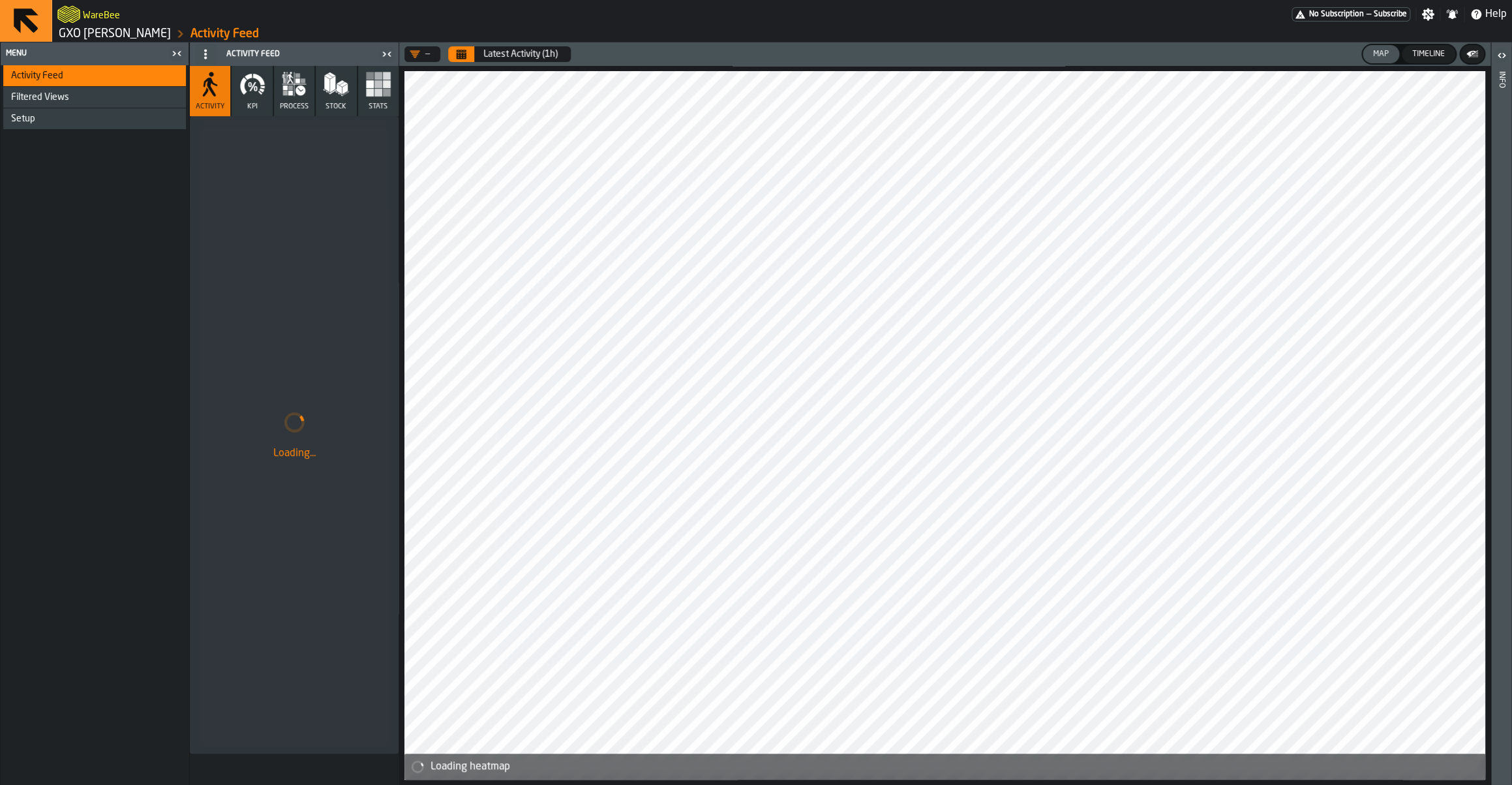
click at [257, 85] on icon "button" at bounding box center [253, 85] width 26 height 26
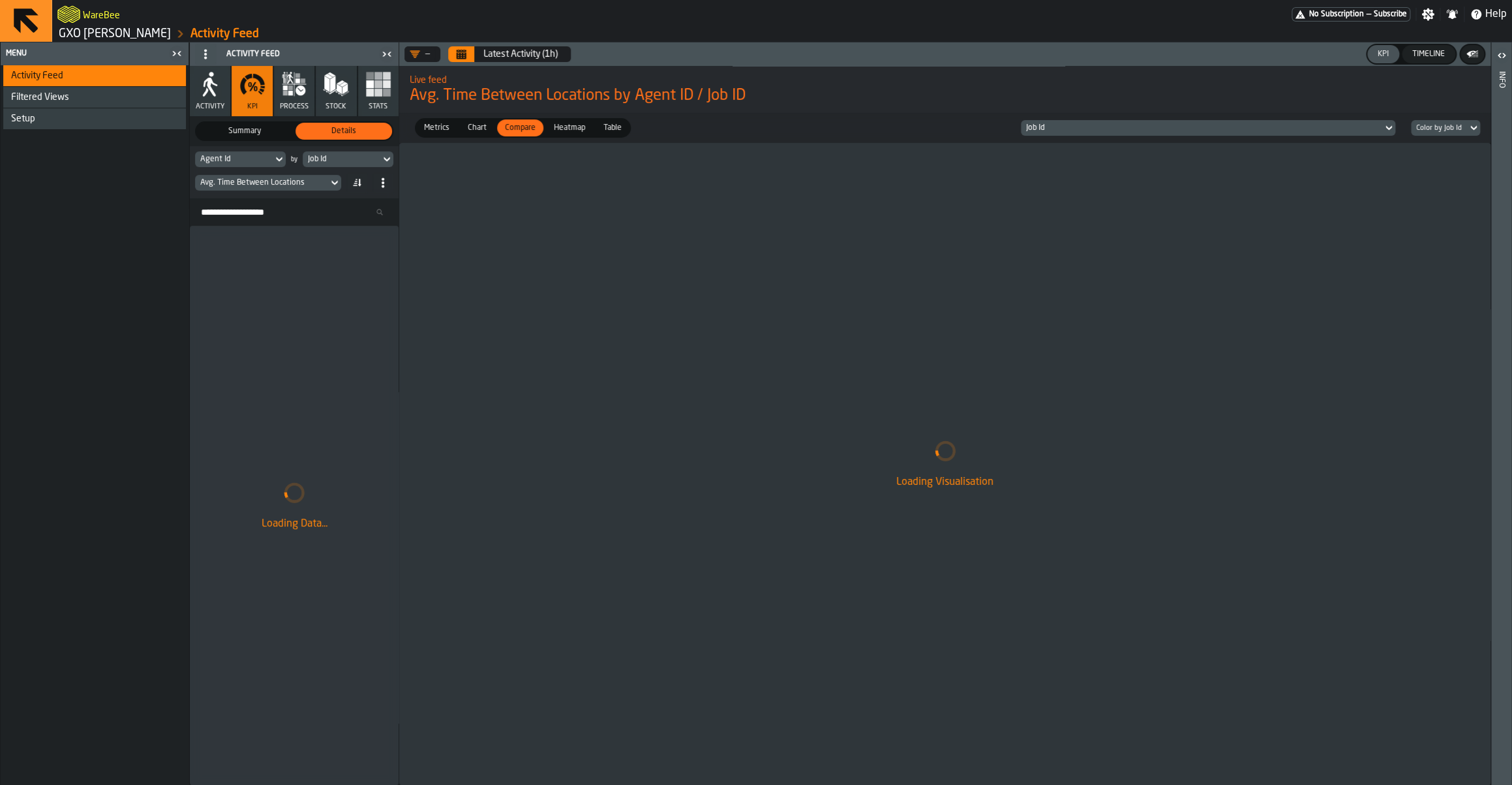
click at [261, 187] on div "Avg. Time Between Locations" at bounding box center [261, 183] width 123 height 9
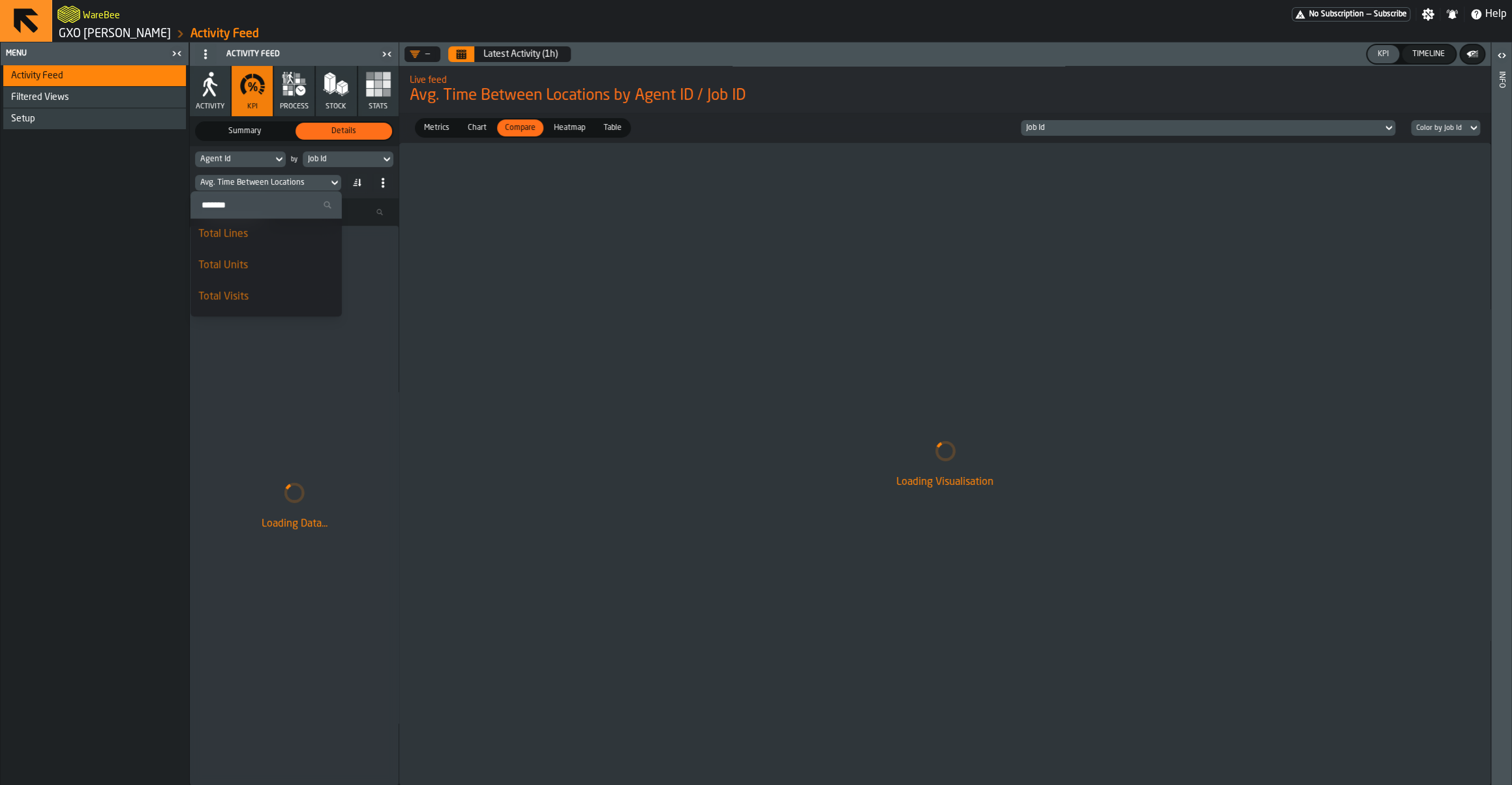
click at [104, 198] on div "Activity Feed Filtered Views Shift Management Employee Management Setup" at bounding box center [95, 424] width 188 height 719
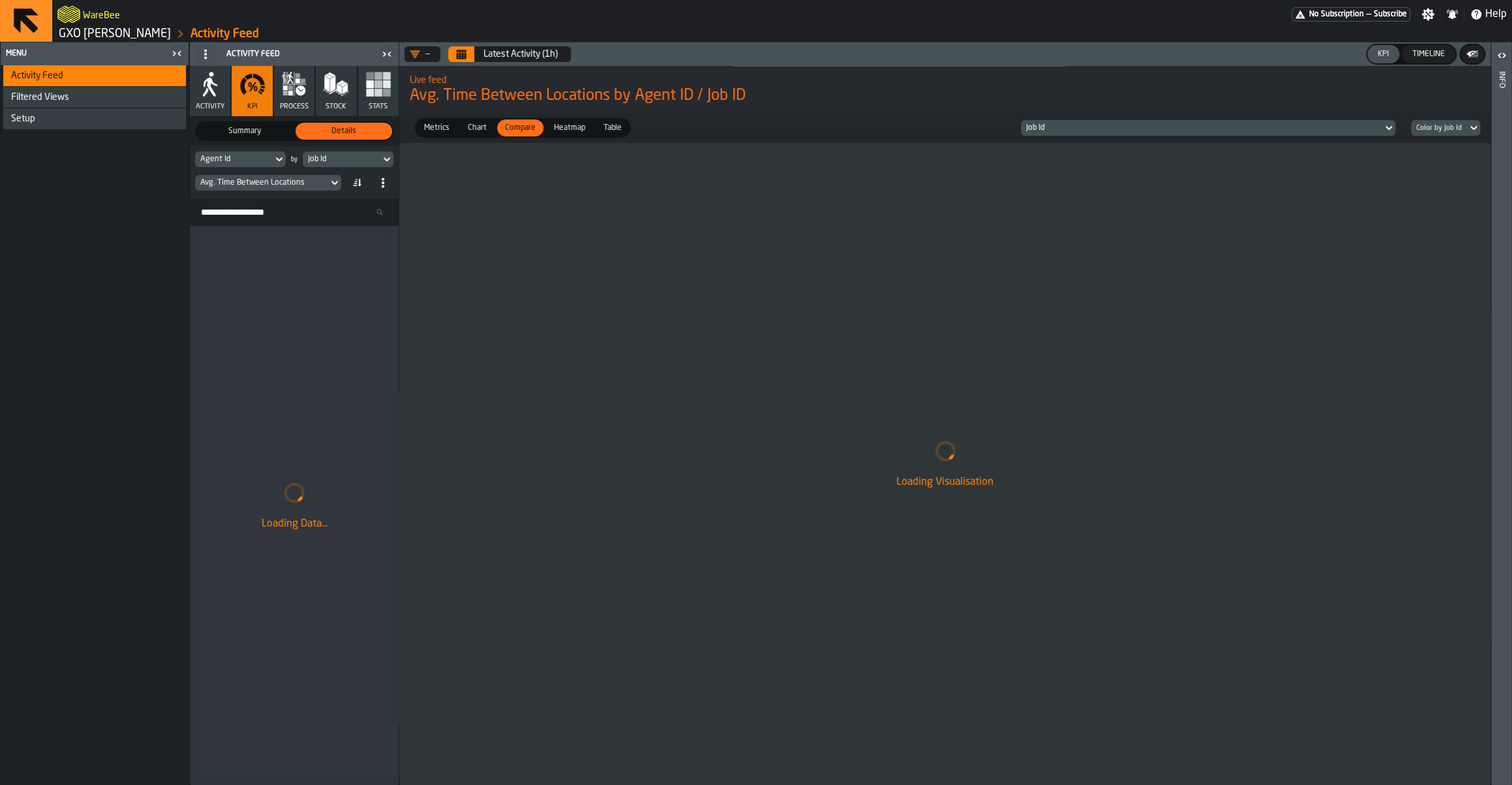
click at [50, 128] on div "Setup" at bounding box center [94, 118] width 183 height 21
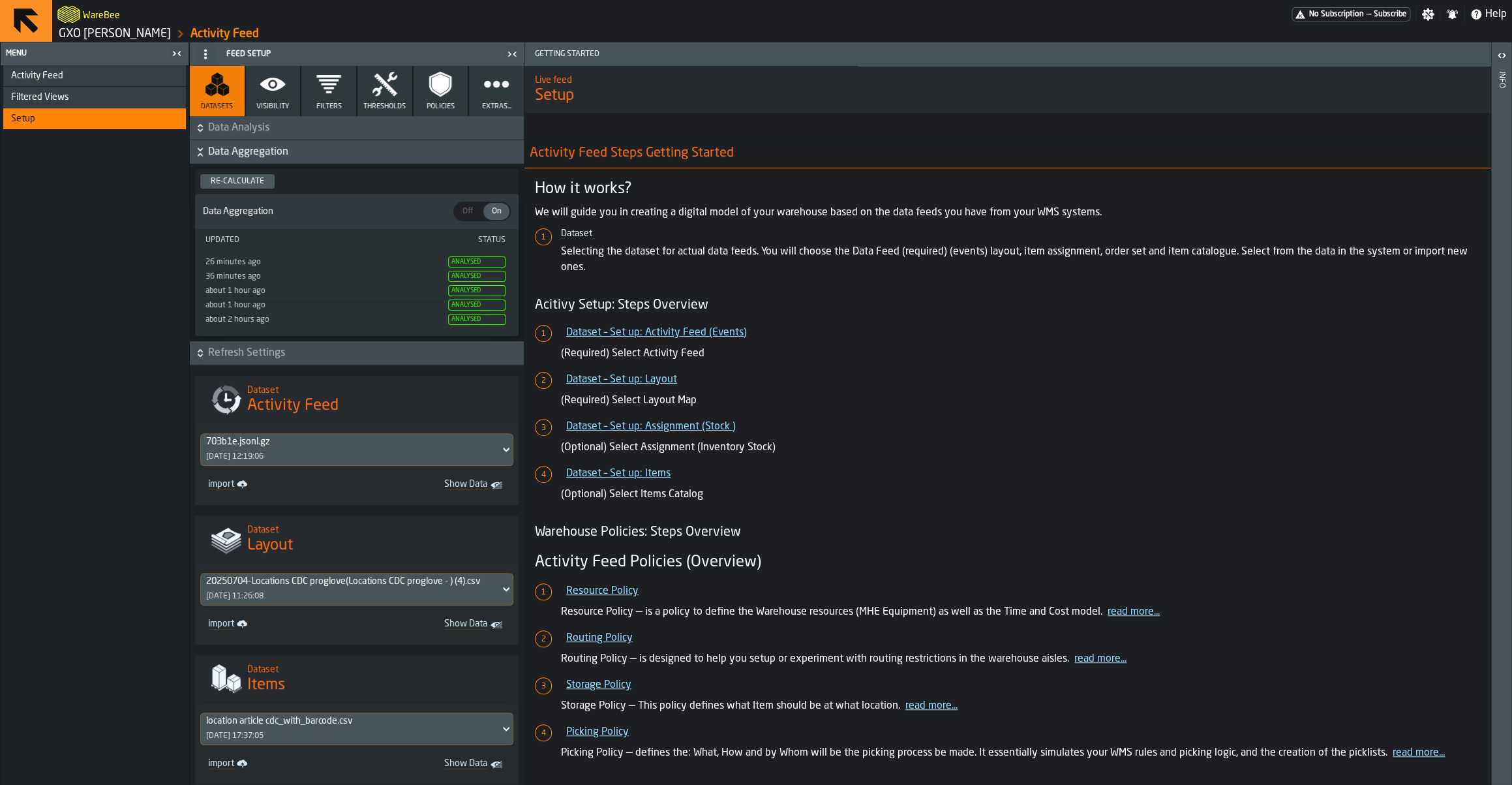
click at [269, 99] on button "Visibility" at bounding box center [273, 90] width 54 height 50
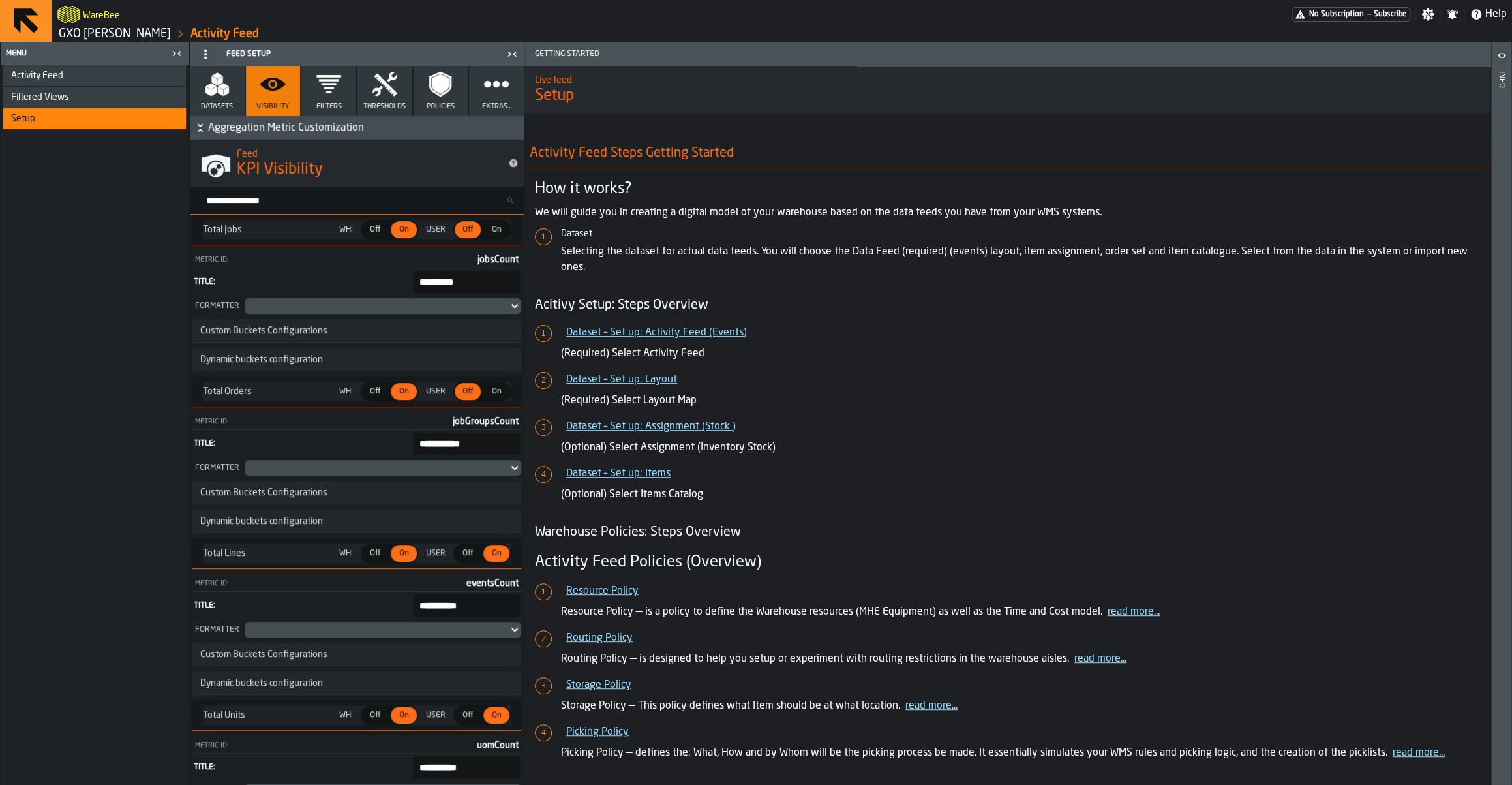
click at [248, 202] on input "Search metric..." at bounding box center [362, 200] width 324 height 17
type input "****"
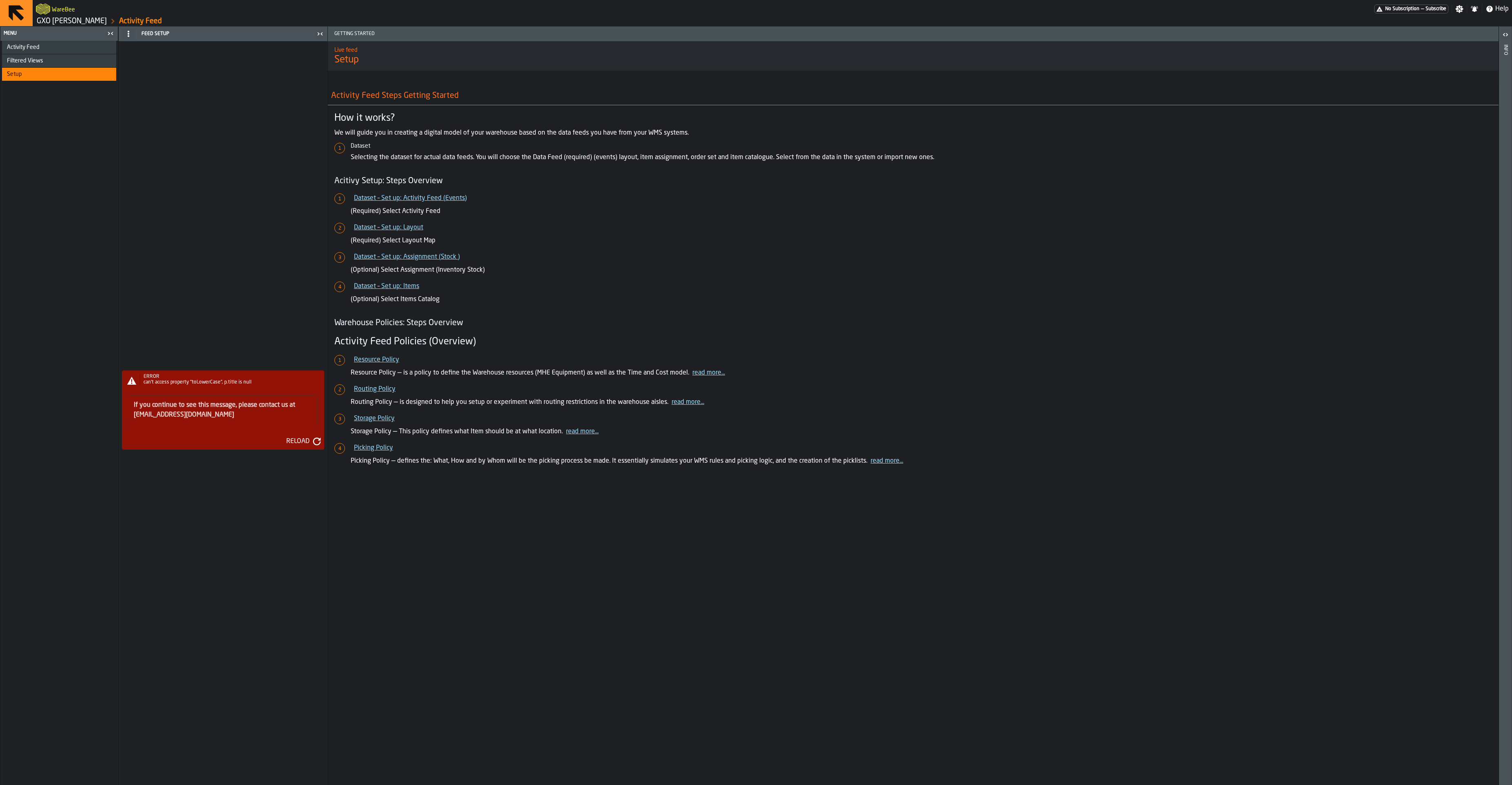
click at [82, 25] on link "GXO [PERSON_NAME]" at bounding box center [72, 21] width 70 height 9
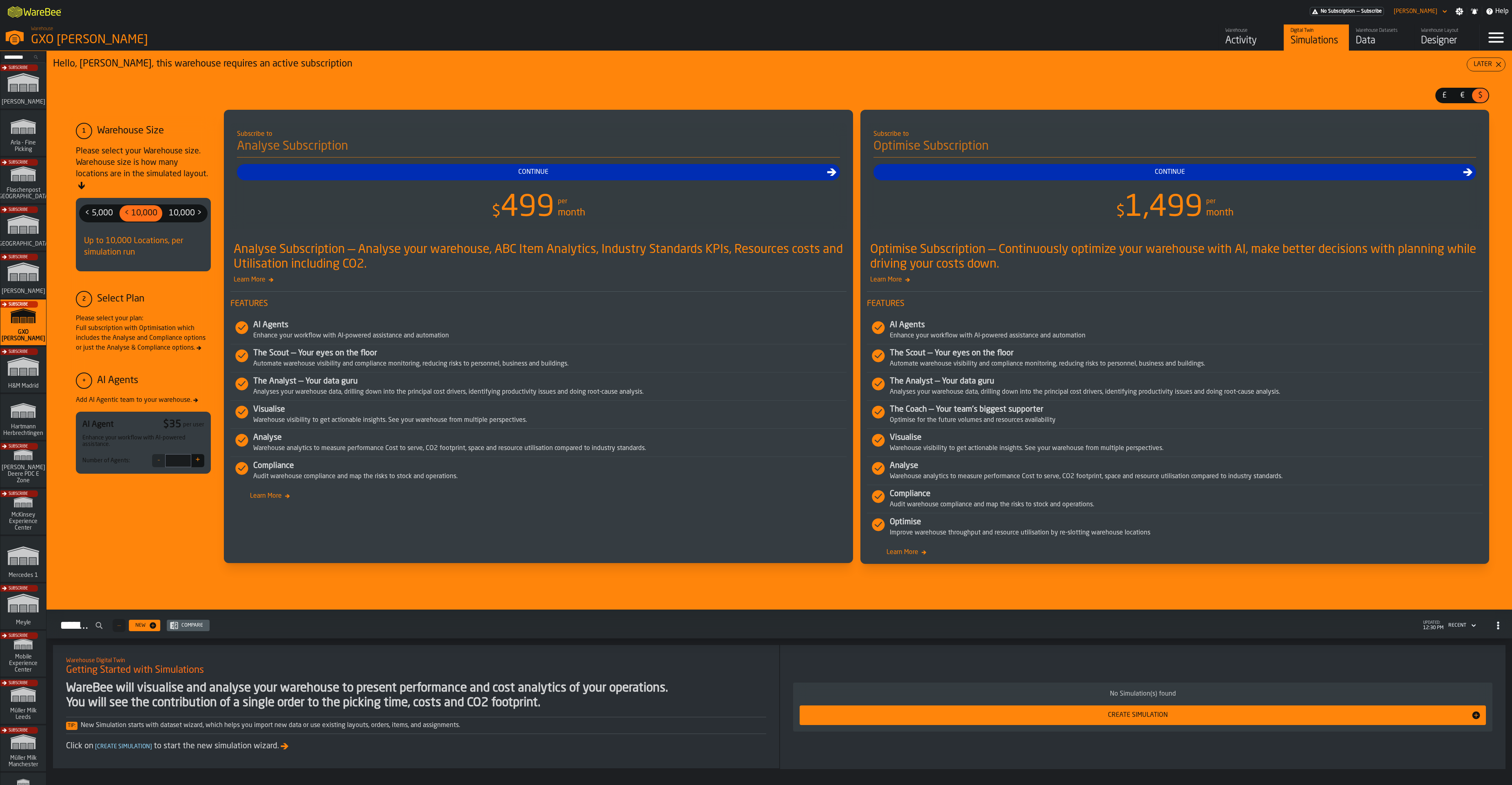
click at [945, 42] on div "Activity" at bounding box center [1251, 41] width 52 height 13
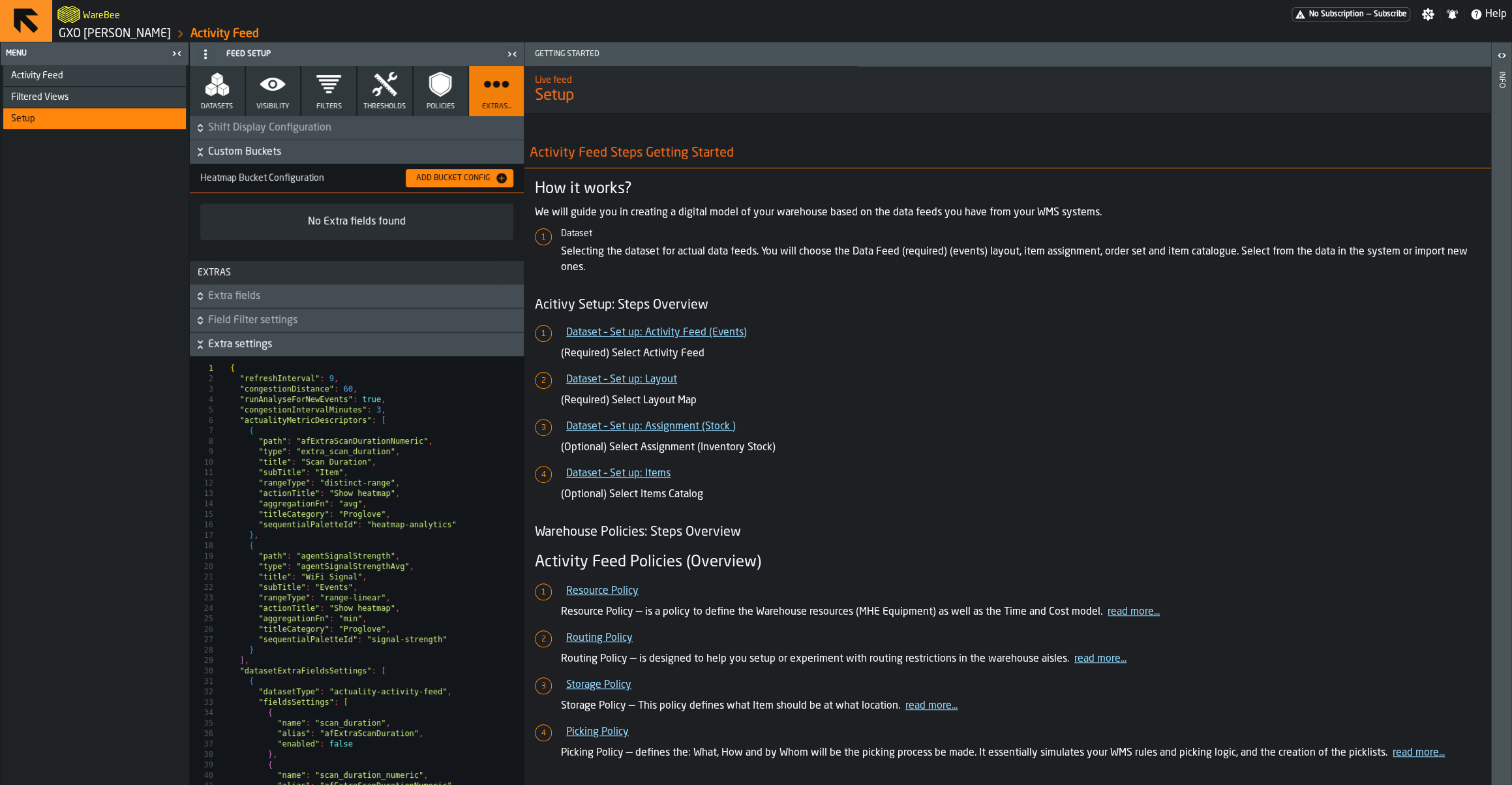
click at [88, 76] on div "Activity Feed" at bounding box center [96, 75] width 170 height 10
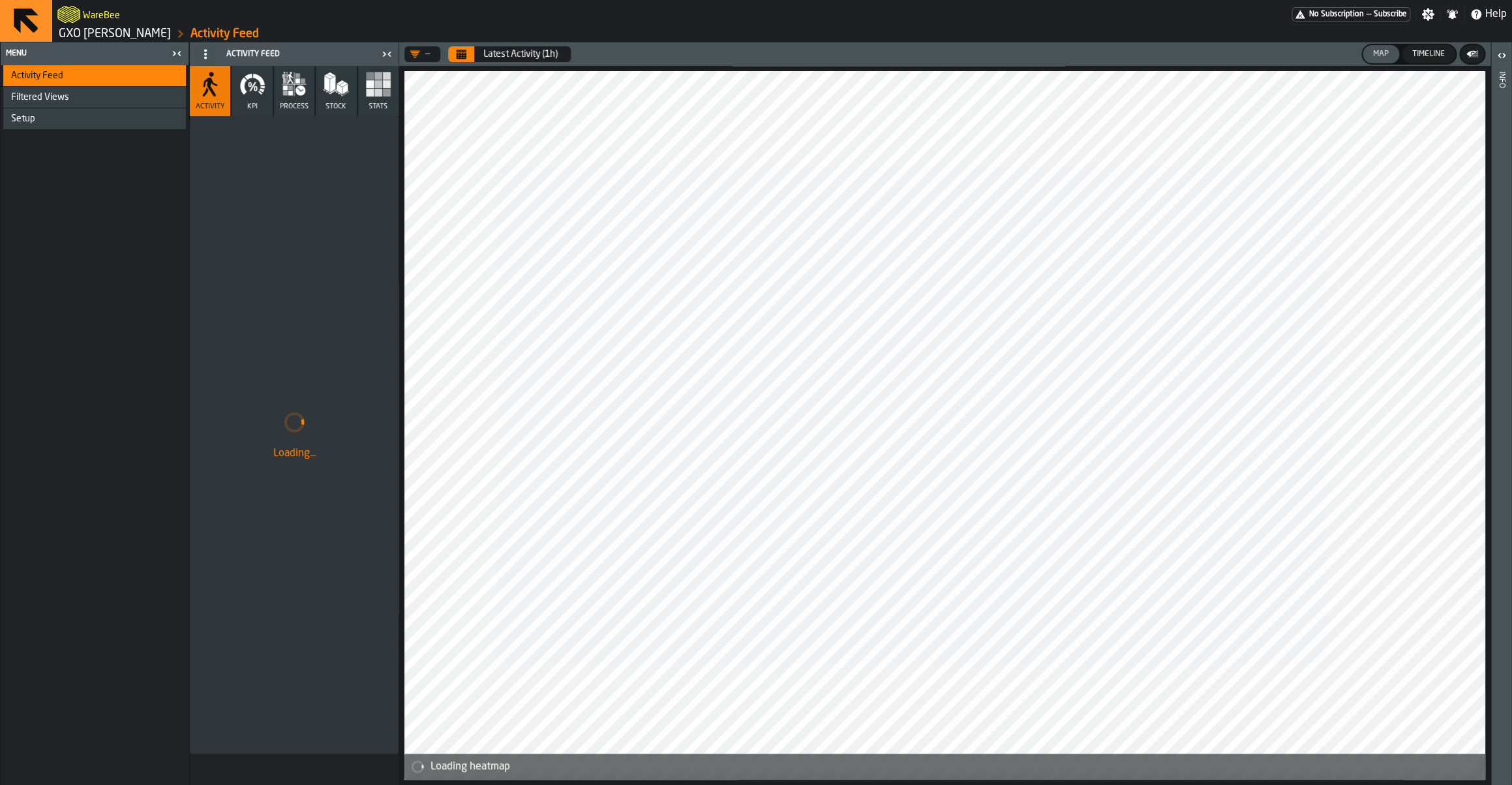
click at [286, 100] on button "process" at bounding box center [294, 90] width 40 height 50
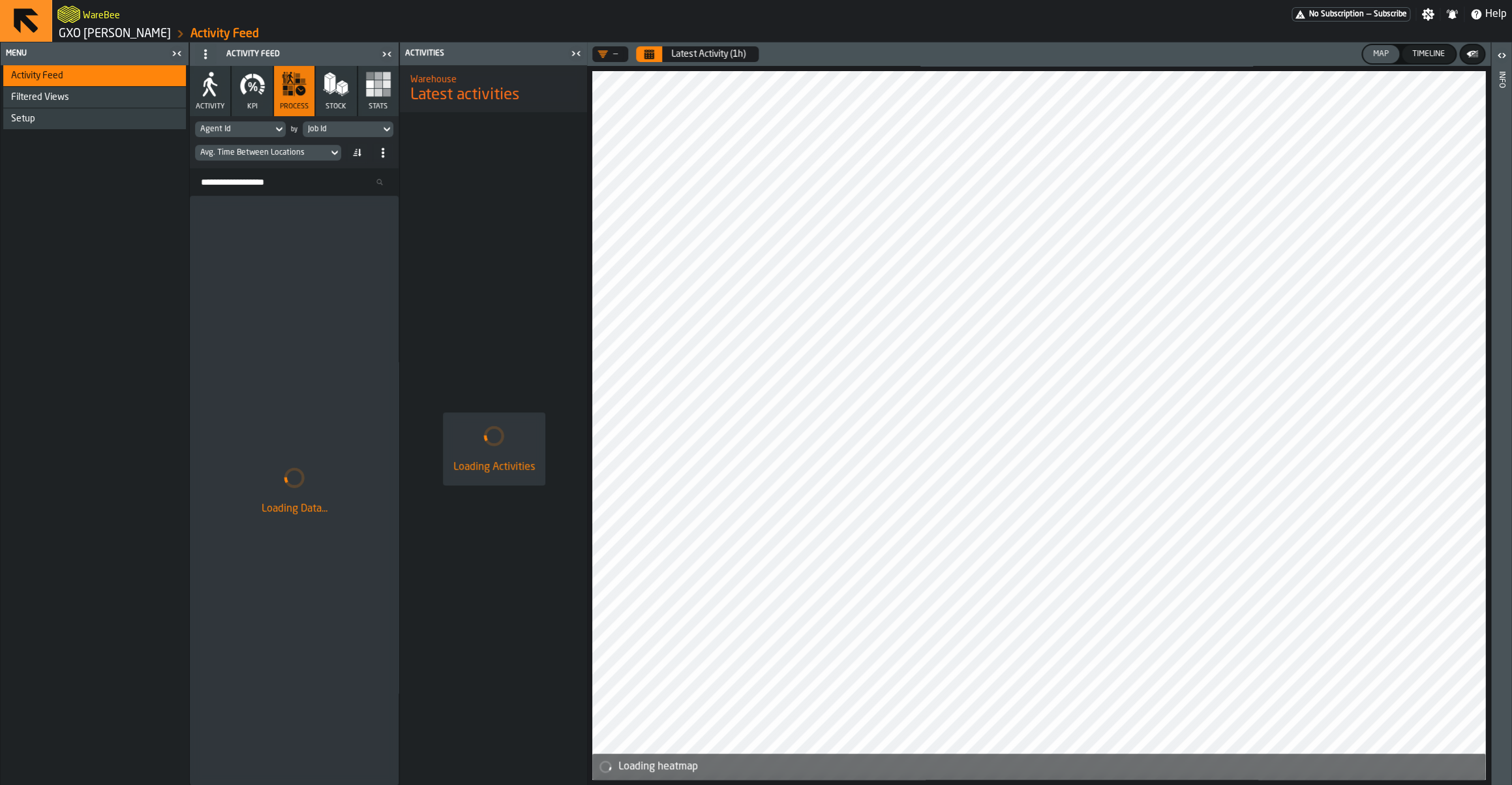
click at [383, 101] on button "Stats" at bounding box center [378, 90] width 40 height 50
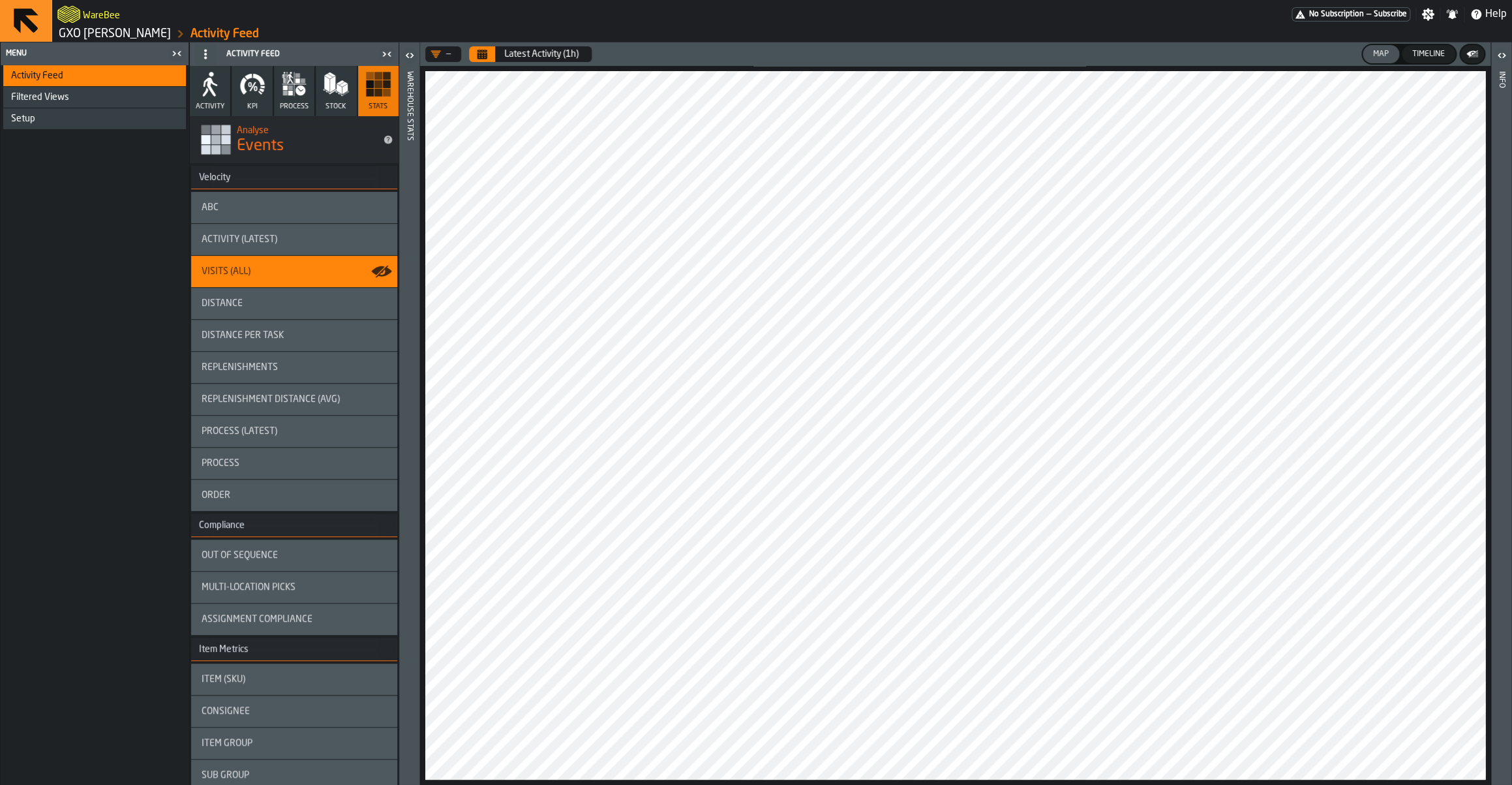
scroll to position [1651, 0]
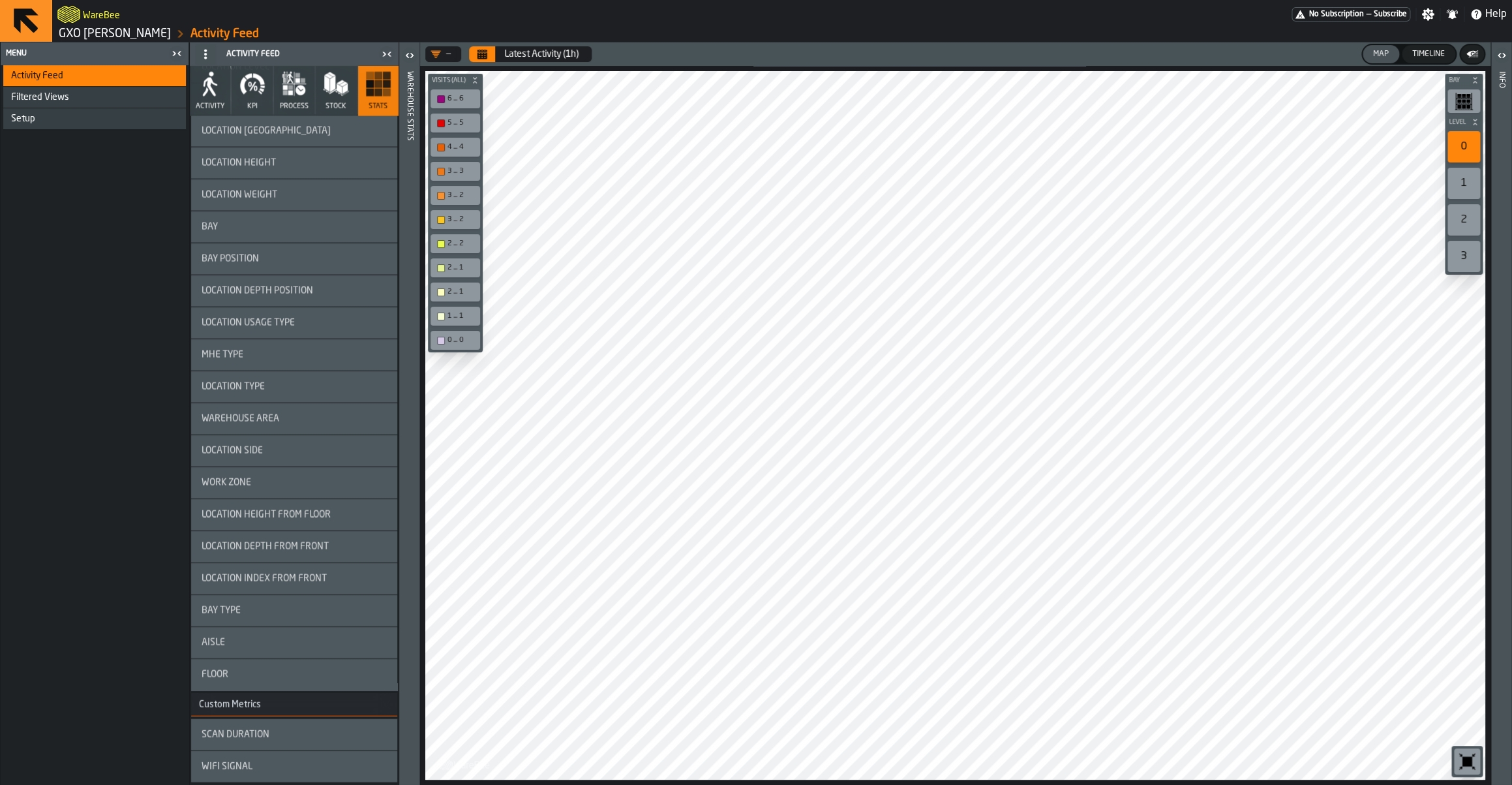
click at [270, 732] on div "Scan Duration" at bounding box center [294, 734] width 185 height 10
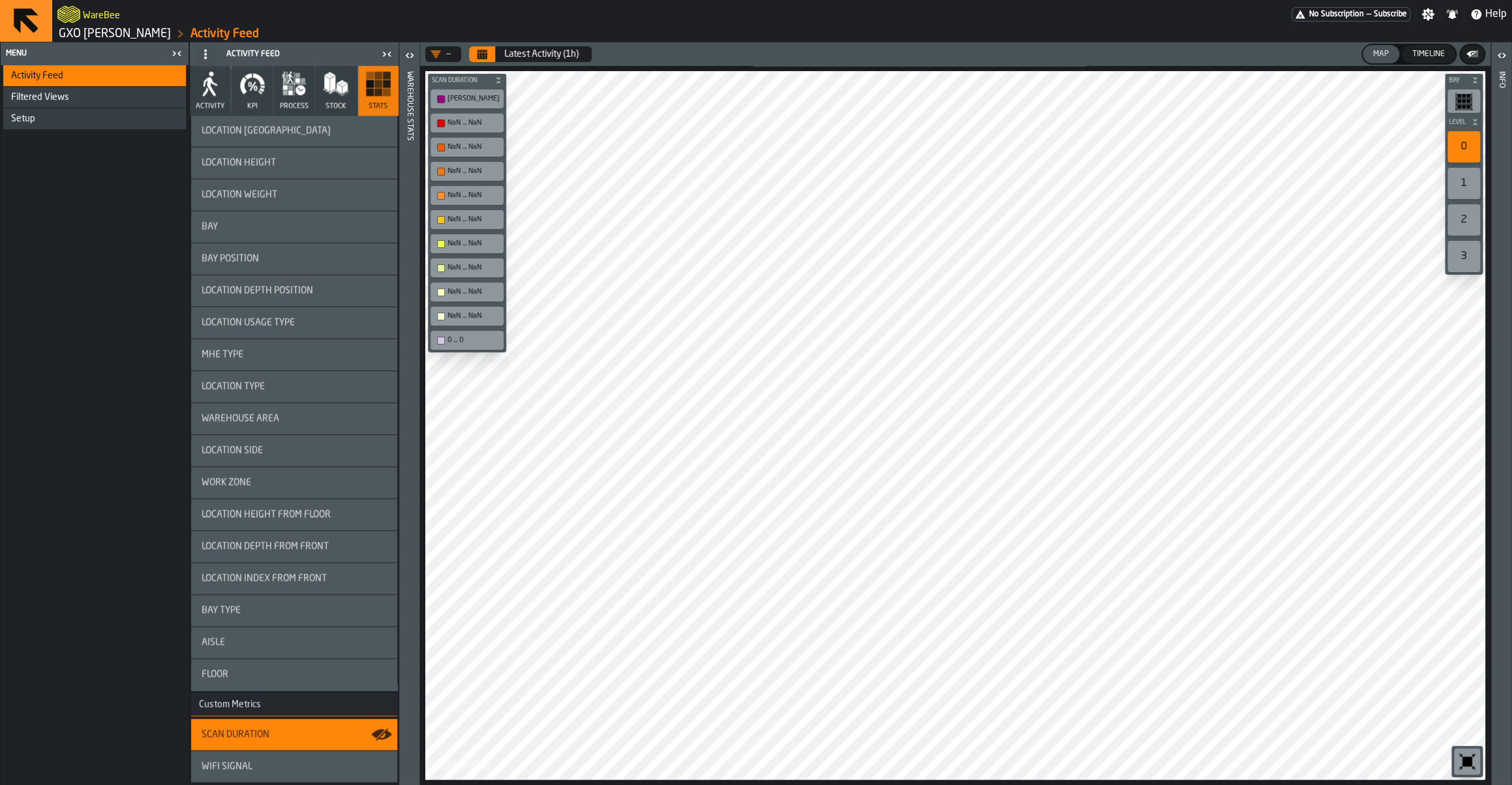
click at [478, 49] on button "Calendar" at bounding box center [482, 54] width 26 height 16
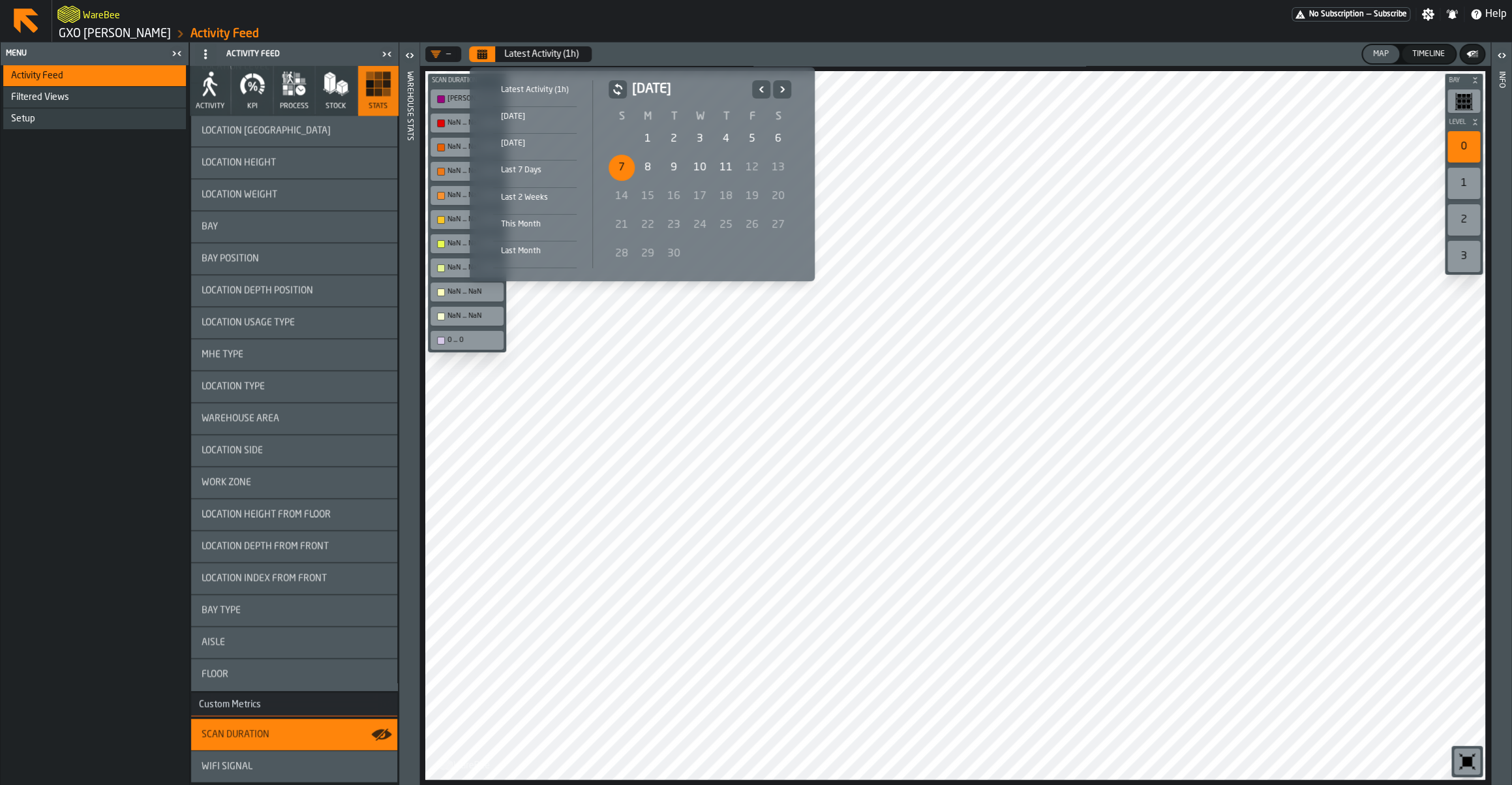
click at [619, 165] on div "7" at bounding box center [622, 168] width 26 height 26
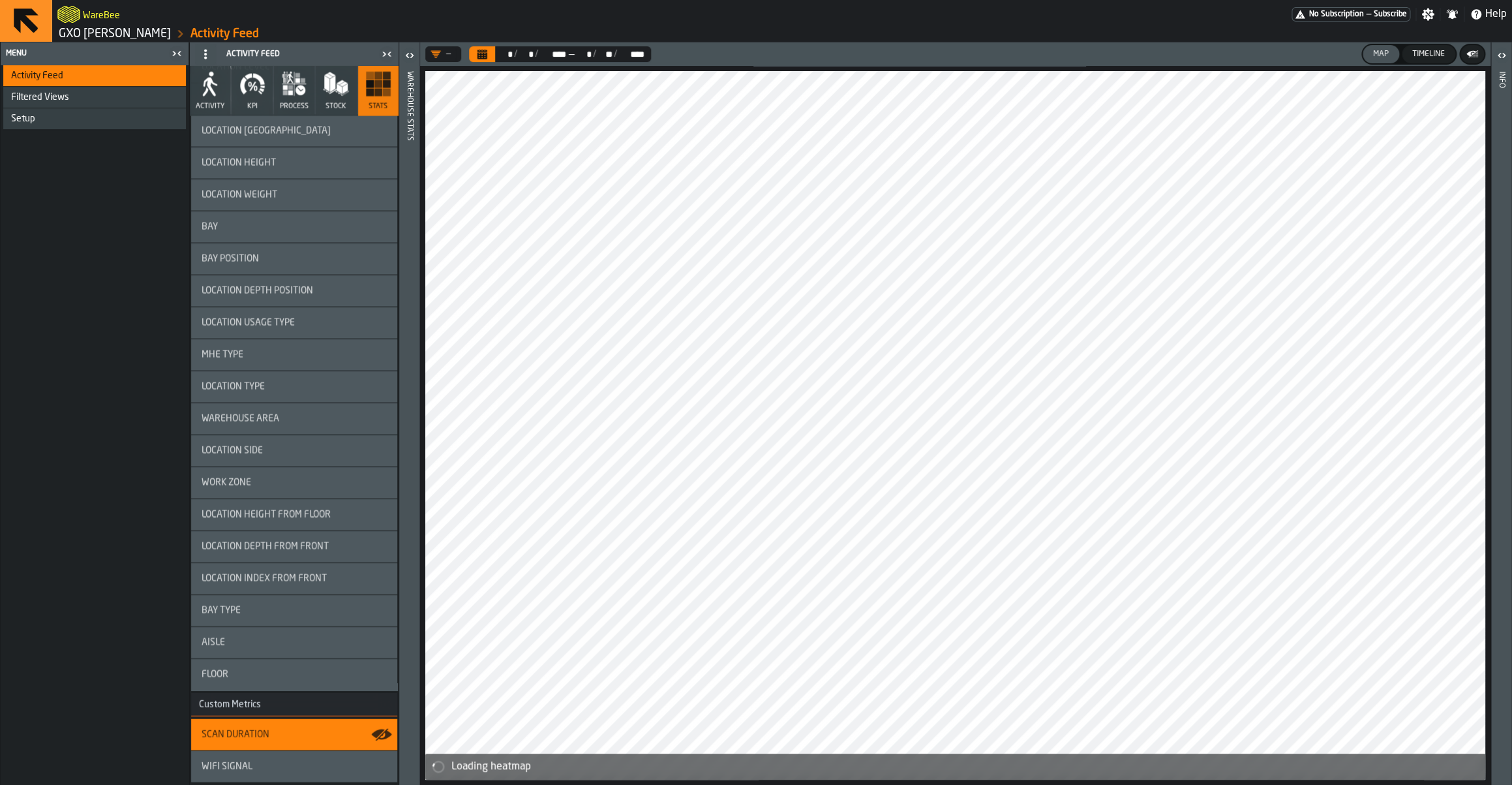
click at [409, 58] on icon "button-toggle-Open" at bounding box center [409, 55] width 16 height 16
